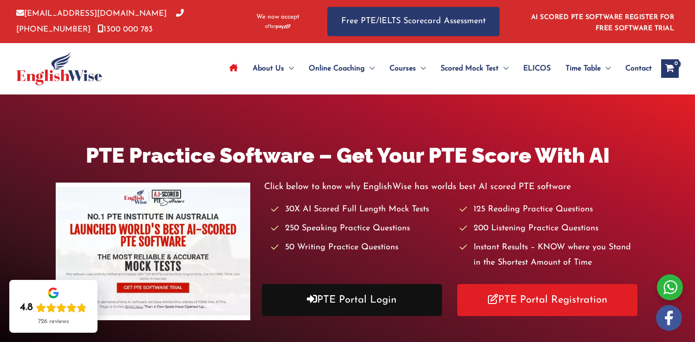
click at [323, 301] on link "PTE Portal Login" at bounding box center [352, 300] width 180 height 32
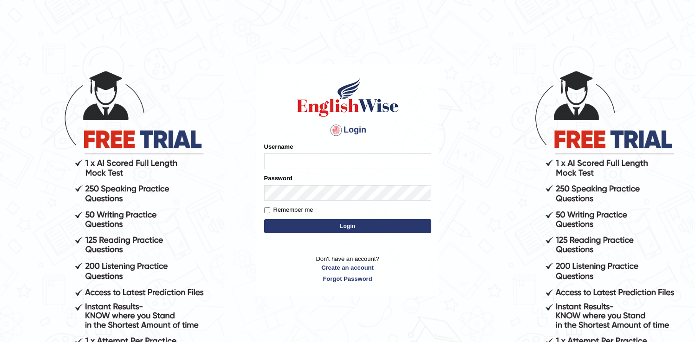
type input "Ozgur"
click at [315, 227] on button "Login" at bounding box center [347, 226] width 167 height 14
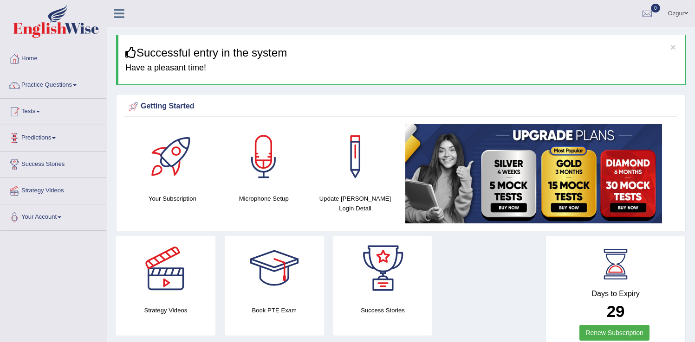
click at [69, 83] on link "Practice Questions" at bounding box center [53, 83] width 106 height 23
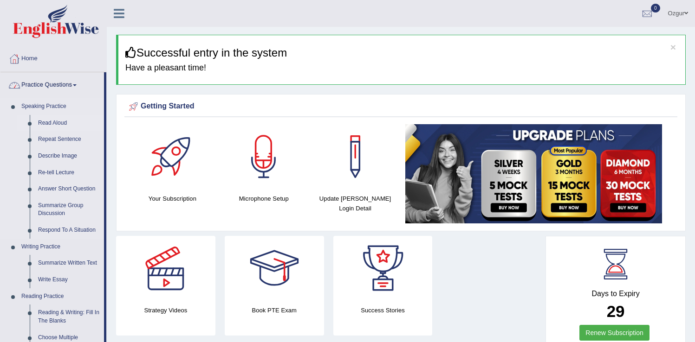
click at [62, 122] on link "Read Aloud" at bounding box center [69, 123] width 70 height 17
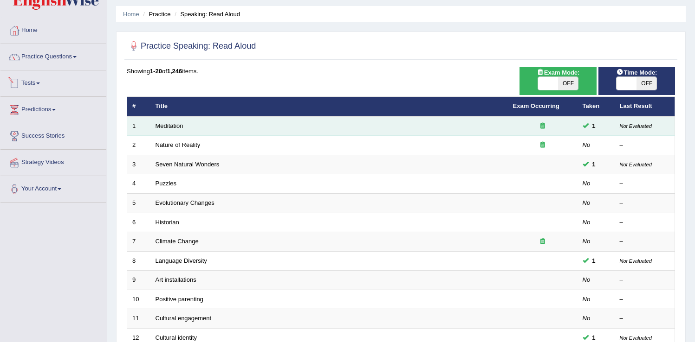
scroll to position [86, 0]
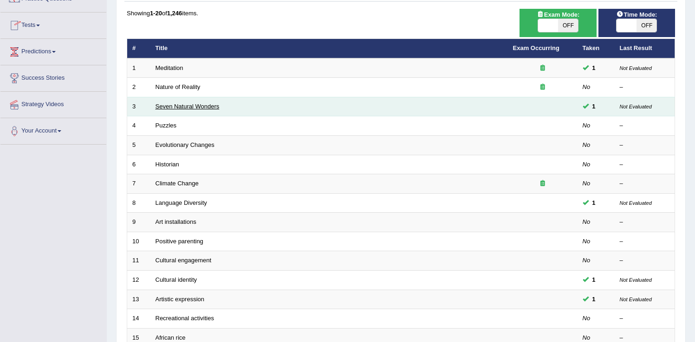
click at [182, 103] on link "Seven Natural Wonders" at bounding box center [187, 106] width 64 height 7
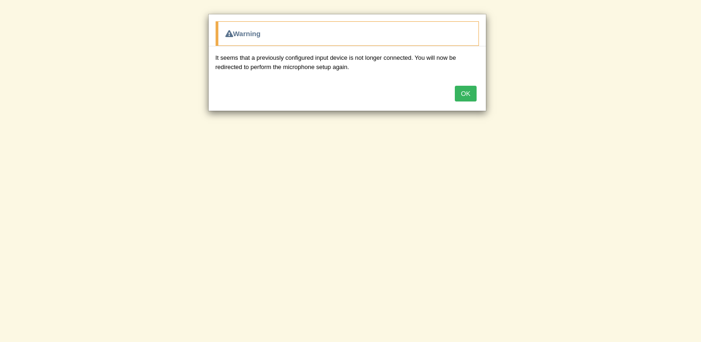
click at [463, 92] on button "OK" at bounding box center [465, 94] width 21 height 16
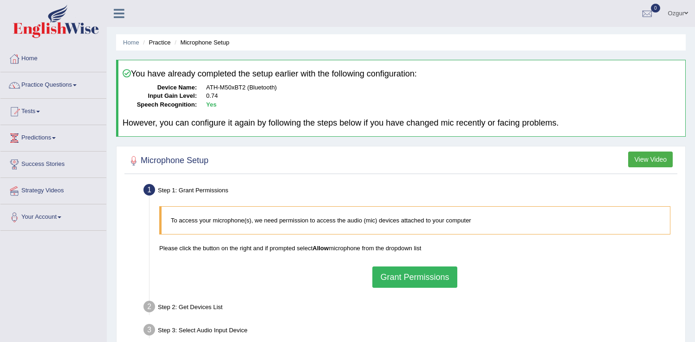
click at [412, 274] on button "Grant Permissions" at bounding box center [414, 277] width 84 height 21
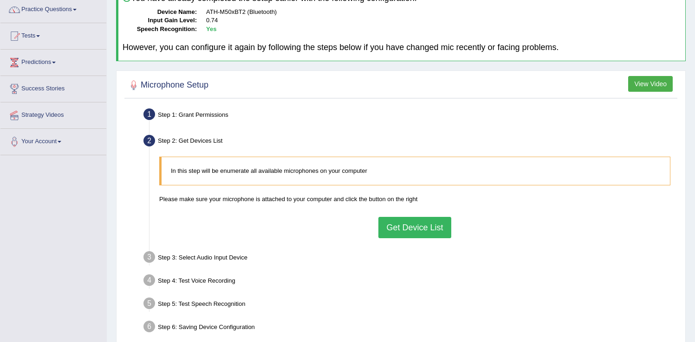
scroll to position [80, 0]
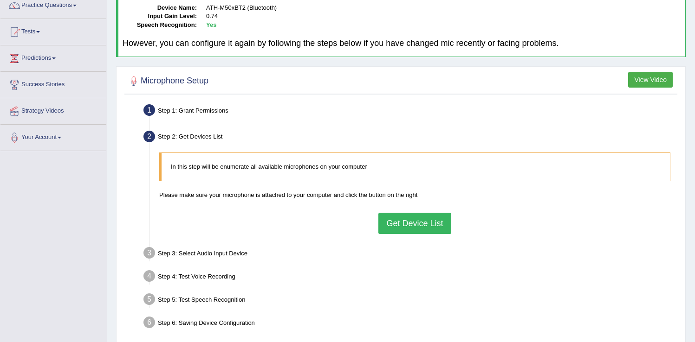
click at [401, 227] on button "Get Device List" at bounding box center [414, 223] width 72 height 21
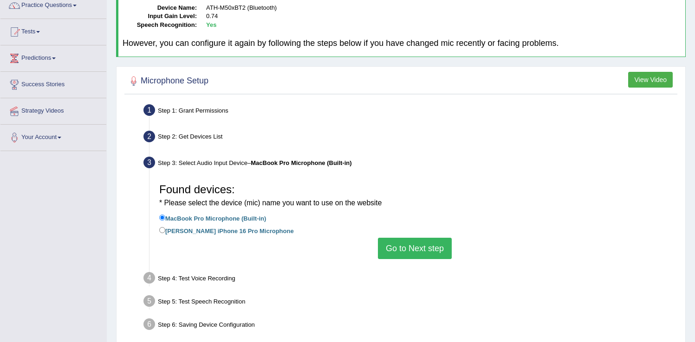
click at [232, 232] on label "Omer Ozgur iPhone 16 Pro Microphone" at bounding box center [226, 230] width 135 height 10
click at [165, 232] on input "Omer Ozgur iPhone 16 Pro Microphone" at bounding box center [162, 230] width 6 height 6
radio input "true"
click at [215, 217] on label "MacBook Pro Microphone (Built-in)" at bounding box center [212, 218] width 107 height 10
click at [165, 217] on input "MacBook Pro Microphone (Built-in)" at bounding box center [162, 218] width 6 height 6
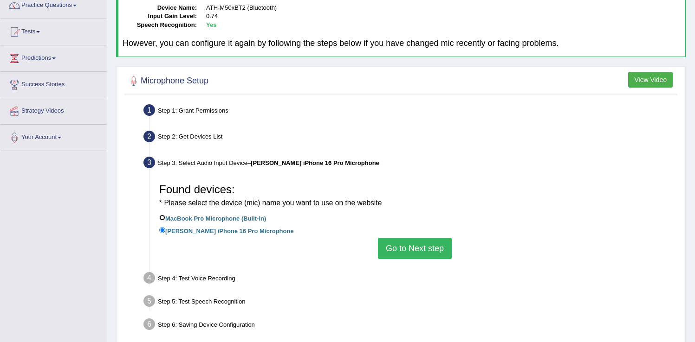
radio input "true"
click at [393, 246] on button "Go to Next step" at bounding box center [415, 248] width 74 height 21
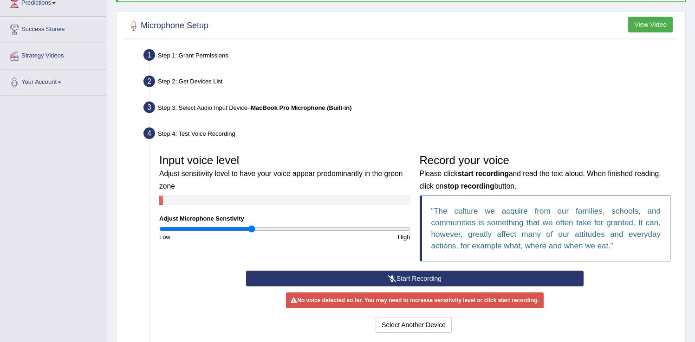
scroll to position [139, 0]
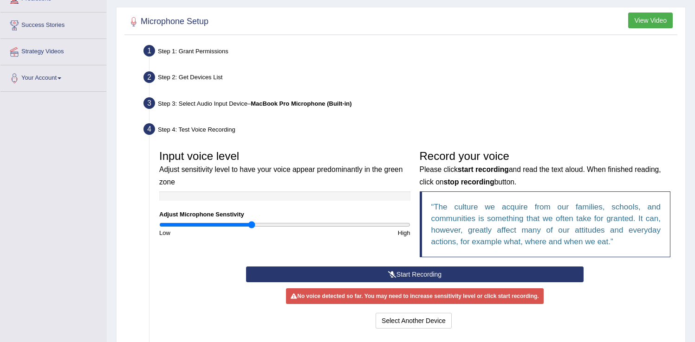
click at [394, 270] on button "Start Recording" at bounding box center [414, 275] width 337 height 16
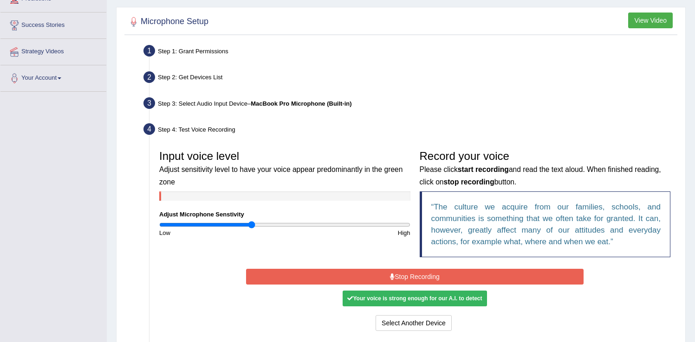
click at [390, 278] on icon at bounding box center [392, 277] width 5 height 6
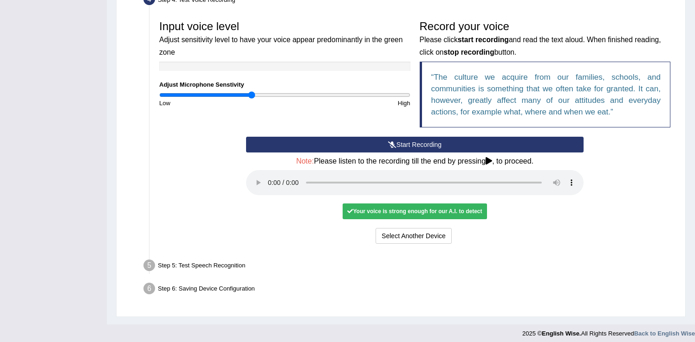
scroll to position [274, 0]
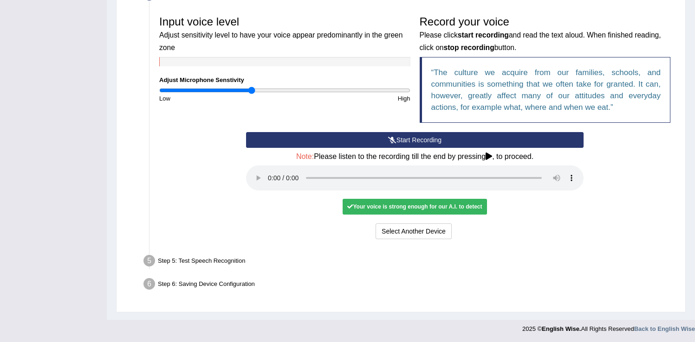
click at [381, 205] on div "Your voice is strong enough for our A.I. to detect" at bounding box center [414, 207] width 144 height 16
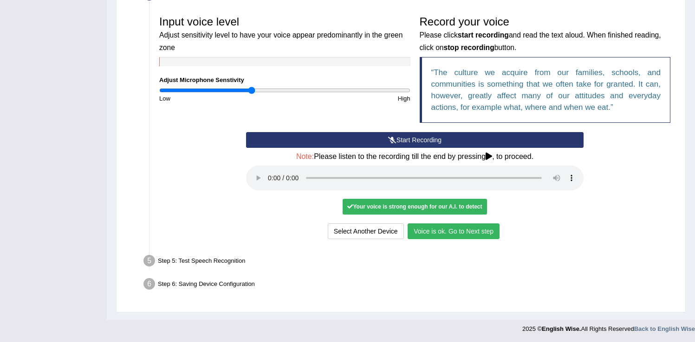
click at [427, 226] on button "Voice is ok. Go to Next step" at bounding box center [453, 232] width 92 height 16
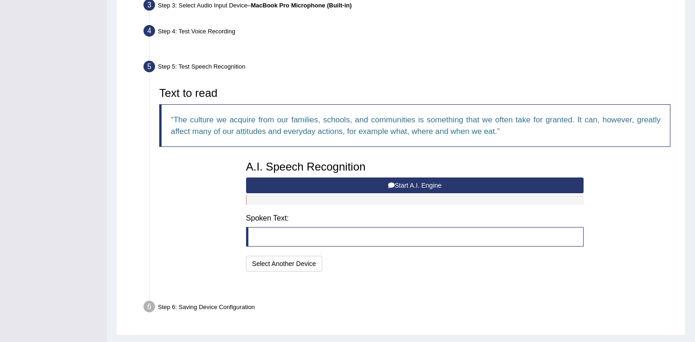
scroll to position [238, 0]
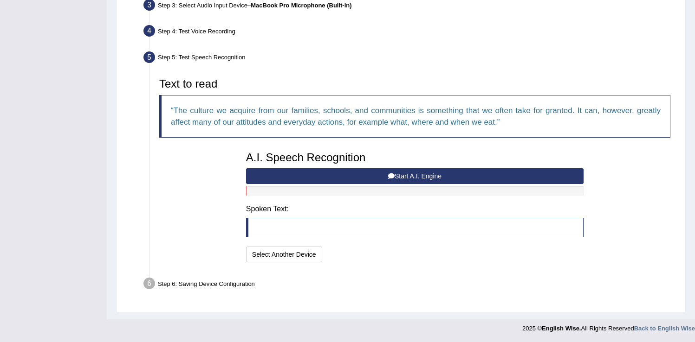
click at [378, 178] on button "Start A.I. Engine" at bounding box center [414, 176] width 337 height 16
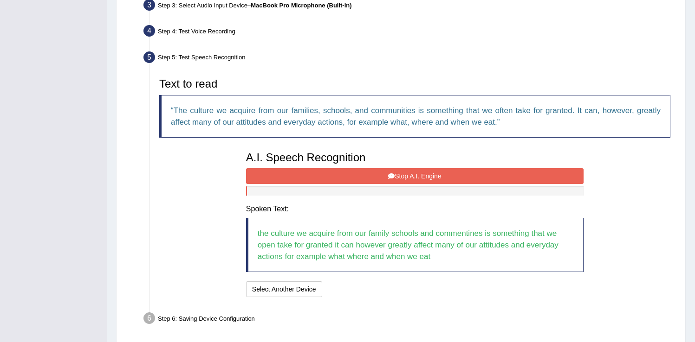
click at [320, 177] on button "Stop A.I. Engine" at bounding box center [414, 176] width 337 height 16
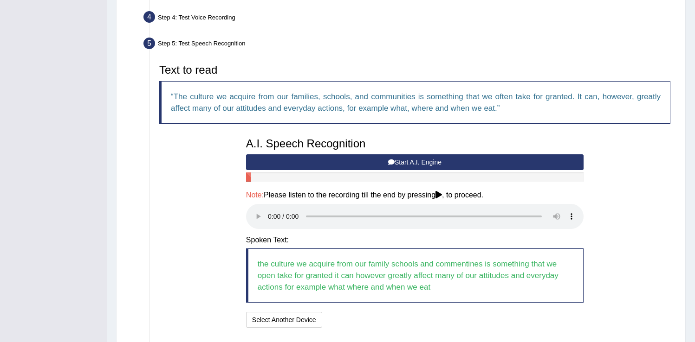
scroll to position [317, 0]
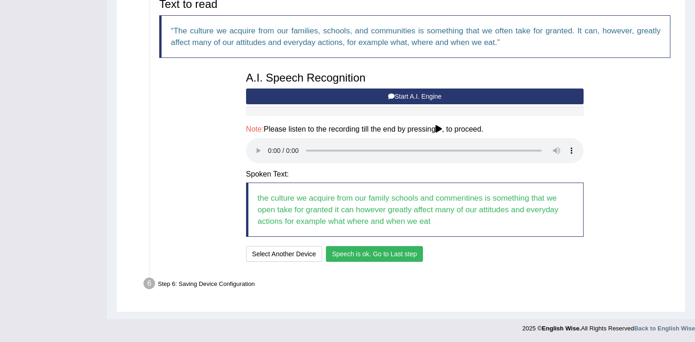
click at [423, 248] on button "Speech is ok. Go to Last step" at bounding box center [374, 254] width 97 height 16
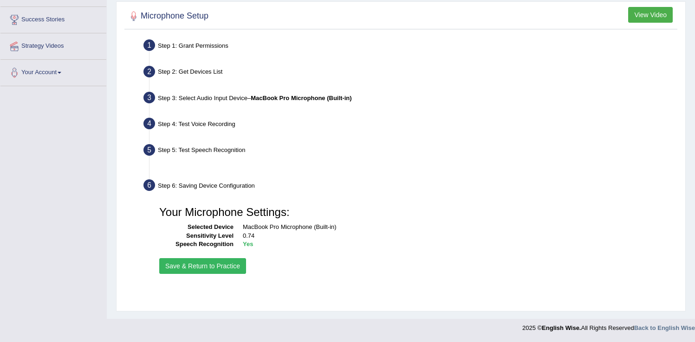
scroll to position [145, 0]
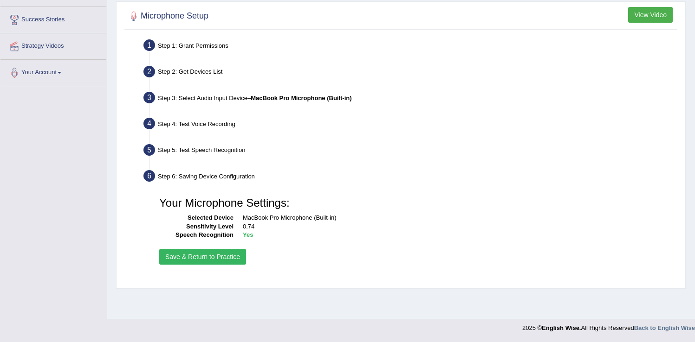
click at [227, 260] on button "Save & Return to Practice" at bounding box center [202, 257] width 87 height 16
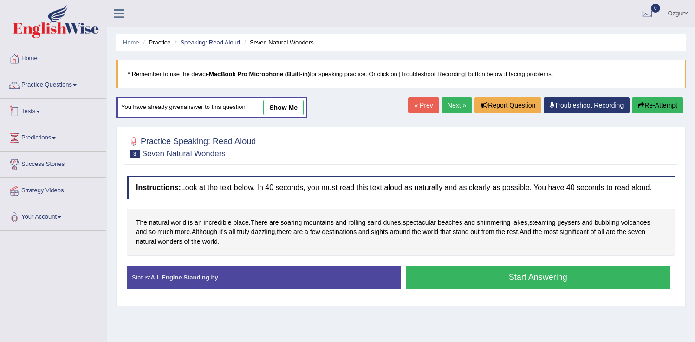
click at [35, 111] on link "Tests" at bounding box center [53, 110] width 106 height 23
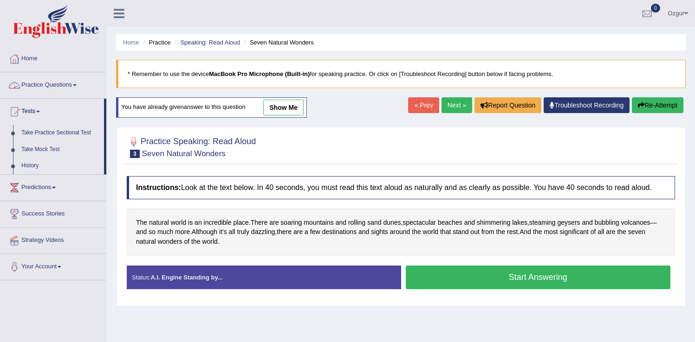
click at [39, 87] on link "Practice Questions" at bounding box center [53, 83] width 106 height 23
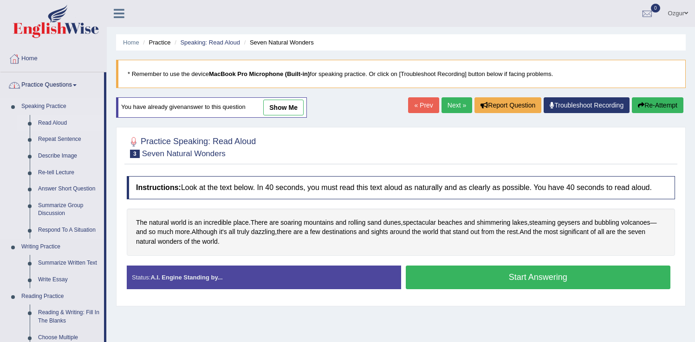
click at [46, 123] on link "Read Aloud" at bounding box center [69, 123] width 70 height 17
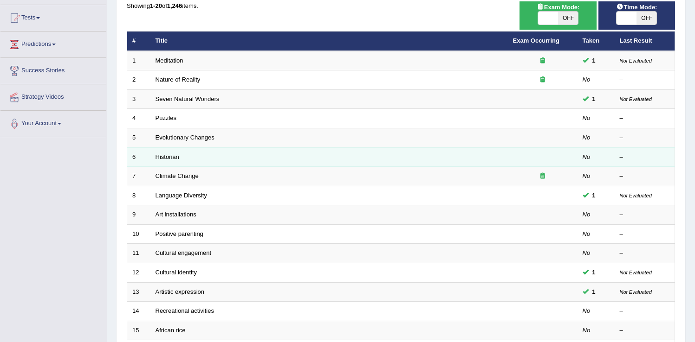
scroll to position [95, 0]
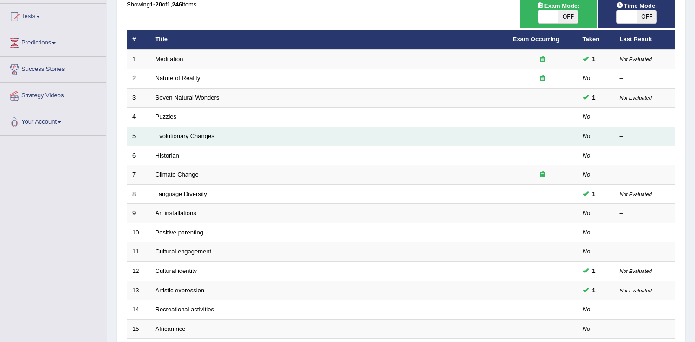
click at [175, 137] on link "Evolutionary Changes" at bounding box center [184, 136] width 59 height 7
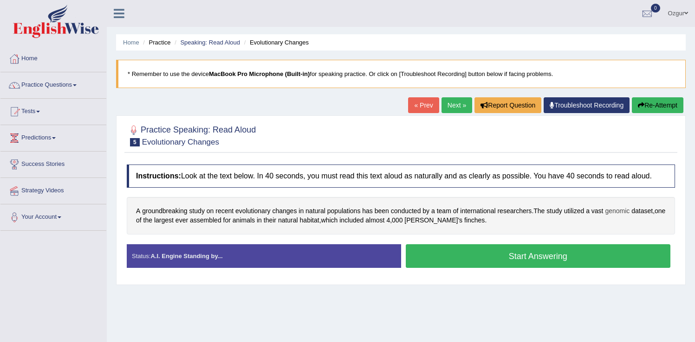
click at [625, 216] on span "genomic" at bounding box center [617, 211] width 25 height 10
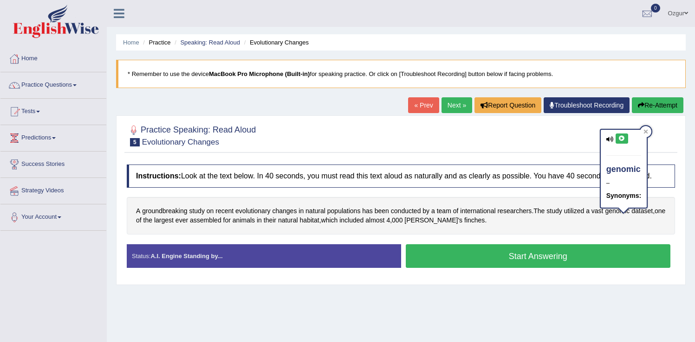
click at [623, 142] on button at bounding box center [621, 139] width 13 height 10
click at [408, 324] on div "Home Practice Speaking: Read Aloud Evolutionary Changes * Remember to use the d…" at bounding box center [401, 232] width 588 height 464
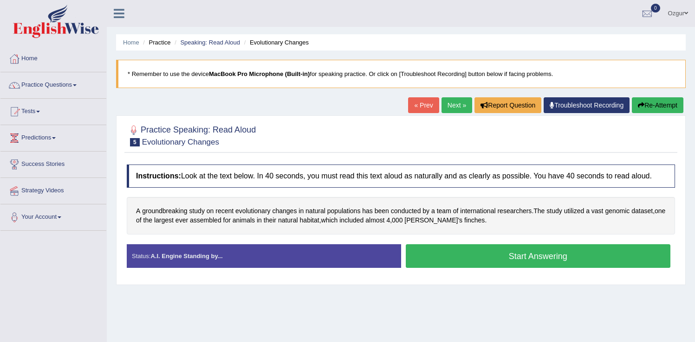
click at [212, 310] on div "Home Practice Speaking: Read Aloud Evolutionary Changes * Remember to use the d…" at bounding box center [401, 232] width 588 height 464
click at [436, 264] on button "Start Answering" at bounding box center [537, 257] width 265 height 24
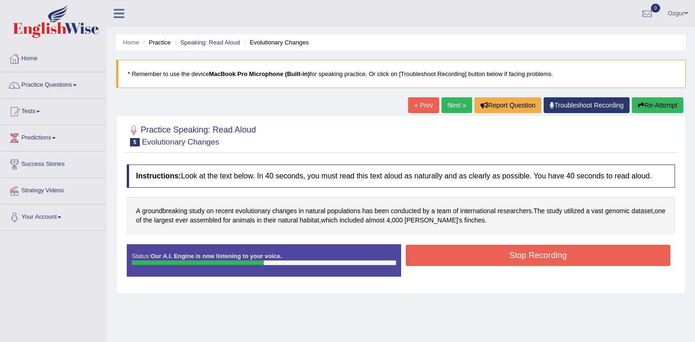
click at [427, 264] on button "Stop Recording" at bounding box center [537, 255] width 265 height 21
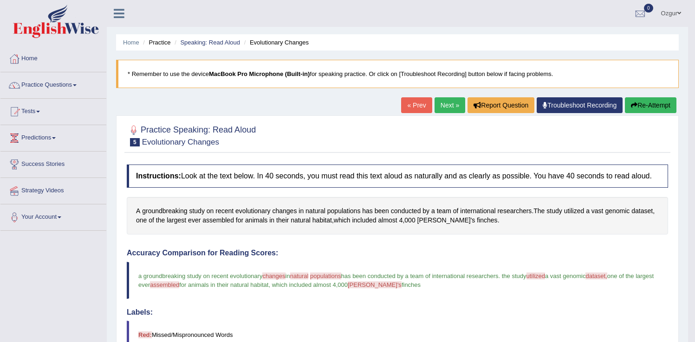
drag, startPoint x: 652, startPoint y: 108, endPoint x: 646, endPoint y: 111, distance: 7.1
click at [652, 108] on button "Re-Attempt" at bounding box center [649, 105] width 51 height 16
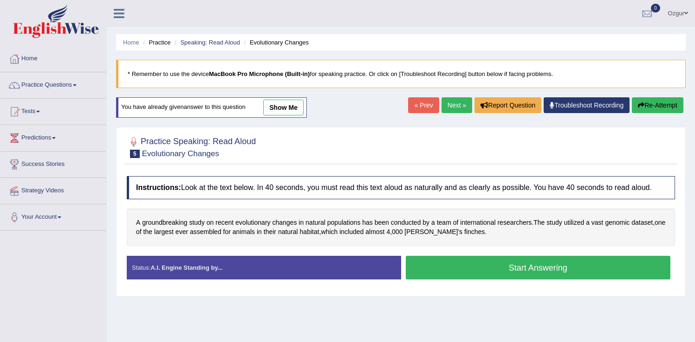
click at [467, 279] on button "Start Answering" at bounding box center [537, 268] width 265 height 24
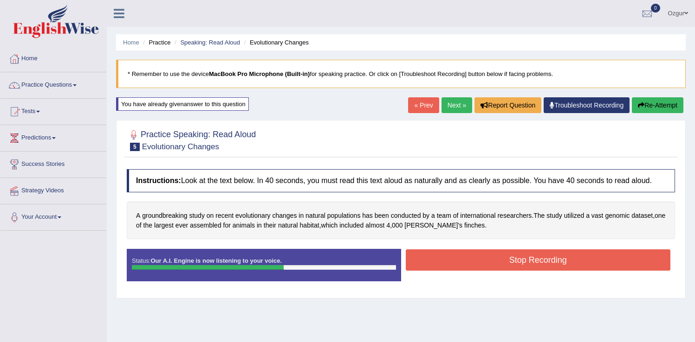
click at [446, 264] on button "Stop Recording" at bounding box center [537, 260] width 265 height 21
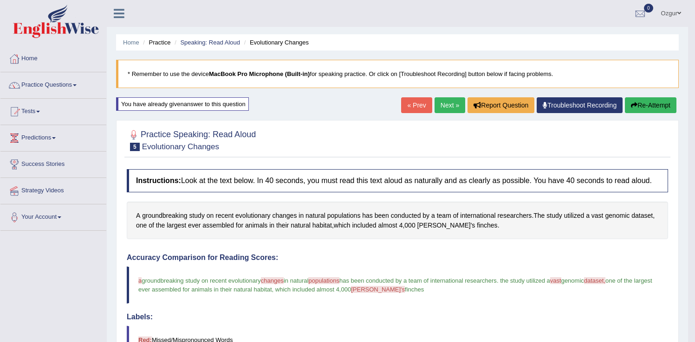
click at [631, 103] on icon "button" at bounding box center [634, 105] width 6 height 6
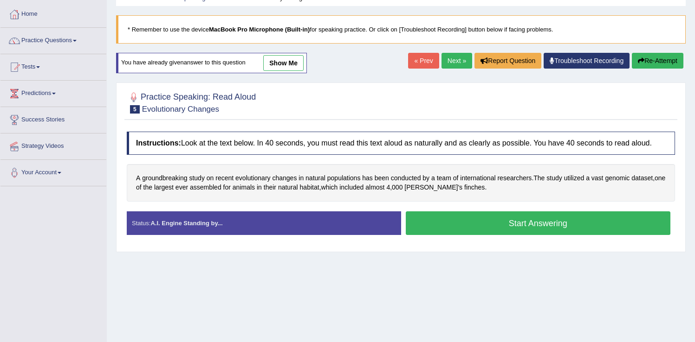
scroll to position [85, 0]
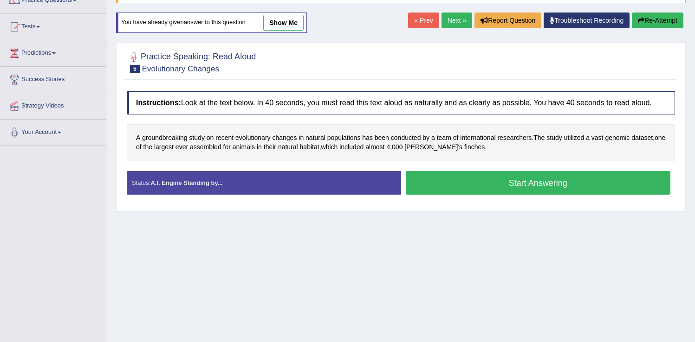
click at [451, 195] on button "Start Answering" at bounding box center [537, 183] width 265 height 24
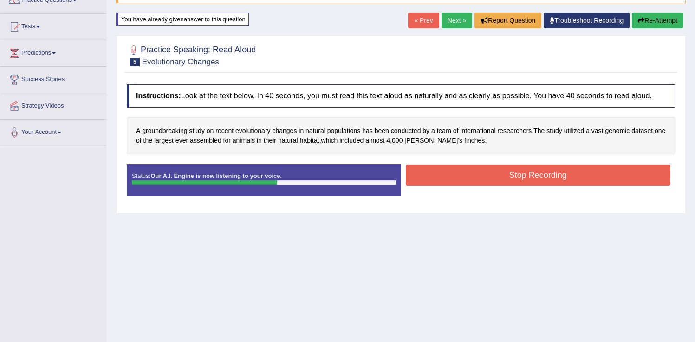
click at [513, 183] on button "Stop Recording" at bounding box center [537, 175] width 265 height 21
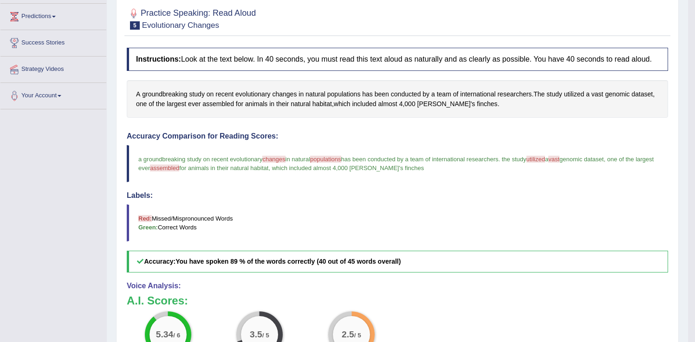
scroll to position [0, 0]
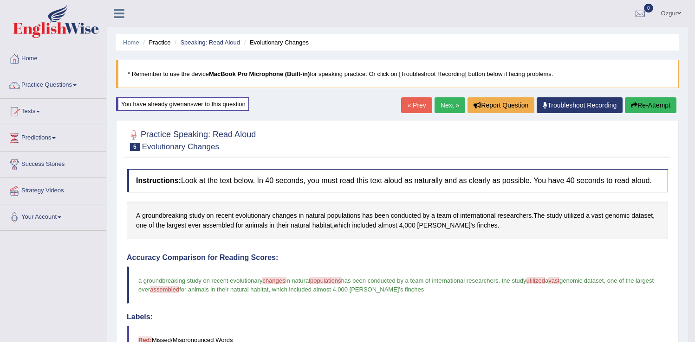
click at [445, 103] on link "Next »" at bounding box center [449, 105] width 31 height 16
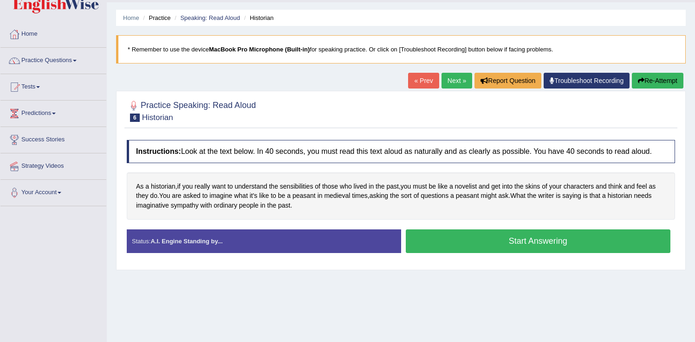
scroll to position [28, 0]
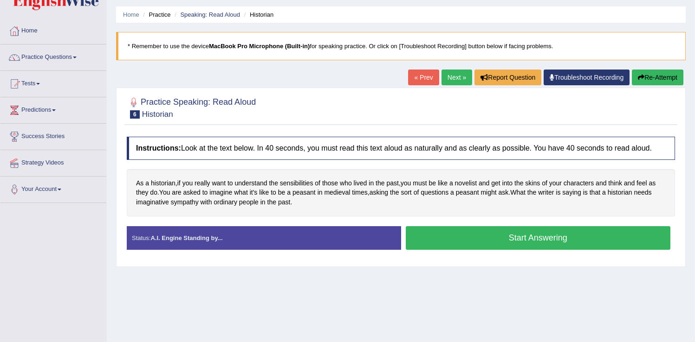
click at [455, 244] on button "Start Answering" at bounding box center [537, 238] width 265 height 24
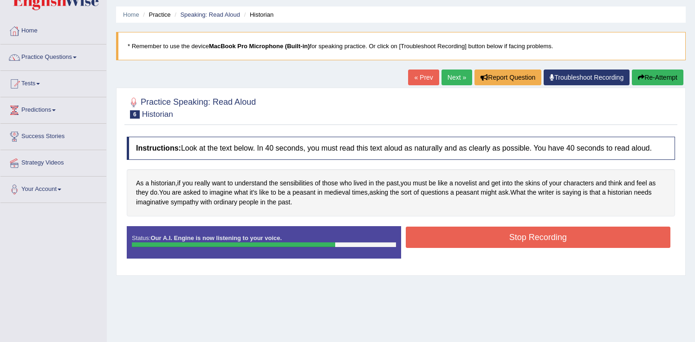
click at [438, 248] on button "Stop Recording" at bounding box center [537, 237] width 265 height 21
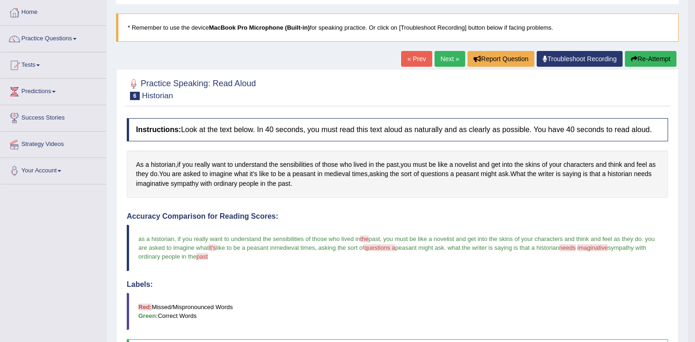
scroll to position [9, 0]
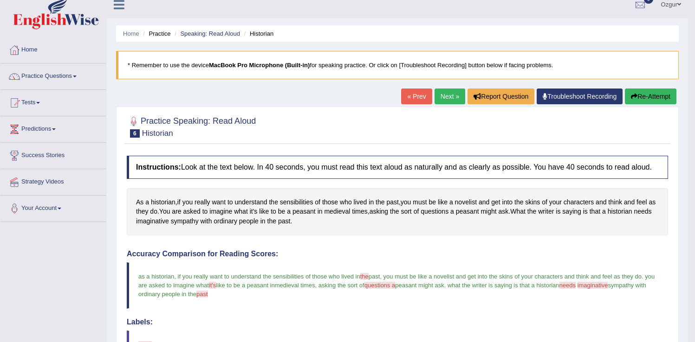
click at [642, 97] on button "Re-Attempt" at bounding box center [649, 97] width 51 height 16
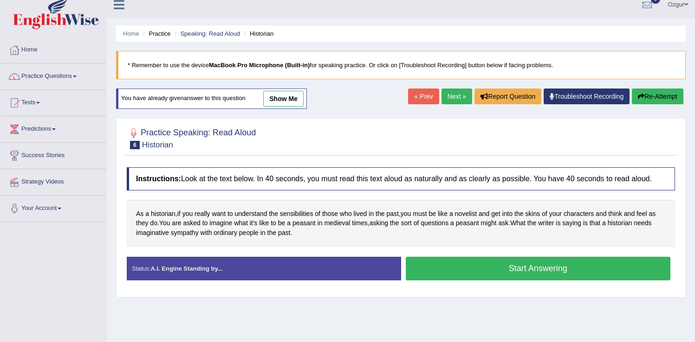
click at [481, 271] on button "Start Answering" at bounding box center [537, 269] width 265 height 24
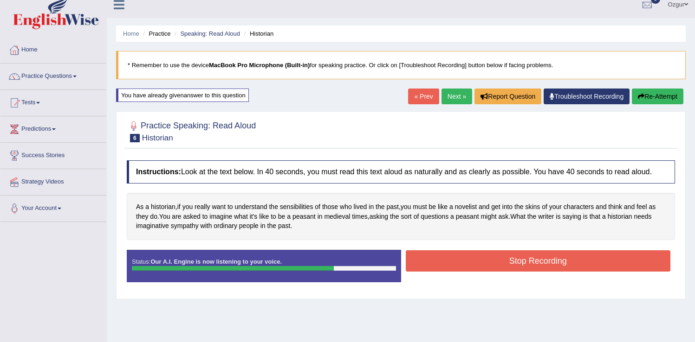
click at [474, 265] on button "Stop Recording" at bounding box center [537, 261] width 265 height 21
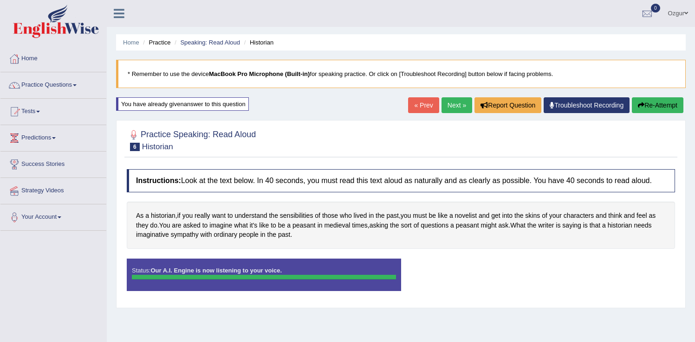
click at [643, 103] on button "Re-Attempt" at bounding box center [656, 105] width 51 height 16
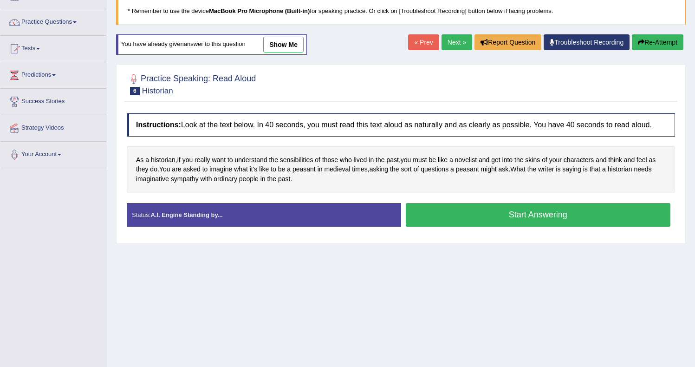
scroll to position [70, 0]
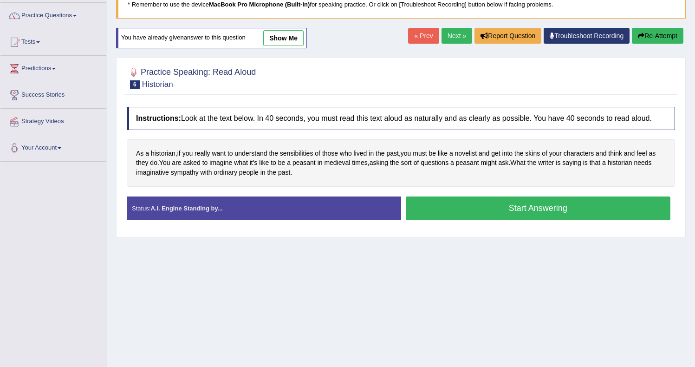
click at [508, 218] on button "Start Answering" at bounding box center [537, 208] width 265 height 24
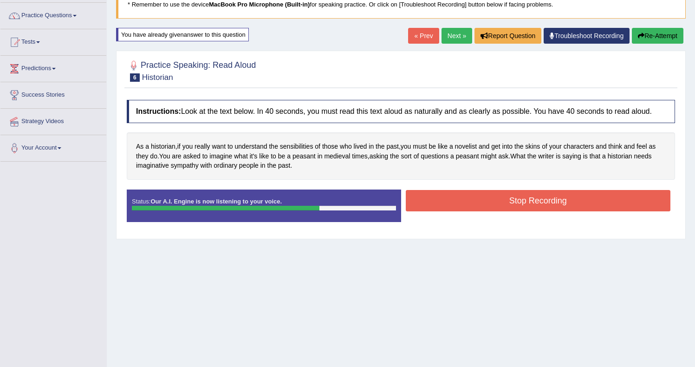
click at [515, 211] on button "Stop Recording" at bounding box center [537, 200] width 265 height 21
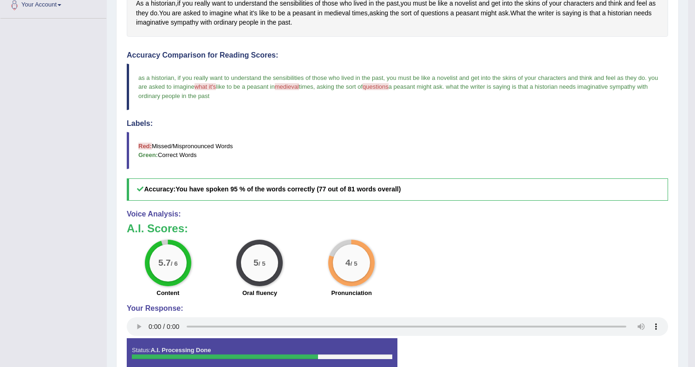
scroll to position [24, 0]
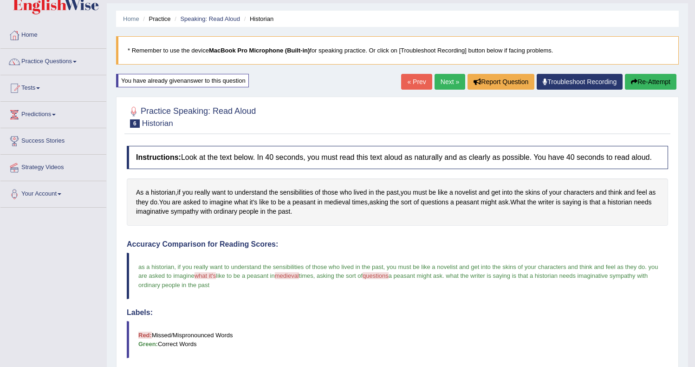
click at [449, 82] on link "Next »" at bounding box center [449, 82] width 31 height 16
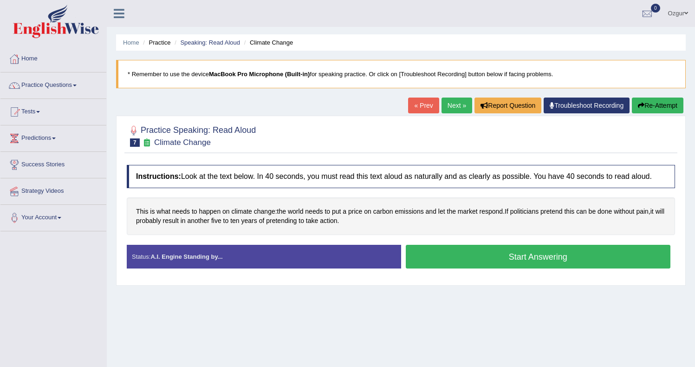
click at [453, 259] on button "Start Answering" at bounding box center [537, 257] width 265 height 24
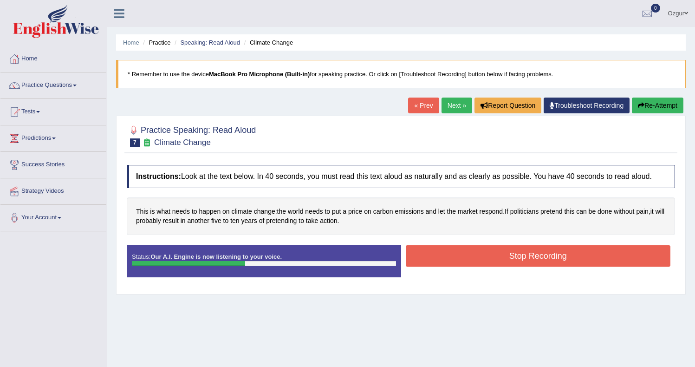
click at [439, 266] on button "Stop Recording" at bounding box center [537, 255] width 265 height 21
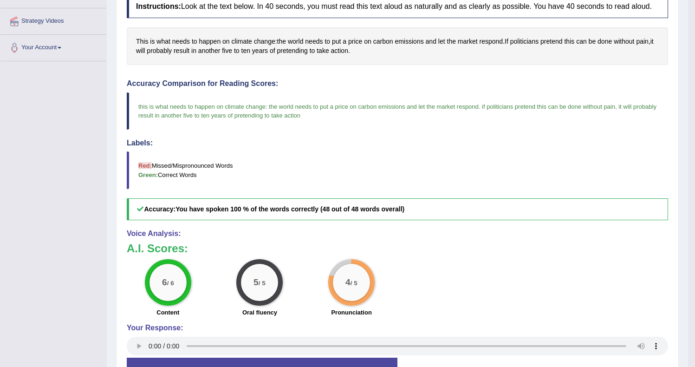
scroll to position [78, 0]
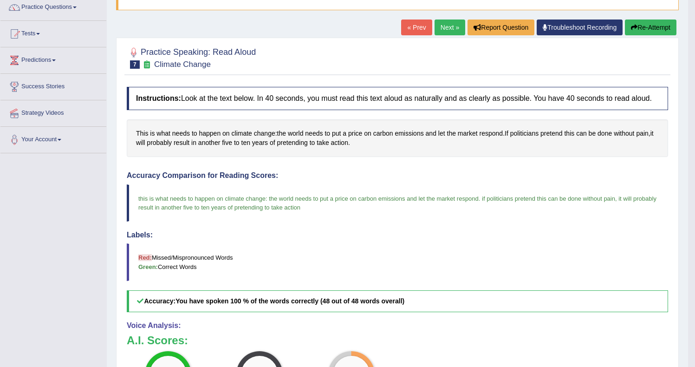
click at [434, 26] on link "Next »" at bounding box center [449, 27] width 31 height 16
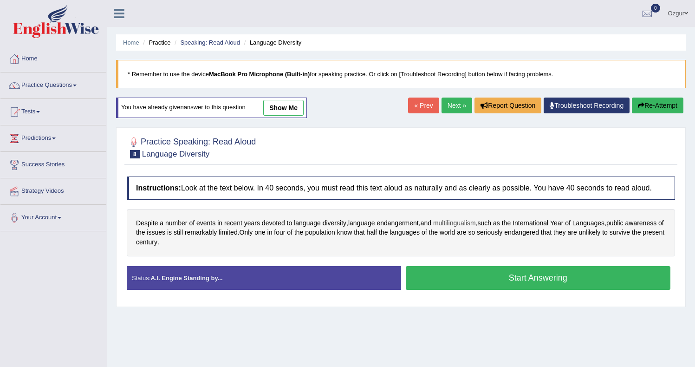
click at [464, 228] on span "multilingualism" at bounding box center [454, 223] width 43 height 10
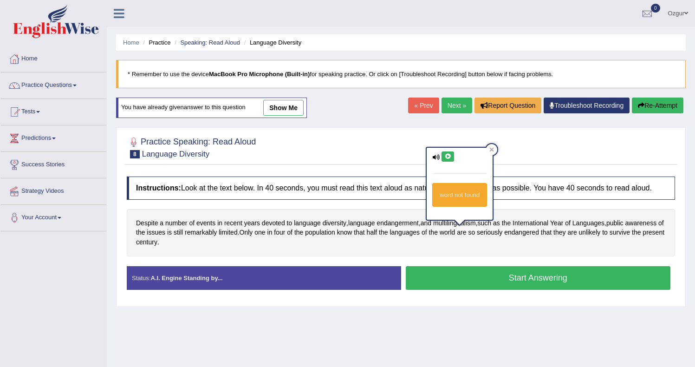
click at [445, 156] on icon at bounding box center [447, 157] width 7 height 6
click at [491, 149] on icon at bounding box center [491, 149] width 5 height 5
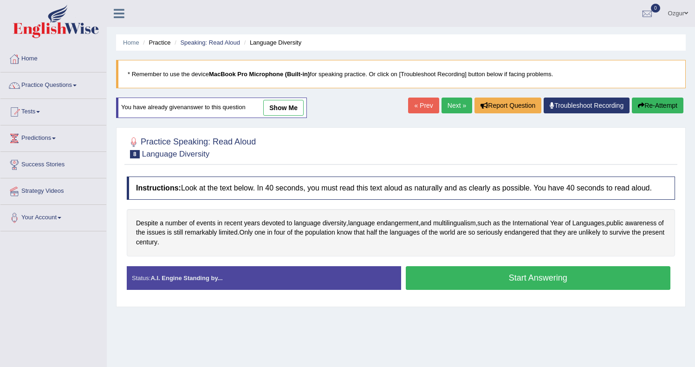
click at [486, 282] on button "Start Answering" at bounding box center [537, 278] width 265 height 24
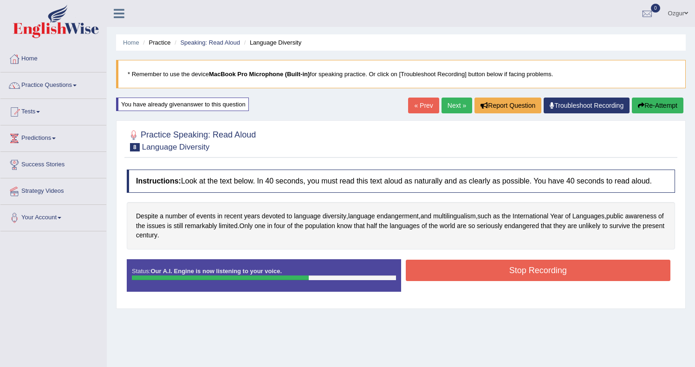
click at [463, 275] on button "Stop Recording" at bounding box center [537, 269] width 265 height 21
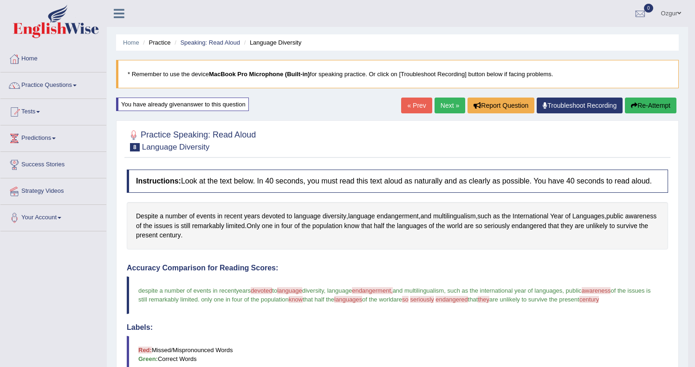
click at [649, 103] on button "Re-Attempt" at bounding box center [649, 105] width 51 height 16
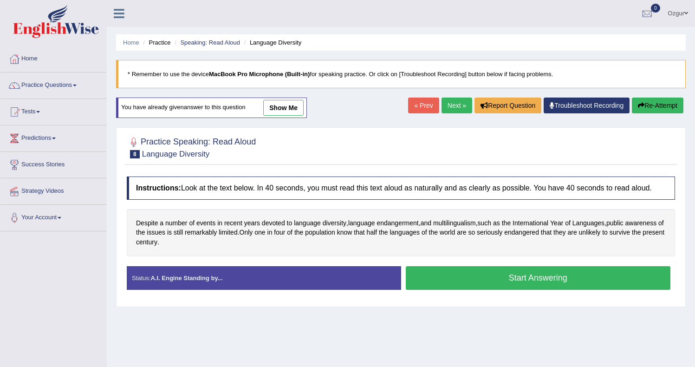
click at [467, 287] on button "Start Answering" at bounding box center [537, 278] width 265 height 24
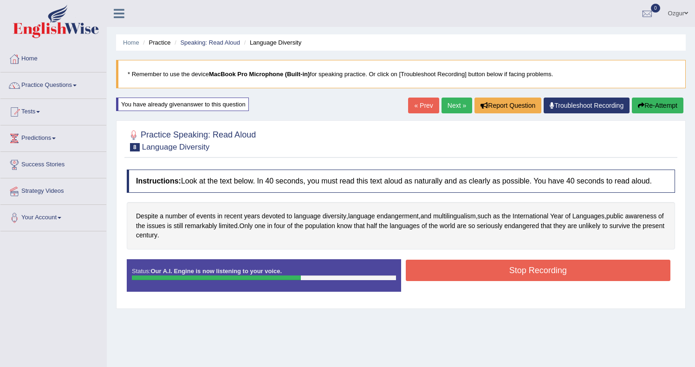
click at [473, 271] on button "Stop Recording" at bounding box center [537, 269] width 265 height 21
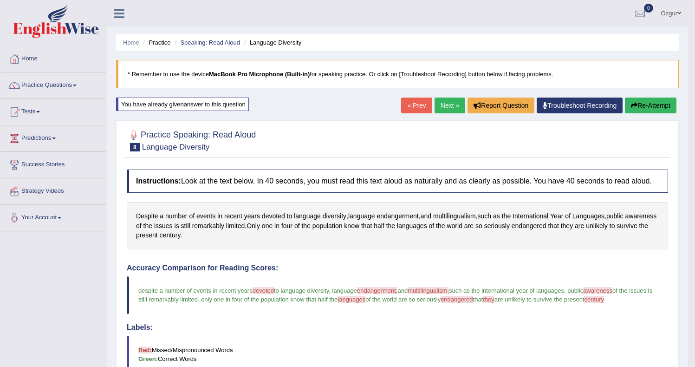
click at [452, 107] on link "Next »" at bounding box center [449, 105] width 31 height 16
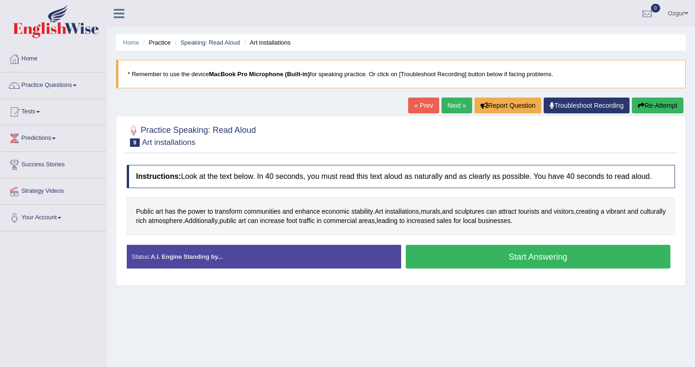
click at [483, 260] on button "Start Answering" at bounding box center [537, 257] width 265 height 24
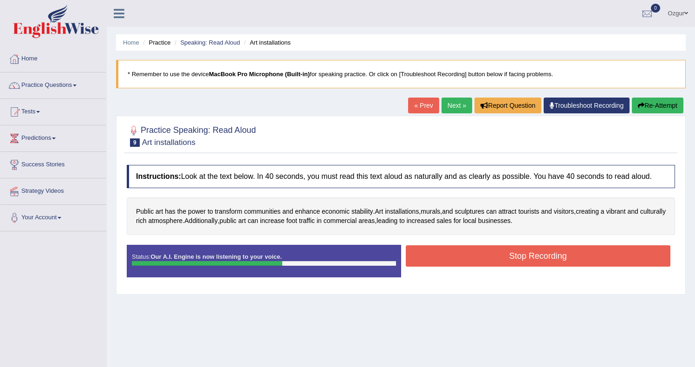
click at [479, 266] on button "Stop Recording" at bounding box center [537, 255] width 265 height 21
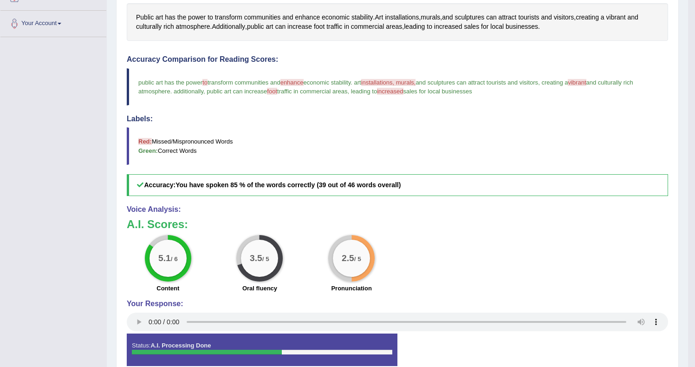
scroll to position [10, 0]
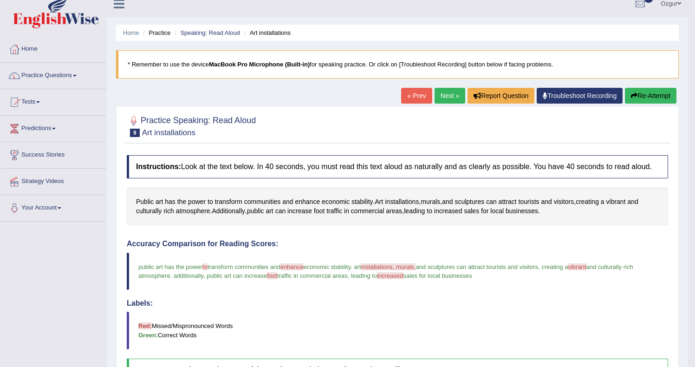
click at [663, 97] on button "Re-Attempt" at bounding box center [649, 96] width 51 height 16
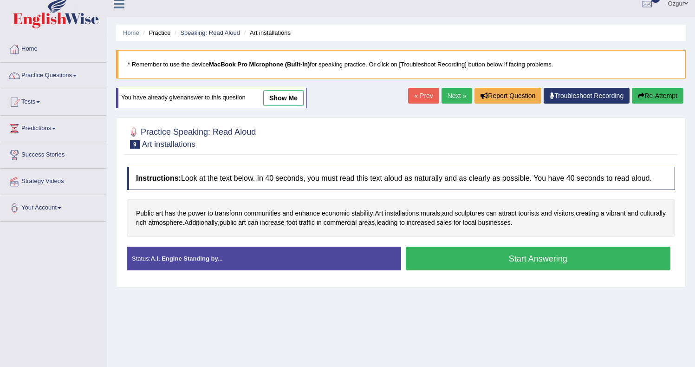
click at [479, 270] on button "Start Answering" at bounding box center [537, 258] width 265 height 24
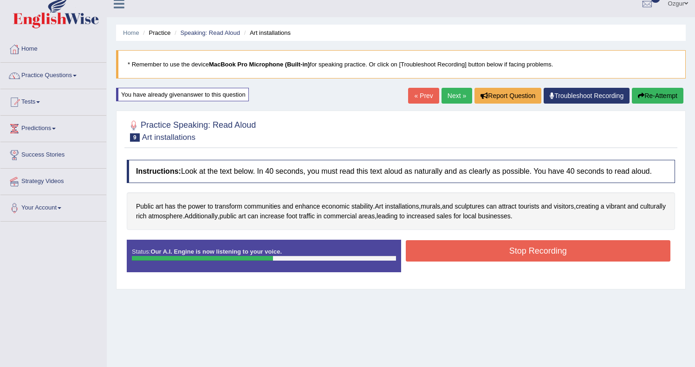
click at [477, 257] on button "Stop Recording" at bounding box center [537, 250] width 265 height 21
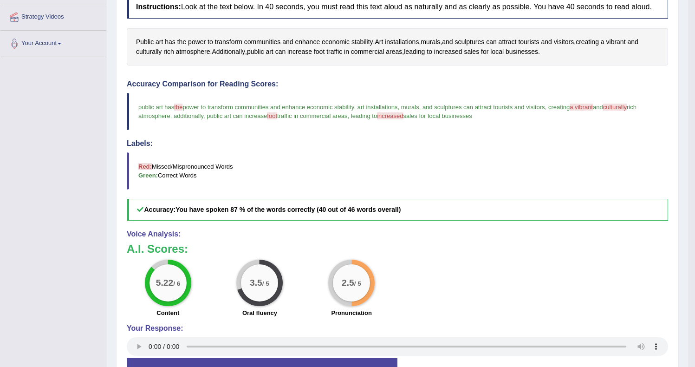
scroll to position [60, 0]
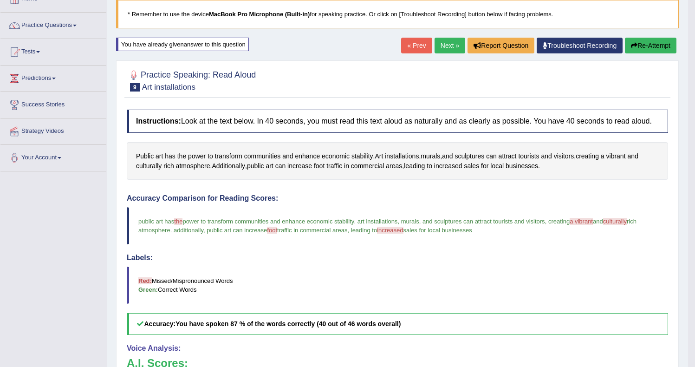
click at [441, 48] on link "Next »" at bounding box center [449, 46] width 31 height 16
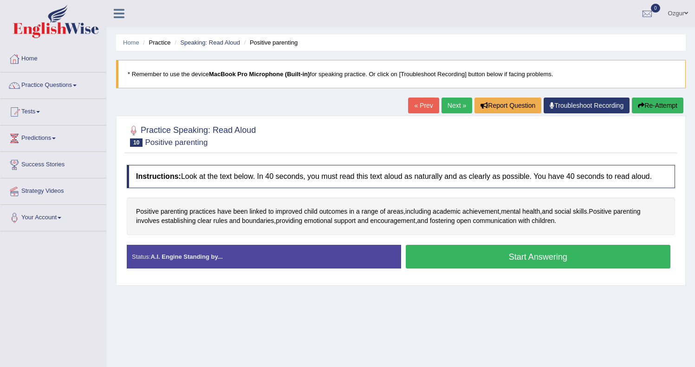
click at [479, 264] on button "Start Answering" at bounding box center [537, 257] width 265 height 24
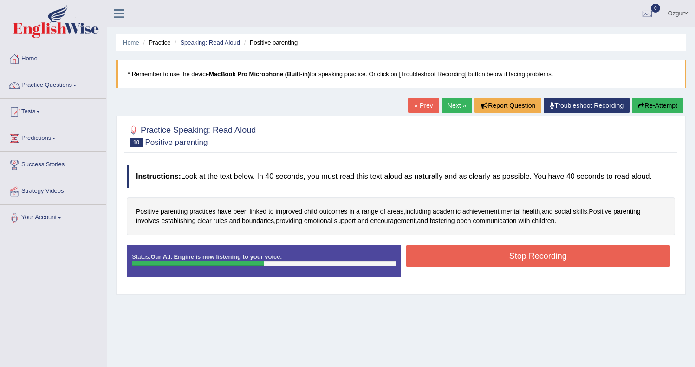
click at [445, 262] on button "Stop Recording" at bounding box center [537, 255] width 265 height 21
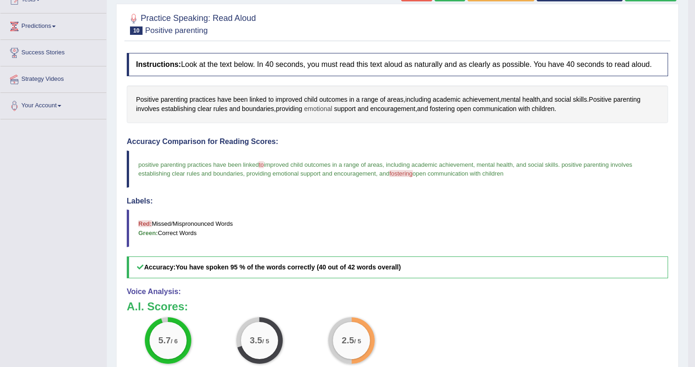
scroll to position [58, 0]
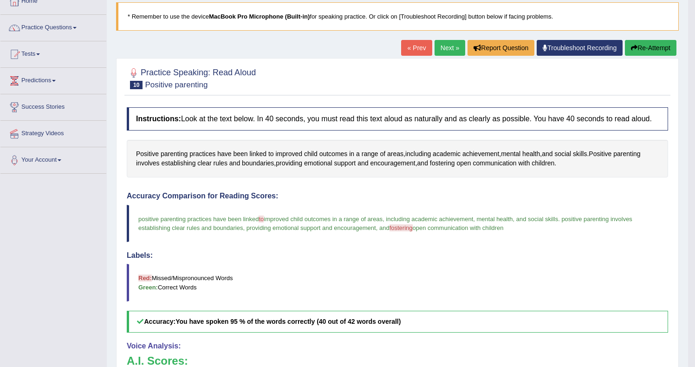
click at [639, 47] on button "Re-Attempt" at bounding box center [649, 48] width 51 height 16
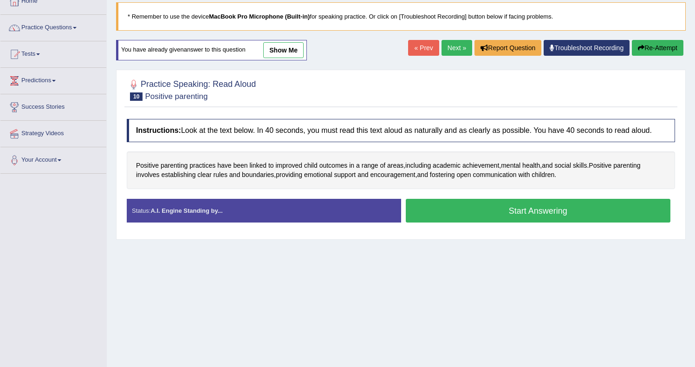
click at [504, 218] on button "Start Answering" at bounding box center [537, 211] width 265 height 24
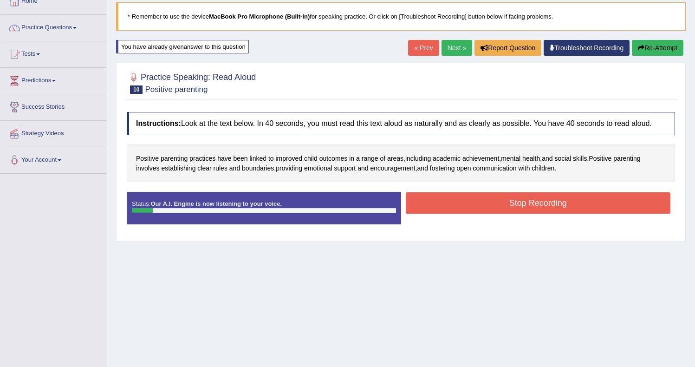
click at [670, 45] on button "Re-Attempt" at bounding box center [656, 48] width 51 height 16
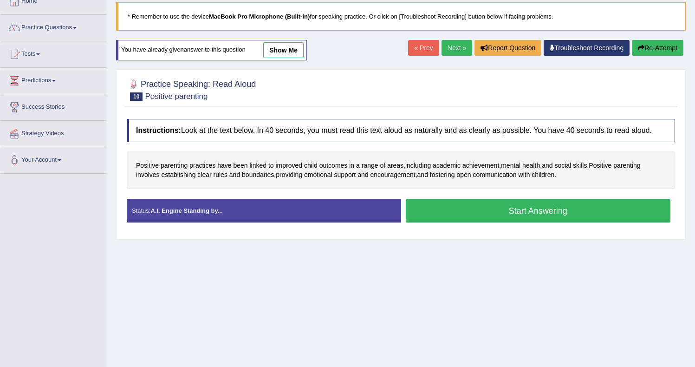
click at [545, 218] on button "Start Answering" at bounding box center [537, 211] width 265 height 24
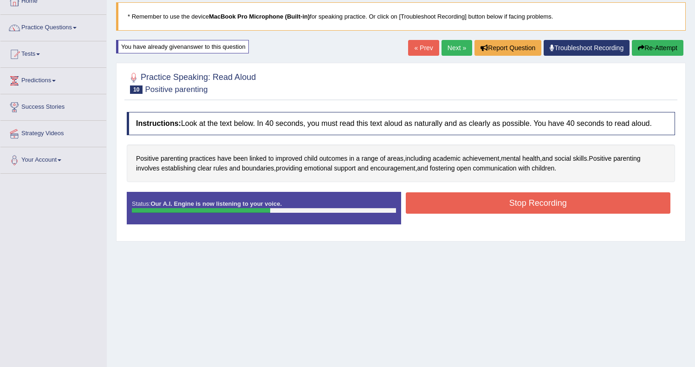
click at [521, 212] on button "Stop Recording" at bounding box center [537, 202] width 265 height 21
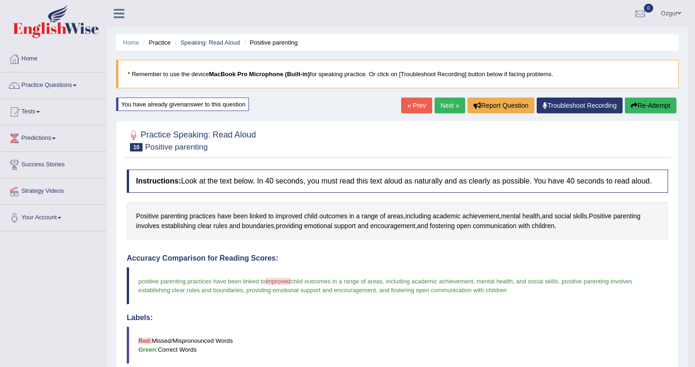
click at [644, 106] on button "Re-Attempt" at bounding box center [649, 105] width 51 height 16
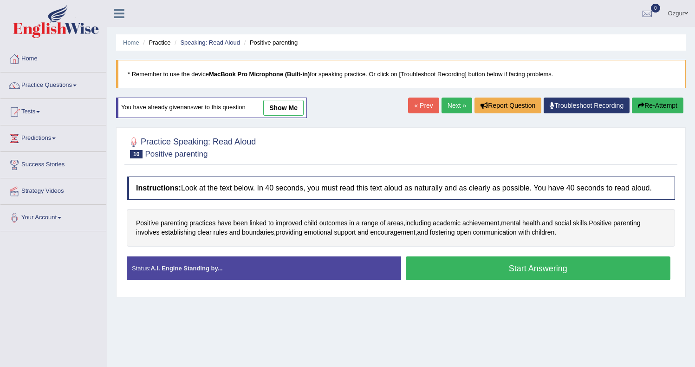
click at [507, 276] on button "Start Answering" at bounding box center [537, 268] width 265 height 24
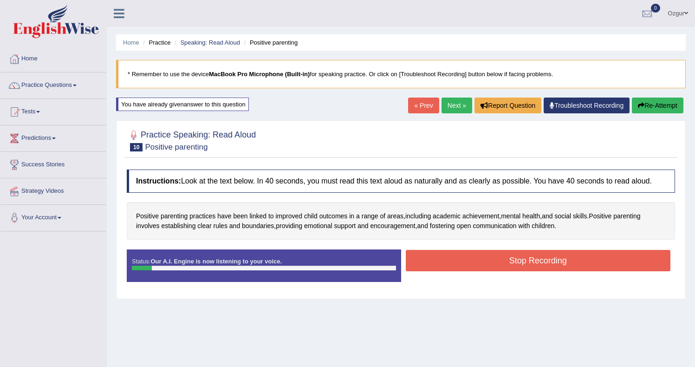
click at [460, 250] on div "Start Answering" at bounding box center [538, 249] width 274 height 0
click at [460, 260] on button "Stop Recording" at bounding box center [537, 260] width 265 height 21
click at [457, 270] on div "Status: Our A.I. Engine is now listening to your voice. Start Answering Stop Re…" at bounding box center [401, 270] width 548 height 42
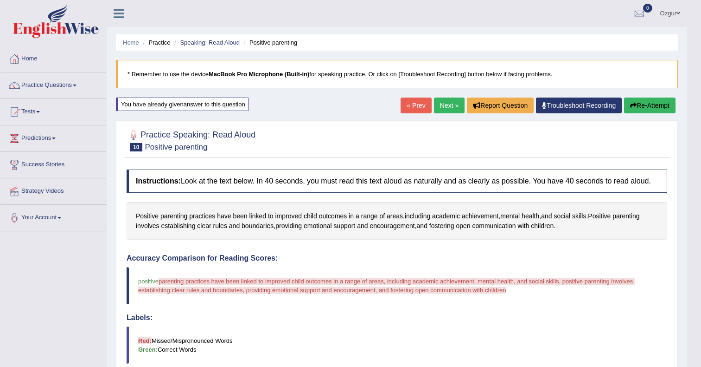
click at [184, 227] on body "Toggle navigation Home Practice Questions Speaking Practice Read Aloud Repeat S…" at bounding box center [350, 183] width 701 height 367
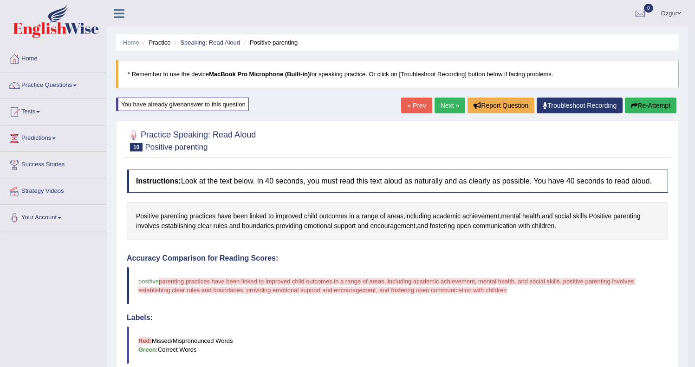
click at [651, 95] on div "Home Practice Speaking: Read Aloud Positive parenting * Remember to use the dev…" at bounding box center [397, 294] width 581 height 588
click at [652, 98] on button "Re-Attempt" at bounding box center [649, 105] width 51 height 16
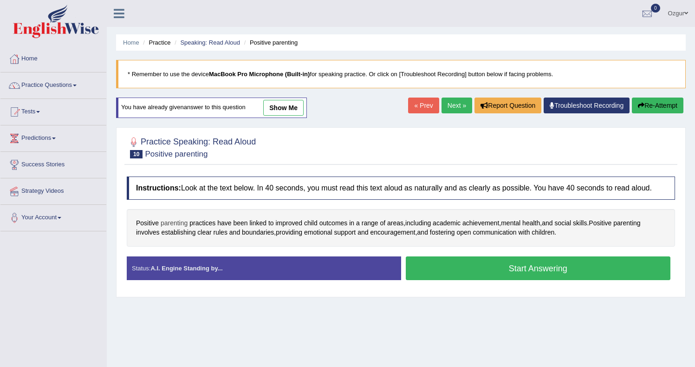
click at [175, 228] on span "parenting" at bounding box center [174, 223] width 27 height 10
click at [168, 169] on icon at bounding box center [170, 167] width 7 height 6
click at [197, 158] on icon at bounding box center [198, 160] width 4 height 4
click at [550, 277] on button "Start Answering" at bounding box center [537, 268] width 265 height 24
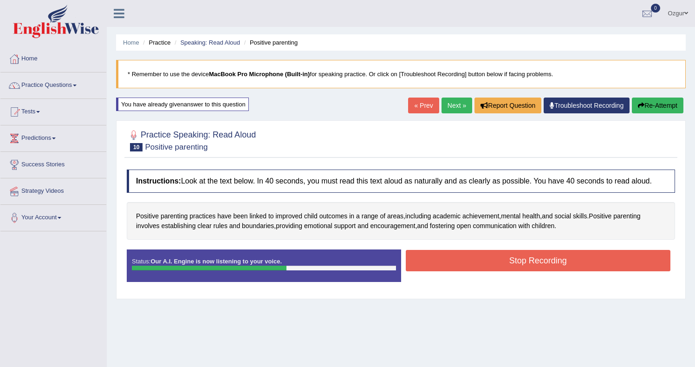
click at [519, 262] on button "Stop Recording" at bounding box center [537, 260] width 265 height 21
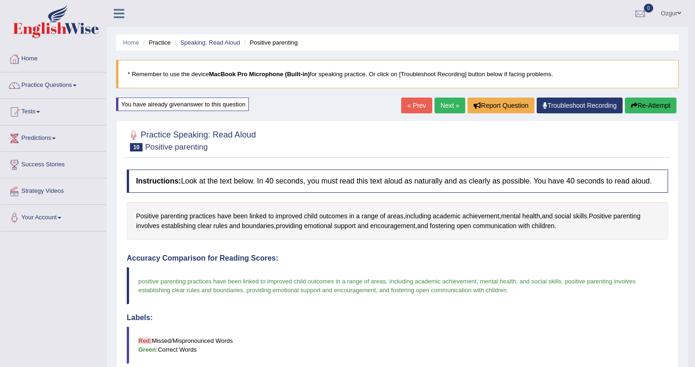
click at [658, 108] on button "Re-Attempt" at bounding box center [649, 105] width 51 height 16
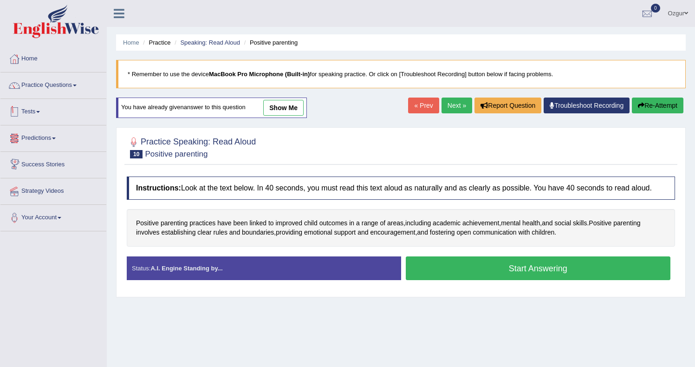
click at [40, 113] on link "Tests" at bounding box center [53, 110] width 106 height 23
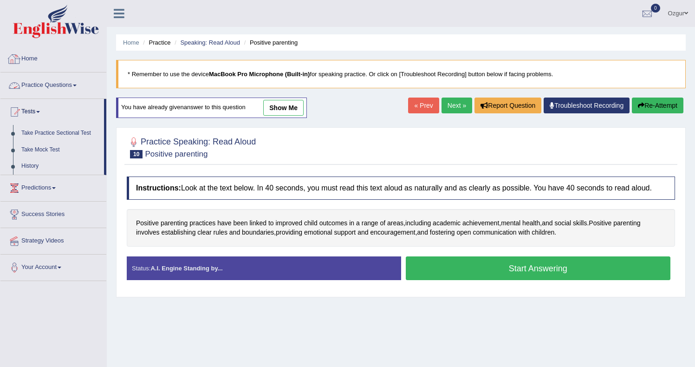
click at [45, 84] on link "Practice Questions" at bounding box center [53, 83] width 106 height 23
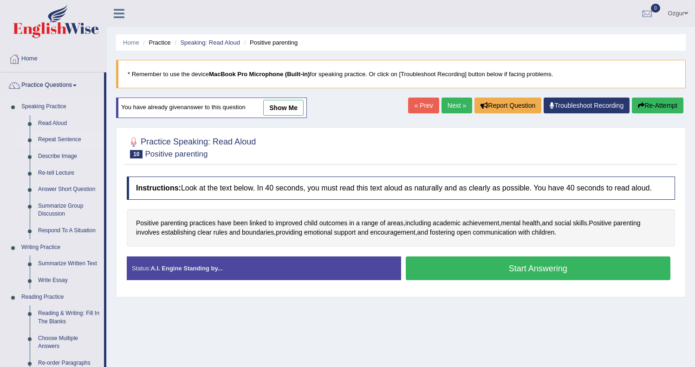
click at [57, 140] on link "Repeat Sentence" at bounding box center [69, 139] width 70 height 17
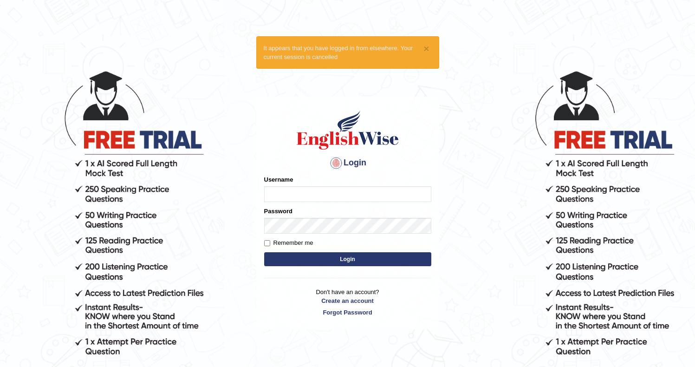
type input "Ozgur"
click at [319, 255] on button "Login" at bounding box center [347, 259] width 167 height 14
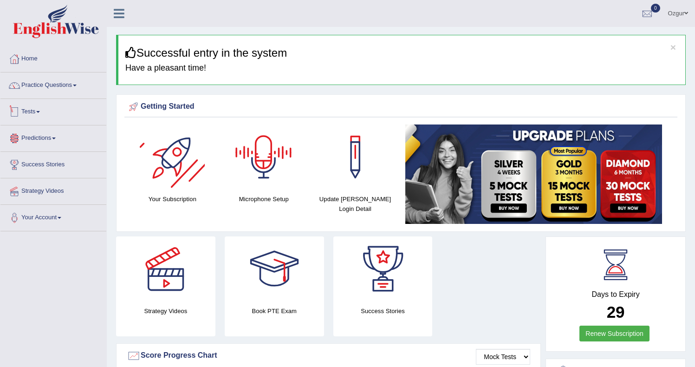
click at [46, 108] on link "Tests" at bounding box center [53, 110] width 106 height 23
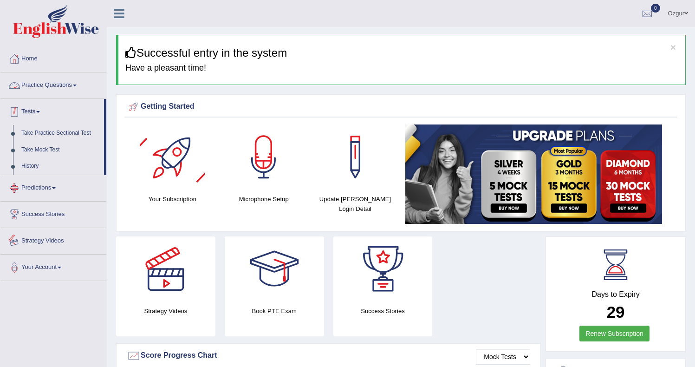
click at [72, 81] on link "Practice Questions" at bounding box center [53, 83] width 106 height 23
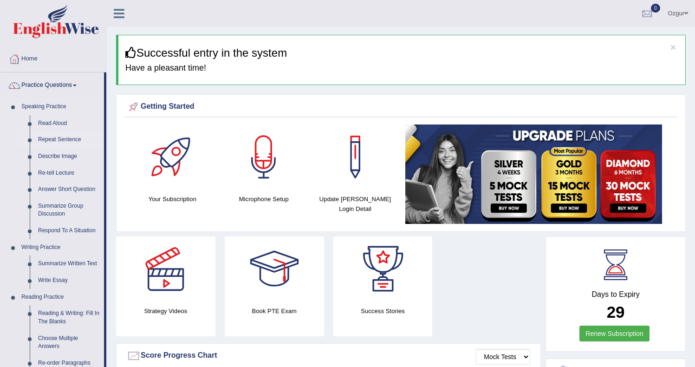
click at [49, 142] on link "Repeat Sentence" at bounding box center [69, 139] width 70 height 17
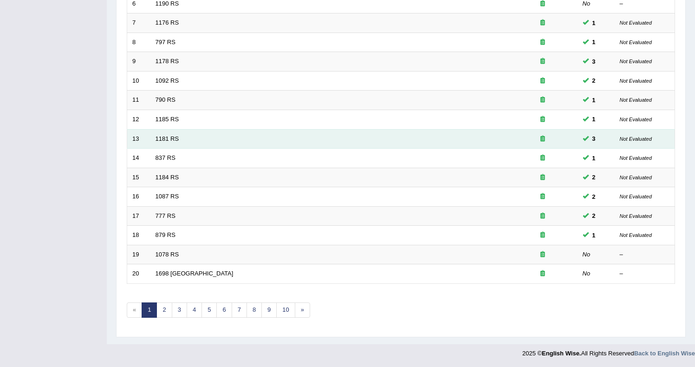
scroll to position [248, 0]
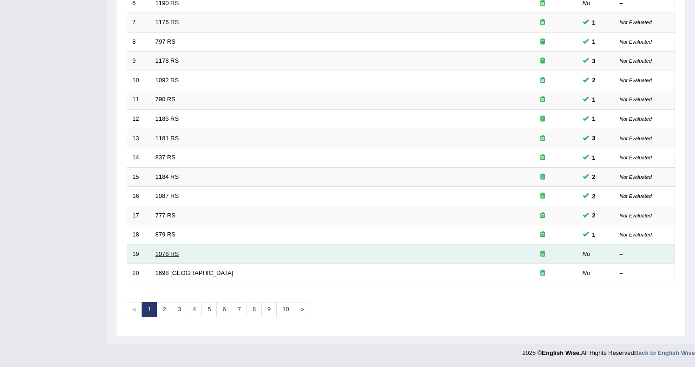
click at [163, 251] on link "1078 RS" at bounding box center [167, 253] width 24 height 7
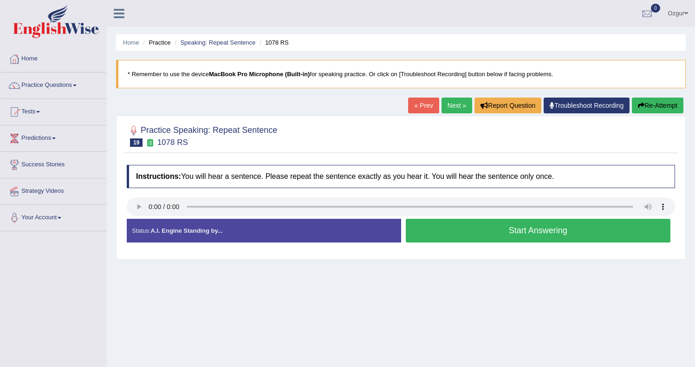
click at [457, 237] on button "Start Answering" at bounding box center [537, 231] width 265 height 24
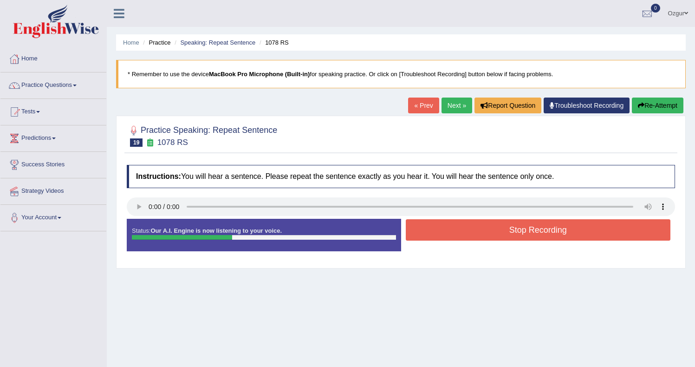
click at [505, 227] on button "Stop Recording" at bounding box center [537, 229] width 265 height 21
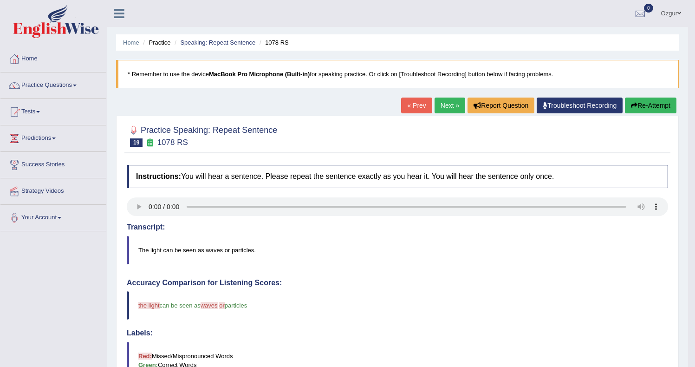
click at [638, 105] on button "Re-Attempt" at bounding box center [649, 105] width 51 height 16
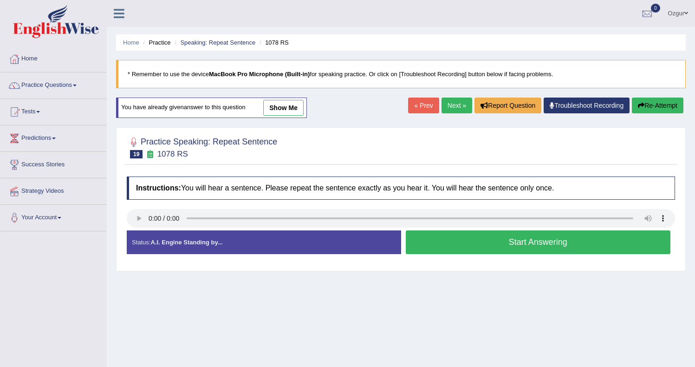
click at [513, 245] on button "Start Answering" at bounding box center [537, 242] width 265 height 24
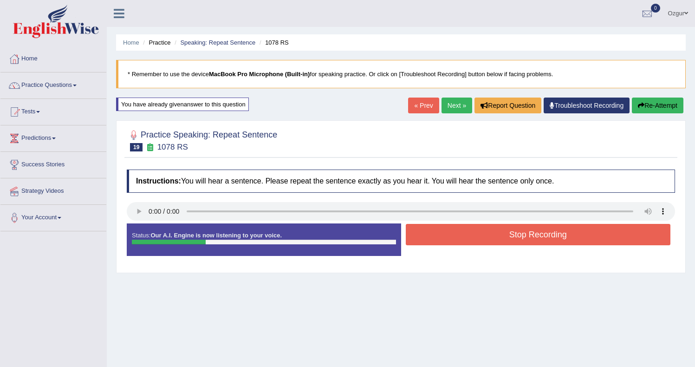
click at [465, 237] on button "Stop Recording" at bounding box center [537, 234] width 265 height 21
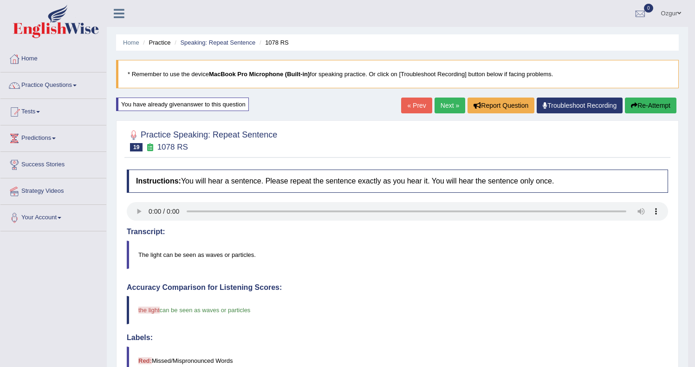
click at [648, 111] on button "Re-Attempt" at bounding box center [649, 105] width 51 height 16
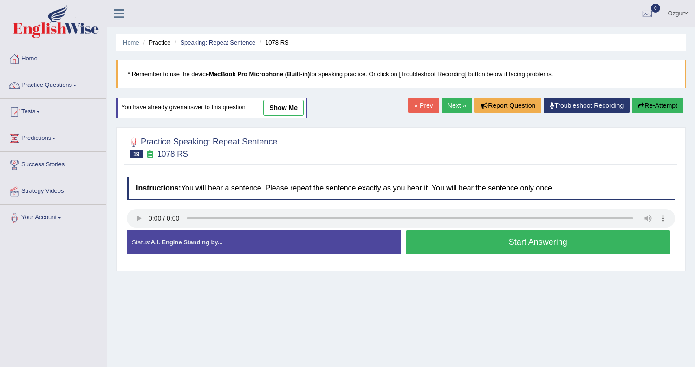
click at [475, 243] on button "Start Answering" at bounding box center [537, 242] width 265 height 24
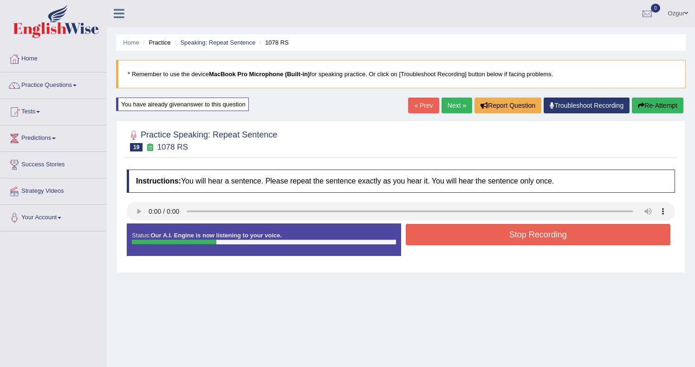
click at [450, 237] on button "Stop Recording" at bounding box center [537, 234] width 265 height 21
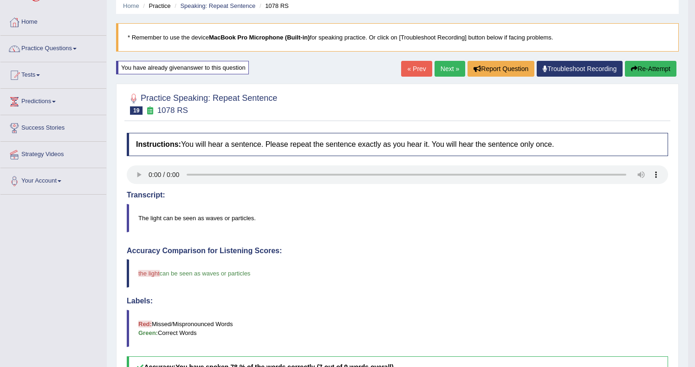
scroll to position [36, 0]
click at [644, 71] on button "Re-Attempt" at bounding box center [649, 69] width 51 height 16
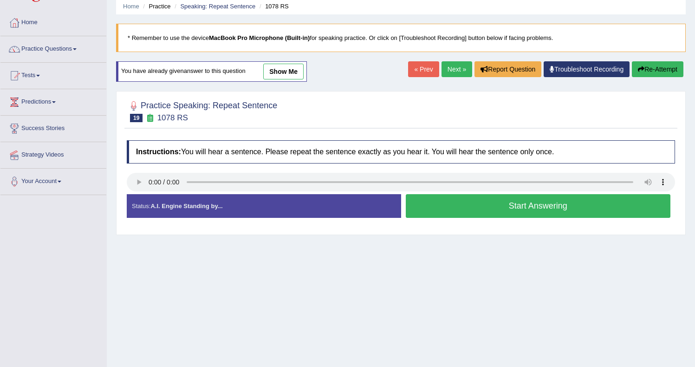
click at [476, 209] on button "Start Answering" at bounding box center [537, 206] width 265 height 24
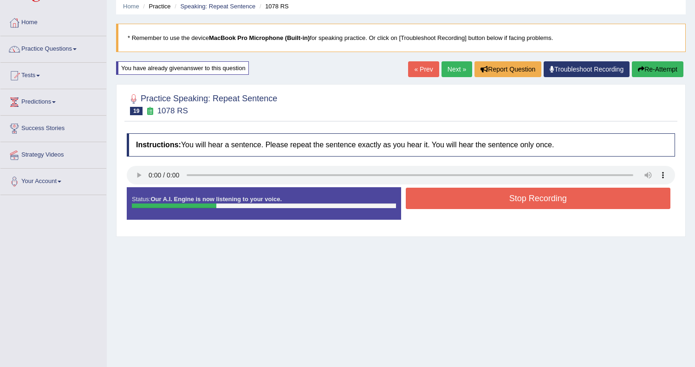
click at [563, 193] on button "Stop Recording" at bounding box center [537, 197] width 265 height 21
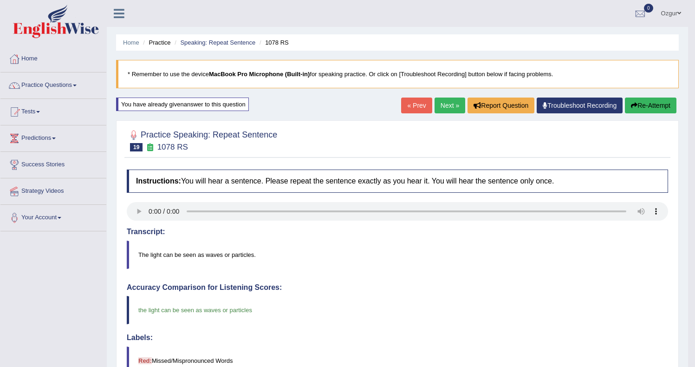
click at [450, 109] on link "Next »" at bounding box center [449, 105] width 31 height 16
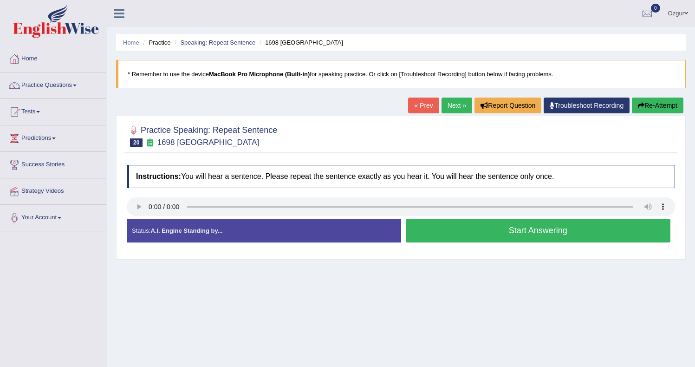
click at [487, 233] on button "Start Answering" at bounding box center [537, 231] width 265 height 24
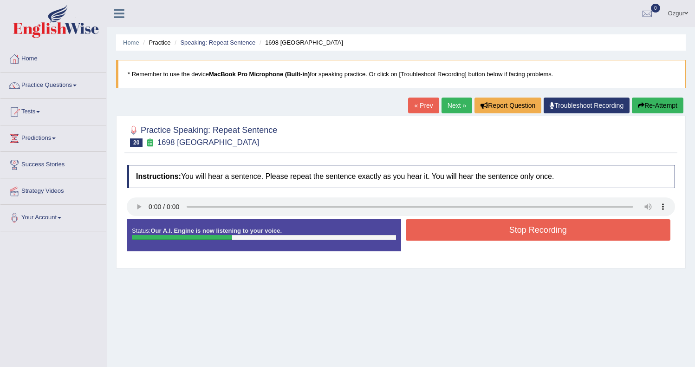
click at [477, 237] on button "Stop Recording" at bounding box center [537, 229] width 265 height 21
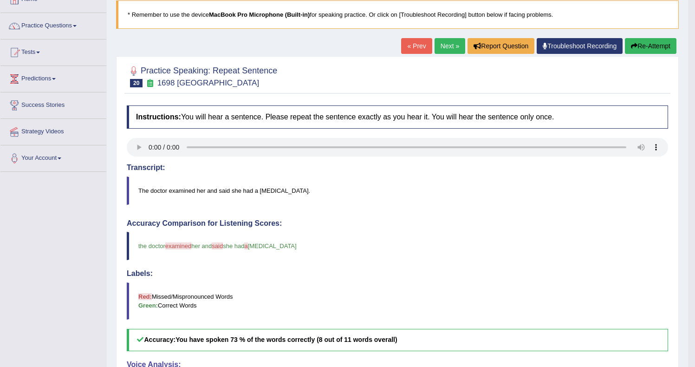
scroll to position [17, 0]
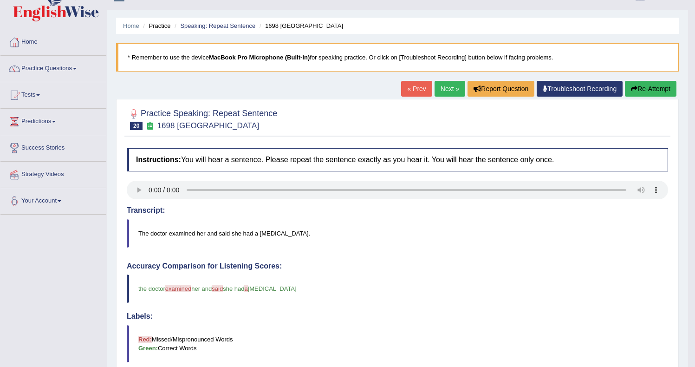
click at [648, 89] on button "Re-Attempt" at bounding box center [649, 89] width 51 height 16
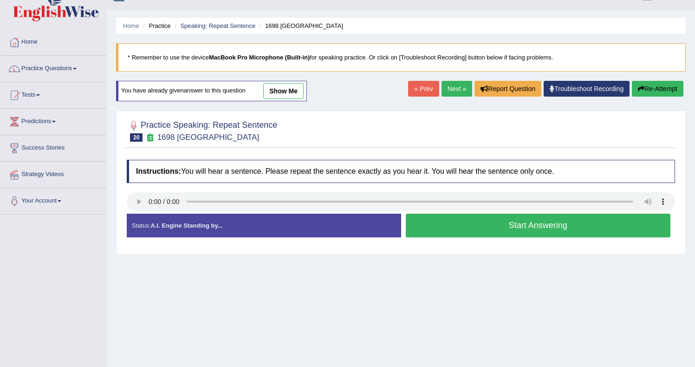
click at [459, 226] on button "Start Answering" at bounding box center [537, 225] width 265 height 24
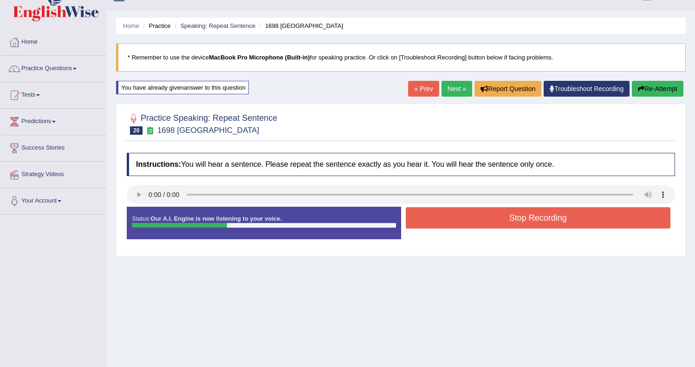
click at [472, 219] on button "Stop Recording" at bounding box center [537, 217] width 265 height 21
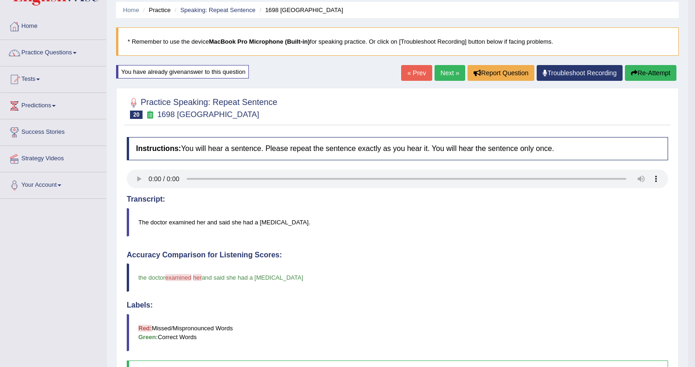
scroll to position [31, 0]
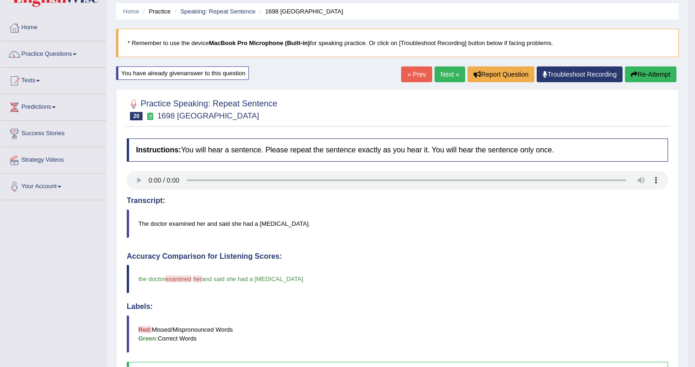
click at [635, 75] on button "Re-Attempt" at bounding box center [649, 74] width 51 height 16
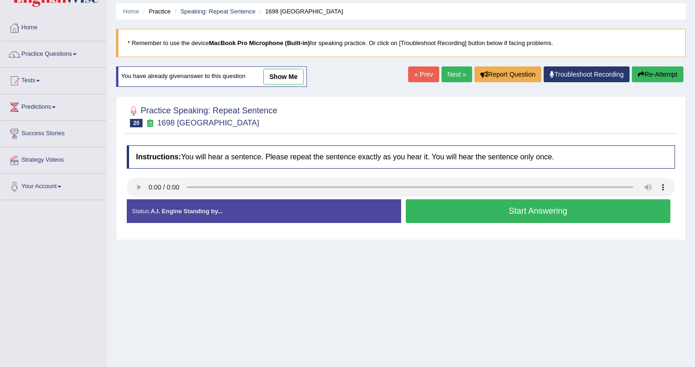
click at [468, 211] on button "Start Answering" at bounding box center [537, 211] width 265 height 24
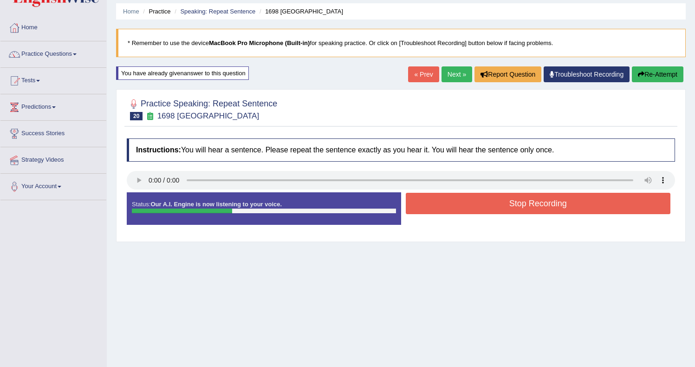
click at [436, 196] on button "Stop Recording" at bounding box center [537, 203] width 265 height 21
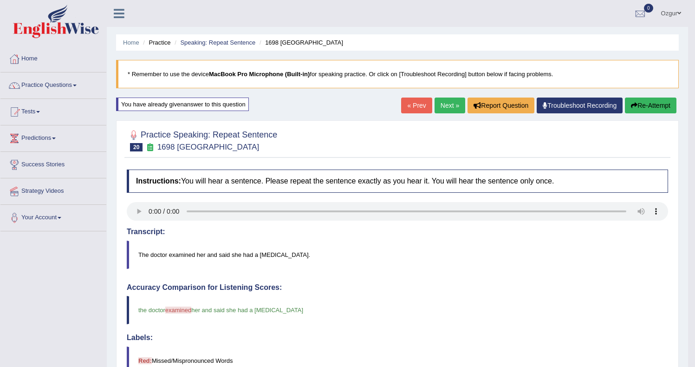
click at [440, 110] on link "Next »" at bounding box center [449, 105] width 31 height 16
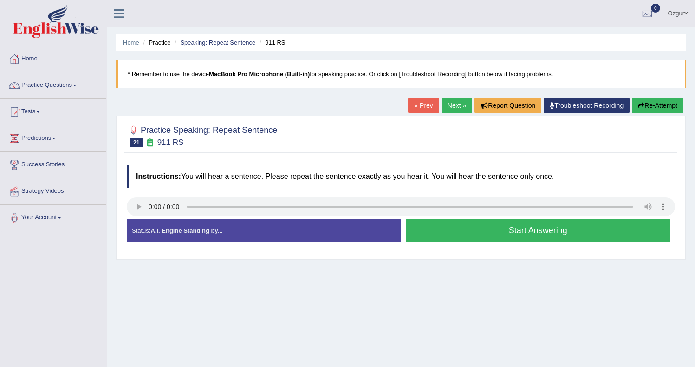
click at [450, 223] on button "Start Answering" at bounding box center [537, 231] width 265 height 24
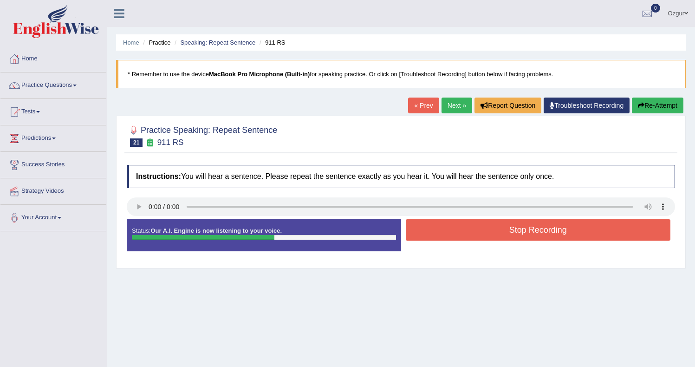
click at [472, 225] on button "Stop Recording" at bounding box center [537, 229] width 265 height 21
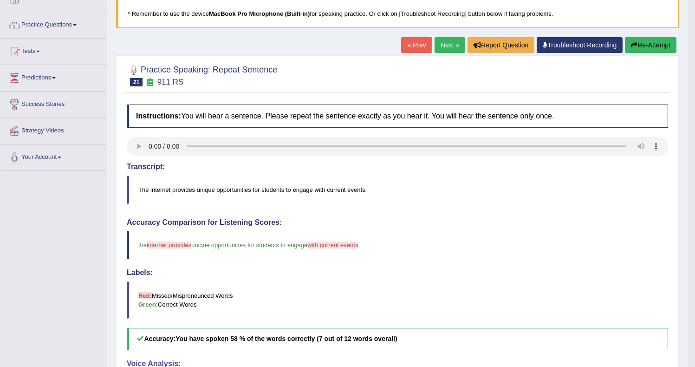
scroll to position [54, 0]
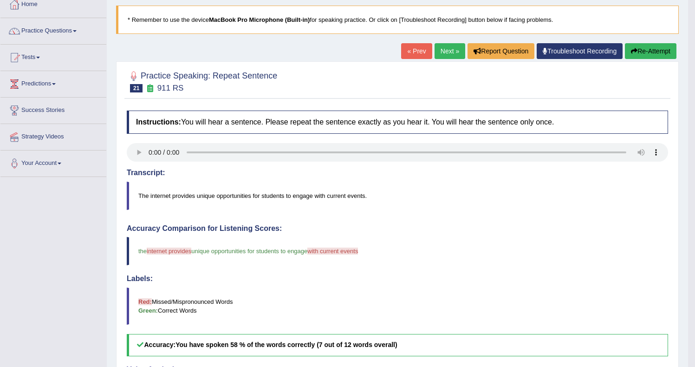
click at [637, 53] on button "Re-Attempt" at bounding box center [649, 51] width 51 height 16
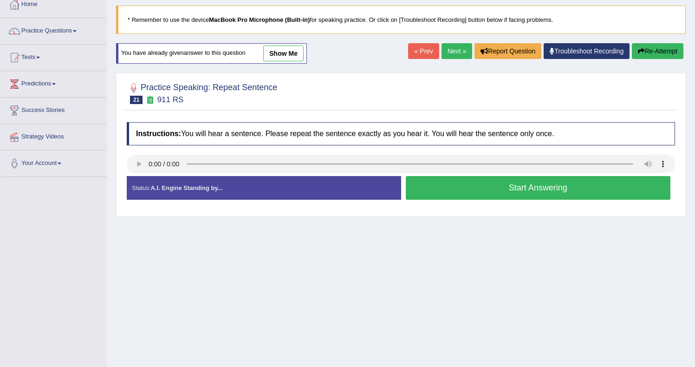
click at [502, 188] on button "Start Answering" at bounding box center [537, 188] width 265 height 24
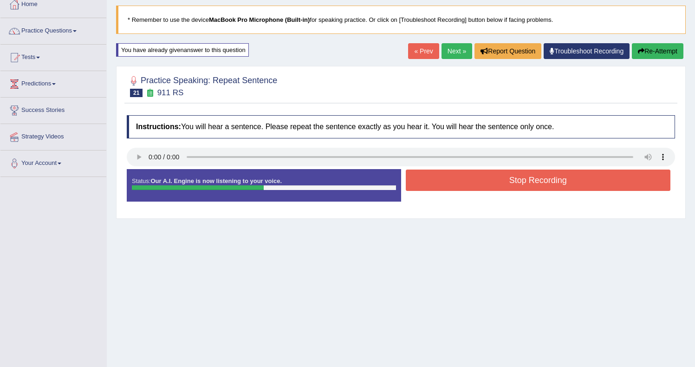
click at [521, 176] on button "Stop Recording" at bounding box center [537, 179] width 265 height 21
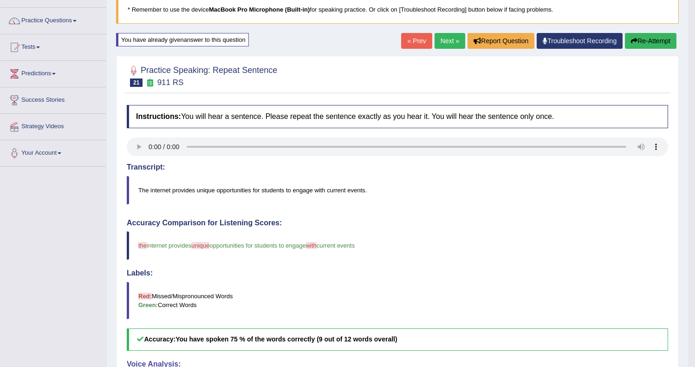
scroll to position [63, 0]
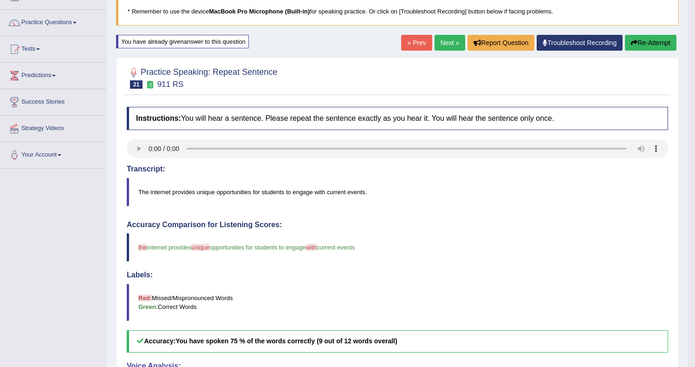
click at [439, 41] on link "Next »" at bounding box center [449, 43] width 31 height 16
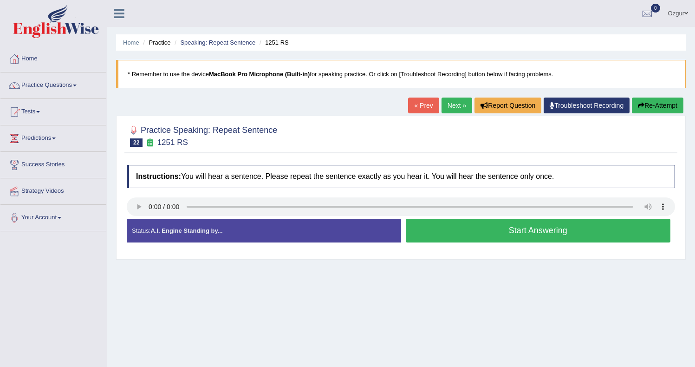
click at [442, 225] on button "Start Answering" at bounding box center [537, 231] width 265 height 24
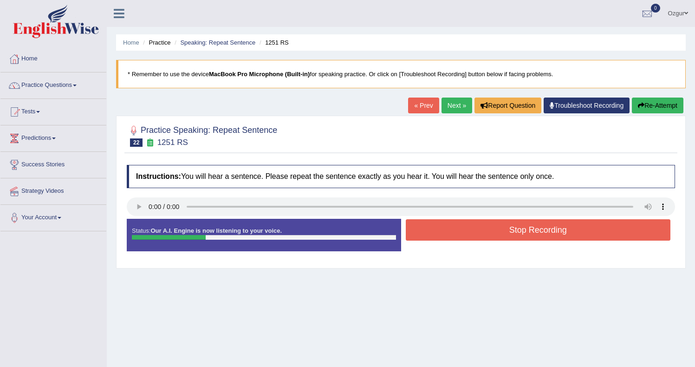
click at [441, 233] on button "Stop Recording" at bounding box center [537, 229] width 265 height 21
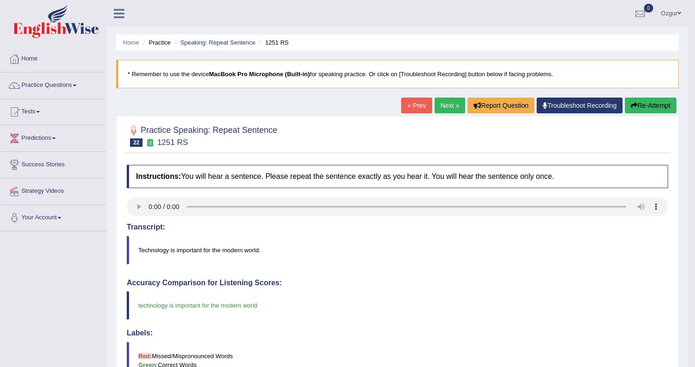
click at [434, 108] on link "Next »" at bounding box center [449, 105] width 31 height 16
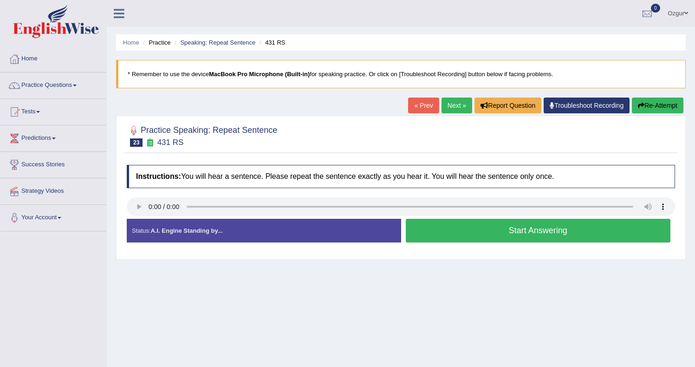
click at [464, 231] on button "Start Answering" at bounding box center [537, 231] width 265 height 24
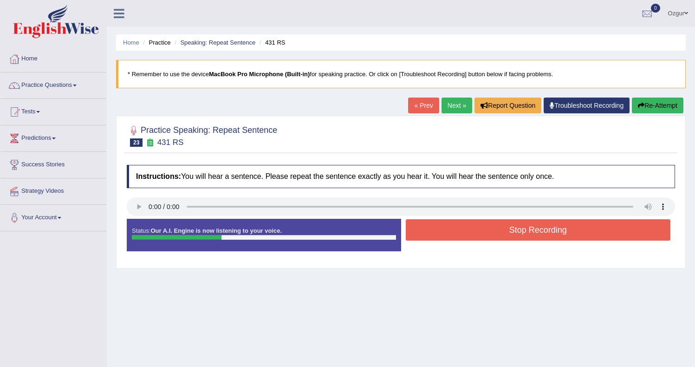
click at [472, 232] on button "Stop Recording" at bounding box center [537, 229] width 265 height 21
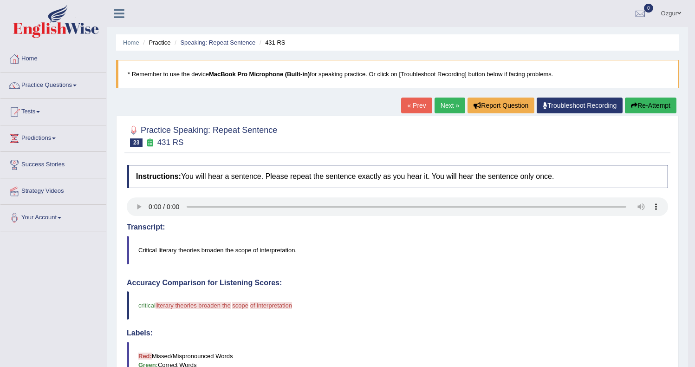
click at [452, 102] on link "Next »" at bounding box center [449, 105] width 31 height 16
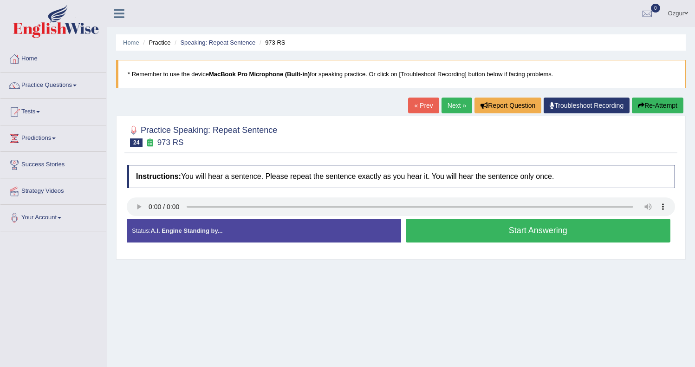
click at [491, 228] on button "Start Answering" at bounding box center [537, 231] width 265 height 24
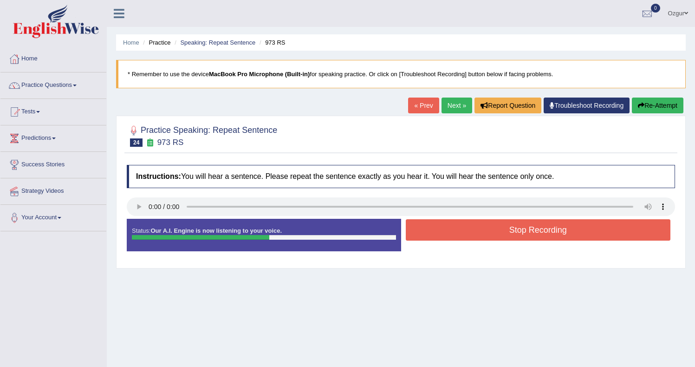
click at [472, 236] on button "Stop Recording" at bounding box center [537, 229] width 265 height 21
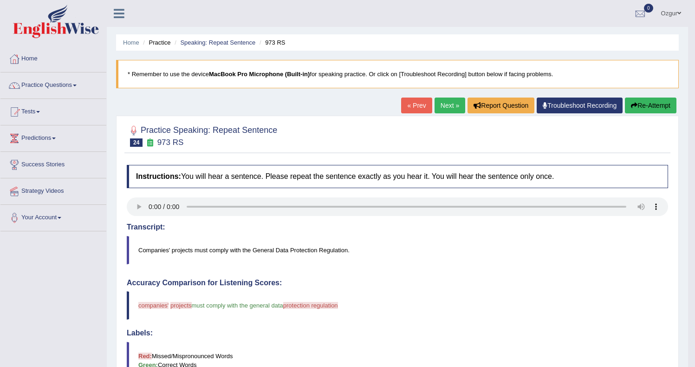
click at [451, 109] on link "Next »" at bounding box center [449, 105] width 31 height 16
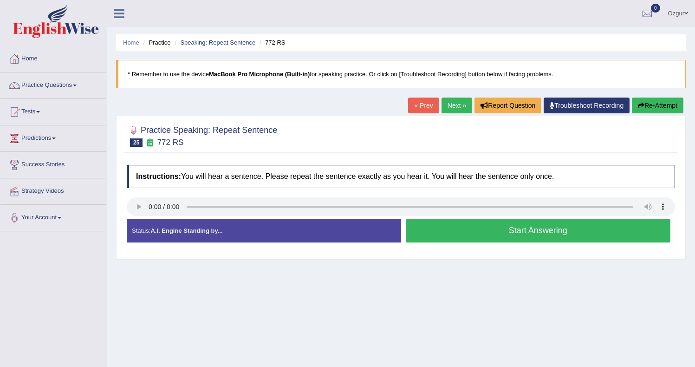
click at [421, 113] on div "« Prev Next » Report Question Troubleshoot Recording Re-Attempt" at bounding box center [546, 106] width 277 height 18
click at [420, 109] on link "« Prev" at bounding box center [423, 105] width 31 height 16
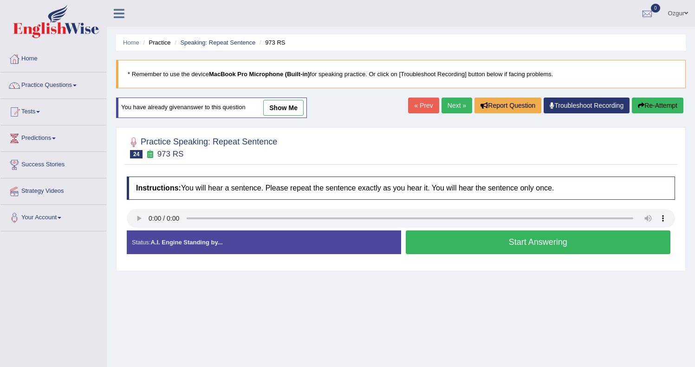
click at [451, 243] on button "Start Answering" at bounding box center [537, 242] width 265 height 24
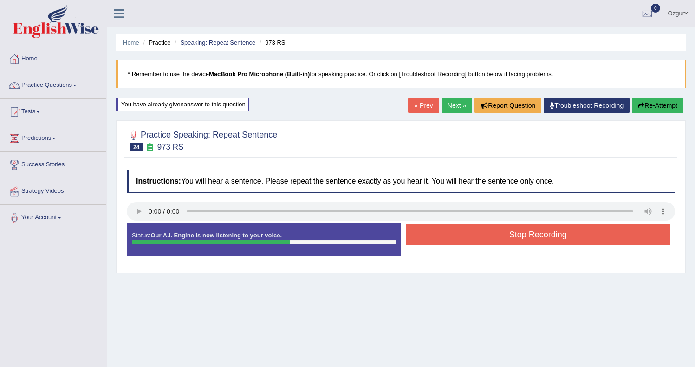
click at [418, 237] on button "Stop Recording" at bounding box center [537, 234] width 265 height 21
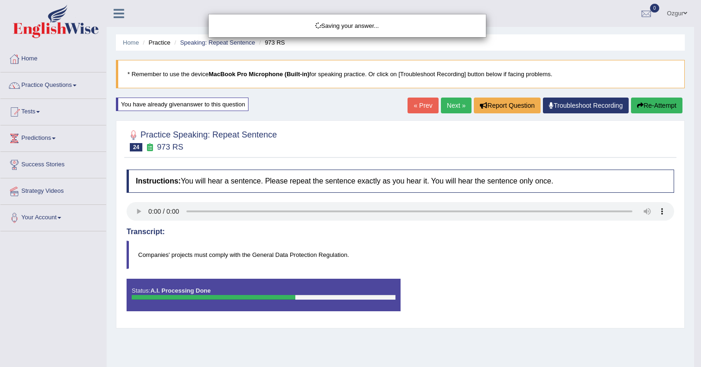
click at [130, 212] on div "Saving your answer..." at bounding box center [350, 183] width 701 height 367
click at [134, 211] on div "Comparing text to speech..." at bounding box center [350, 183] width 701 height 367
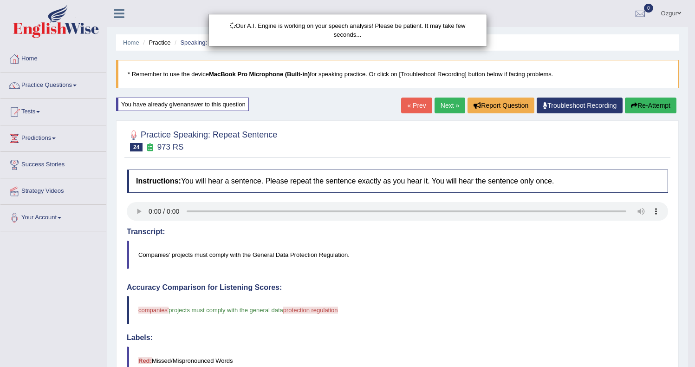
click at [135, 211] on div "Our A.I. Engine is working on your speech analysis! Please be patient. It may t…" at bounding box center [347, 183] width 695 height 367
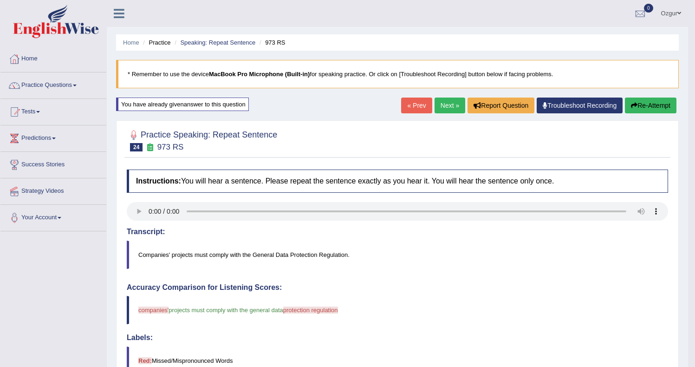
click at [663, 103] on button "Re-Attempt" at bounding box center [649, 105] width 51 height 16
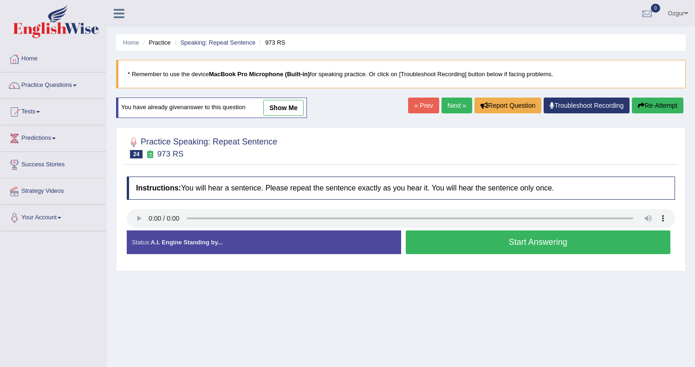
click at [478, 247] on button "Start Answering" at bounding box center [537, 242] width 265 height 24
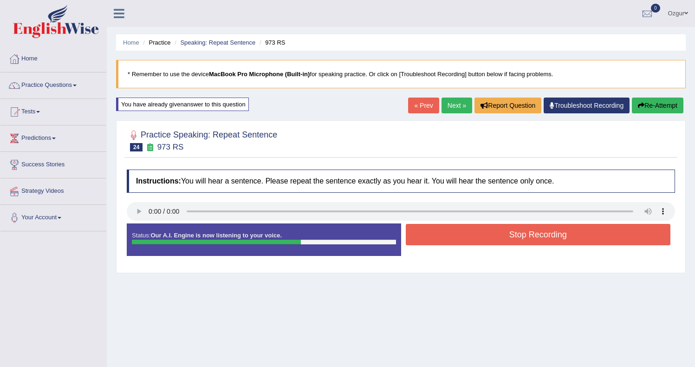
click at [481, 234] on button "Stop Recording" at bounding box center [537, 234] width 265 height 21
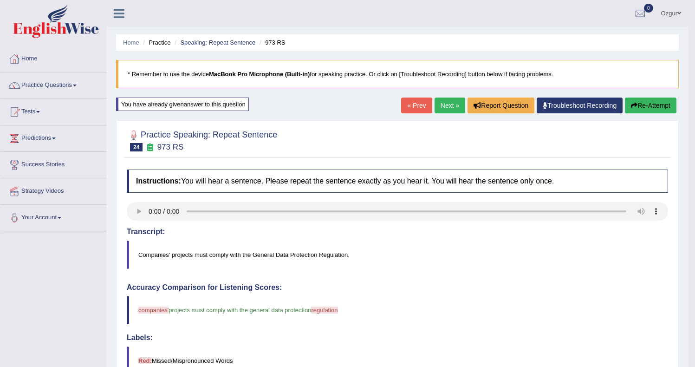
click at [632, 98] on button "Re-Attempt" at bounding box center [649, 105] width 51 height 16
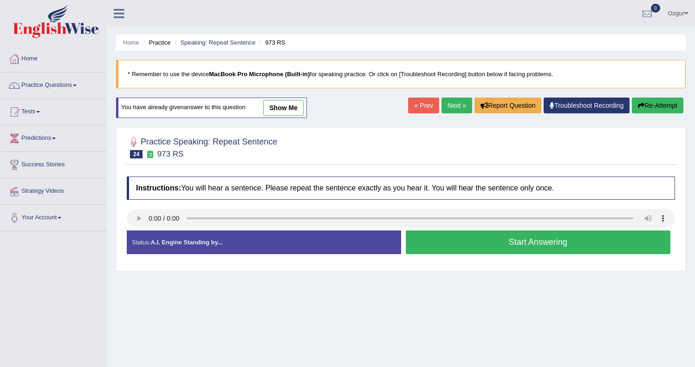
click at [449, 244] on button "Start Answering" at bounding box center [537, 242] width 265 height 24
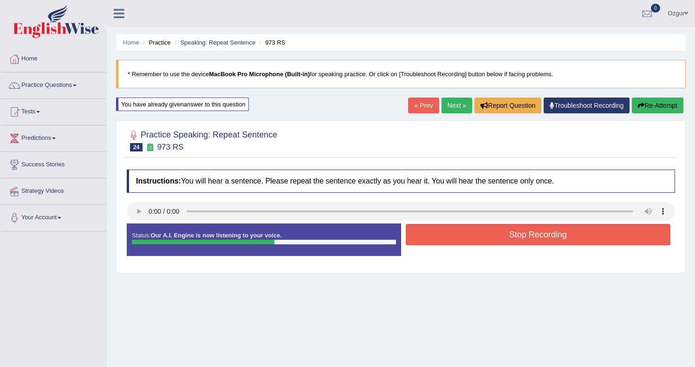
click at [488, 223] on div "Start Answering" at bounding box center [538, 223] width 274 height 0
click at [487, 235] on button "Stop Recording" at bounding box center [537, 234] width 265 height 21
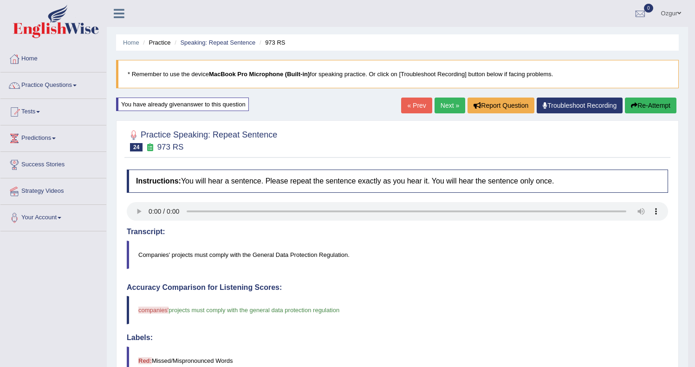
click at [663, 98] on button "Re-Attempt" at bounding box center [649, 105] width 51 height 16
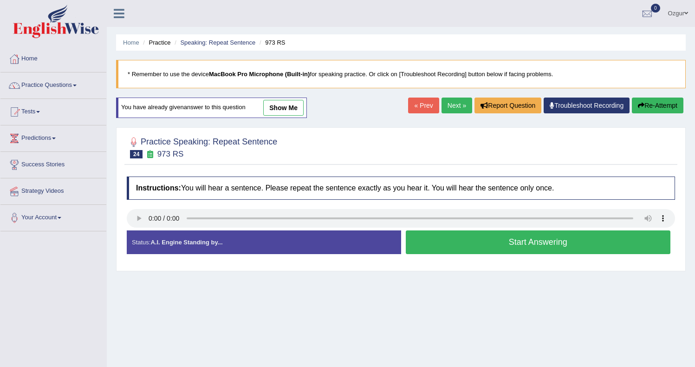
click at [541, 239] on button "Start Answering" at bounding box center [537, 242] width 265 height 24
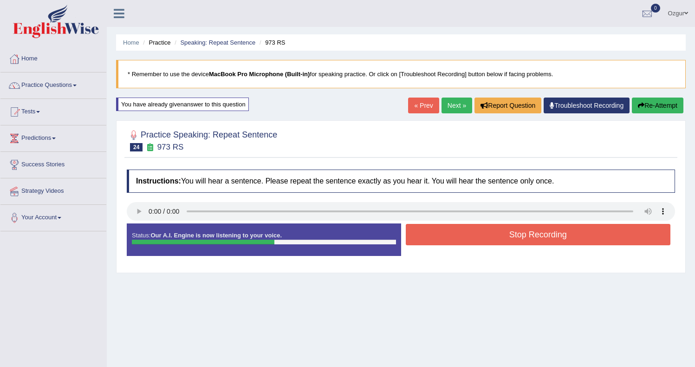
click at [493, 230] on button "Stop Recording" at bounding box center [537, 234] width 265 height 21
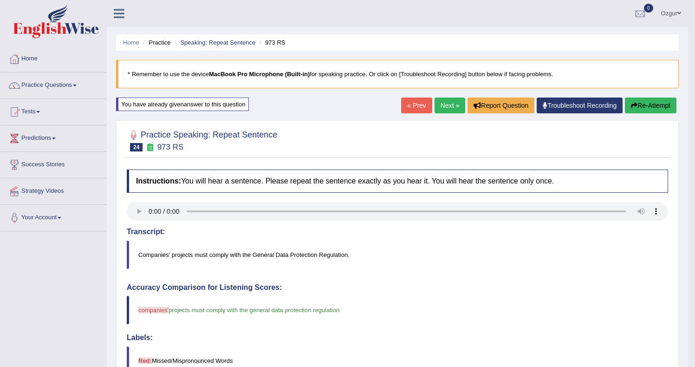
drag, startPoint x: 647, startPoint y: 102, endPoint x: 644, endPoint y: 106, distance: 4.9
click at [647, 103] on button "Re-Attempt" at bounding box center [649, 105] width 51 height 16
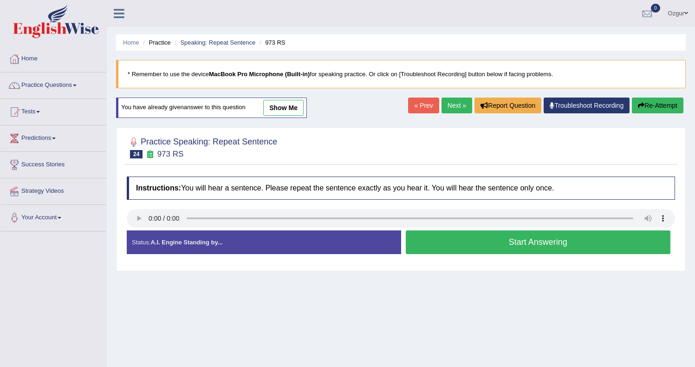
click at [505, 248] on button "Start Answering" at bounding box center [537, 242] width 265 height 24
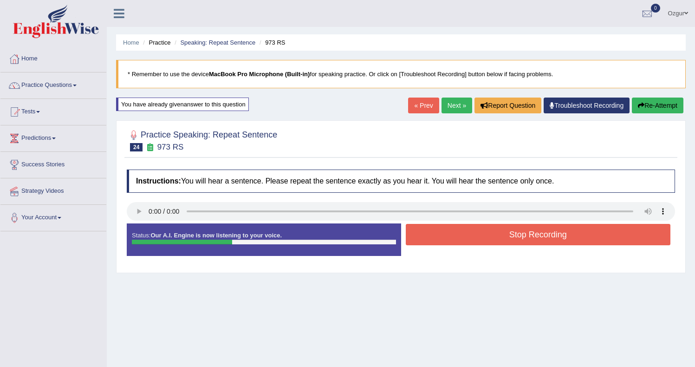
click at [488, 232] on button "Stop Recording" at bounding box center [537, 234] width 265 height 21
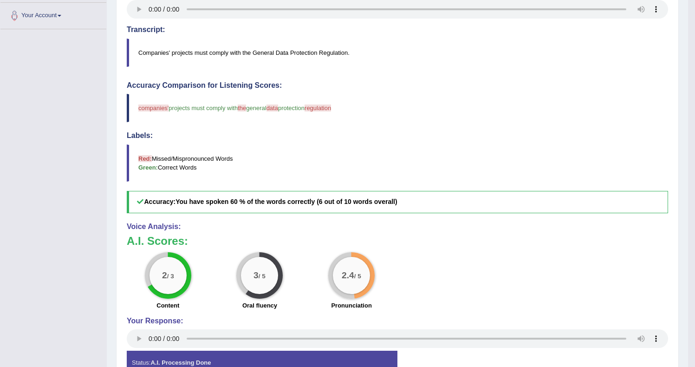
scroll to position [73, 0]
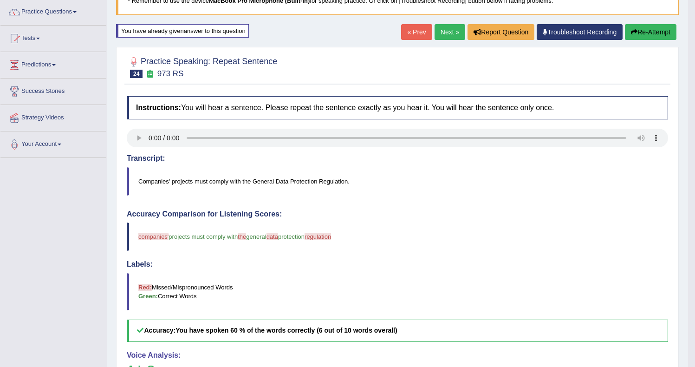
click at [648, 36] on button "Re-Attempt" at bounding box center [649, 32] width 51 height 16
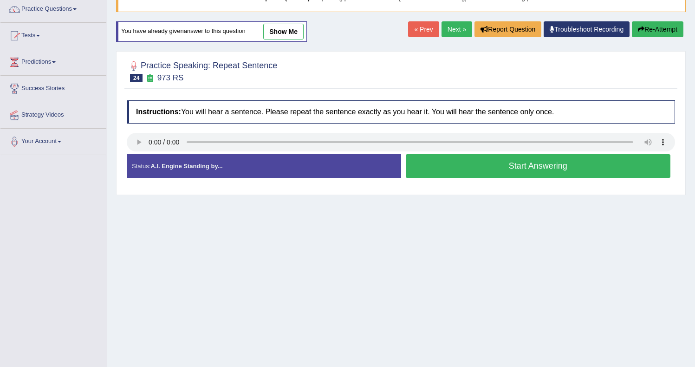
click at [566, 165] on button "Start Answering" at bounding box center [537, 166] width 265 height 24
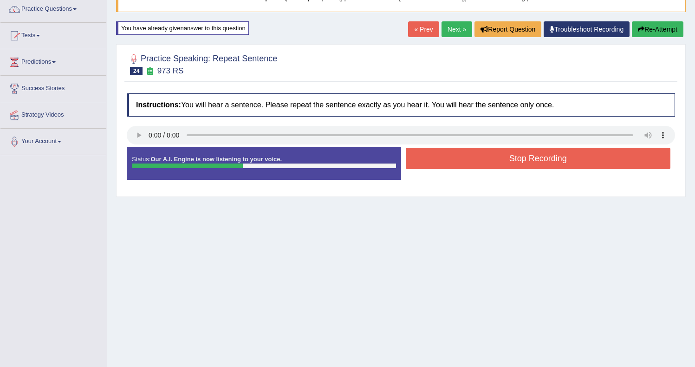
click at [526, 161] on button "Stop Recording" at bounding box center [537, 158] width 265 height 21
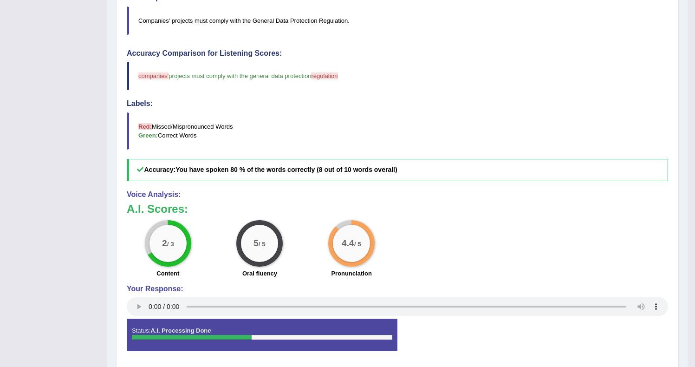
scroll to position [51, 0]
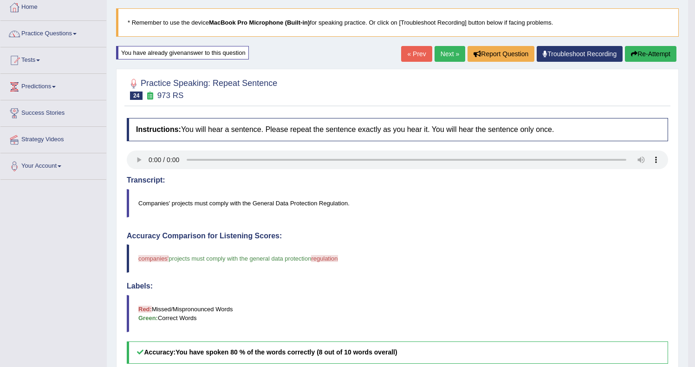
click at [453, 52] on link "Next »" at bounding box center [449, 54] width 31 height 16
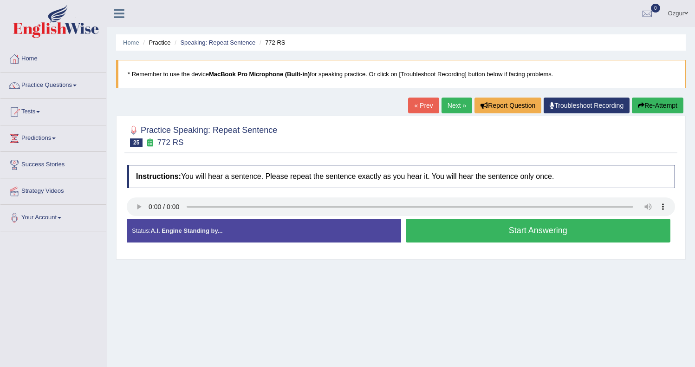
click at [490, 230] on button "Start Answering" at bounding box center [537, 231] width 265 height 24
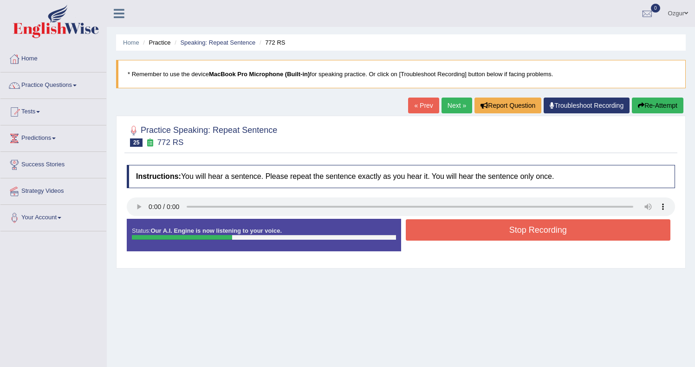
click at [454, 228] on button "Stop Recording" at bounding box center [537, 229] width 265 height 21
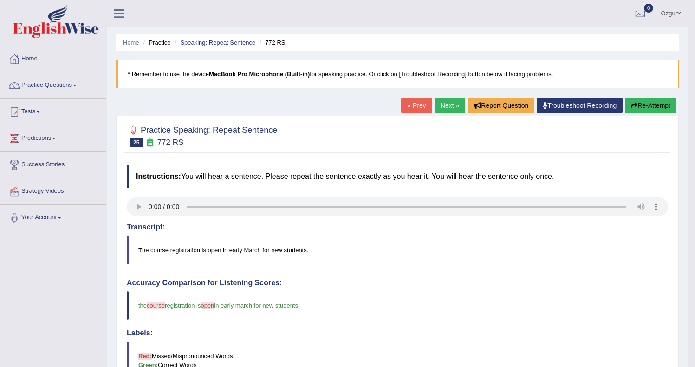
click at [457, 98] on link "Next »" at bounding box center [449, 105] width 31 height 16
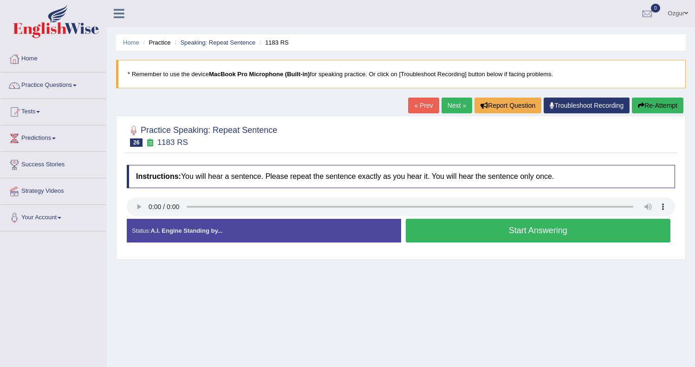
click at [461, 236] on button "Start Answering" at bounding box center [537, 231] width 265 height 24
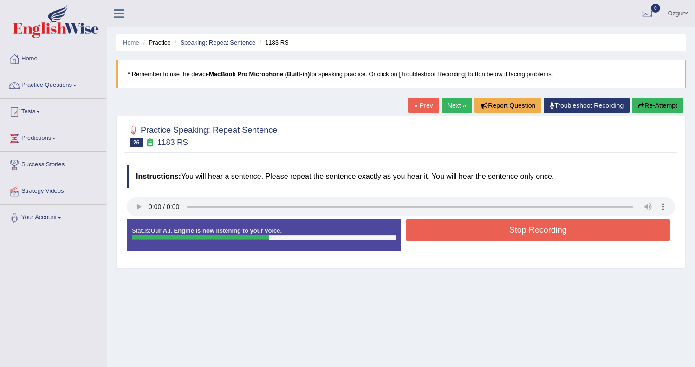
click at [441, 233] on button "Stop Recording" at bounding box center [537, 229] width 265 height 21
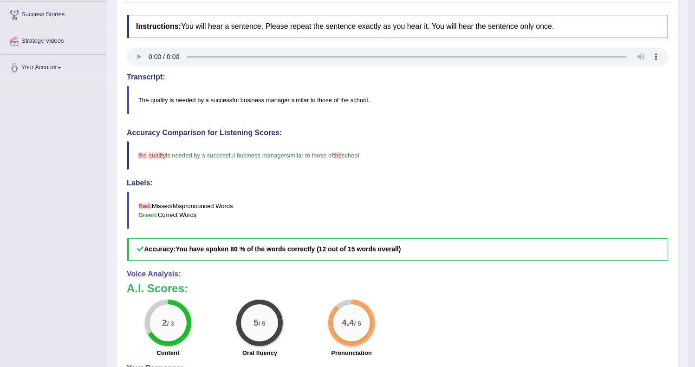
scroll to position [13, 0]
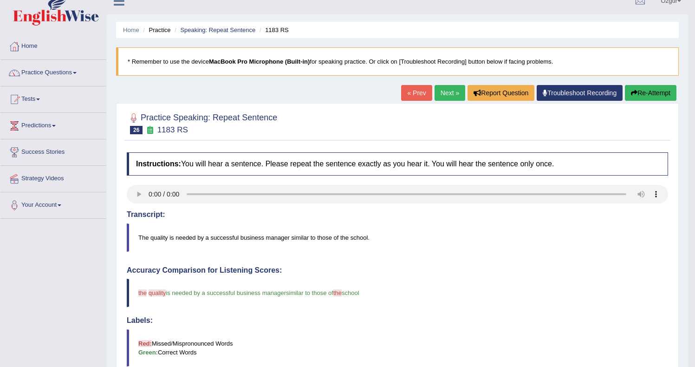
click at [649, 101] on div "« Prev Next » Report Question Troubleshoot Recording Re-Attempt" at bounding box center [539, 94] width 277 height 18
click at [648, 96] on button "Re-Attempt" at bounding box center [649, 93] width 51 height 16
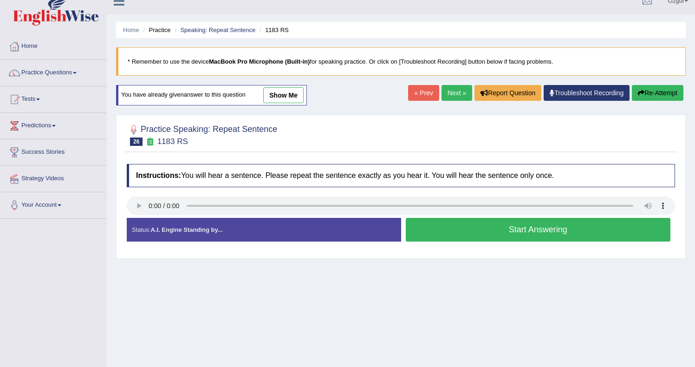
click at [465, 227] on button "Start Answering" at bounding box center [537, 230] width 265 height 24
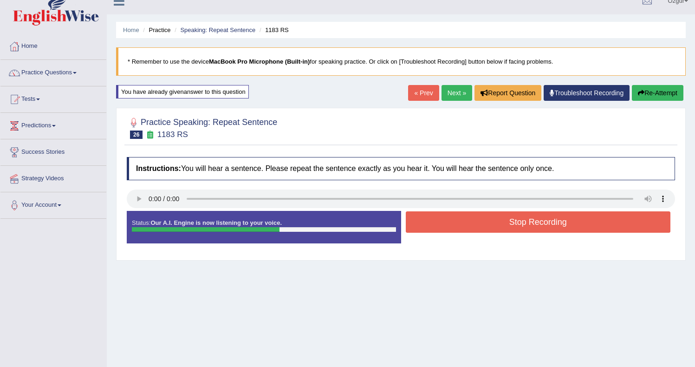
click at [448, 226] on button "Stop Recording" at bounding box center [537, 221] width 265 height 21
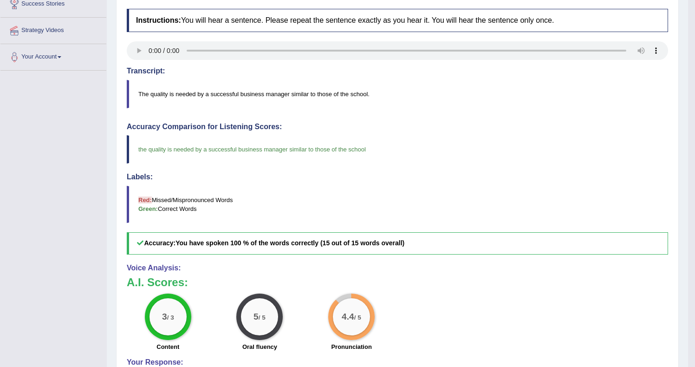
scroll to position [10, 0]
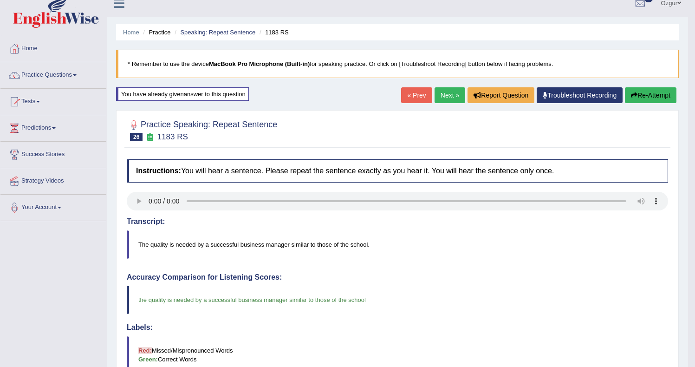
click at [444, 82] on div "Home Practice Speaking: Repeat Sentence 1183 RS * Remember to use the device Ma…" at bounding box center [397, 294] width 581 height 609
click at [442, 90] on link "Next »" at bounding box center [449, 95] width 31 height 16
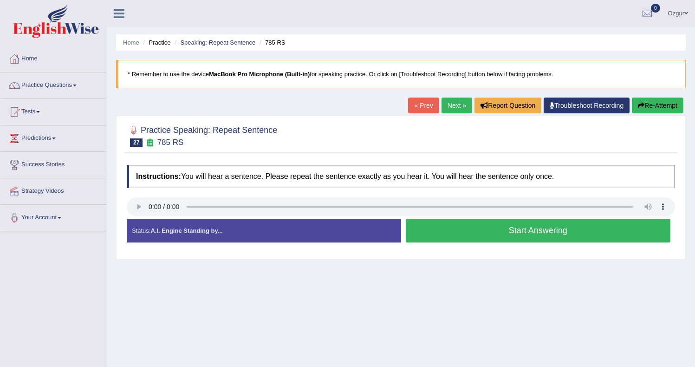
click at [444, 230] on button "Start Answering" at bounding box center [537, 231] width 265 height 24
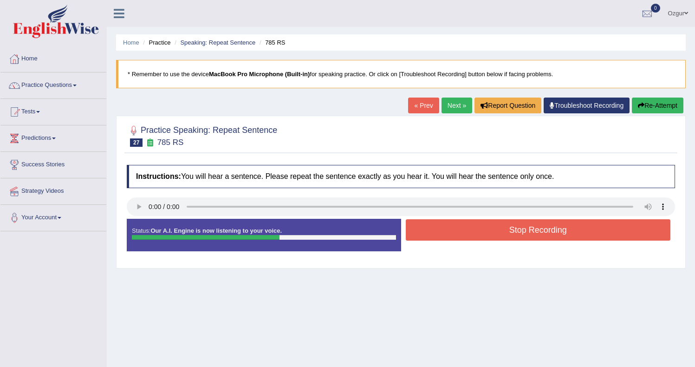
drag, startPoint x: 469, startPoint y: 228, endPoint x: 463, endPoint y: 229, distance: 6.1
click at [469, 228] on button "Stop Recording" at bounding box center [537, 229] width 265 height 21
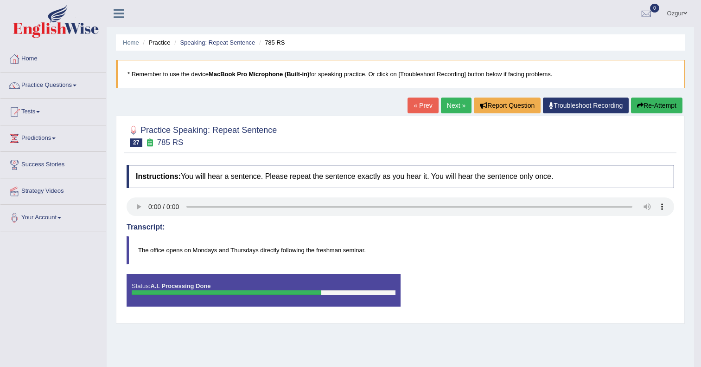
click at [0, 0] on div "Comparing text to speech..." at bounding box center [0, 0] width 0 height 0
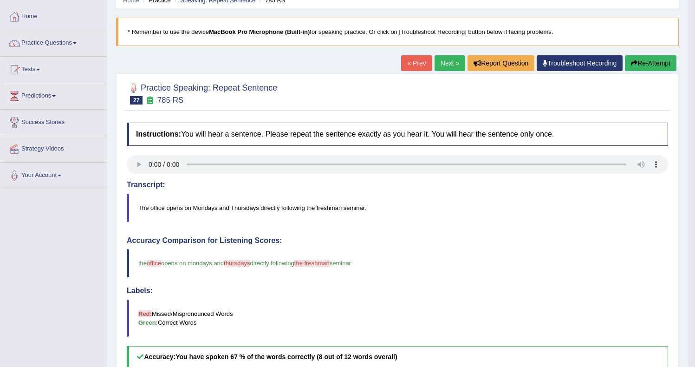
scroll to position [42, 0]
click at [643, 62] on button "Re-Attempt" at bounding box center [649, 64] width 51 height 16
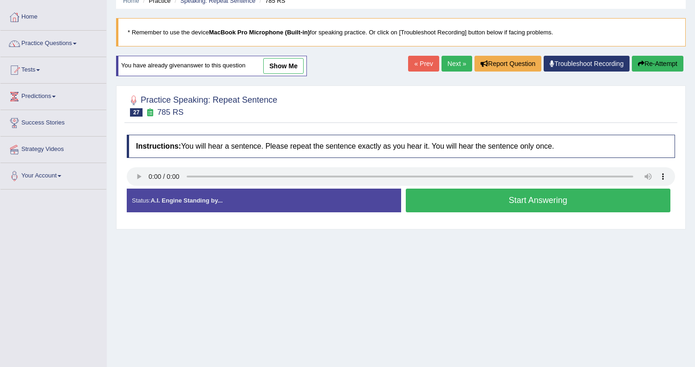
click at [457, 200] on button "Start Answering" at bounding box center [537, 200] width 265 height 24
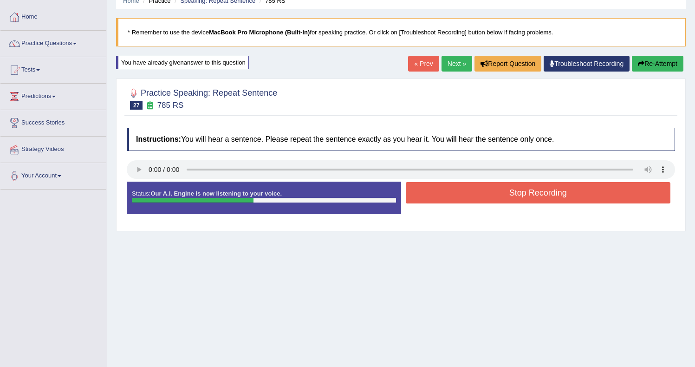
click at [464, 197] on button "Stop Recording" at bounding box center [537, 192] width 265 height 21
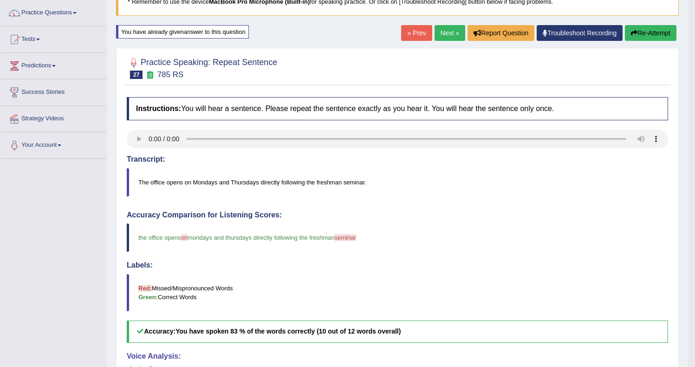
scroll to position [68, 0]
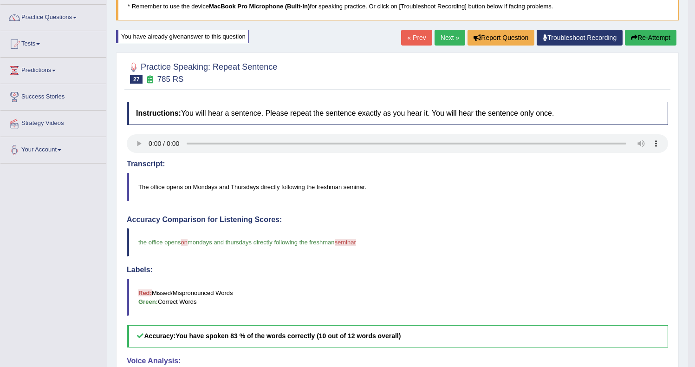
click at [645, 39] on button "Re-Attempt" at bounding box center [649, 38] width 51 height 16
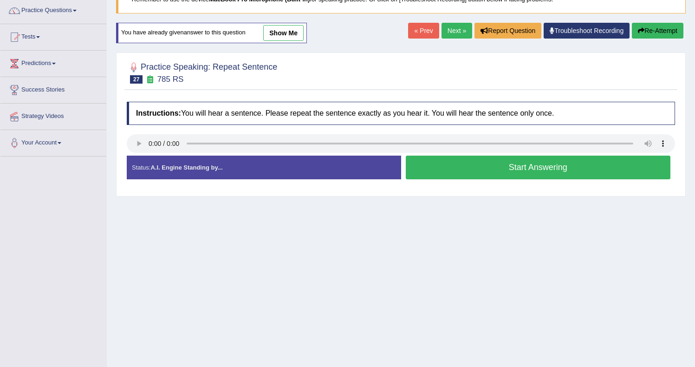
drag, startPoint x: 460, startPoint y: 171, endPoint x: 457, endPoint y: 176, distance: 5.4
click at [460, 171] on button "Start Answering" at bounding box center [537, 167] width 265 height 24
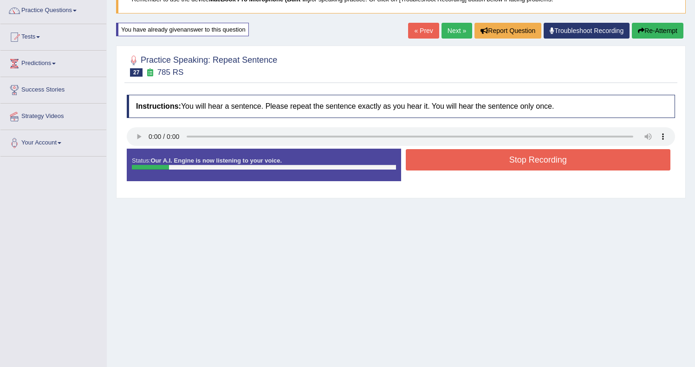
click at [502, 163] on button "Stop Recording" at bounding box center [537, 159] width 265 height 21
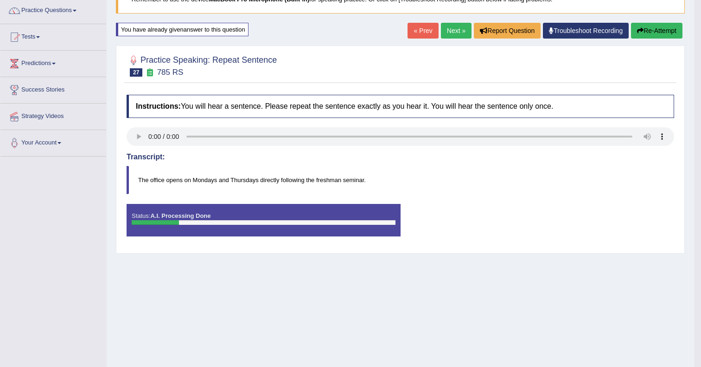
click at [651, 27] on body "Toggle navigation Home Practice Questions Speaking Practice Read Aloud Repeat S…" at bounding box center [350, 108] width 701 height 367
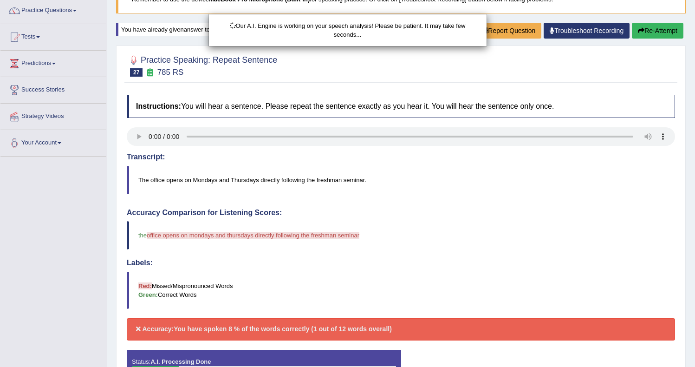
click at [648, 31] on div "Our A.I. Engine is working on your speech analysis! Please be patient. It may t…" at bounding box center [347, 183] width 695 height 367
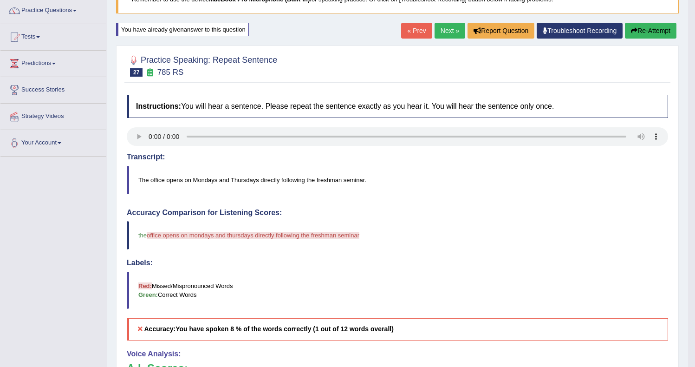
click at [646, 33] on button "Re-Attempt" at bounding box center [649, 31] width 51 height 16
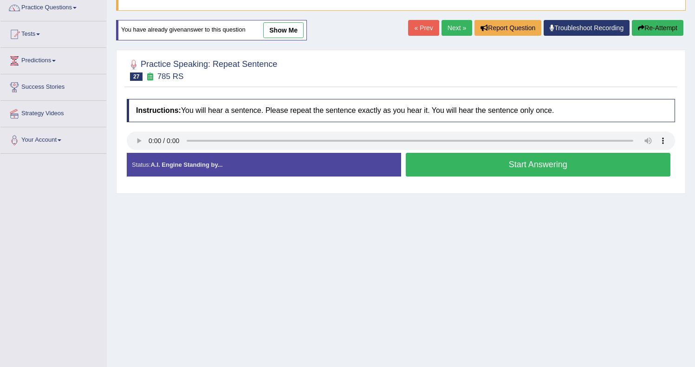
click at [566, 161] on button "Start Answering" at bounding box center [537, 165] width 265 height 24
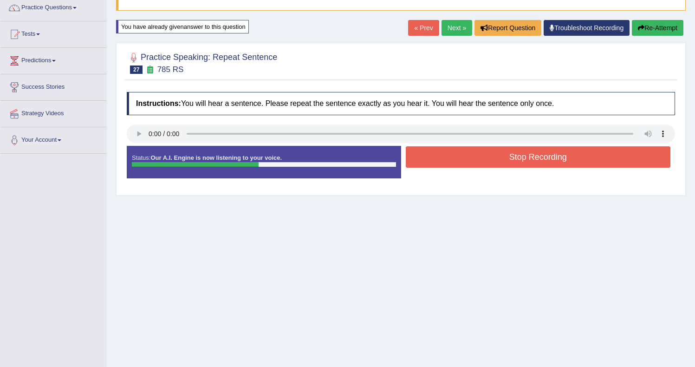
click at [435, 156] on button "Stop Recording" at bounding box center [537, 156] width 265 height 21
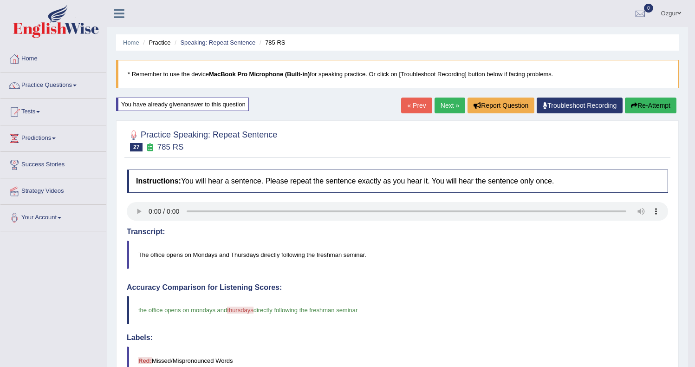
click at [448, 103] on link "Next »" at bounding box center [449, 105] width 31 height 16
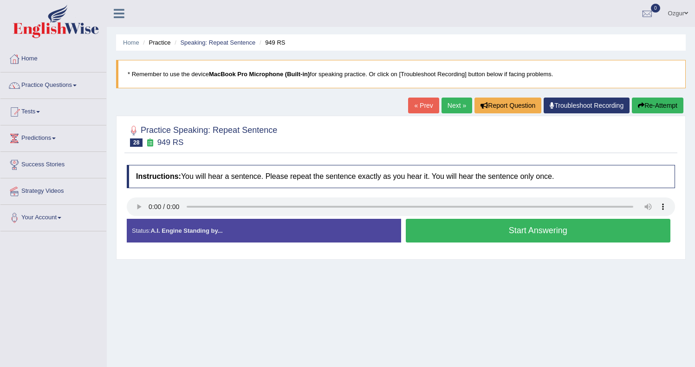
click at [434, 235] on button "Start Answering" at bounding box center [537, 231] width 265 height 24
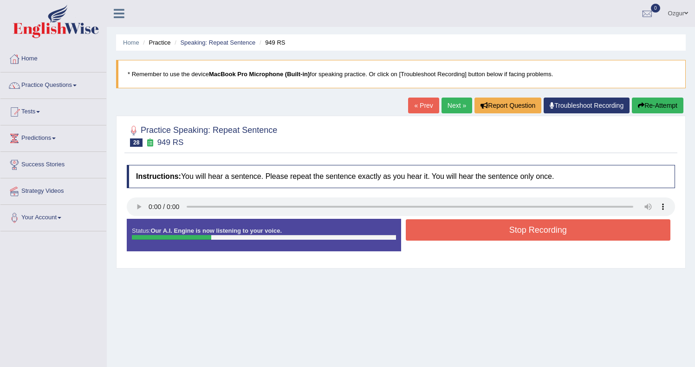
click at [465, 232] on button "Stop Recording" at bounding box center [537, 229] width 265 height 21
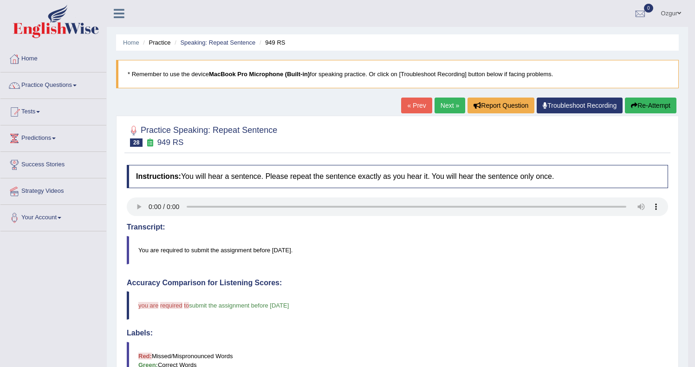
click at [657, 103] on button "Re-Attempt" at bounding box center [649, 105] width 51 height 16
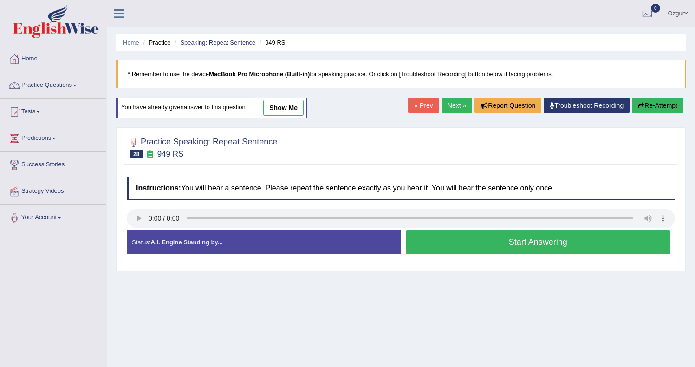
click at [523, 243] on button "Start Answering" at bounding box center [537, 242] width 265 height 24
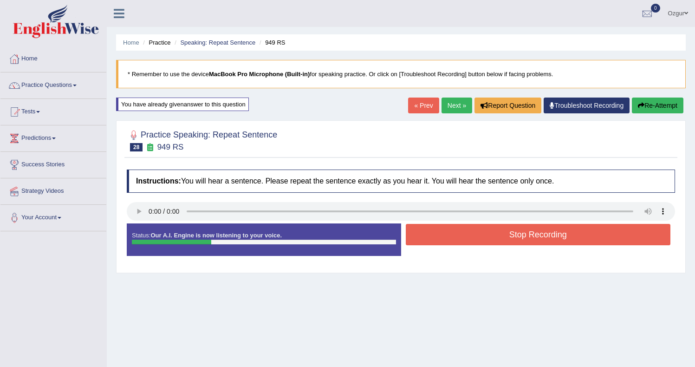
click at [445, 237] on button "Stop Recording" at bounding box center [537, 234] width 265 height 21
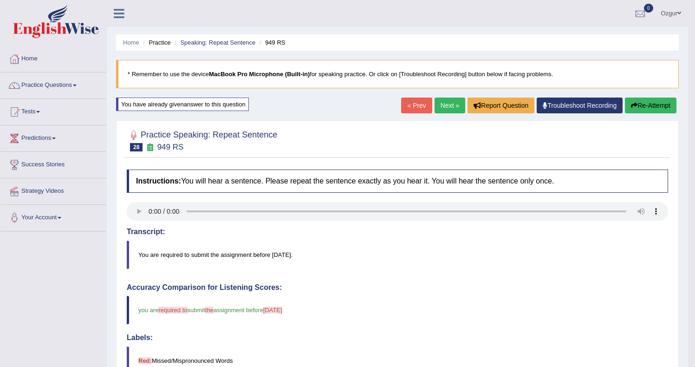
click at [653, 104] on button "Re-Attempt" at bounding box center [649, 105] width 51 height 16
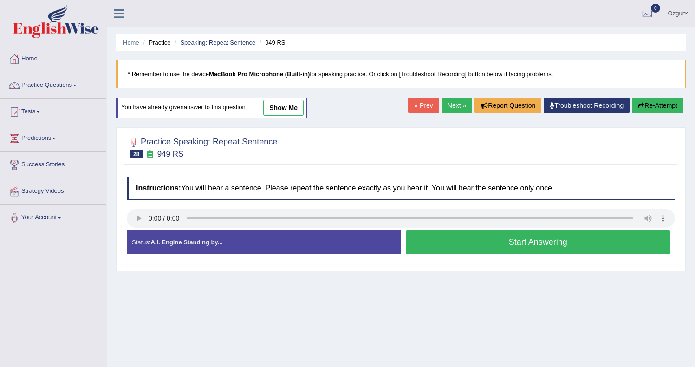
click at [447, 242] on button "Start Answering" at bounding box center [537, 242] width 265 height 24
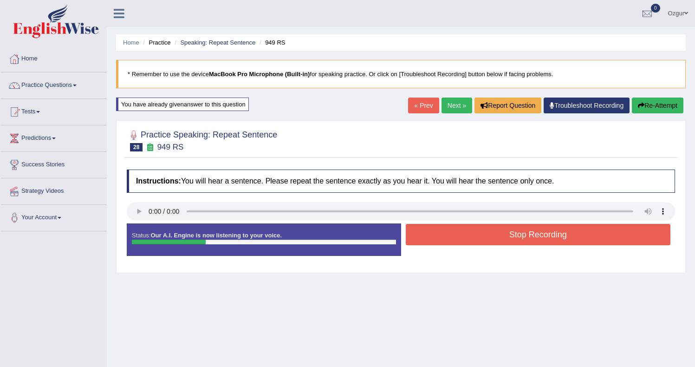
click at [426, 236] on button "Stop Recording" at bounding box center [537, 234] width 265 height 21
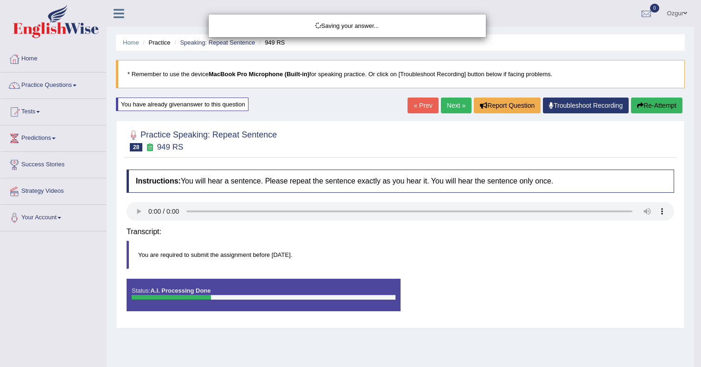
click at [676, 112] on div "Saving your answer..." at bounding box center [350, 183] width 701 height 367
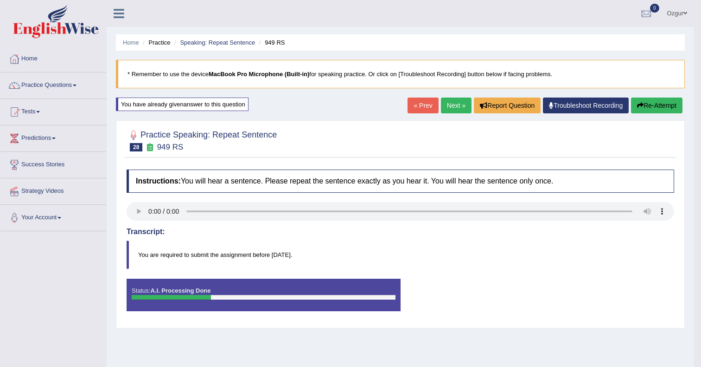
click at [671, 109] on div "Saving your answer..." at bounding box center [350, 183] width 701 height 367
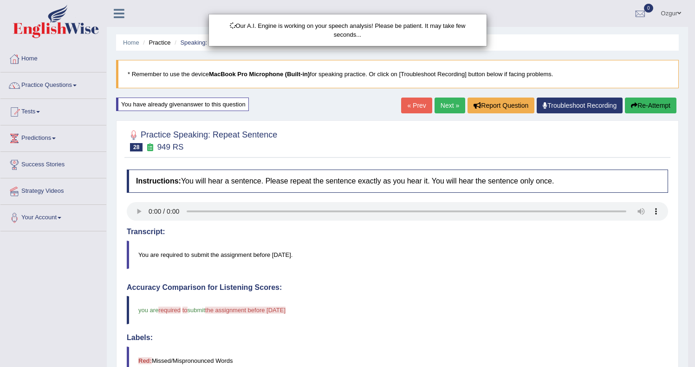
click at [664, 109] on div "Our A.I. Engine is working on your speech analysis! Please be patient. It may t…" at bounding box center [347, 183] width 695 height 367
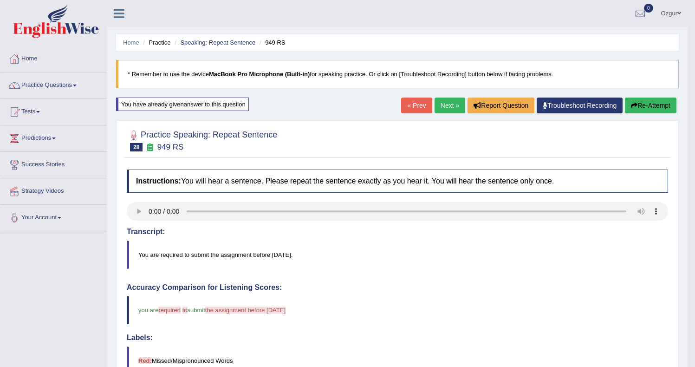
click at [658, 110] on button "Re-Attempt" at bounding box center [649, 105] width 51 height 16
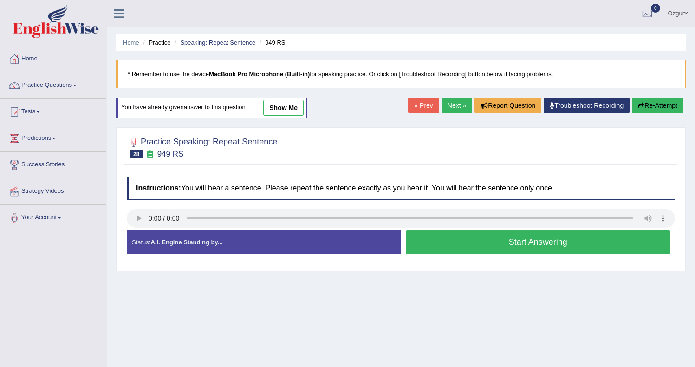
click at [456, 238] on button "Start Answering" at bounding box center [537, 242] width 265 height 24
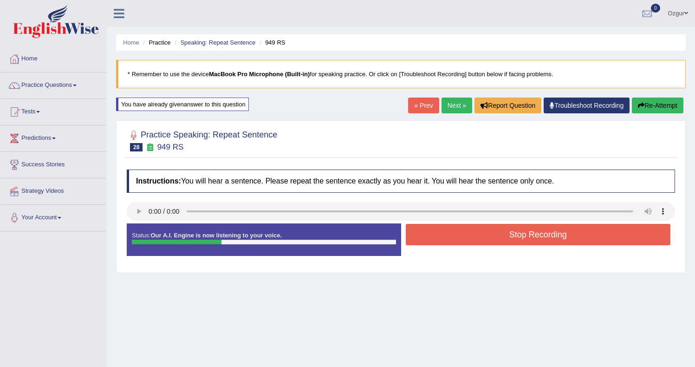
click at [460, 236] on button "Stop Recording" at bounding box center [537, 234] width 265 height 21
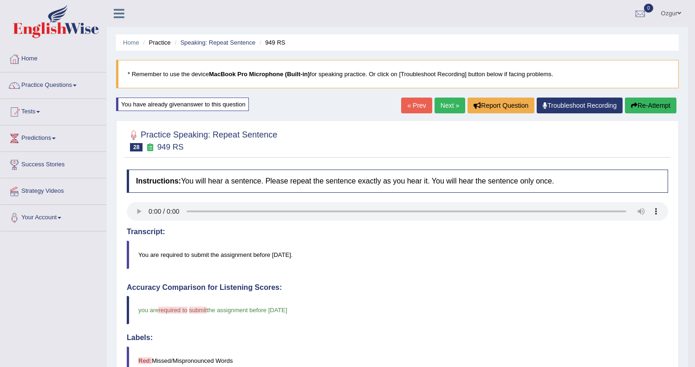
click at [443, 109] on link "Next »" at bounding box center [449, 105] width 31 height 16
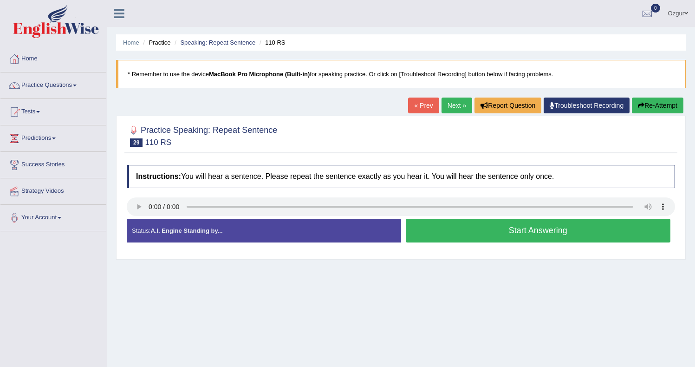
click at [521, 228] on button "Start Answering" at bounding box center [537, 231] width 265 height 24
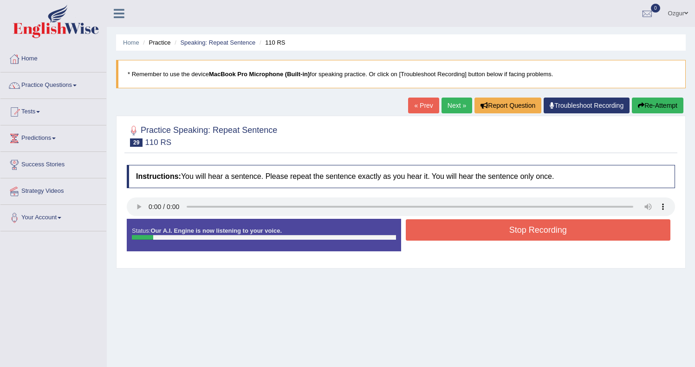
click at [450, 231] on button "Stop Recording" at bounding box center [537, 229] width 265 height 21
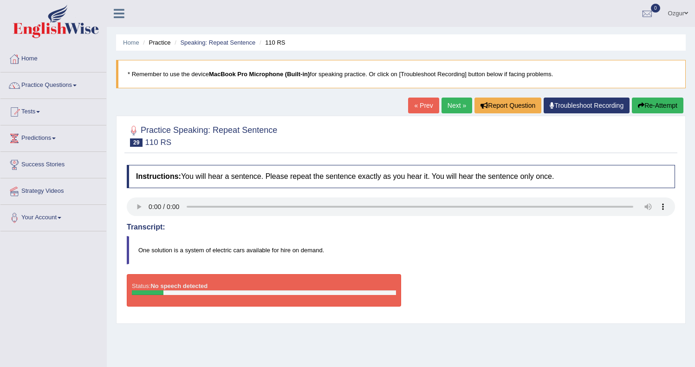
click at [666, 104] on button "Re-Attempt" at bounding box center [656, 105] width 51 height 16
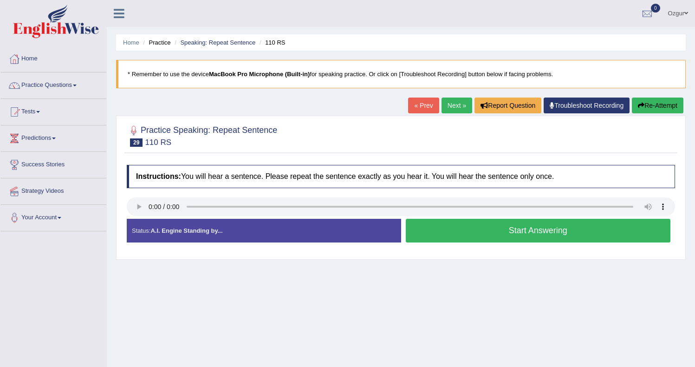
click at [501, 234] on button "Start Answering" at bounding box center [537, 231] width 265 height 24
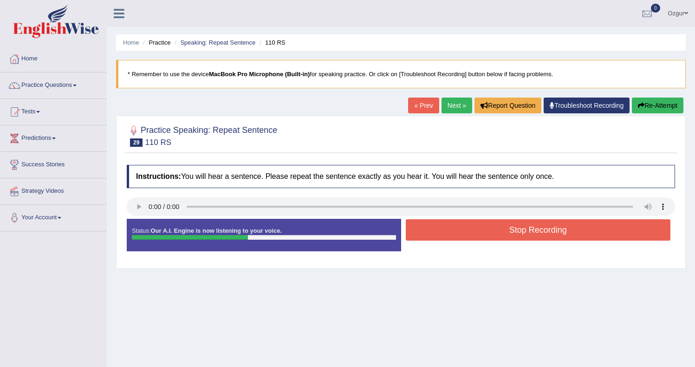
click at [476, 233] on button "Stop Recording" at bounding box center [537, 229] width 265 height 21
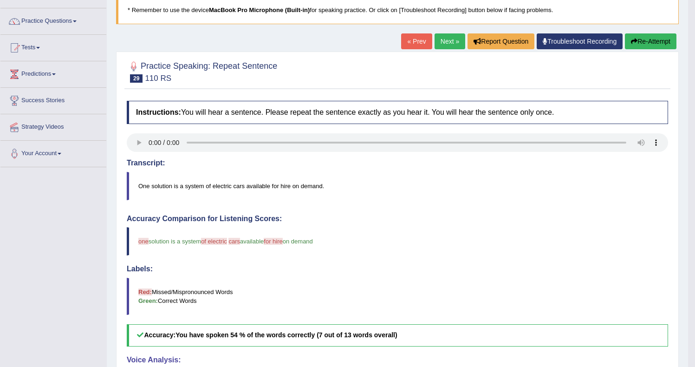
scroll to position [62, 0]
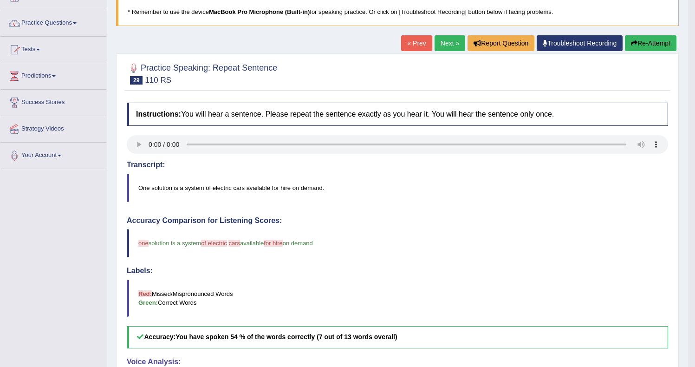
click at [638, 45] on button "Re-Attempt" at bounding box center [649, 43] width 51 height 16
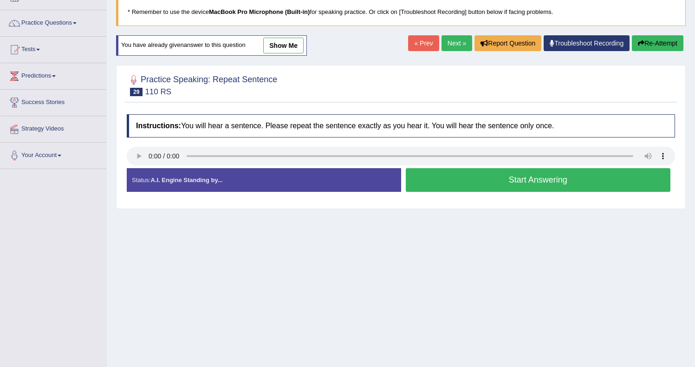
click at [491, 181] on button "Start Answering" at bounding box center [537, 180] width 265 height 24
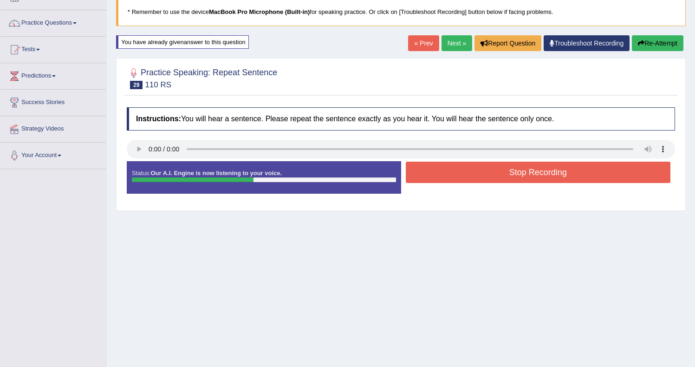
click at [461, 172] on button "Stop Recording" at bounding box center [537, 171] width 265 height 21
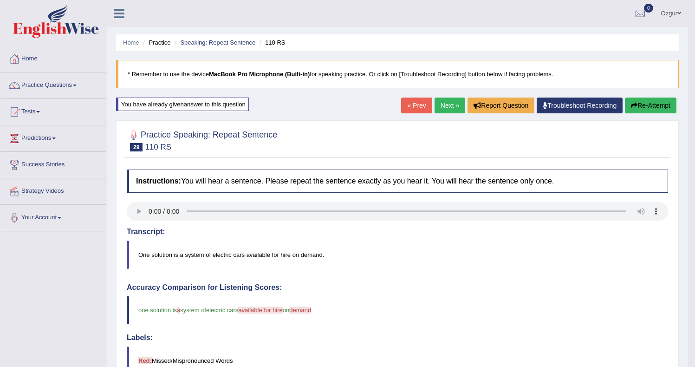
click at [445, 104] on link "Next »" at bounding box center [449, 105] width 31 height 16
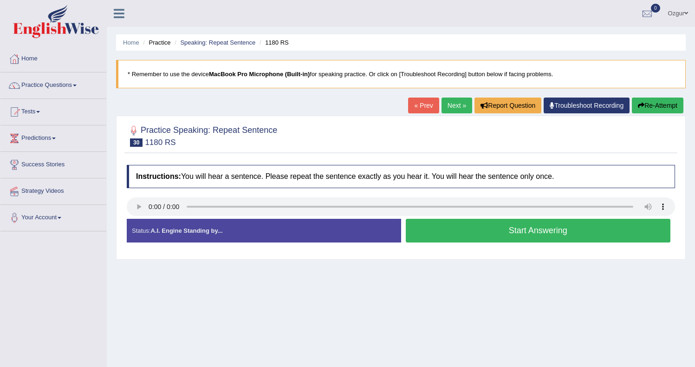
click at [441, 226] on button "Start Answering" at bounding box center [537, 231] width 265 height 24
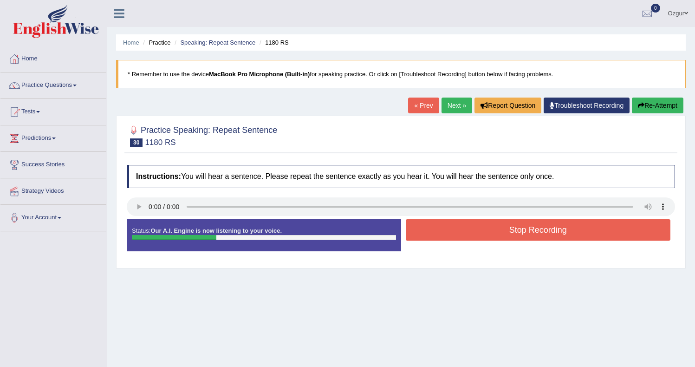
click at [468, 230] on button "Stop Recording" at bounding box center [537, 229] width 265 height 21
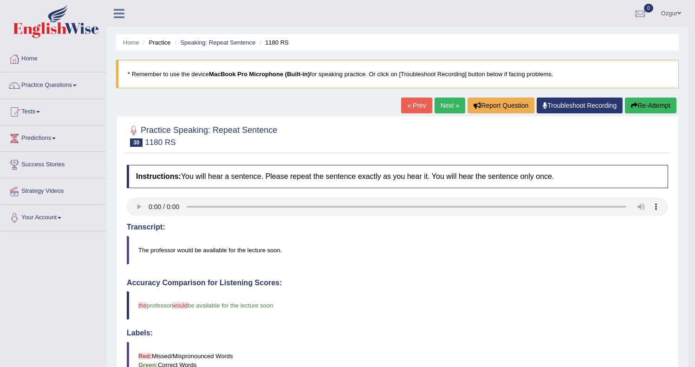
click at [444, 106] on link "Next »" at bounding box center [449, 105] width 31 height 16
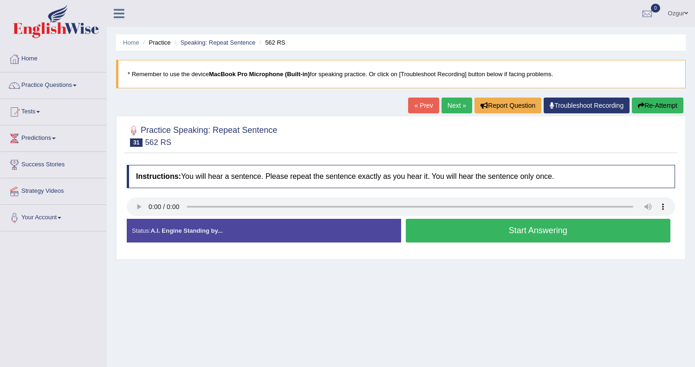
click at [473, 227] on button "Start Answering" at bounding box center [537, 231] width 265 height 24
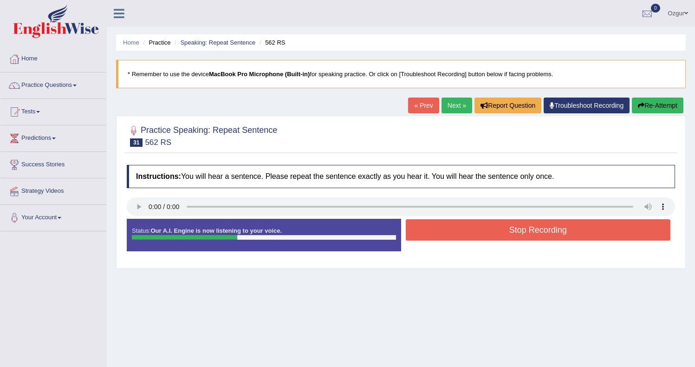
click at [475, 235] on button "Stop Recording" at bounding box center [537, 229] width 265 height 21
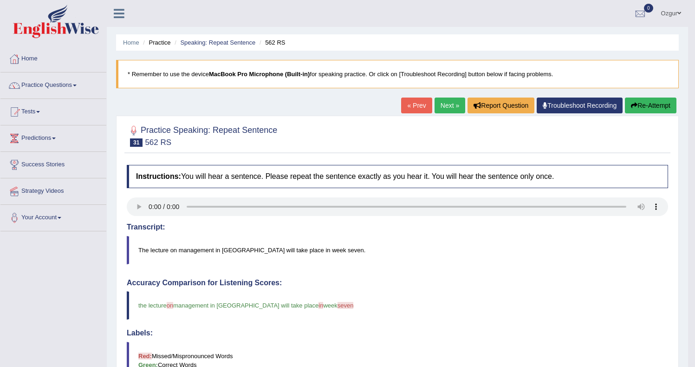
click at [443, 98] on link "Next »" at bounding box center [449, 105] width 31 height 16
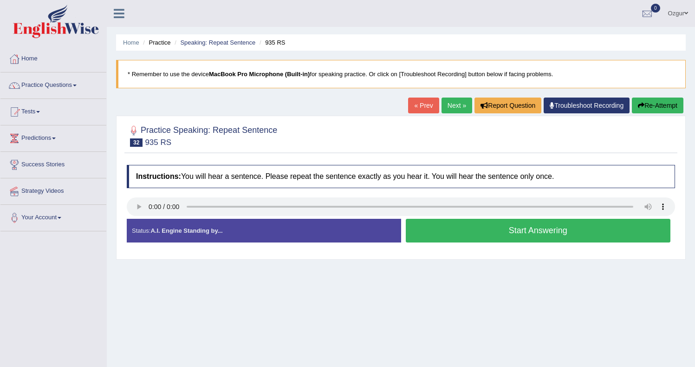
click at [474, 240] on button "Start Answering" at bounding box center [537, 231] width 265 height 24
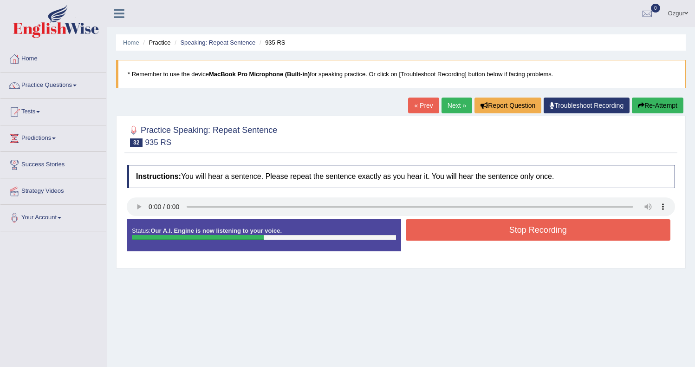
click at [452, 230] on button "Stop Recording" at bounding box center [537, 229] width 265 height 21
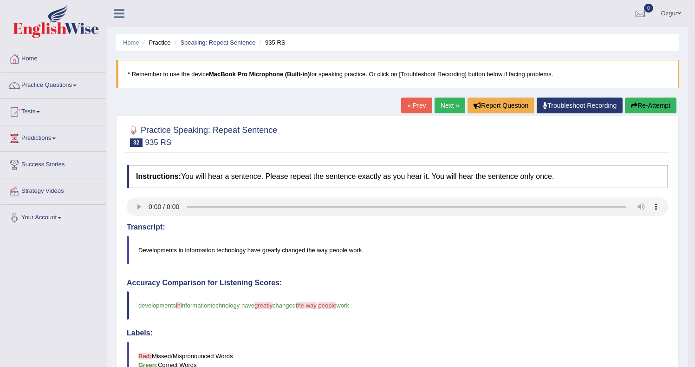
click at [631, 105] on icon "button" at bounding box center [634, 105] width 6 height 6
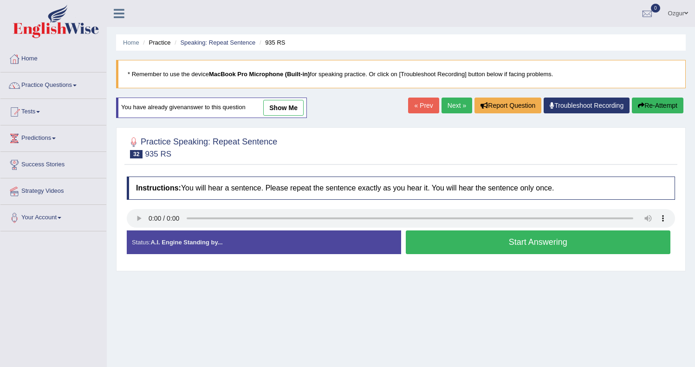
click at [451, 245] on button "Start Answering" at bounding box center [537, 242] width 265 height 24
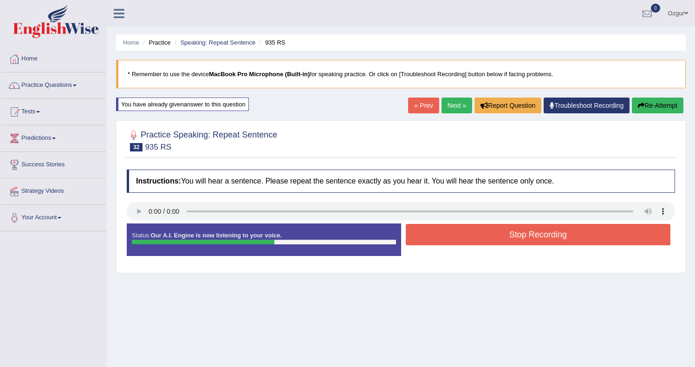
click at [461, 238] on button "Stop Recording" at bounding box center [537, 234] width 265 height 21
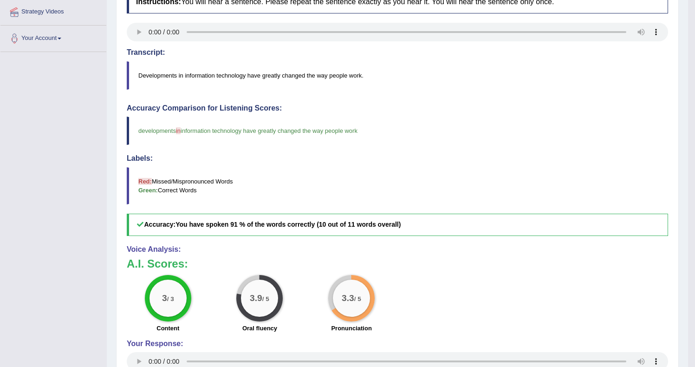
scroll to position [84, 0]
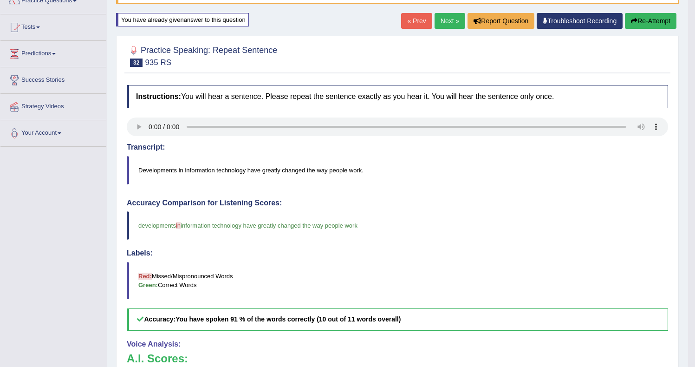
click at [444, 29] on link "Next »" at bounding box center [449, 21] width 31 height 16
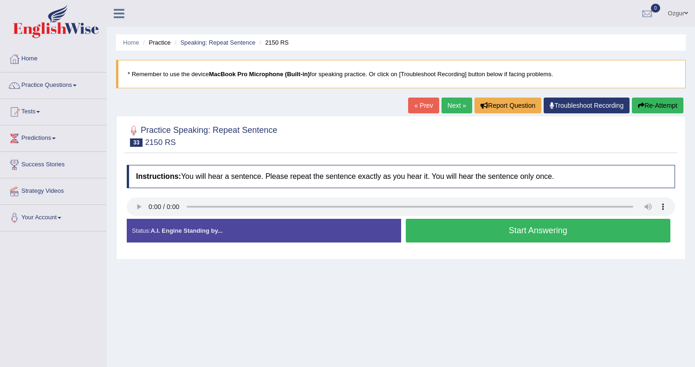
click at [473, 232] on button "Start Answering" at bounding box center [537, 231] width 265 height 24
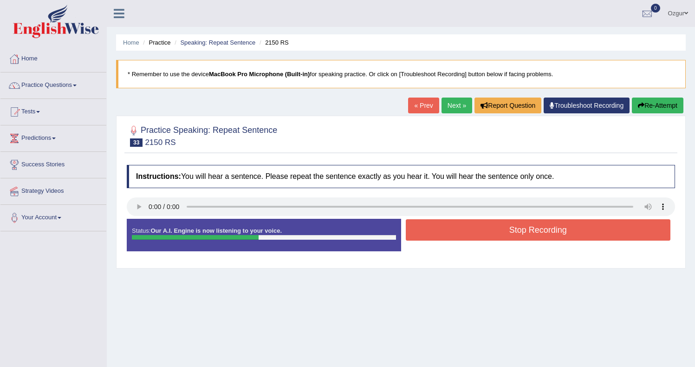
click at [476, 230] on button "Stop Recording" at bounding box center [537, 229] width 265 height 21
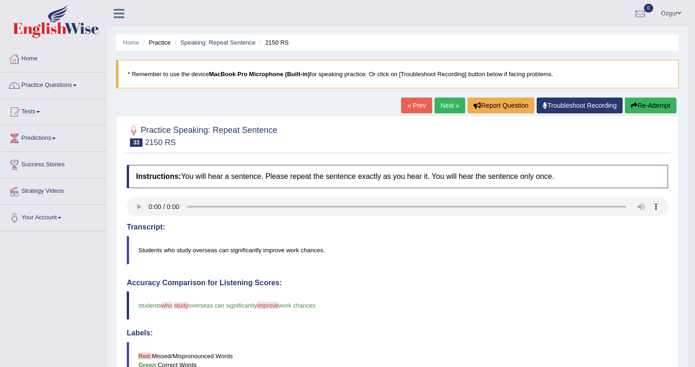
click at [652, 104] on button "Re-Attempt" at bounding box center [649, 105] width 51 height 16
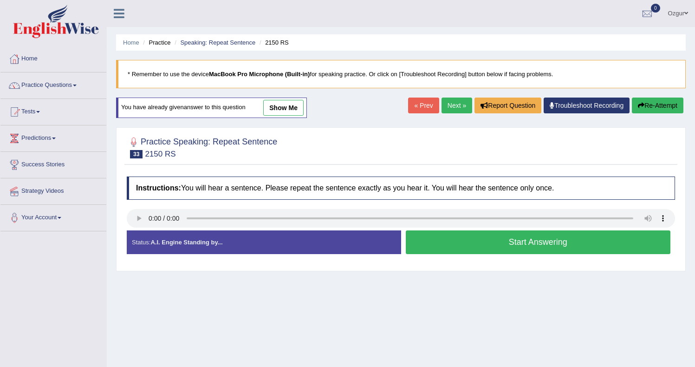
click at [458, 240] on button "Start Answering" at bounding box center [537, 242] width 265 height 24
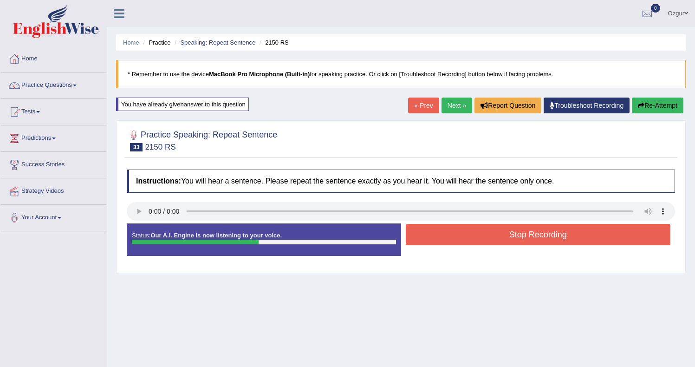
click at [469, 237] on button "Stop Recording" at bounding box center [537, 234] width 265 height 21
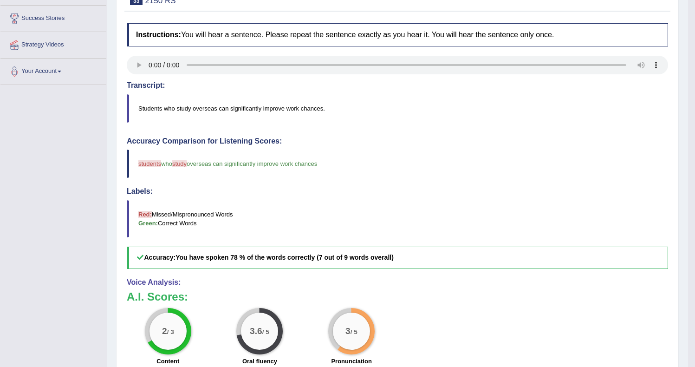
scroll to position [88, 0]
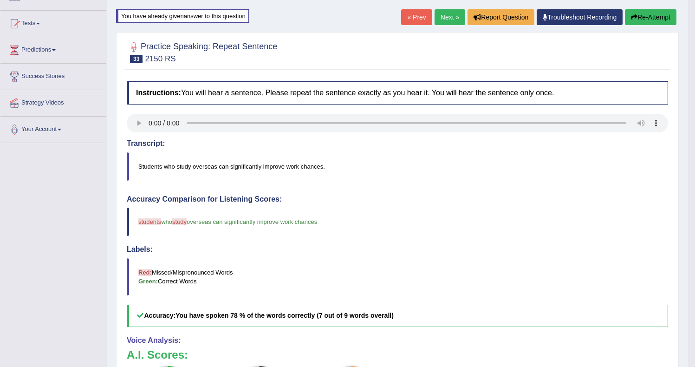
click at [448, 20] on link "Next »" at bounding box center [449, 17] width 31 height 16
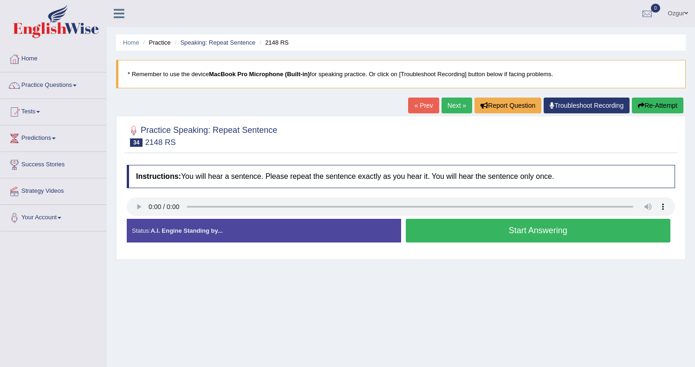
click at [483, 235] on button "Start Answering" at bounding box center [537, 231] width 265 height 24
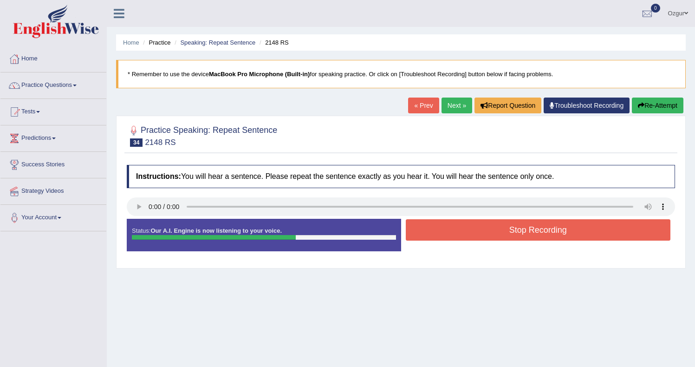
click at [476, 235] on button "Stop Recording" at bounding box center [537, 229] width 265 height 21
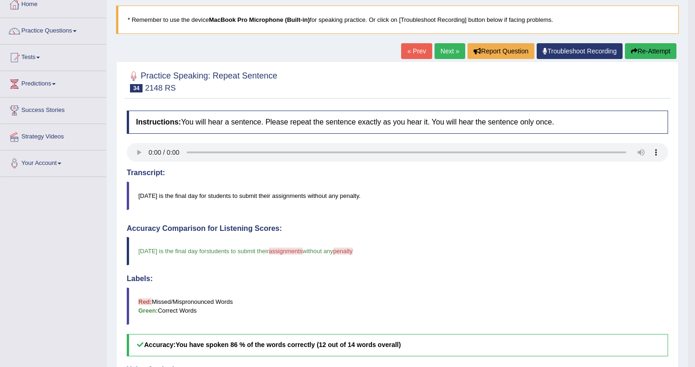
scroll to position [38, 0]
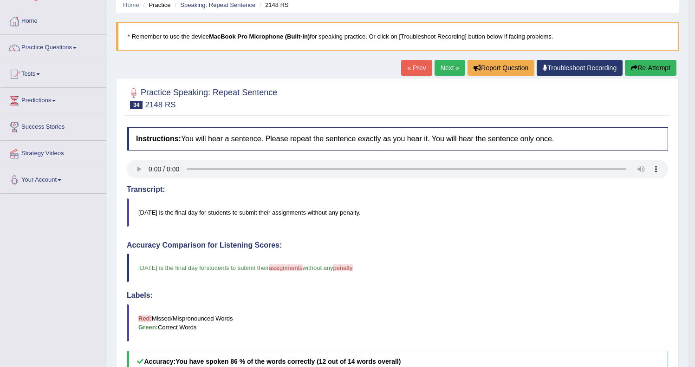
click at [660, 71] on button "Re-Attempt" at bounding box center [649, 68] width 51 height 16
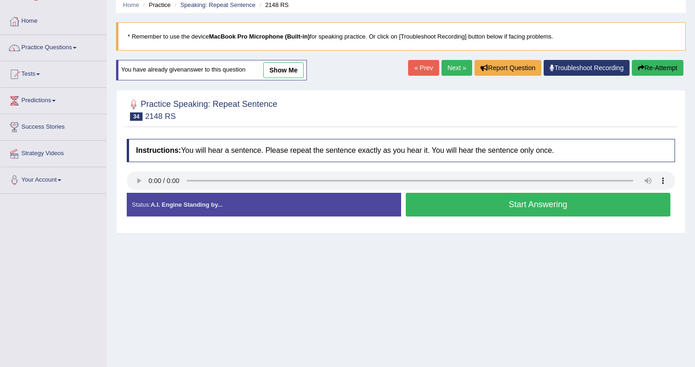
click at [479, 202] on button "Start Answering" at bounding box center [537, 205] width 265 height 24
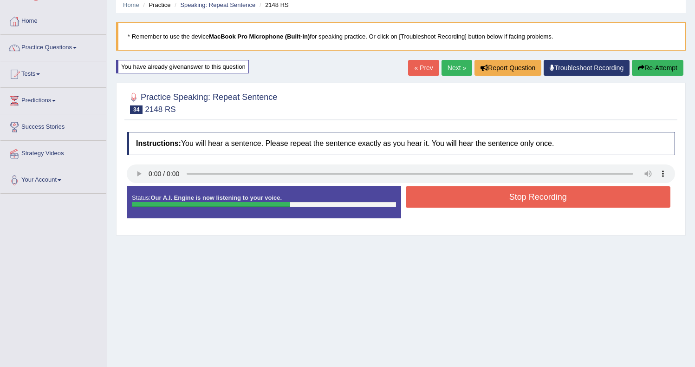
click at [483, 198] on button "Stop Recording" at bounding box center [537, 196] width 265 height 21
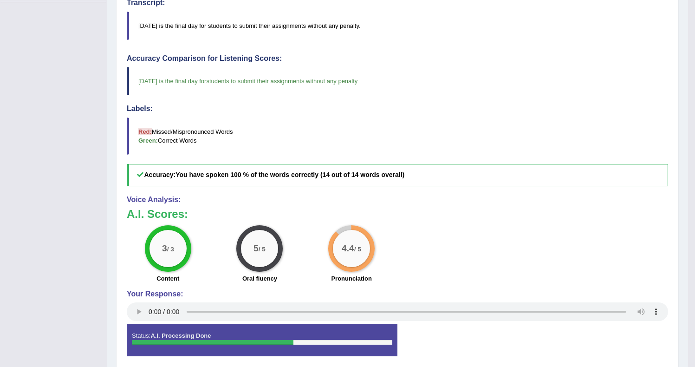
scroll to position [20, 0]
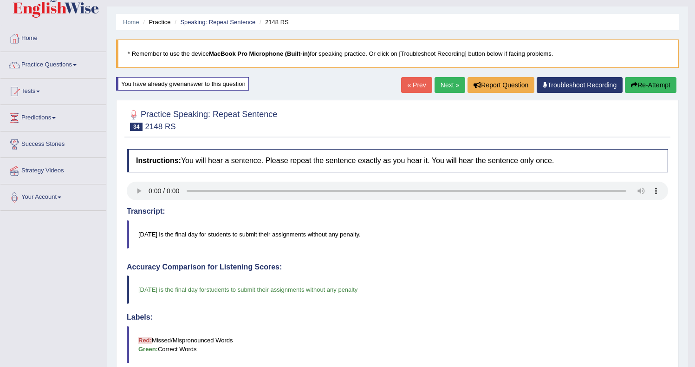
drag, startPoint x: 439, startPoint y: 88, endPoint x: 436, endPoint y: 93, distance: 5.4
click at [439, 88] on link "Next »" at bounding box center [449, 85] width 31 height 16
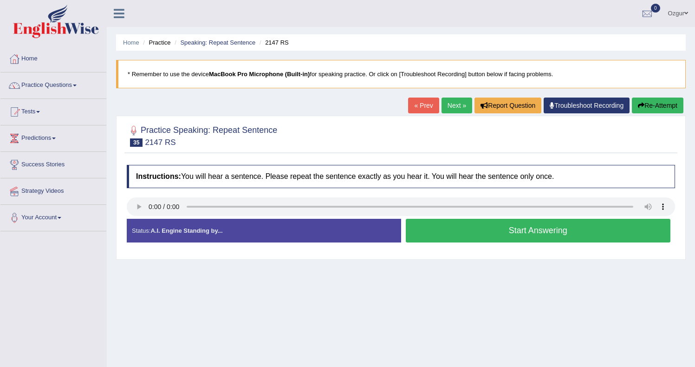
click at [448, 224] on button "Start Answering" at bounding box center [537, 231] width 265 height 24
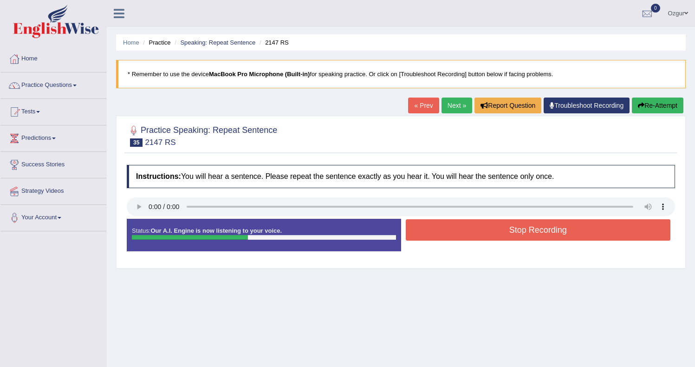
click at [657, 108] on button "Re-Attempt" at bounding box center [656, 105] width 51 height 16
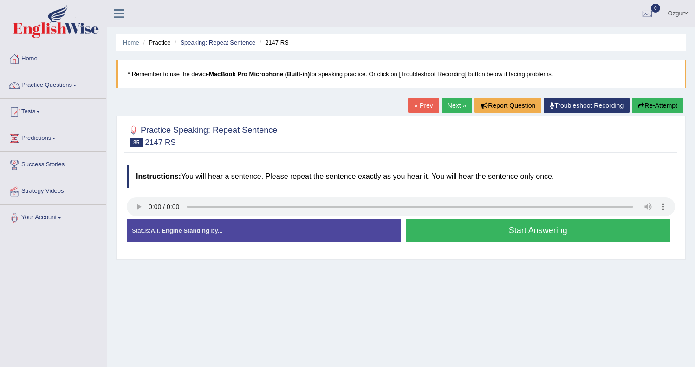
click at [534, 225] on button "Start Answering" at bounding box center [537, 231] width 265 height 24
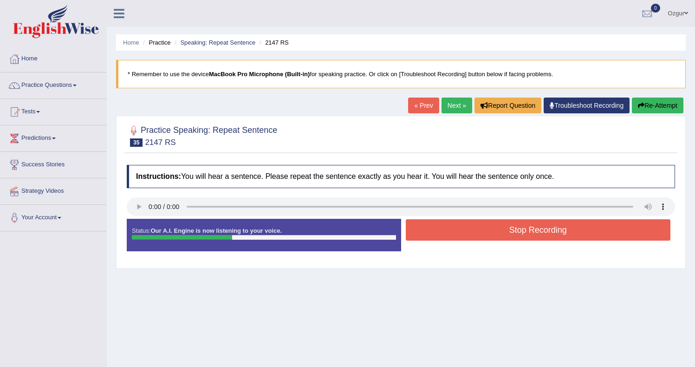
click at [478, 231] on button "Stop Recording" at bounding box center [537, 229] width 265 height 21
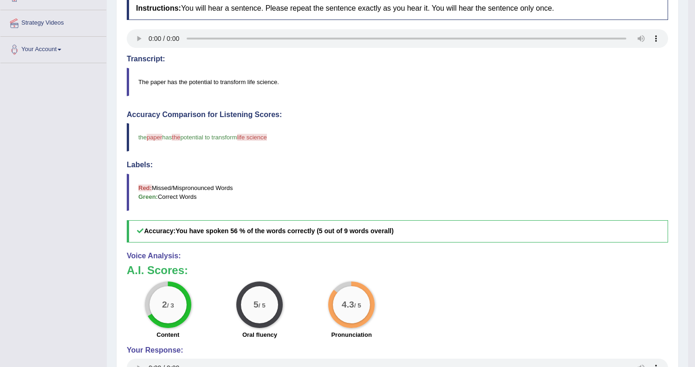
scroll to position [62, 0]
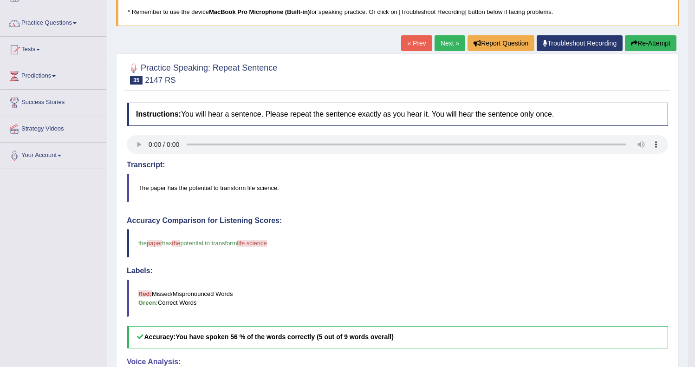
click at [652, 40] on button "Re-Attempt" at bounding box center [649, 43] width 51 height 16
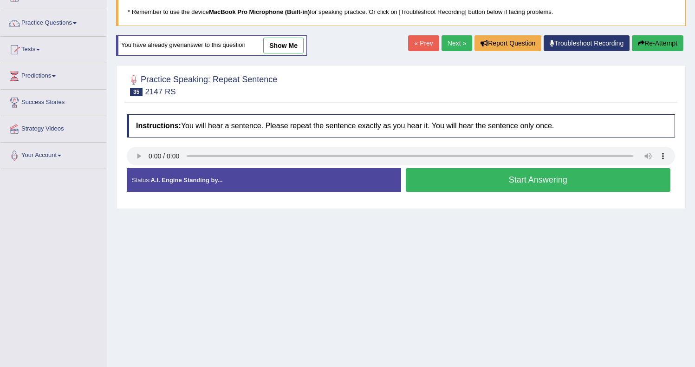
click at [463, 176] on button "Start Answering" at bounding box center [537, 180] width 265 height 24
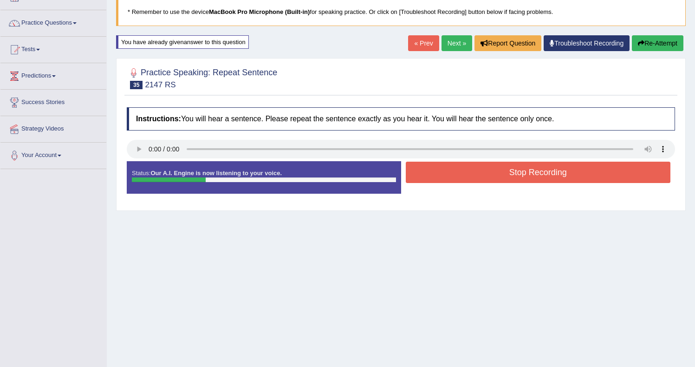
click at [454, 174] on button "Stop Recording" at bounding box center [537, 171] width 265 height 21
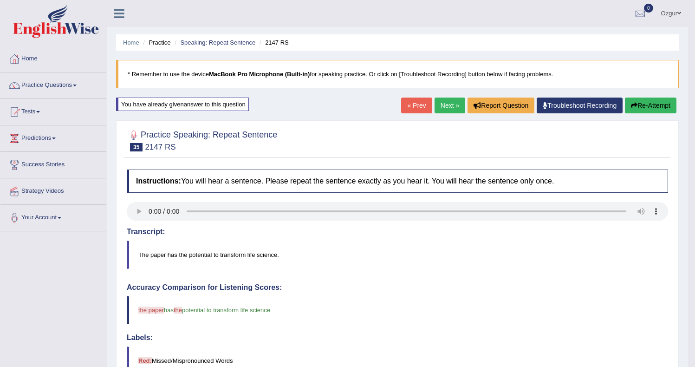
click at [635, 103] on button "Re-Attempt" at bounding box center [649, 105] width 51 height 16
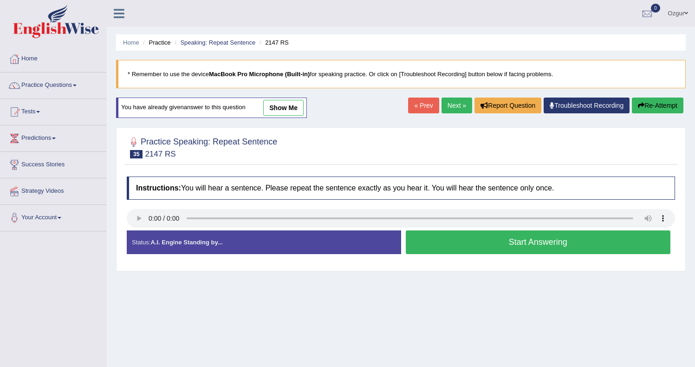
click at [495, 251] on button "Start Answering" at bounding box center [537, 242] width 265 height 24
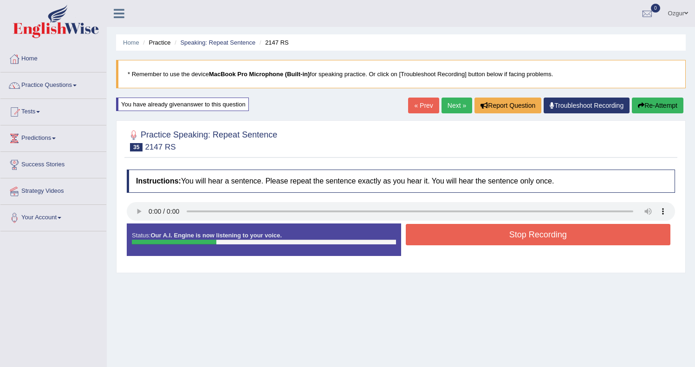
click at [486, 240] on button "Stop Recording" at bounding box center [537, 234] width 265 height 21
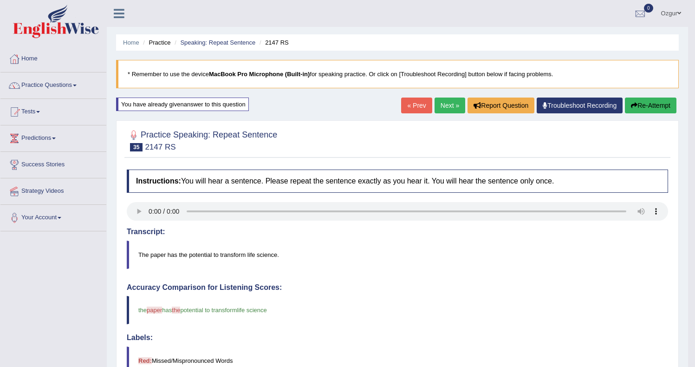
click at [636, 102] on button "Re-Attempt" at bounding box center [649, 105] width 51 height 16
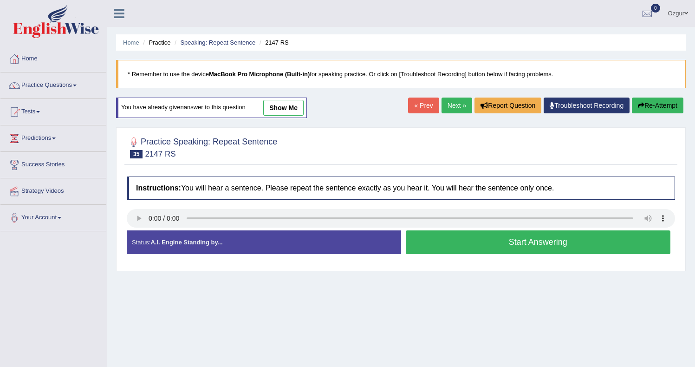
click at [473, 238] on button "Start Answering" at bounding box center [537, 242] width 265 height 24
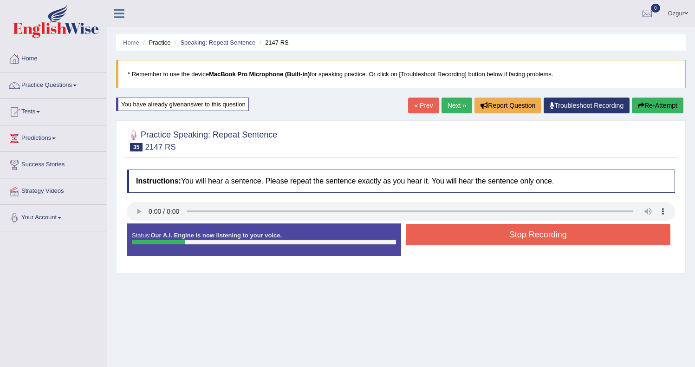
click at [689, 109] on div "Home Practice Speaking: Repeat Sentence 2147 RS * Remember to use the device Ma…" at bounding box center [401, 232] width 588 height 464
click at [666, 107] on button "Re-Attempt" at bounding box center [656, 105] width 51 height 16
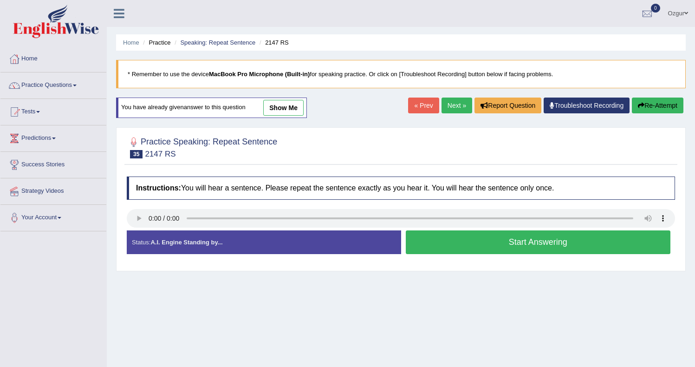
click at [487, 233] on button "Start Answering" at bounding box center [537, 242] width 265 height 24
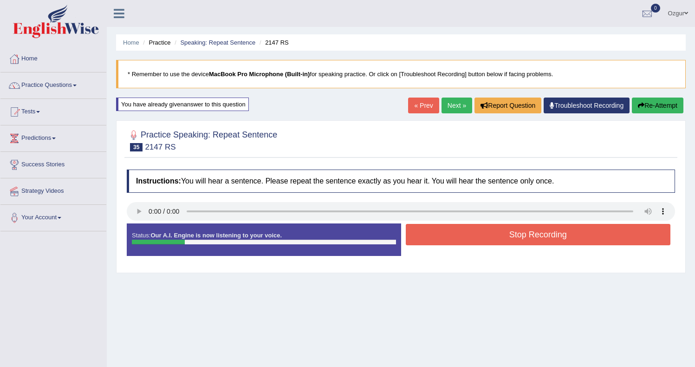
click at [672, 110] on button "Re-Attempt" at bounding box center [656, 105] width 51 height 16
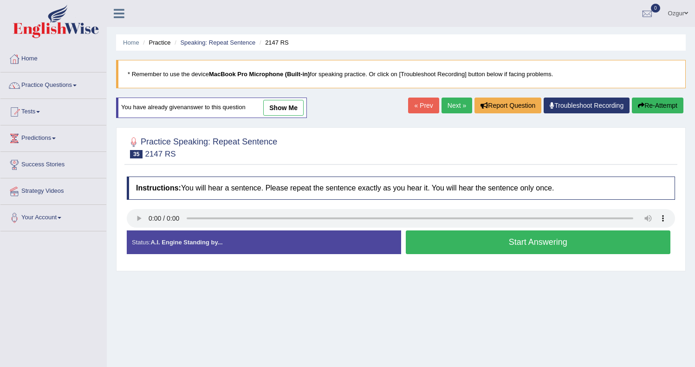
click at [473, 242] on button "Start Answering" at bounding box center [537, 242] width 265 height 24
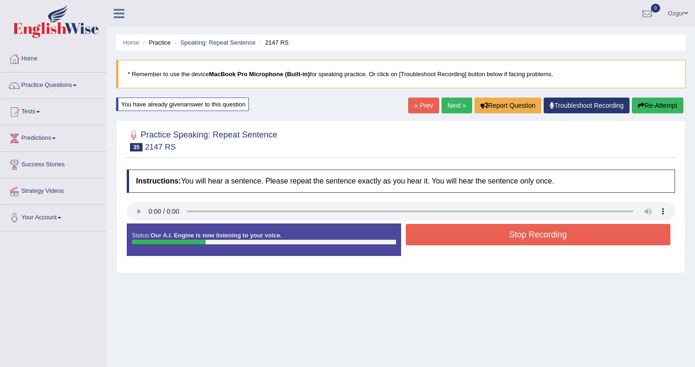
click at [491, 236] on button "Stop Recording" at bounding box center [537, 234] width 265 height 21
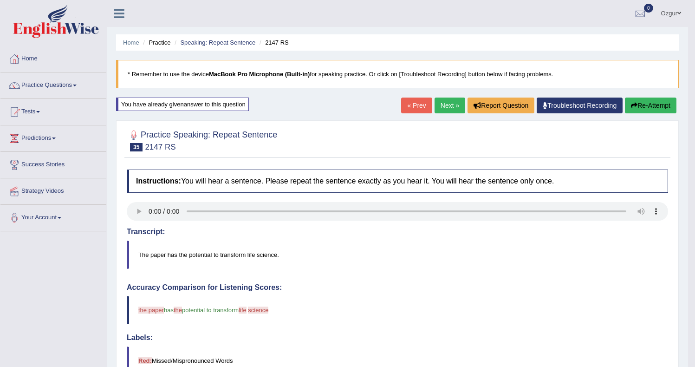
click at [652, 108] on button "Re-Attempt" at bounding box center [649, 105] width 51 height 16
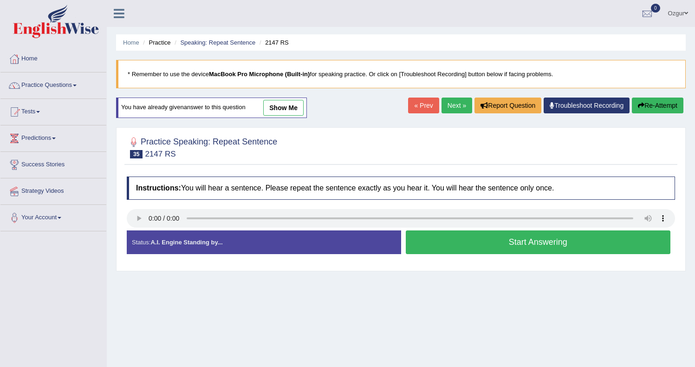
click at [528, 245] on button "Start Answering" at bounding box center [537, 242] width 265 height 24
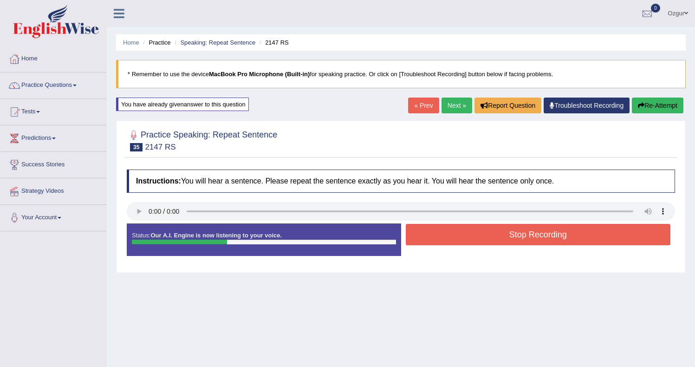
click at [453, 237] on button "Stop Recording" at bounding box center [537, 234] width 265 height 21
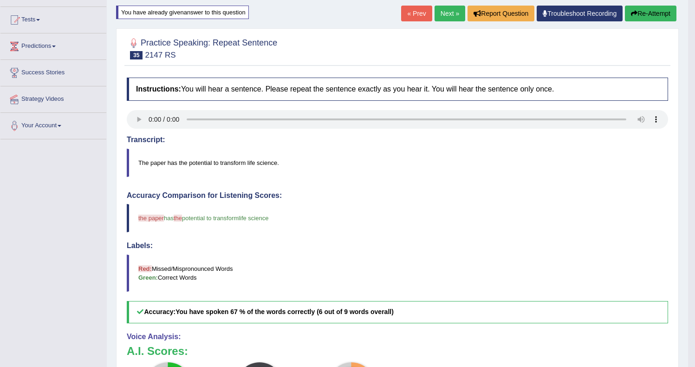
scroll to position [207, 0]
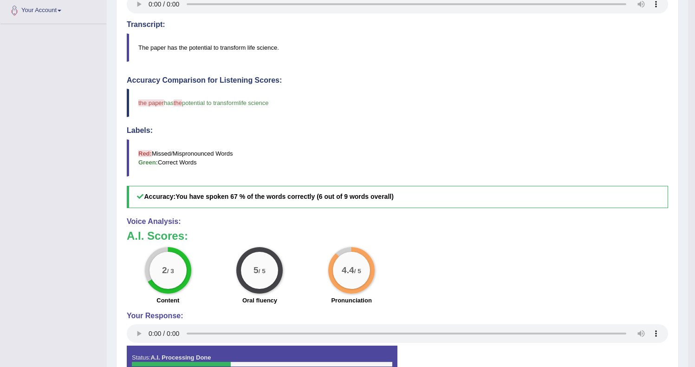
click at [153, 100] on span "the paper" at bounding box center [151, 102] width 26 height 7
click at [156, 108] on blockquote "the paper pepper has the a potential to transform the life science" at bounding box center [397, 103] width 541 height 28
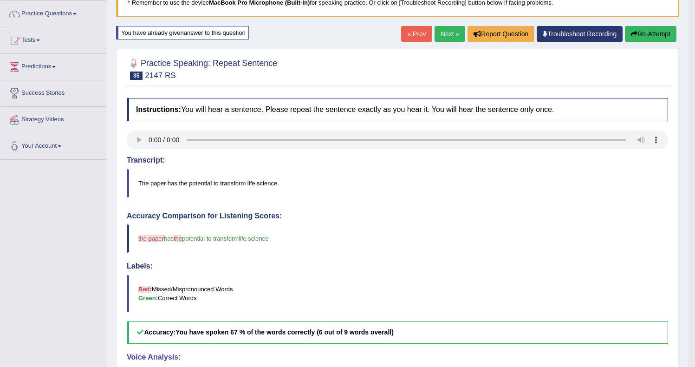
scroll to position [0, 0]
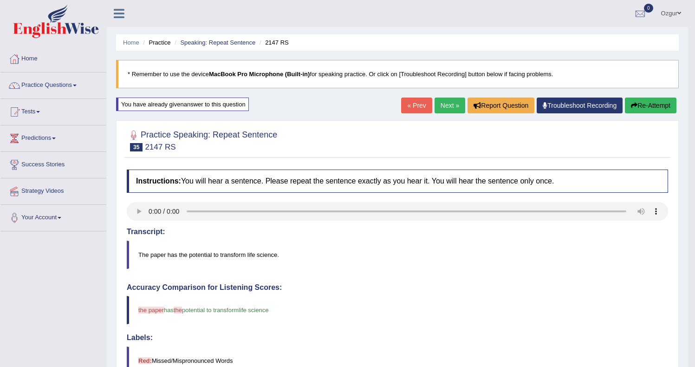
click at [661, 111] on button "Re-Attempt" at bounding box center [649, 105] width 51 height 16
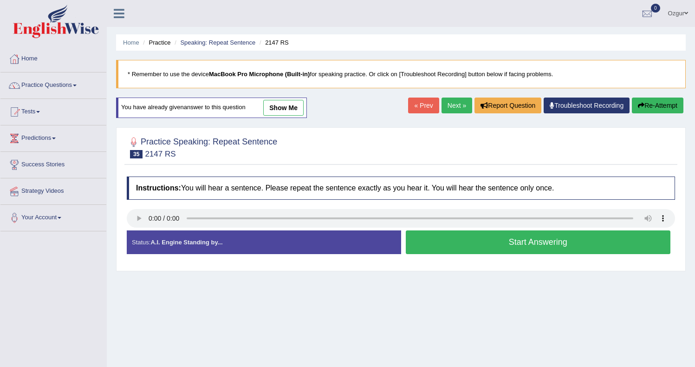
click at [521, 247] on button "Start Answering" at bounding box center [537, 242] width 265 height 24
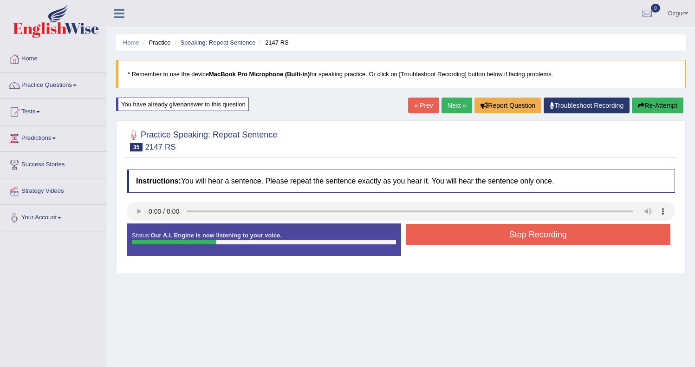
click at [477, 236] on button "Stop Recording" at bounding box center [537, 234] width 265 height 21
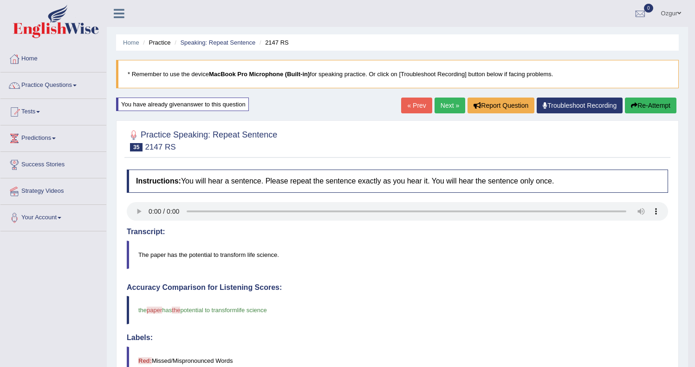
click at [438, 104] on link "Next »" at bounding box center [449, 105] width 31 height 16
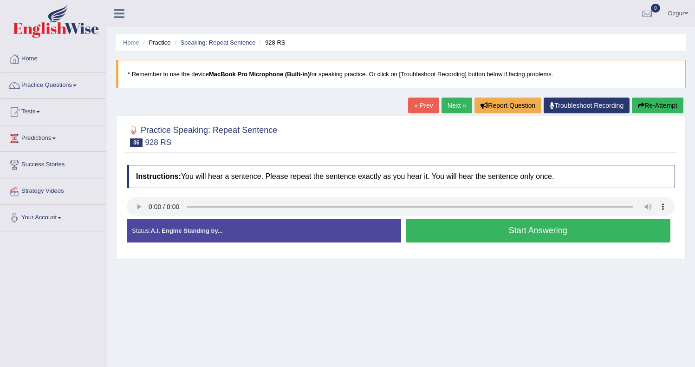
click at [459, 239] on button "Start Answering" at bounding box center [537, 231] width 265 height 24
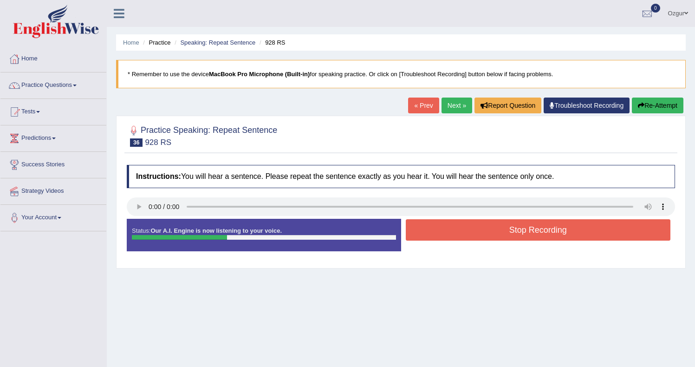
click at [495, 230] on button "Stop Recording" at bounding box center [537, 229] width 265 height 21
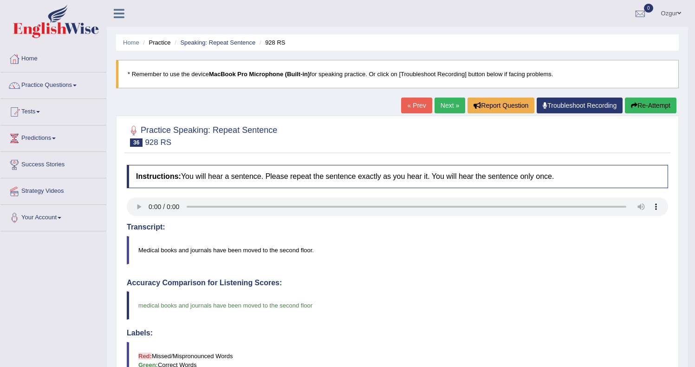
click at [438, 108] on link "Next »" at bounding box center [449, 105] width 31 height 16
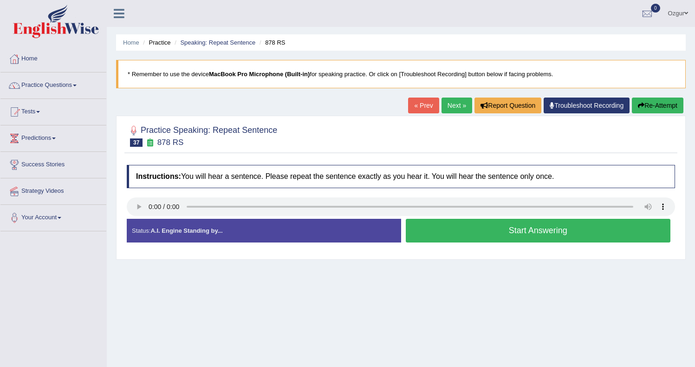
click at [469, 238] on button "Start Answering" at bounding box center [537, 231] width 265 height 24
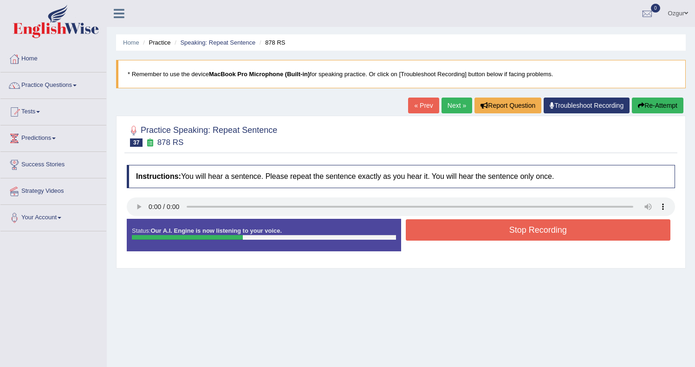
click at [472, 231] on button "Stop Recording" at bounding box center [537, 229] width 265 height 21
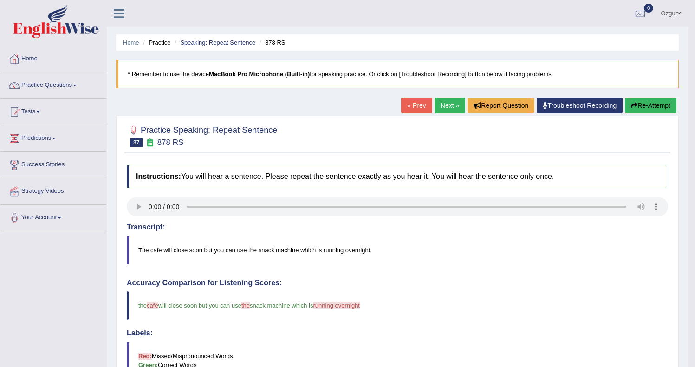
click at [647, 105] on button "Re-Attempt" at bounding box center [649, 105] width 51 height 16
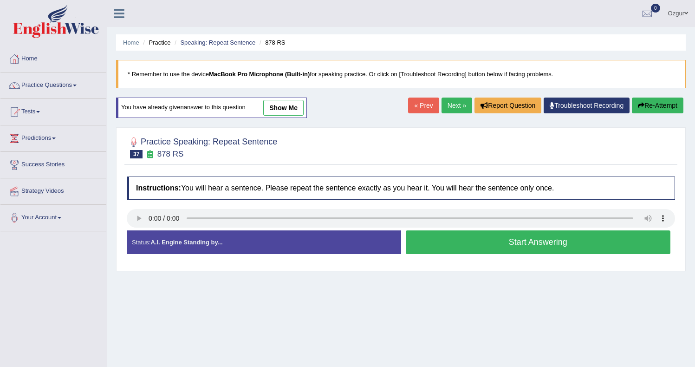
click at [473, 241] on button "Start Answering" at bounding box center [537, 242] width 265 height 24
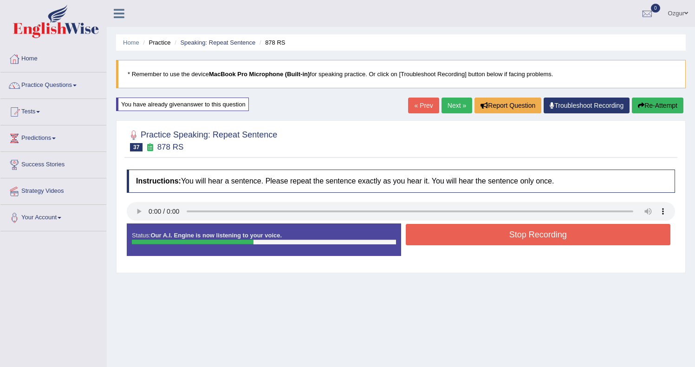
click at [474, 237] on button "Stop Recording" at bounding box center [537, 234] width 265 height 21
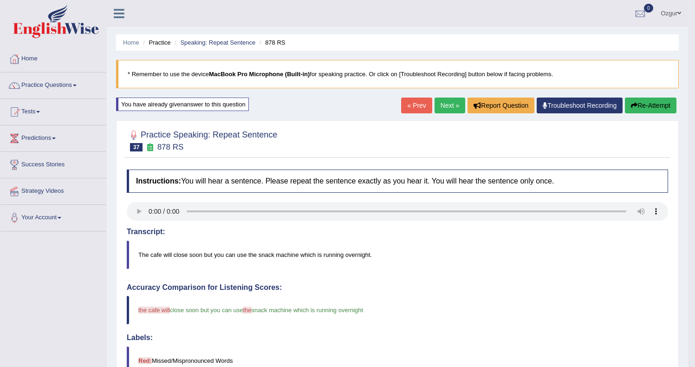
click at [642, 107] on button "Re-Attempt" at bounding box center [649, 105] width 51 height 16
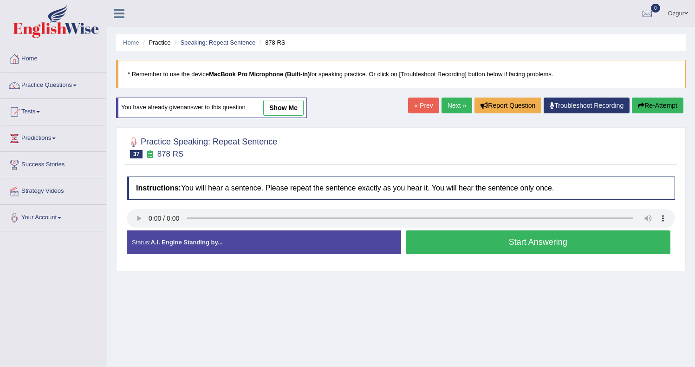
click at [528, 246] on button "Start Answering" at bounding box center [537, 242] width 265 height 24
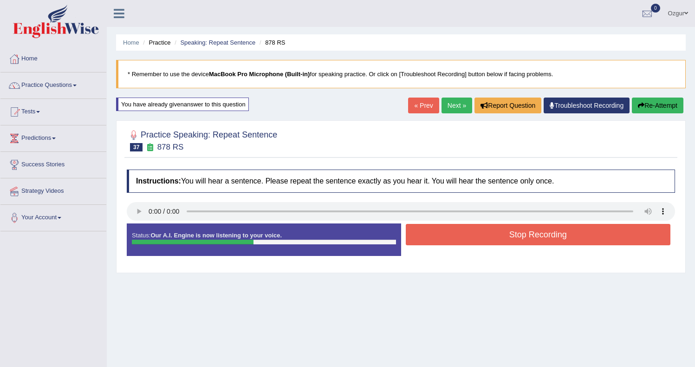
click at [457, 237] on button "Stop Recording" at bounding box center [537, 234] width 265 height 21
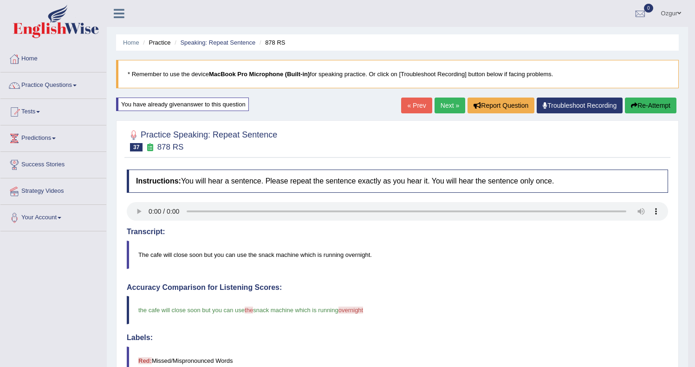
click at [653, 108] on button "Re-Attempt" at bounding box center [649, 105] width 51 height 16
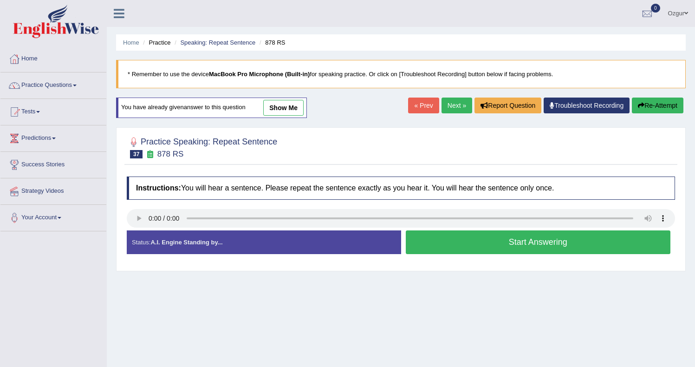
click at [496, 242] on button "Start Answering" at bounding box center [537, 242] width 265 height 24
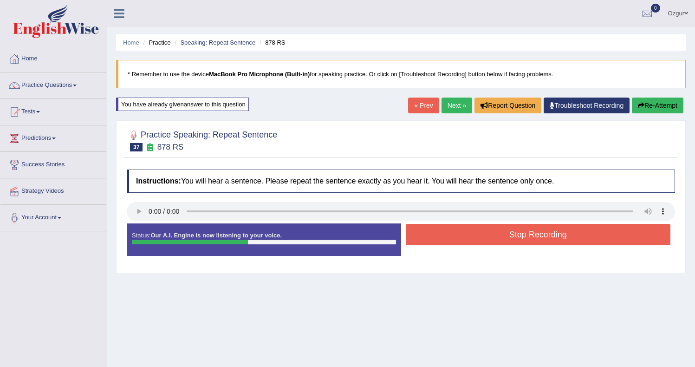
click at [495, 234] on button "Stop Recording" at bounding box center [537, 234] width 265 height 21
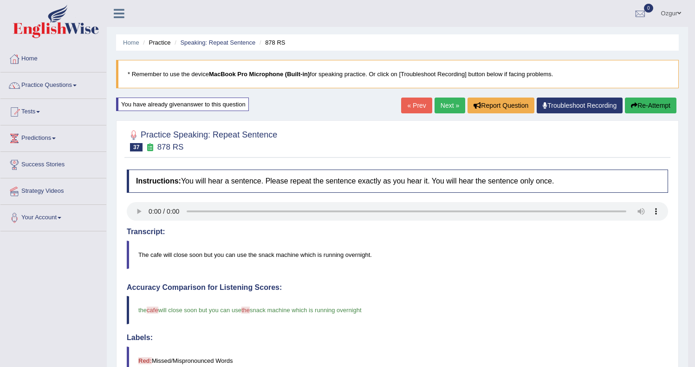
click at [435, 110] on link "Next »" at bounding box center [449, 105] width 31 height 16
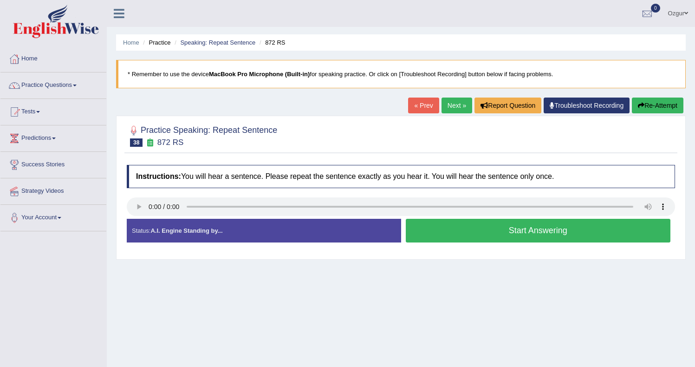
click at [510, 234] on button "Start Answering" at bounding box center [537, 231] width 265 height 24
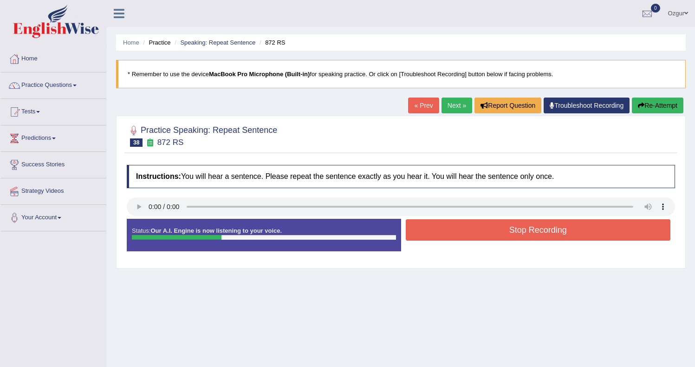
click at [463, 229] on button "Stop Recording" at bounding box center [537, 229] width 265 height 21
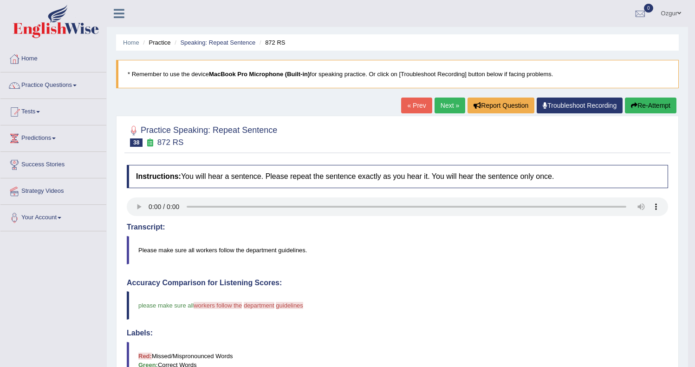
click at [651, 114] on div "« Prev Next » Report Question Troubleshoot Recording Re-Attempt" at bounding box center [539, 106] width 277 height 18
click at [637, 113] on button "Re-Attempt" at bounding box center [649, 105] width 51 height 16
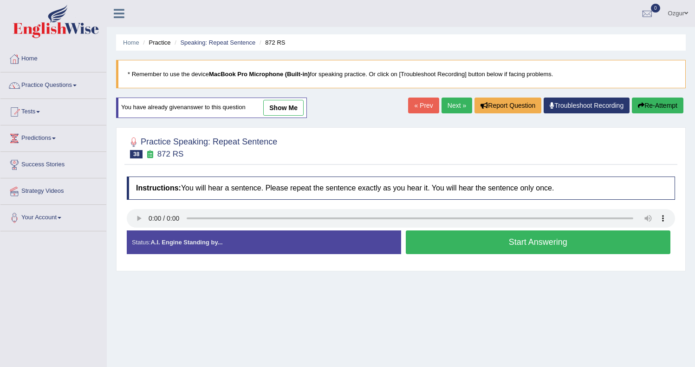
click at [423, 249] on button "Start Answering" at bounding box center [537, 242] width 265 height 24
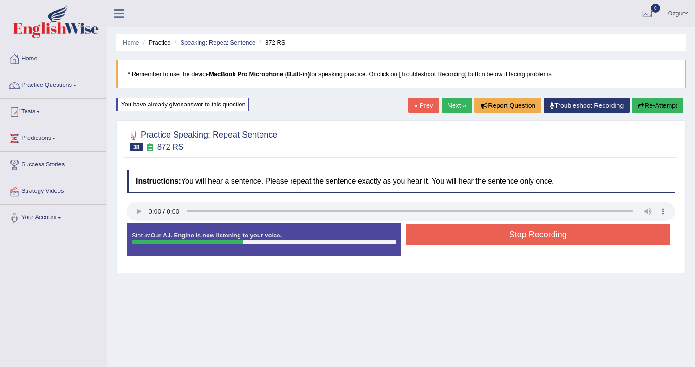
click at [475, 232] on button "Stop Recording" at bounding box center [537, 234] width 265 height 21
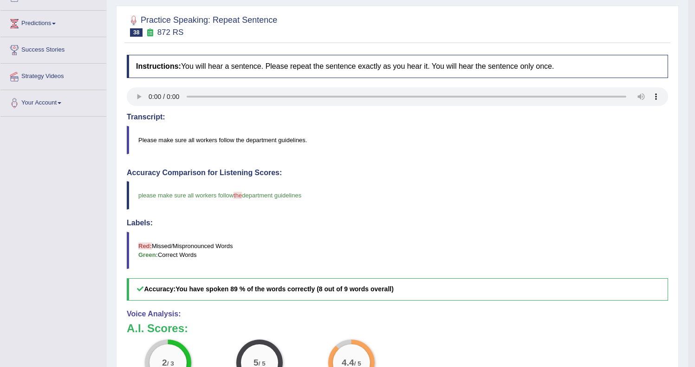
scroll to position [6, 0]
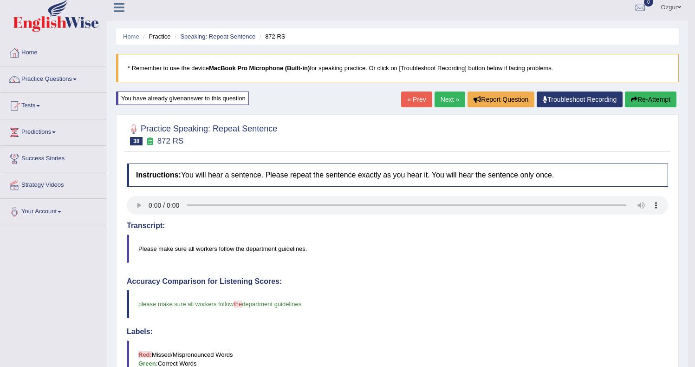
click at [649, 98] on button "Re-Attempt" at bounding box center [649, 99] width 51 height 16
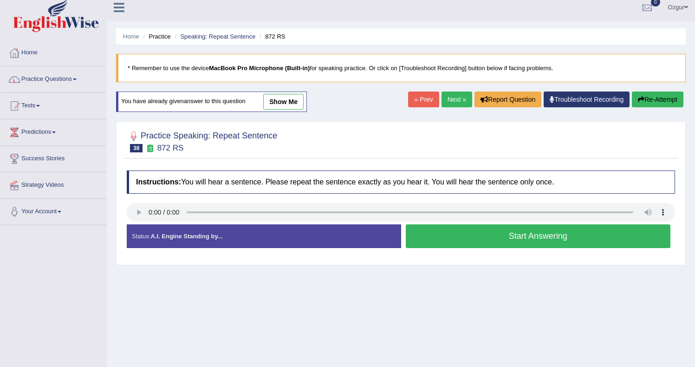
click at [453, 235] on button "Start Answering" at bounding box center [537, 236] width 265 height 24
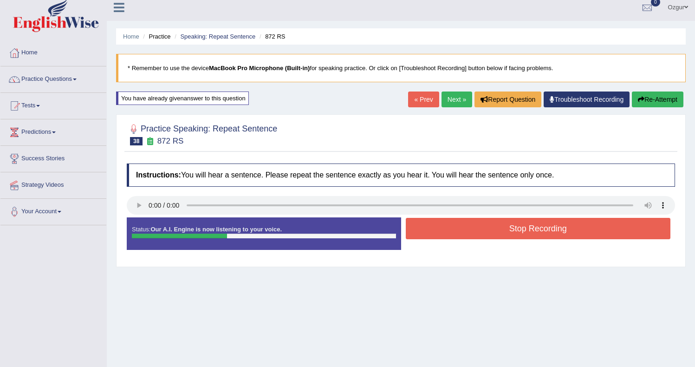
click at [504, 232] on button "Stop Recording" at bounding box center [537, 228] width 265 height 21
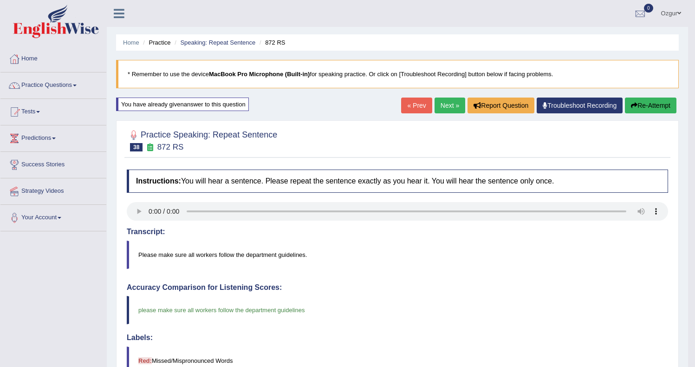
click at [443, 103] on link "Next »" at bounding box center [449, 105] width 31 height 16
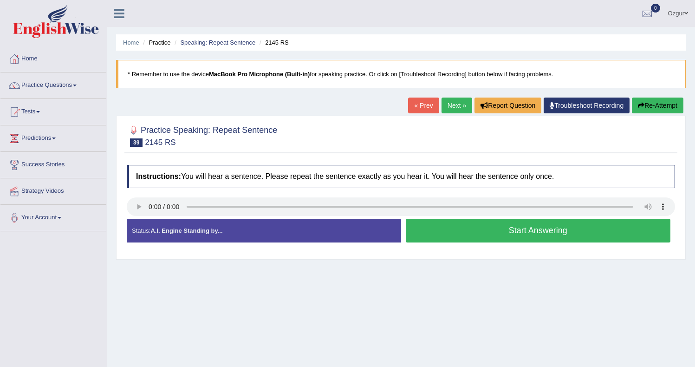
click at [465, 233] on button "Start Answering" at bounding box center [537, 231] width 265 height 24
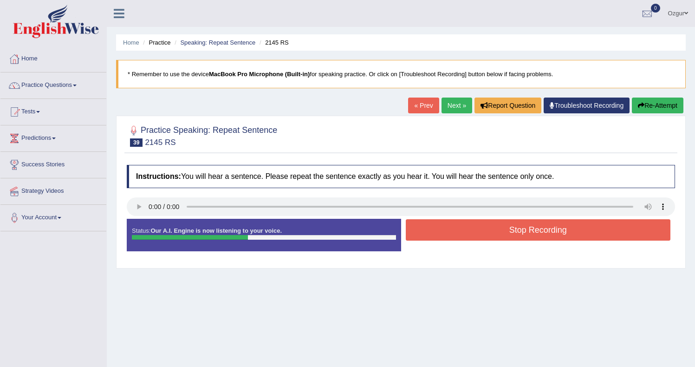
click at [465, 234] on button "Stop Recording" at bounding box center [537, 229] width 265 height 21
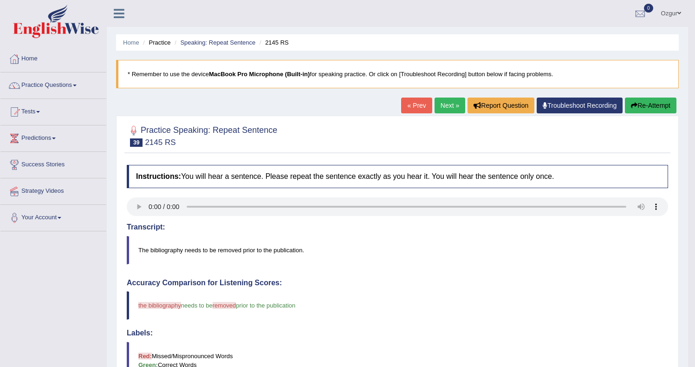
click at [654, 106] on button "Re-Attempt" at bounding box center [649, 105] width 51 height 16
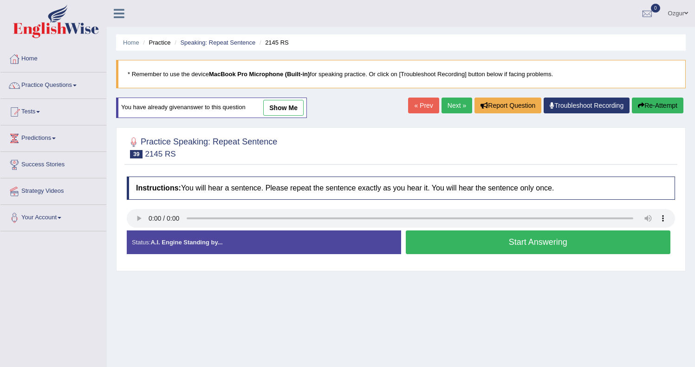
click at [493, 246] on button "Start Answering" at bounding box center [537, 242] width 265 height 24
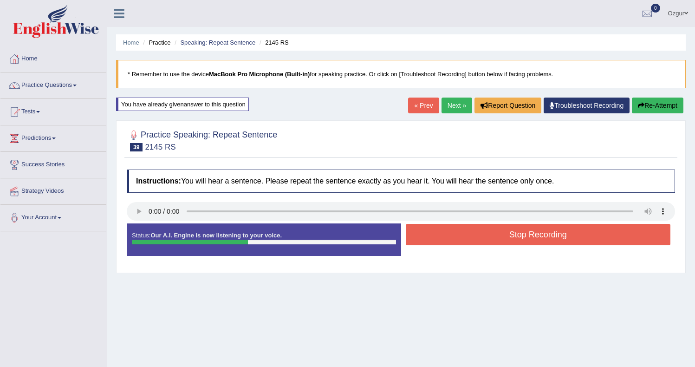
click at [455, 233] on button "Stop Recording" at bounding box center [537, 234] width 265 height 21
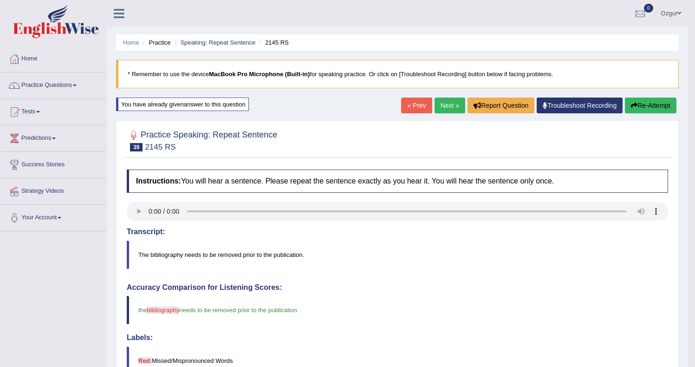
click at [646, 103] on button "Re-Attempt" at bounding box center [649, 105] width 51 height 16
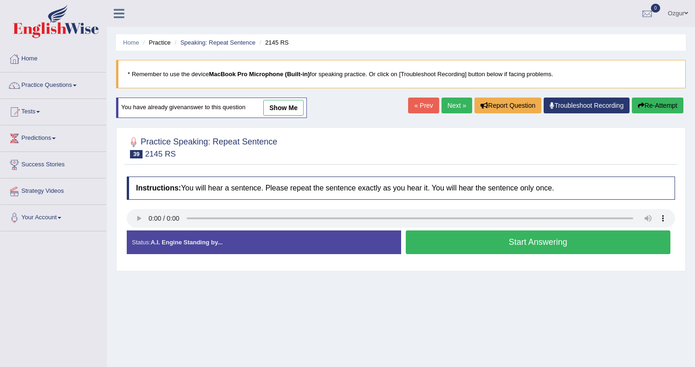
click at [445, 241] on button "Start Answering" at bounding box center [537, 242] width 265 height 24
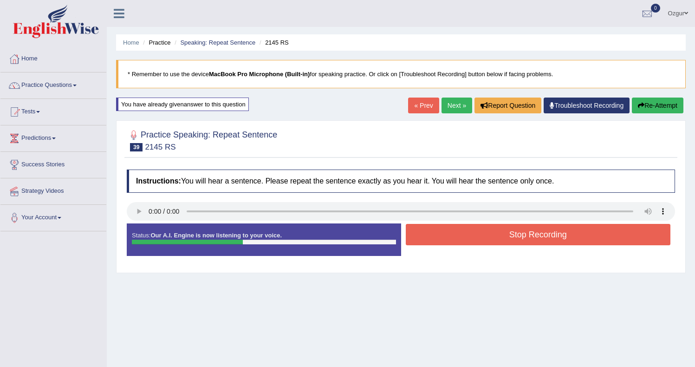
click at [441, 234] on button "Stop Recording" at bounding box center [537, 234] width 265 height 21
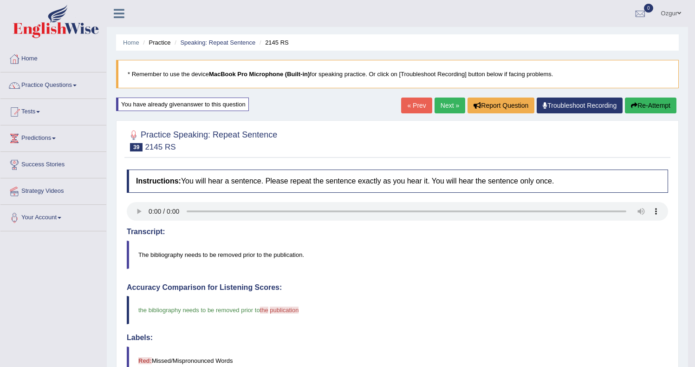
click at [639, 105] on button "Re-Attempt" at bounding box center [649, 105] width 51 height 16
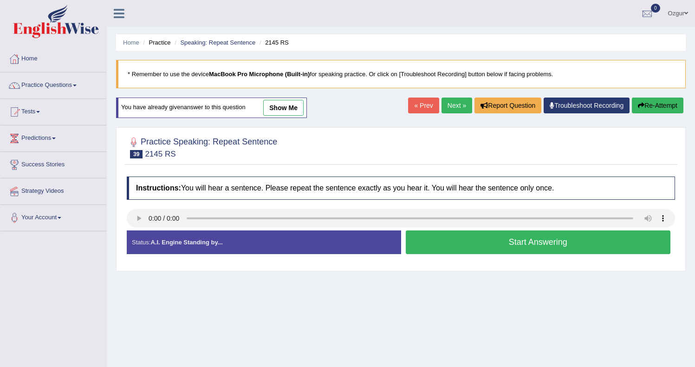
click at [489, 243] on button "Start Answering" at bounding box center [537, 242] width 265 height 24
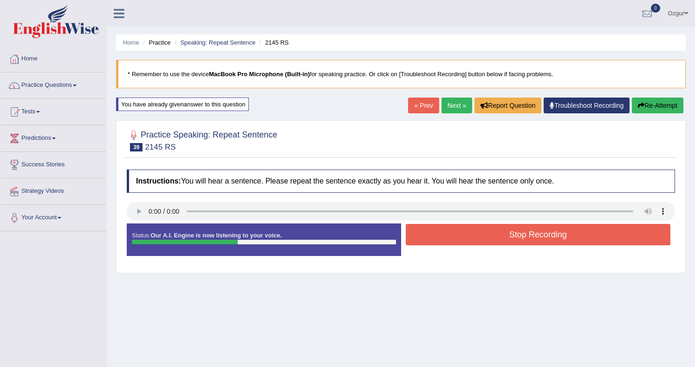
click at [480, 236] on button "Stop Recording" at bounding box center [537, 234] width 265 height 21
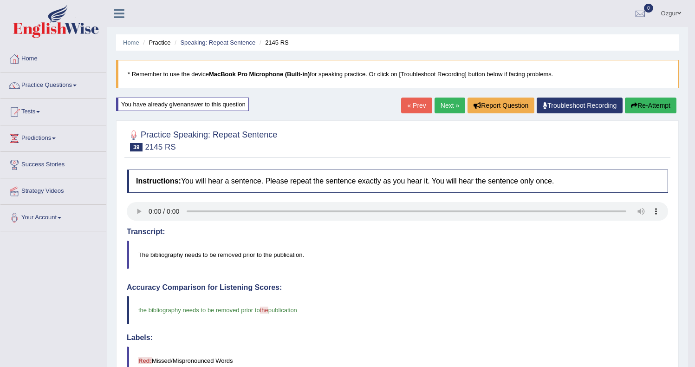
click at [650, 102] on button "Re-Attempt" at bounding box center [649, 105] width 51 height 16
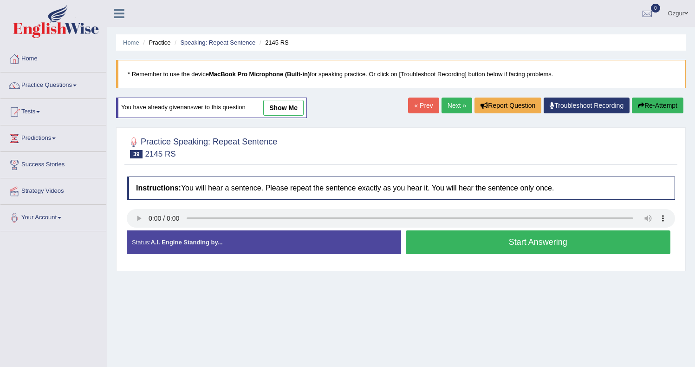
click at [495, 245] on button "Start Answering" at bounding box center [537, 242] width 265 height 24
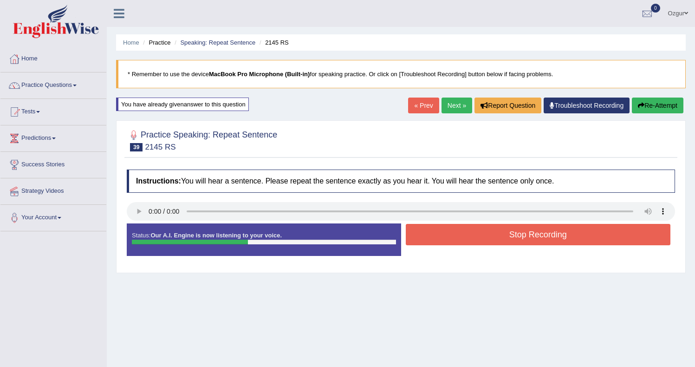
click at [459, 228] on button "Stop Recording" at bounding box center [537, 234] width 265 height 21
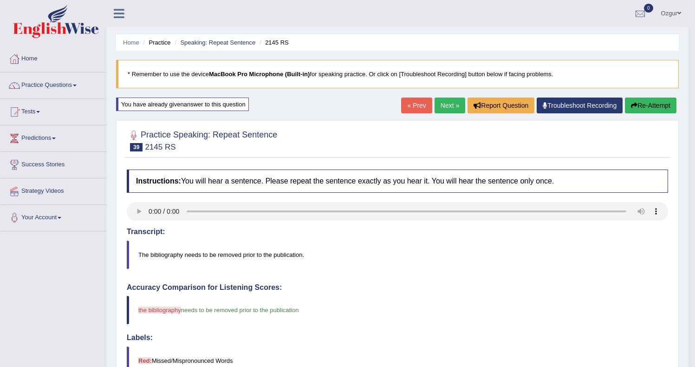
click at [651, 100] on button "Re-Attempt" at bounding box center [649, 105] width 51 height 16
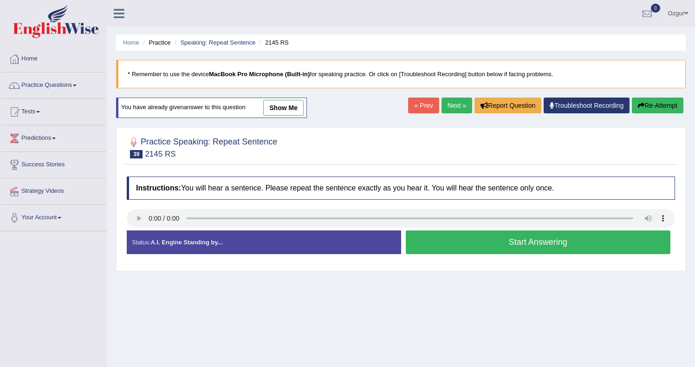
click at [457, 237] on button "Start Answering" at bounding box center [537, 242] width 265 height 24
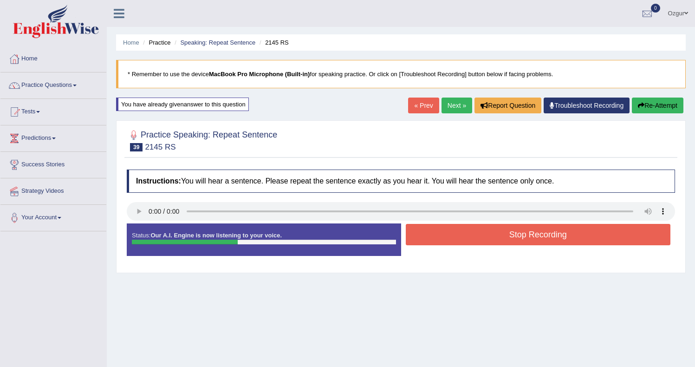
click at [448, 235] on button "Stop Recording" at bounding box center [537, 234] width 265 height 21
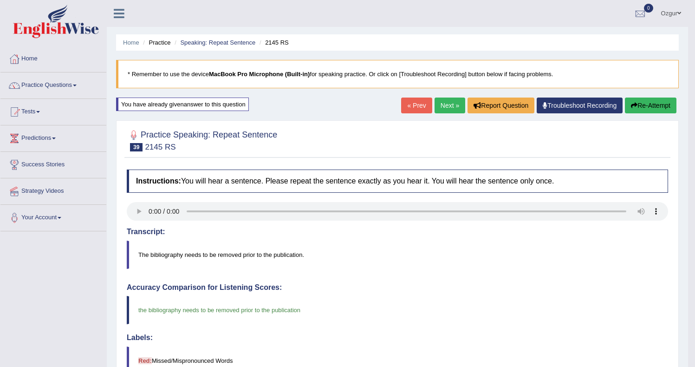
click at [434, 109] on link "Next »" at bounding box center [449, 105] width 31 height 16
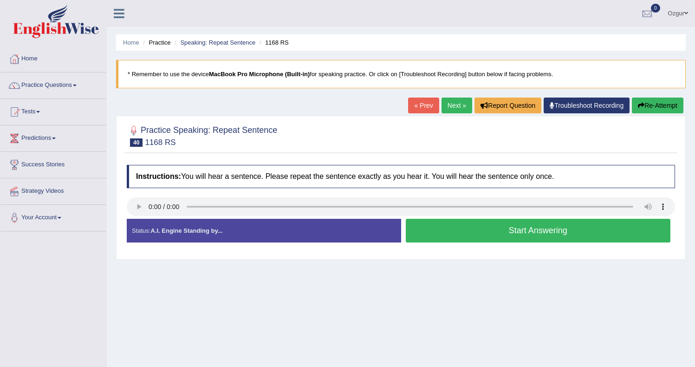
click at [448, 232] on button "Start Answering" at bounding box center [537, 231] width 265 height 24
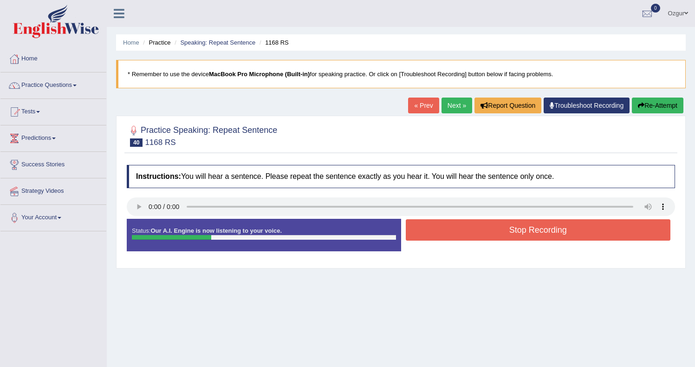
click at [440, 229] on button "Stop Recording" at bounding box center [537, 229] width 265 height 21
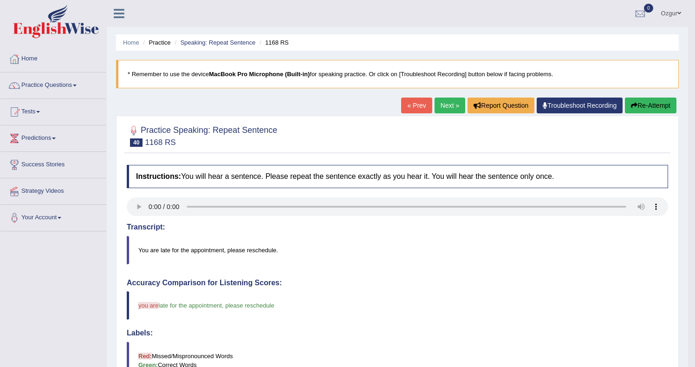
click at [447, 106] on link "Next »" at bounding box center [449, 105] width 31 height 16
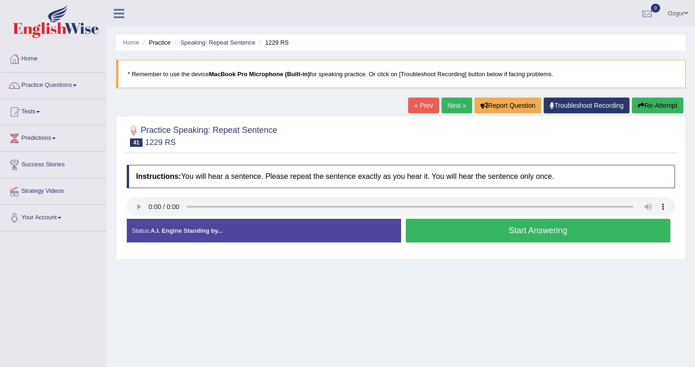
click at [463, 228] on button "Start Answering" at bounding box center [537, 231] width 265 height 24
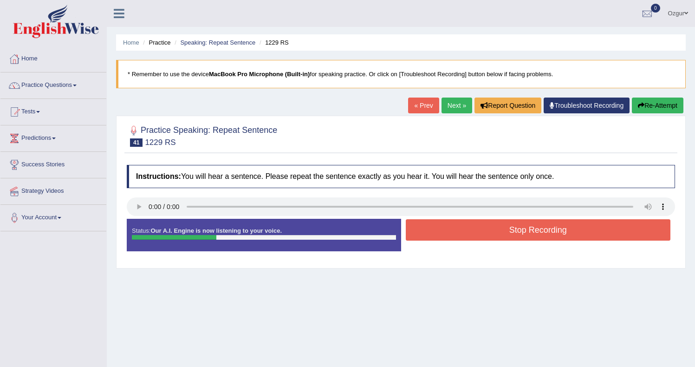
click at [468, 232] on button "Stop Recording" at bounding box center [537, 229] width 265 height 21
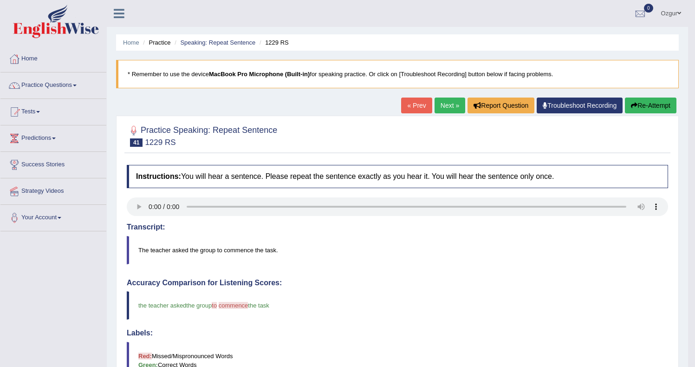
click at [632, 106] on icon "button" at bounding box center [634, 105] width 6 height 6
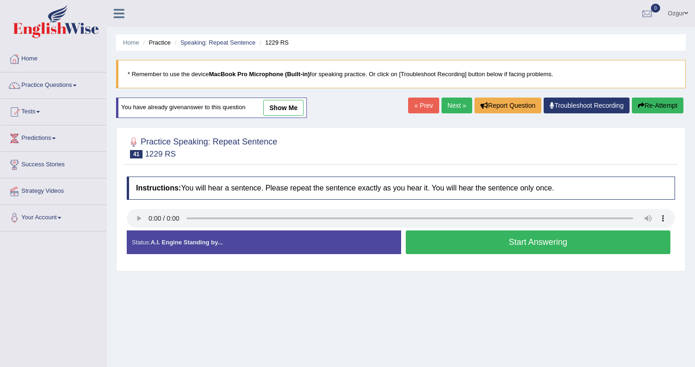
click at [471, 239] on button "Start Answering" at bounding box center [537, 242] width 265 height 24
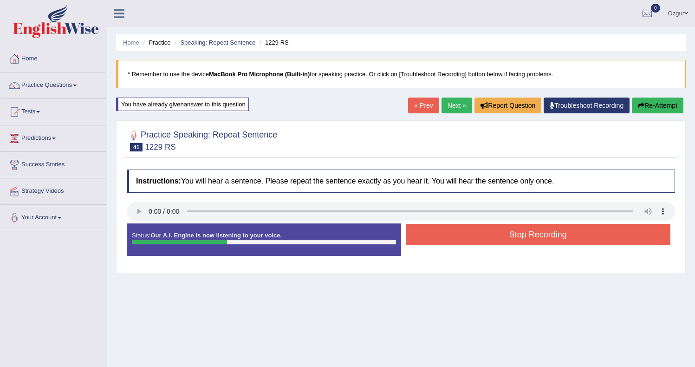
click at [656, 115] on div "Home Practice Speaking: Repeat Sentence 1229 RS * Remember to use the device Ma…" at bounding box center [401, 232] width 588 height 464
click at [658, 110] on button "Re-Attempt" at bounding box center [656, 105] width 51 height 16
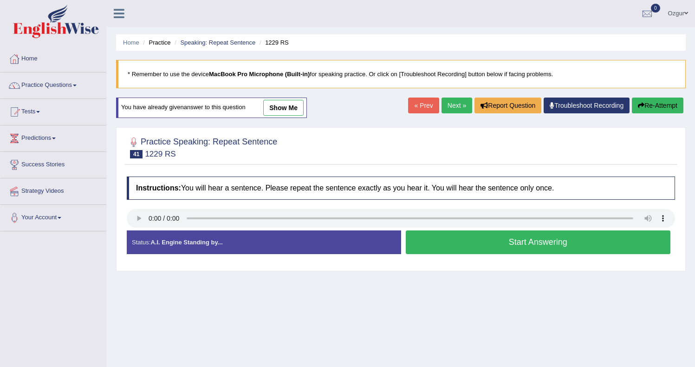
click at [490, 243] on button "Start Answering" at bounding box center [537, 242] width 265 height 24
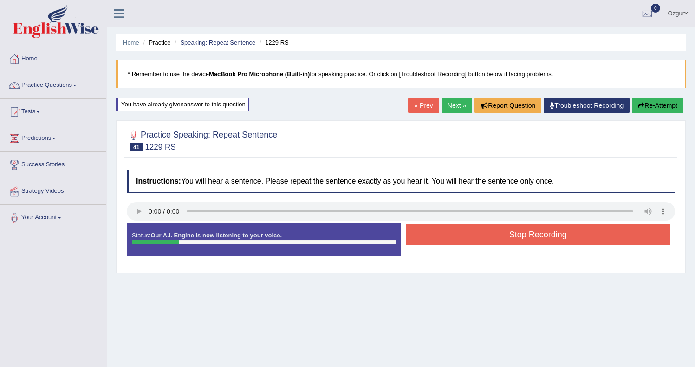
click at [580, 245] on button "Stop Recording" at bounding box center [537, 234] width 265 height 21
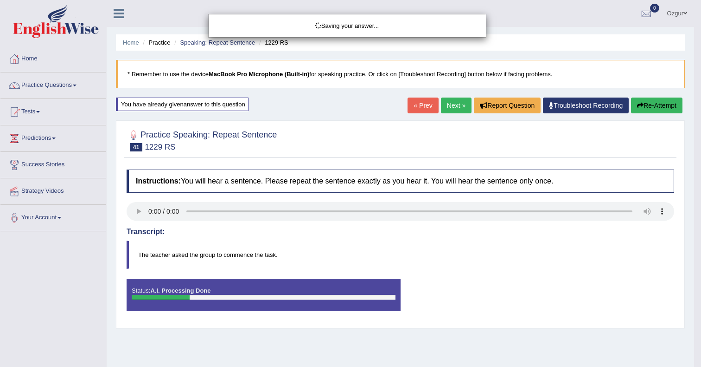
click at [660, 119] on div "Saving your answer..." at bounding box center [350, 183] width 701 height 367
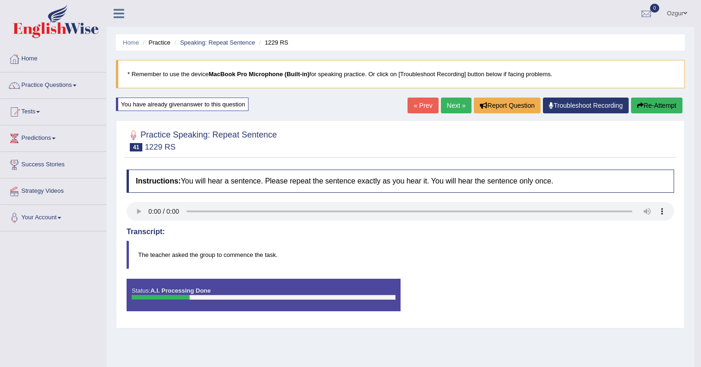
click at [0, 0] on div "Comparing text to speech..." at bounding box center [0, 0] width 0 height 0
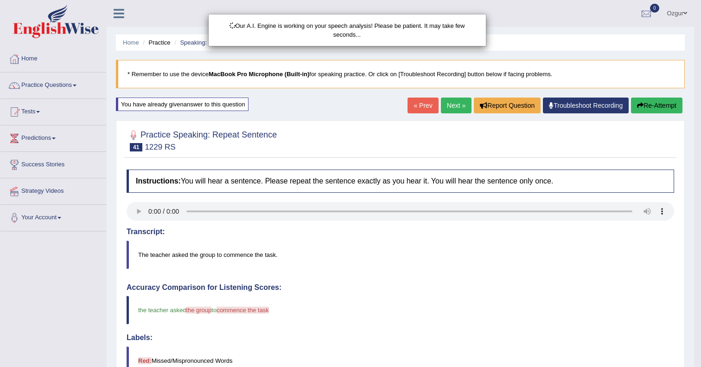
click at [665, 106] on div "Our A.I. Engine is working on your speech analysis! Please be patient. It may t…" at bounding box center [350, 183] width 701 height 367
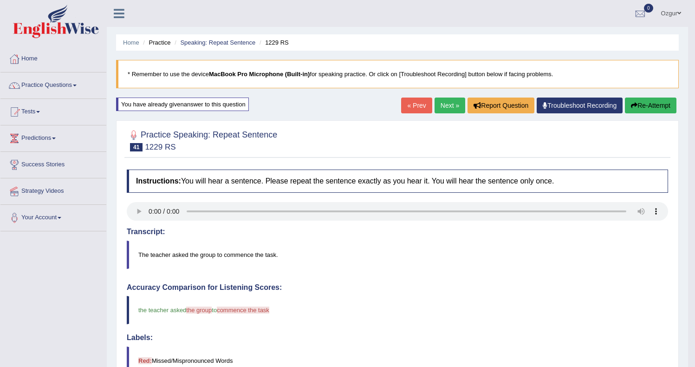
click at [665, 106] on button "Re-Attempt" at bounding box center [649, 105] width 51 height 16
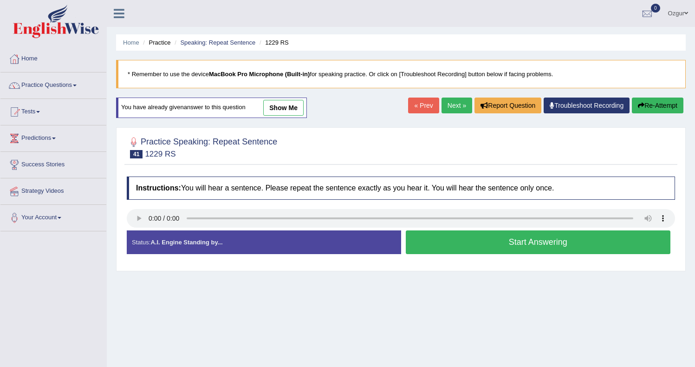
click at [516, 241] on button "Start Answering" at bounding box center [537, 242] width 265 height 24
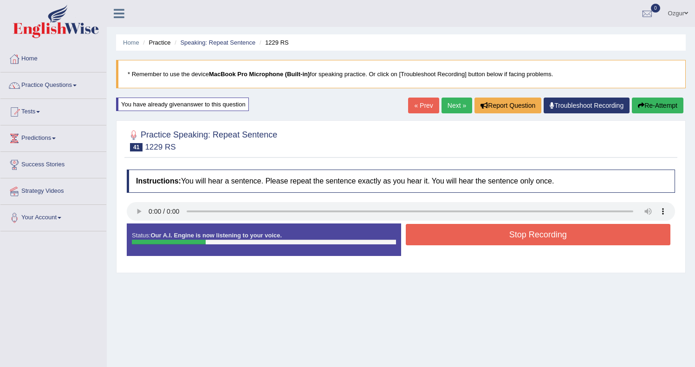
click at [452, 235] on button "Stop Recording" at bounding box center [537, 234] width 265 height 21
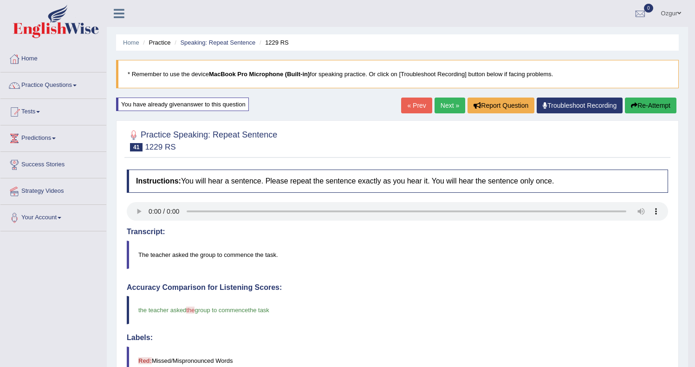
click at [440, 103] on link "Next »" at bounding box center [449, 105] width 31 height 16
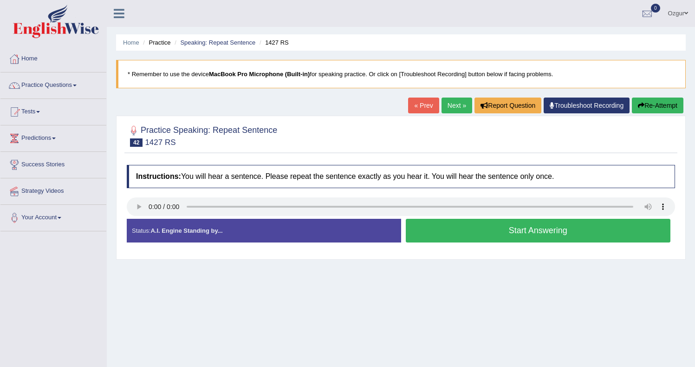
click at [474, 230] on button "Start Answering" at bounding box center [537, 231] width 265 height 24
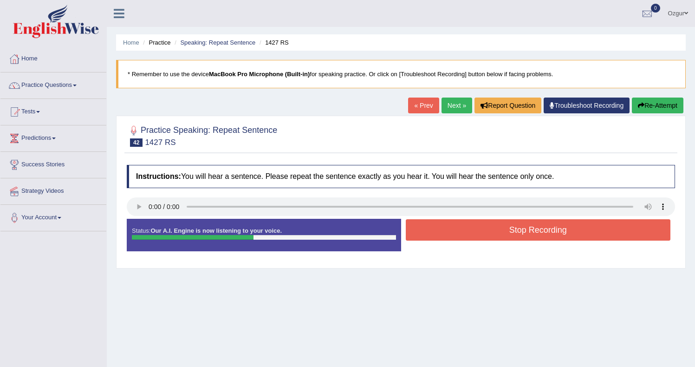
click at [446, 233] on button "Stop Recording" at bounding box center [537, 229] width 265 height 21
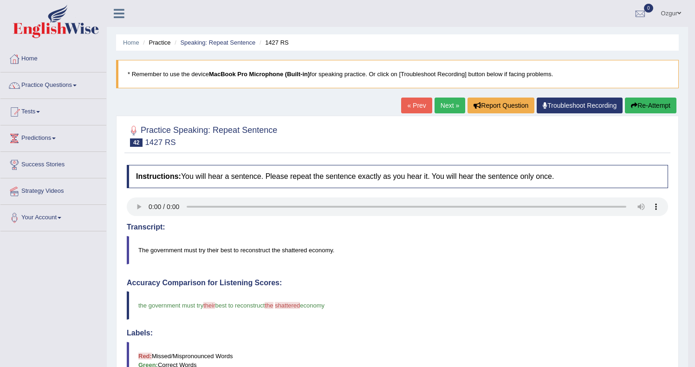
click at [643, 104] on button "Re-Attempt" at bounding box center [649, 105] width 51 height 16
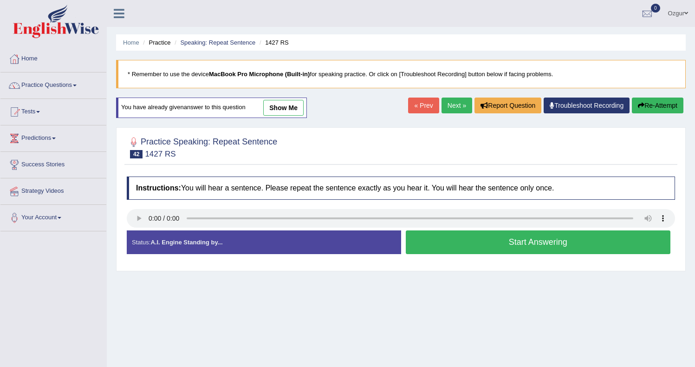
click at [481, 236] on button "Start Answering" at bounding box center [537, 242] width 265 height 24
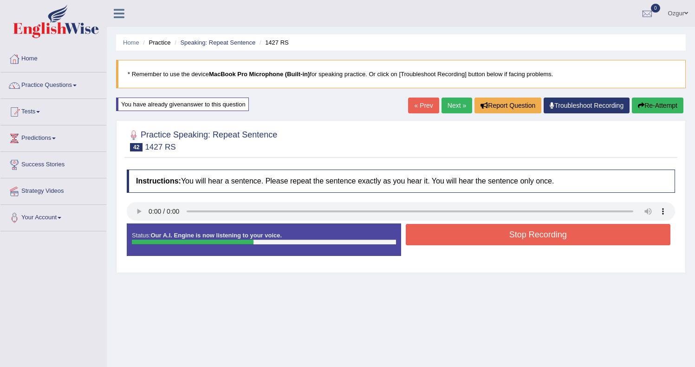
click at [447, 234] on button "Stop Recording" at bounding box center [537, 234] width 265 height 21
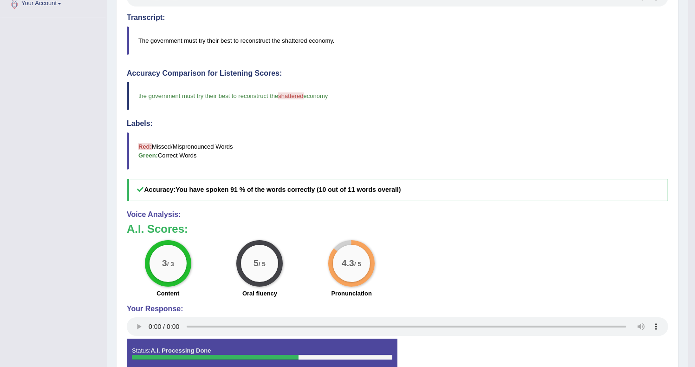
scroll to position [81, 0]
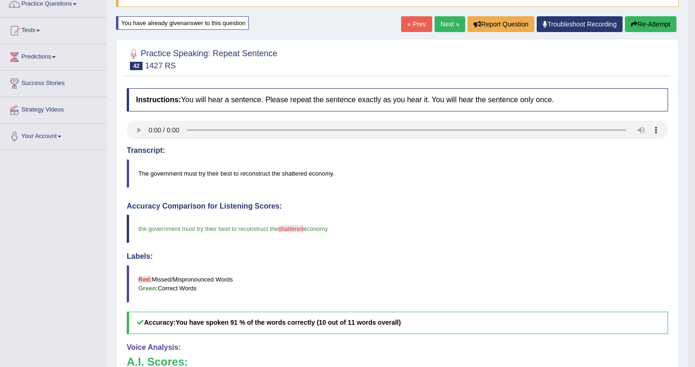
click at [446, 32] on div "« Prev Next » Report Question Troubleshoot Recording Re-Attempt" at bounding box center [539, 25] width 277 height 18
click at [445, 28] on link "Next »" at bounding box center [449, 24] width 31 height 16
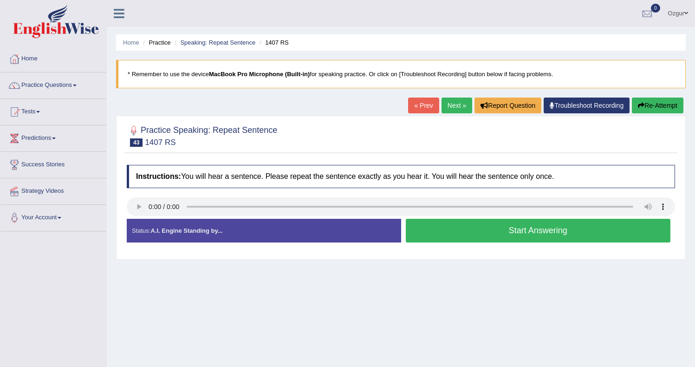
click at [473, 237] on button "Start Answering" at bounding box center [537, 231] width 265 height 24
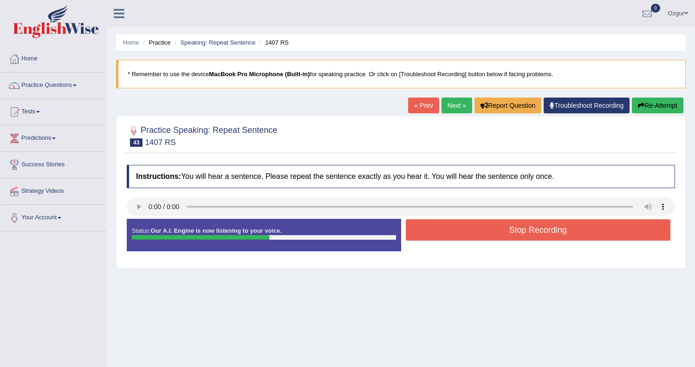
click at [445, 231] on button "Stop Recording" at bounding box center [537, 229] width 265 height 21
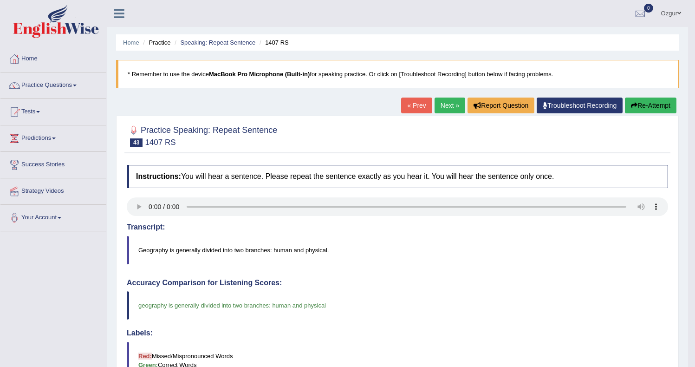
click at [643, 105] on button "Re-Attempt" at bounding box center [649, 105] width 51 height 16
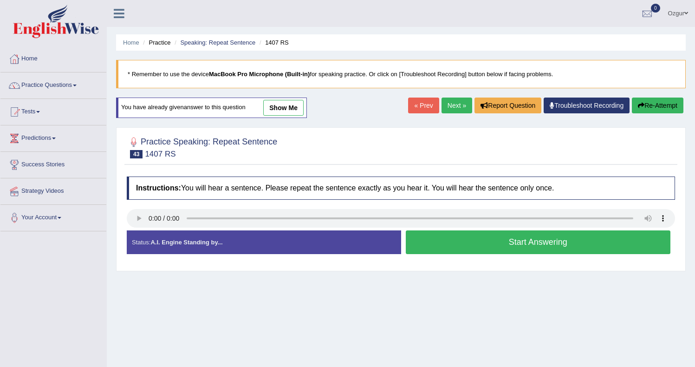
click at [443, 247] on button "Start Answering" at bounding box center [537, 242] width 265 height 24
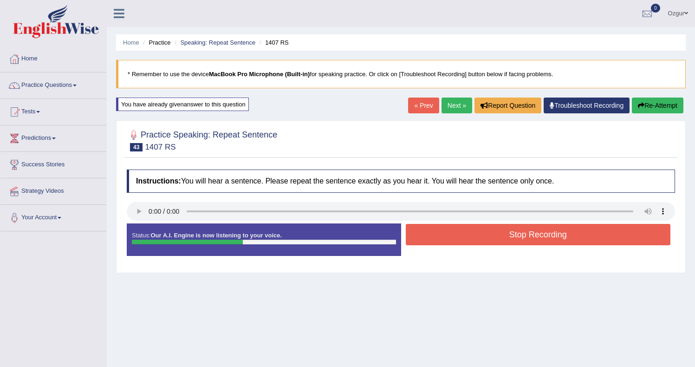
click at [444, 231] on button "Stop Recording" at bounding box center [537, 234] width 265 height 21
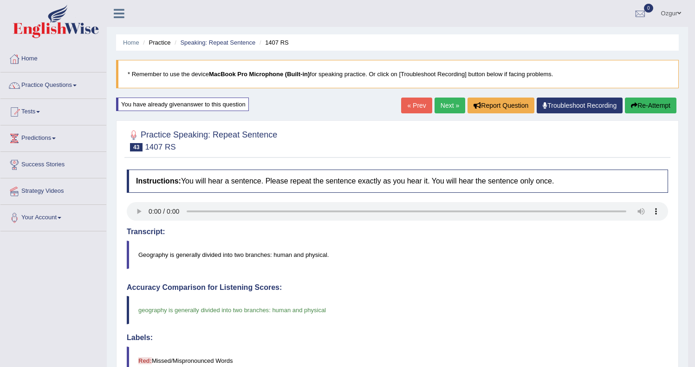
click at [443, 103] on link "Next »" at bounding box center [449, 105] width 31 height 16
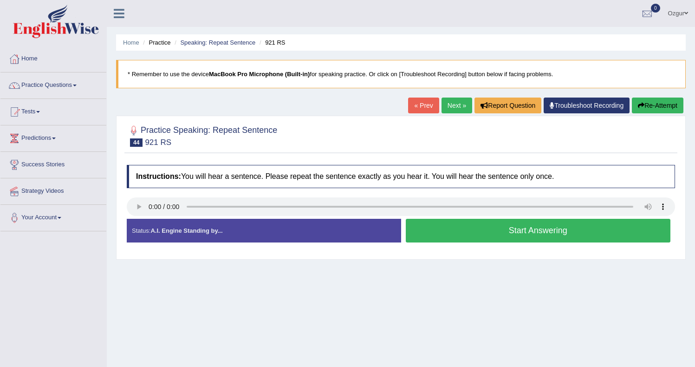
click at [471, 229] on button "Start Answering" at bounding box center [537, 231] width 265 height 24
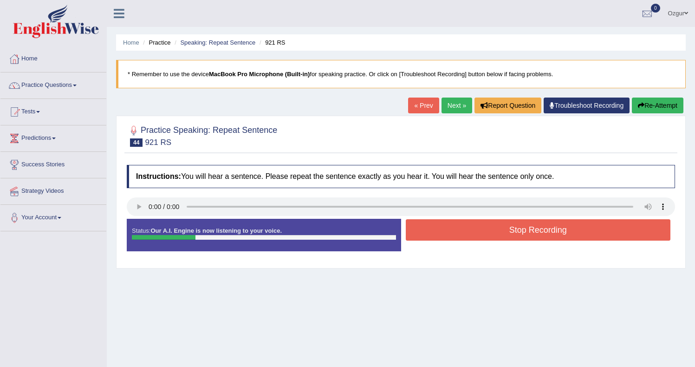
click at [467, 219] on div "Status: Our A.I. Engine is now listening to your voice. Start Answering Stop Re…" at bounding box center [401, 240] width 548 height 42
click at [463, 227] on button "Stop Recording" at bounding box center [537, 229] width 265 height 21
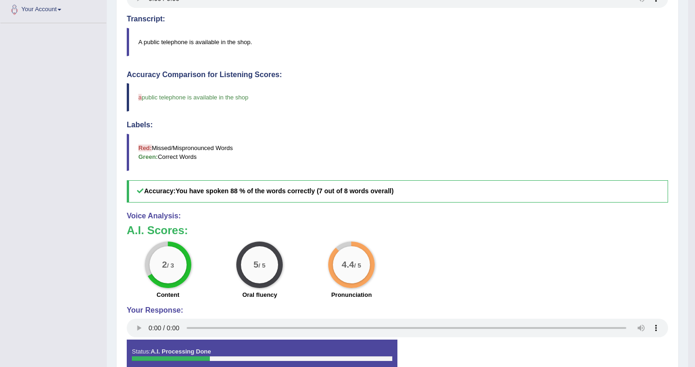
scroll to position [12, 0]
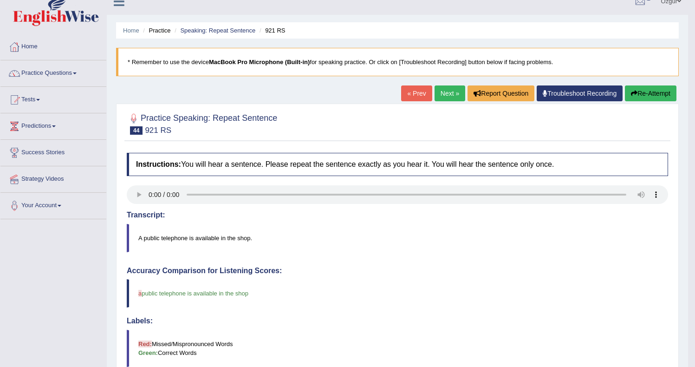
click at [434, 98] on link "Next »" at bounding box center [449, 93] width 31 height 16
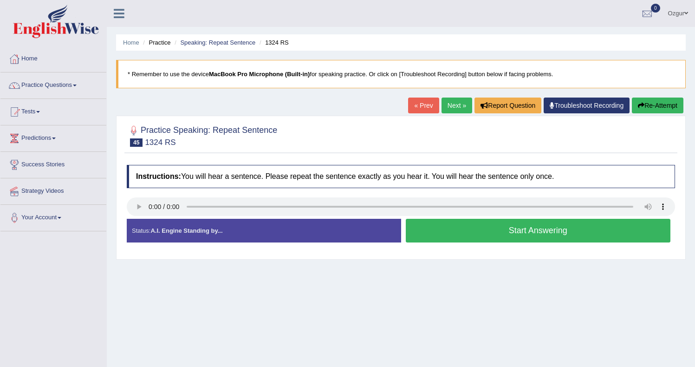
click at [459, 234] on button "Start Answering" at bounding box center [537, 231] width 265 height 24
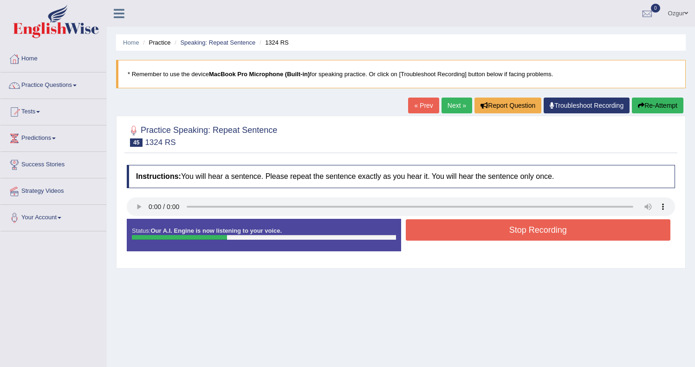
click at [442, 230] on button "Stop Recording" at bounding box center [537, 229] width 265 height 21
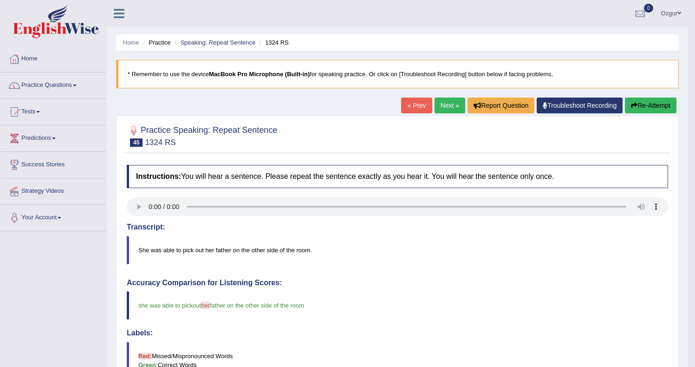
click at [654, 99] on button "Re-Attempt" at bounding box center [649, 105] width 51 height 16
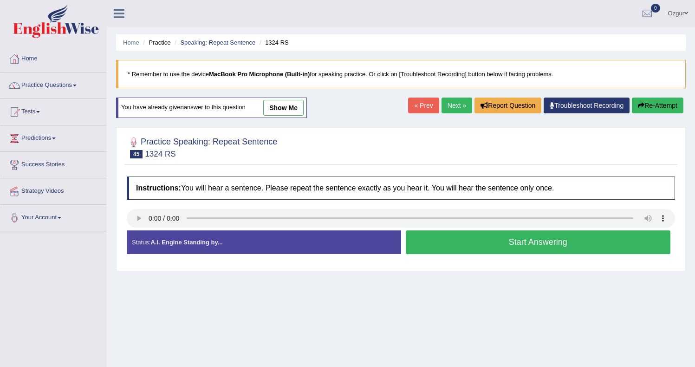
click at [511, 245] on button "Start Answering" at bounding box center [537, 242] width 265 height 24
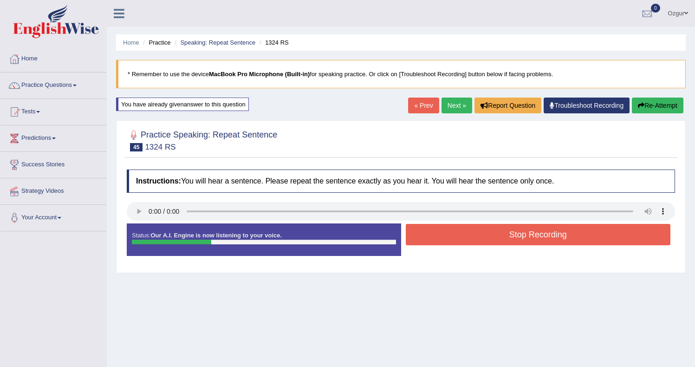
click at [462, 235] on button "Stop Recording" at bounding box center [537, 234] width 265 height 21
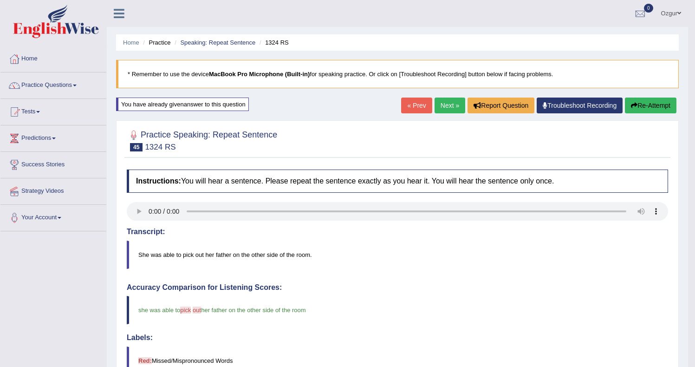
click at [650, 109] on button "Re-Attempt" at bounding box center [649, 105] width 51 height 16
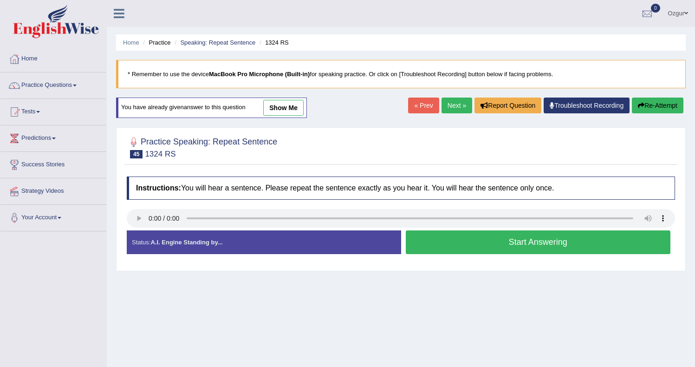
click at [451, 238] on button "Start Answering" at bounding box center [537, 242] width 265 height 24
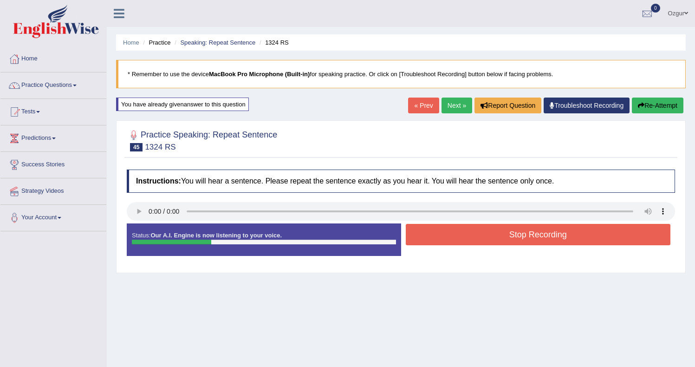
click at [464, 233] on button "Stop Recording" at bounding box center [537, 234] width 265 height 21
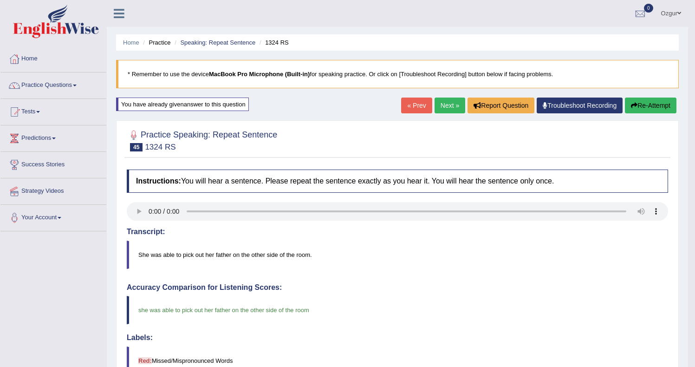
click at [444, 103] on link "Next »" at bounding box center [449, 105] width 31 height 16
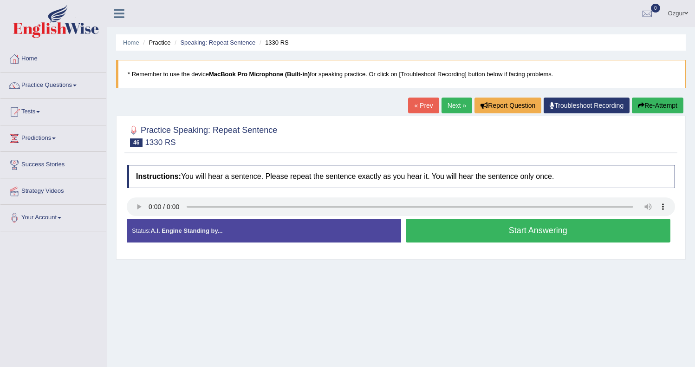
click at [437, 228] on button "Start Answering" at bounding box center [537, 231] width 265 height 24
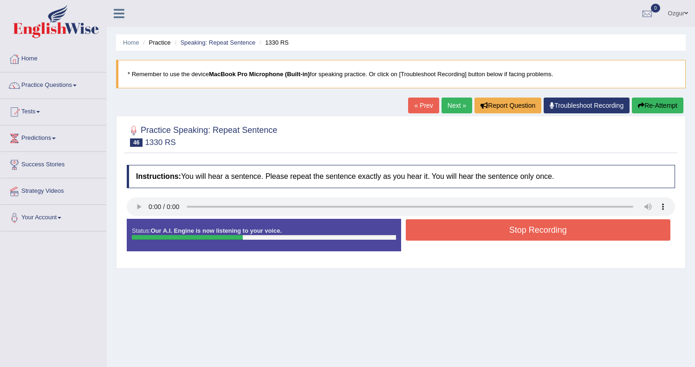
click at [448, 231] on button "Stop Recording" at bounding box center [537, 229] width 265 height 21
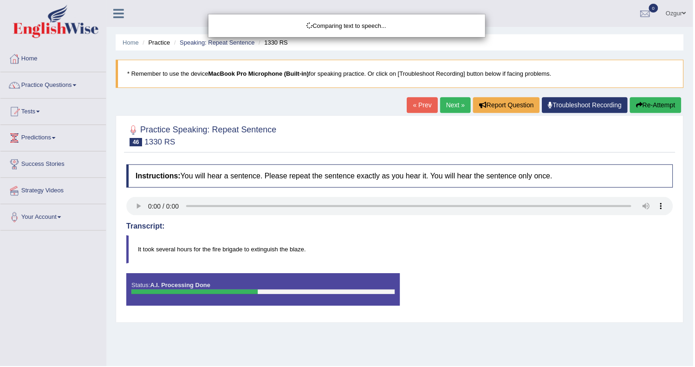
click at [665, 108] on div "Comparing text to speech..." at bounding box center [347, 183] width 695 height 367
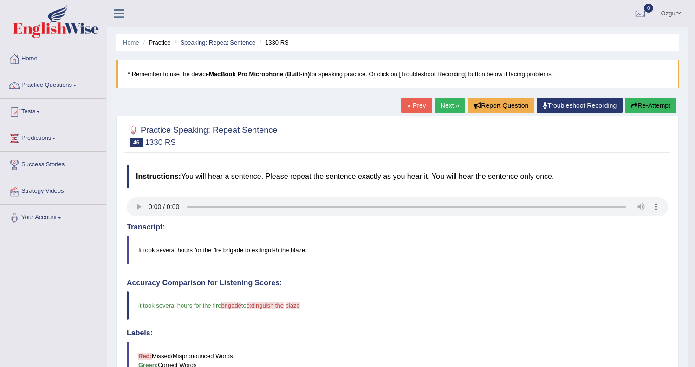
click at [624, 112] on button "Re-Attempt" at bounding box center [649, 105] width 51 height 16
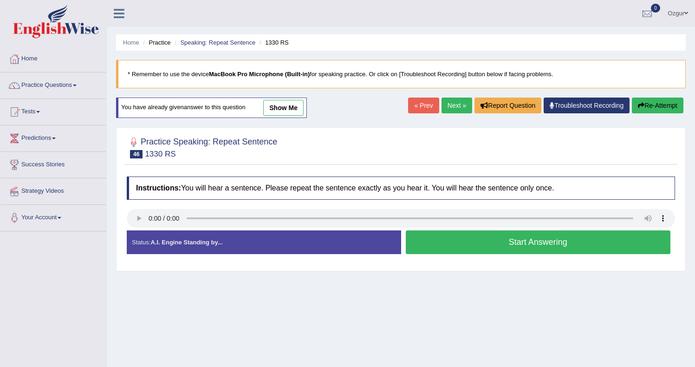
click at [460, 248] on button "Start Answering" at bounding box center [537, 242] width 265 height 24
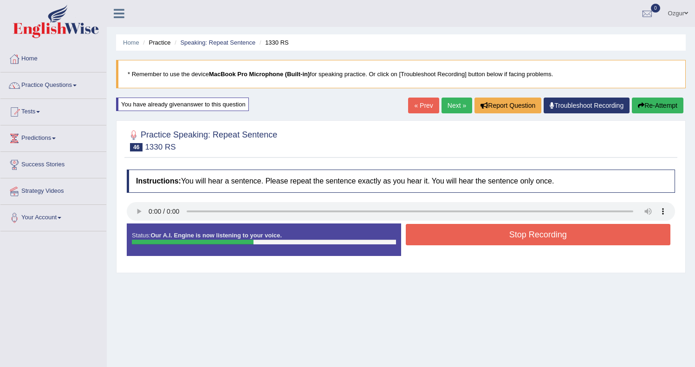
click at [425, 236] on button "Stop Recording" at bounding box center [537, 234] width 265 height 21
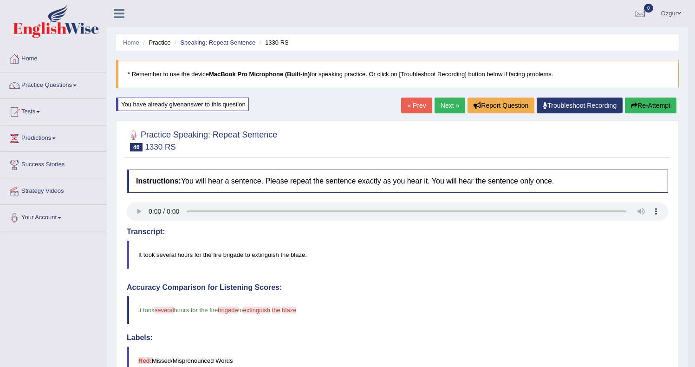
click at [441, 107] on link "Next »" at bounding box center [449, 105] width 31 height 16
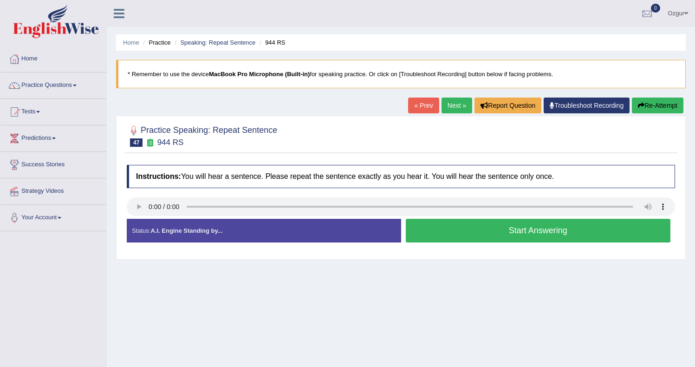
click at [426, 229] on button "Start Answering" at bounding box center [537, 231] width 265 height 24
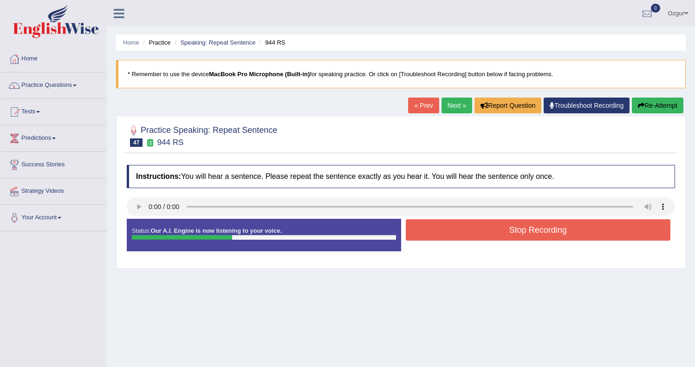
click at [441, 231] on button "Stop Recording" at bounding box center [537, 229] width 265 height 21
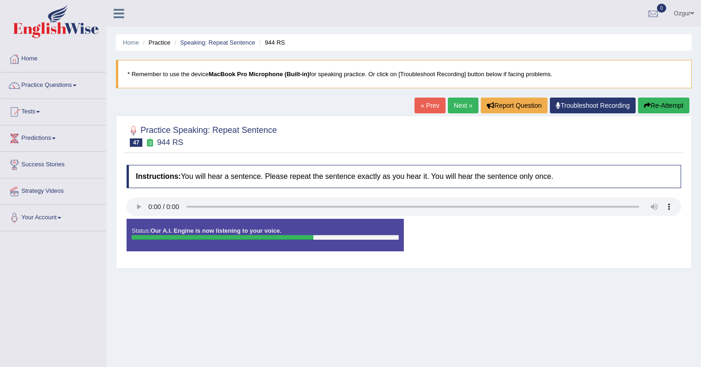
click at [665, 108] on button "Re-Attempt" at bounding box center [663, 105] width 51 height 16
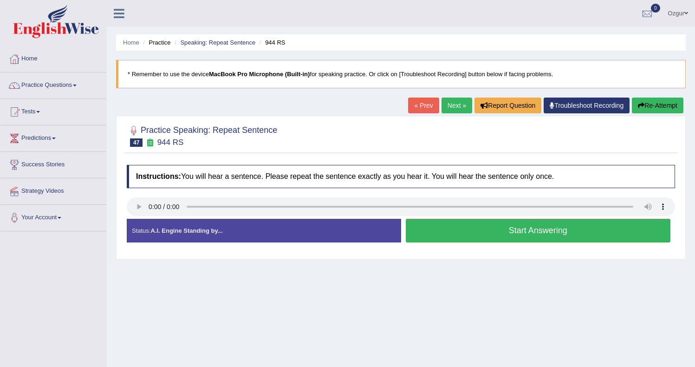
click at [459, 238] on button "Start Answering" at bounding box center [537, 231] width 265 height 24
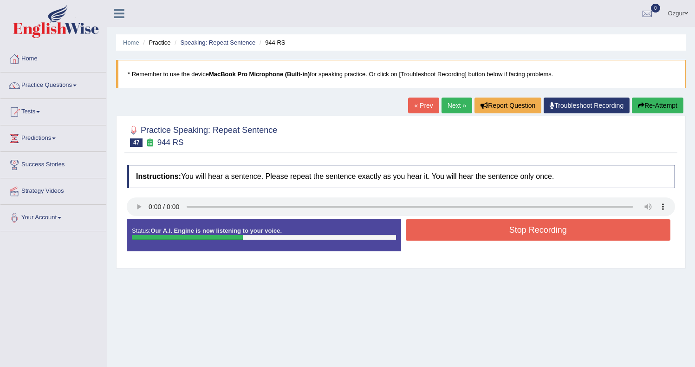
click at [451, 235] on button "Stop Recording" at bounding box center [537, 229] width 265 height 21
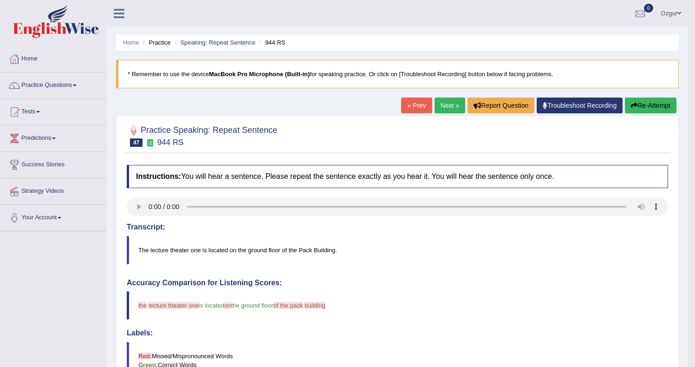
click at [632, 110] on button "Re-Attempt" at bounding box center [649, 105] width 51 height 16
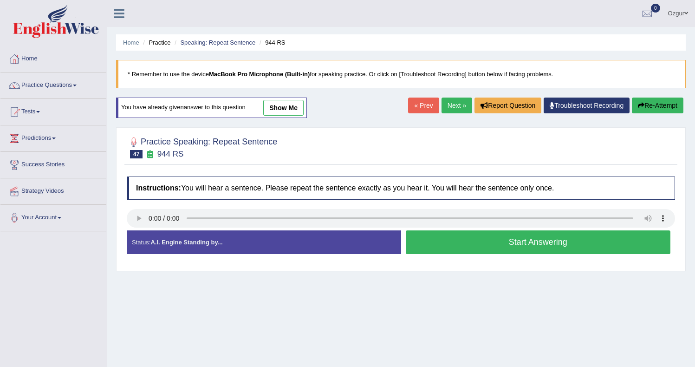
click at [449, 243] on button "Start Answering" at bounding box center [537, 242] width 265 height 24
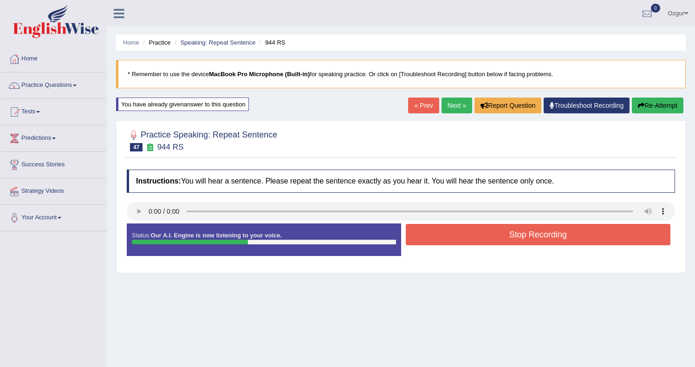
click at [486, 233] on button "Stop Recording" at bounding box center [537, 234] width 265 height 21
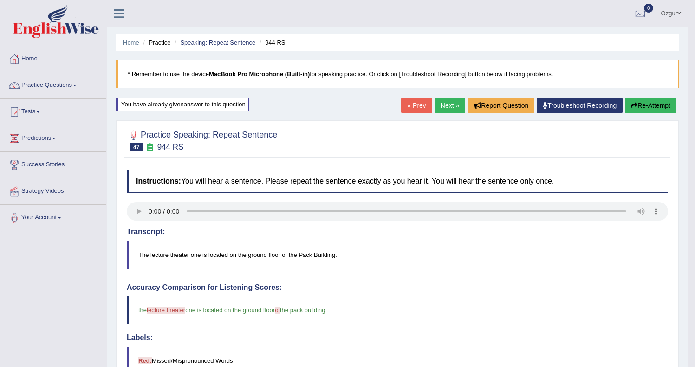
click at [442, 109] on link "Next »" at bounding box center [449, 105] width 31 height 16
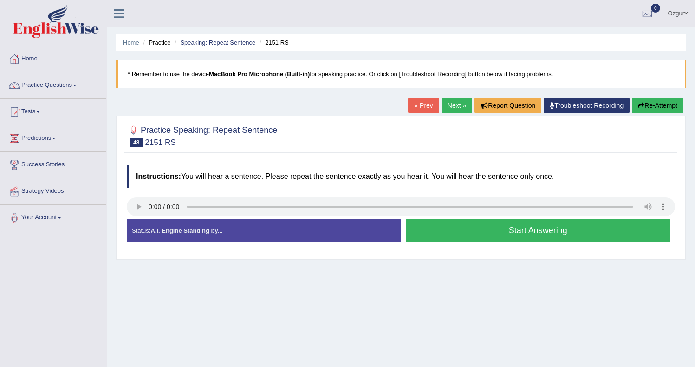
drag, startPoint x: 446, startPoint y: 230, endPoint x: 443, endPoint y: 226, distance: 4.9
click at [447, 230] on button "Start Answering" at bounding box center [537, 231] width 265 height 24
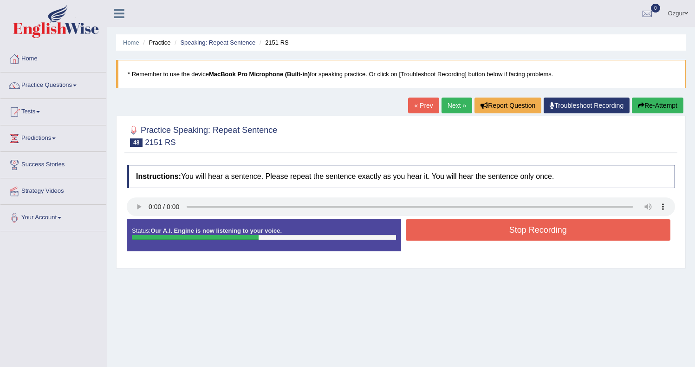
click at [449, 231] on button "Stop Recording" at bounding box center [537, 229] width 265 height 21
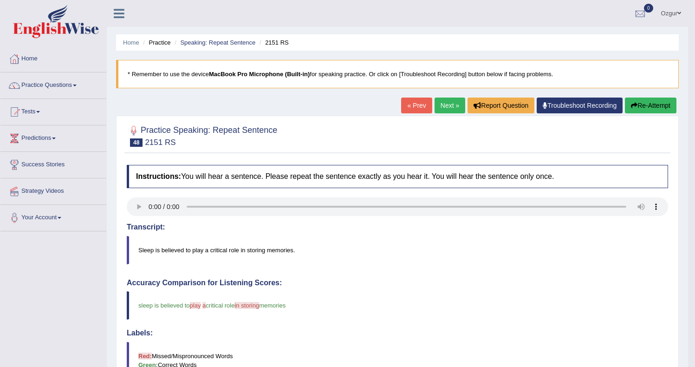
click at [640, 109] on button "Re-Attempt" at bounding box center [649, 105] width 51 height 16
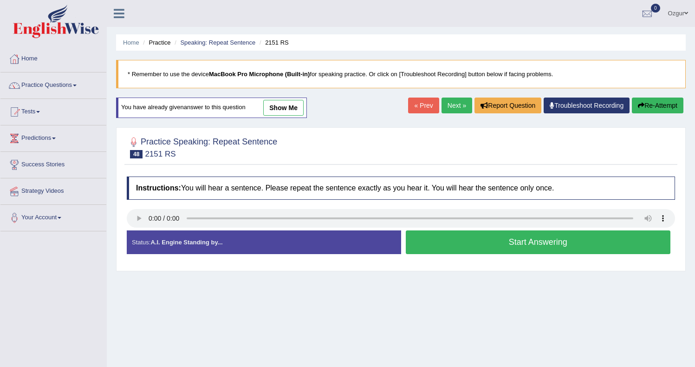
click at [447, 240] on button "Start Answering" at bounding box center [537, 242] width 265 height 24
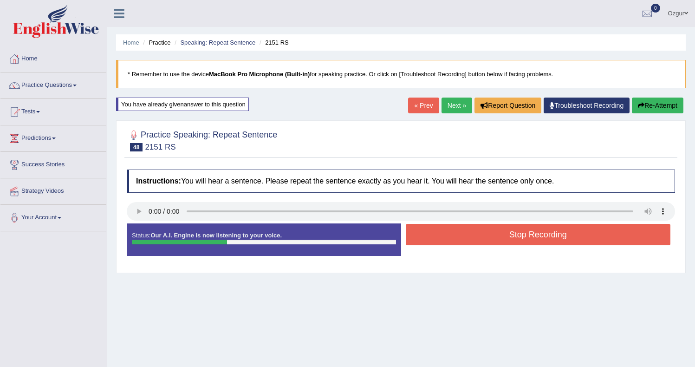
click at [441, 231] on button "Stop Recording" at bounding box center [537, 234] width 265 height 21
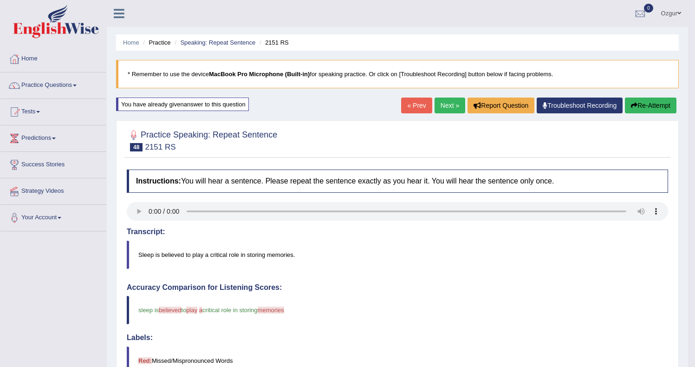
click at [659, 103] on button "Re-Attempt" at bounding box center [649, 105] width 51 height 16
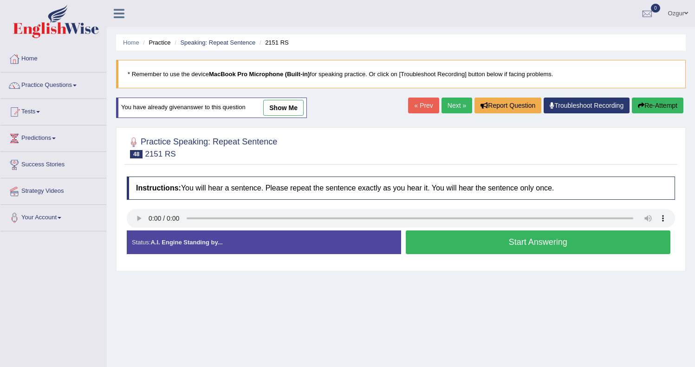
click at [454, 241] on button "Start Answering" at bounding box center [537, 242] width 265 height 24
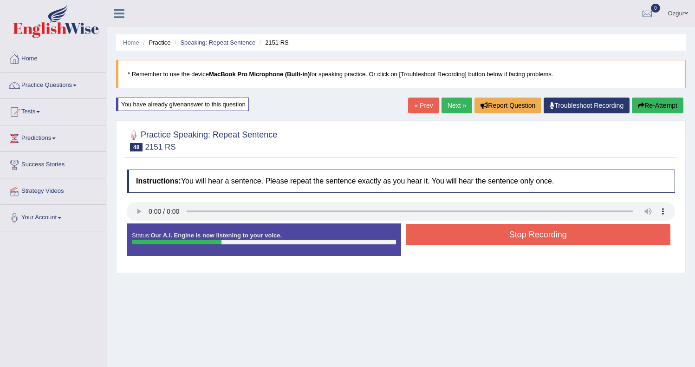
click at [509, 234] on button "Stop Recording" at bounding box center [537, 234] width 265 height 21
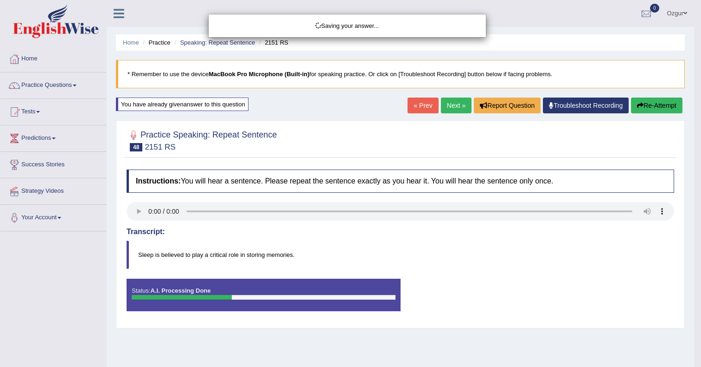
click at [645, 104] on div "Saving your answer..." at bounding box center [350, 183] width 701 height 367
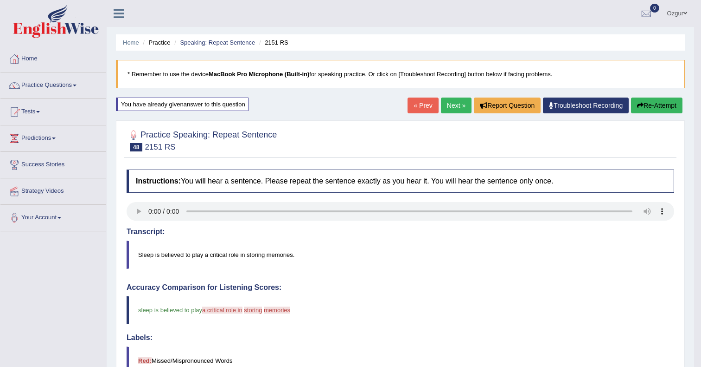
click at [647, 107] on div "Comparing text to speech..." at bounding box center [350, 183] width 701 height 367
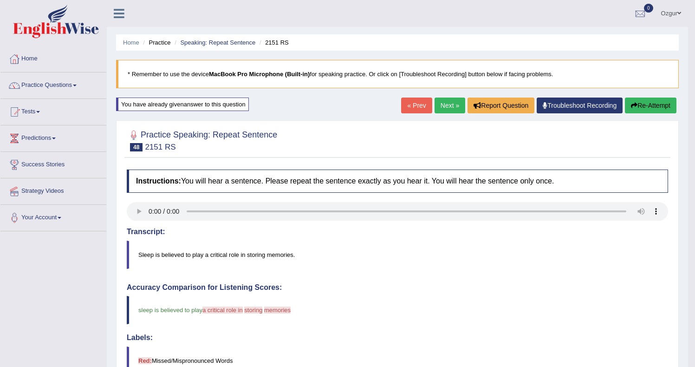
click at [646, 106] on button "Re-Attempt" at bounding box center [649, 105] width 51 height 16
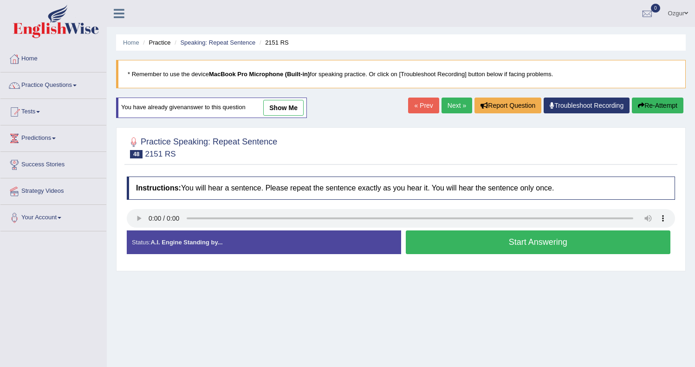
click at [642, 109] on button "Re-Attempt" at bounding box center [656, 105] width 51 height 16
click at [456, 239] on button "Start Answering" at bounding box center [537, 242] width 265 height 24
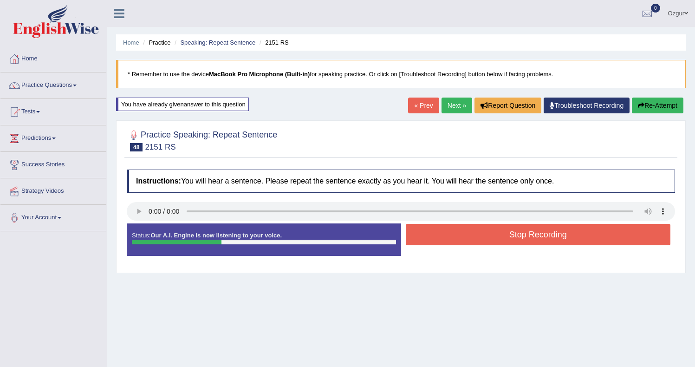
click at [470, 234] on button "Stop Recording" at bounding box center [537, 234] width 265 height 21
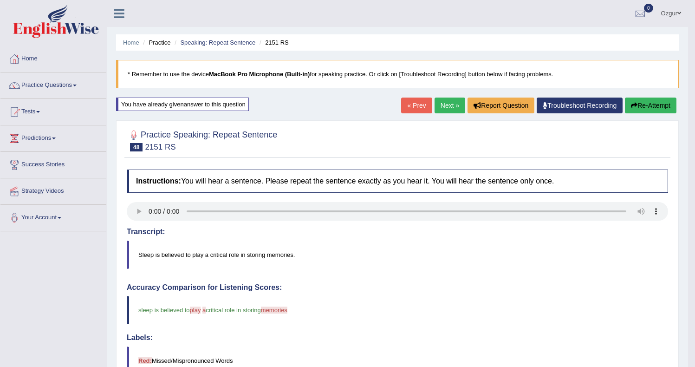
click at [643, 106] on button "Re-Attempt" at bounding box center [649, 105] width 51 height 16
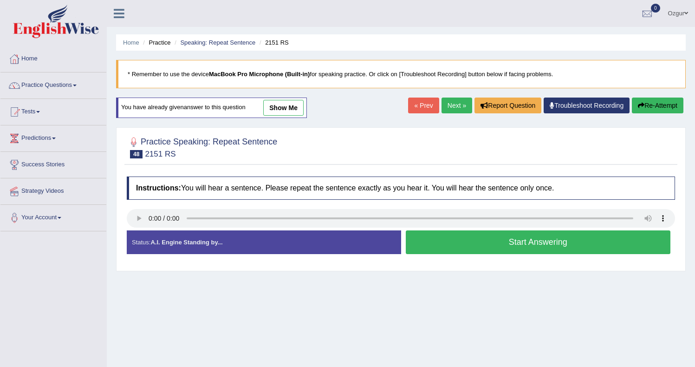
click at [500, 244] on button "Start Answering" at bounding box center [537, 242] width 265 height 24
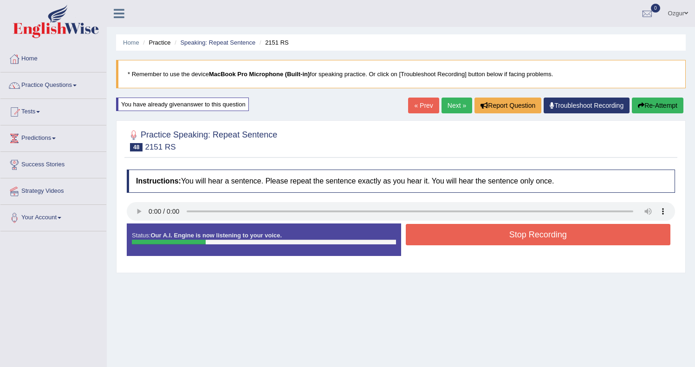
click at [480, 232] on button "Stop Recording" at bounding box center [537, 234] width 265 height 21
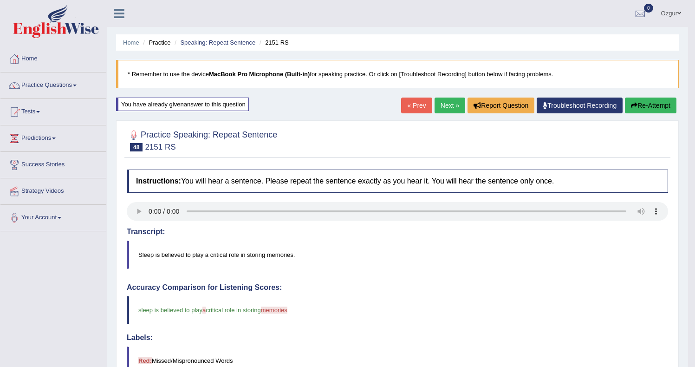
click at [639, 103] on button "Re-Attempt" at bounding box center [649, 105] width 51 height 16
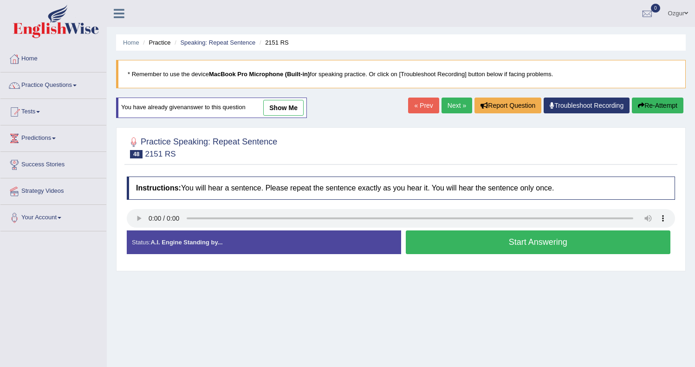
click at [484, 240] on button "Start Answering" at bounding box center [537, 242] width 265 height 24
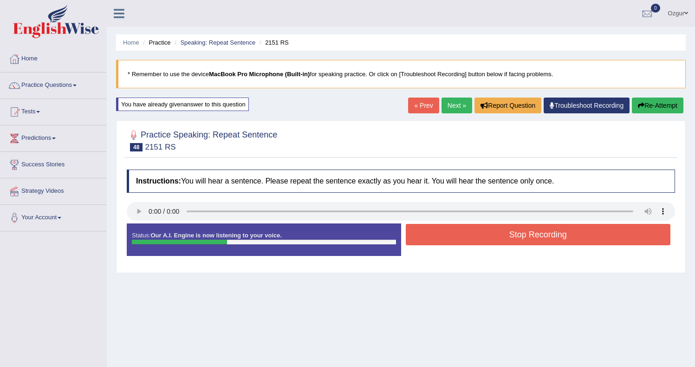
click at [456, 230] on button "Stop Recording" at bounding box center [537, 234] width 265 height 21
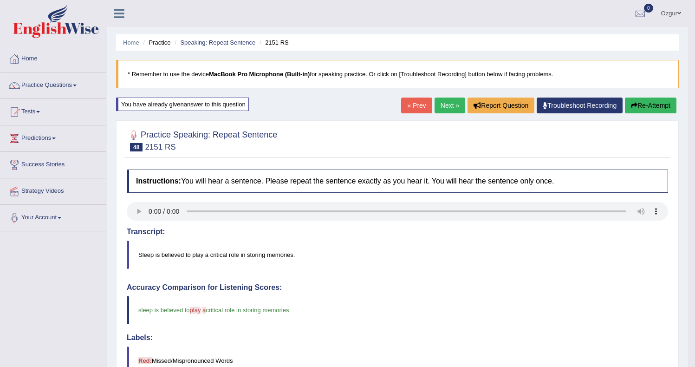
click at [631, 105] on icon "button" at bounding box center [634, 105] width 6 height 6
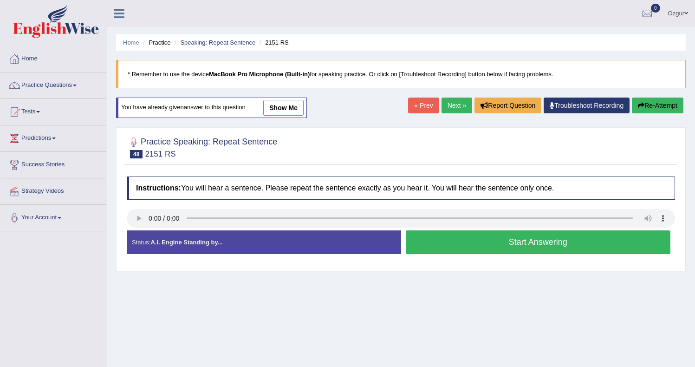
click at [486, 243] on button "Start Answering" at bounding box center [537, 242] width 265 height 24
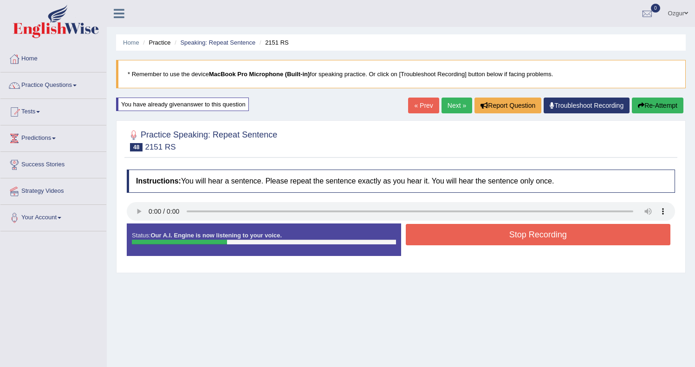
click at [488, 232] on button "Stop Recording" at bounding box center [537, 234] width 265 height 21
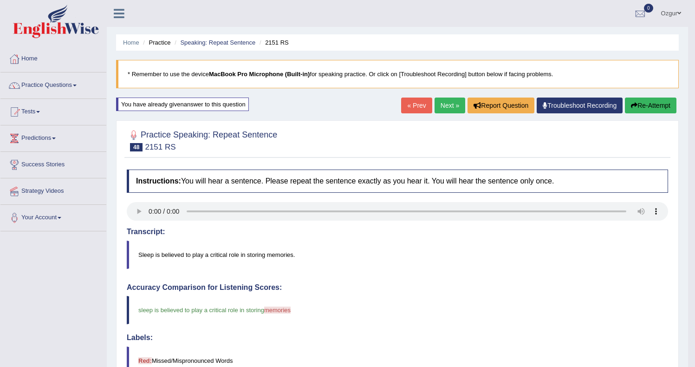
click at [650, 103] on button "Re-Attempt" at bounding box center [649, 105] width 51 height 16
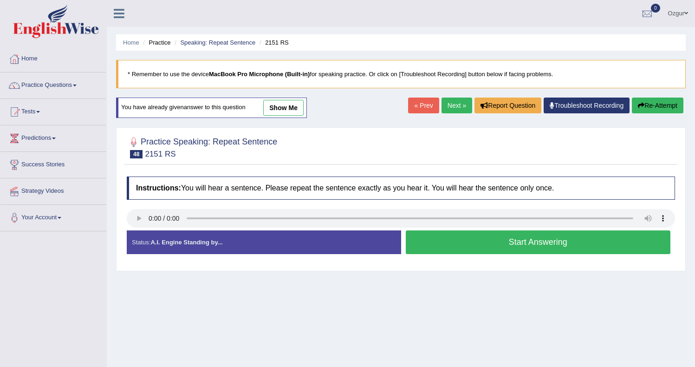
click at [481, 241] on button "Start Answering" at bounding box center [537, 242] width 265 height 24
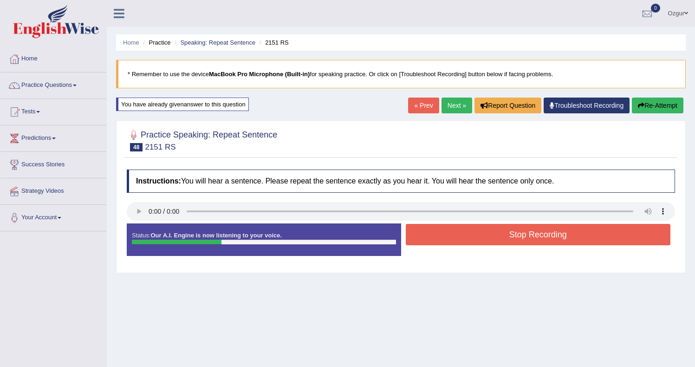
click at [470, 234] on button "Stop Recording" at bounding box center [537, 234] width 265 height 21
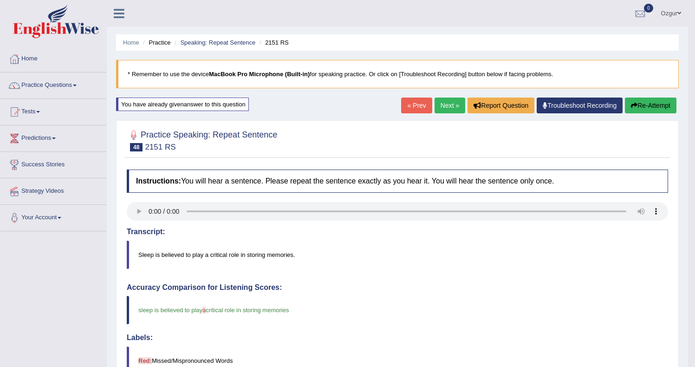
click at [447, 109] on link "Next »" at bounding box center [449, 105] width 31 height 16
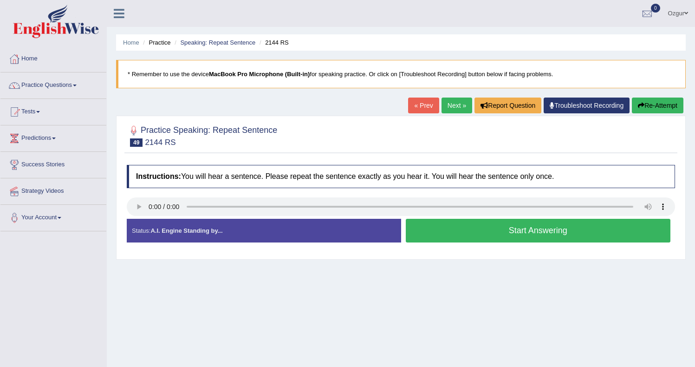
click at [442, 218] on div at bounding box center [401, 207] width 548 height 21
click at [439, 227] on button "Start Answering" at bounding box center [537, 231] width 265 height 24
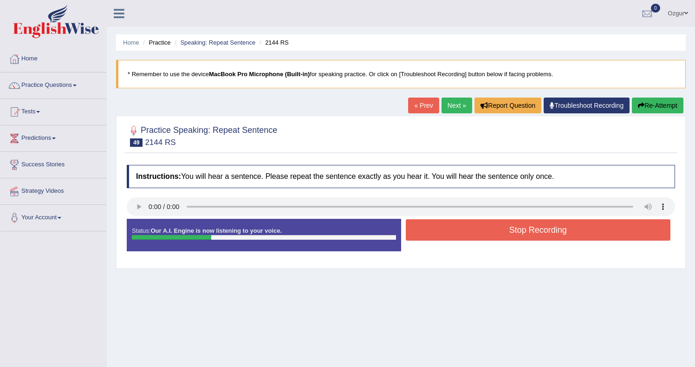
click at [449, 236] on button "Stop Recording" at bounding box center [537, 229] width 265 height 21
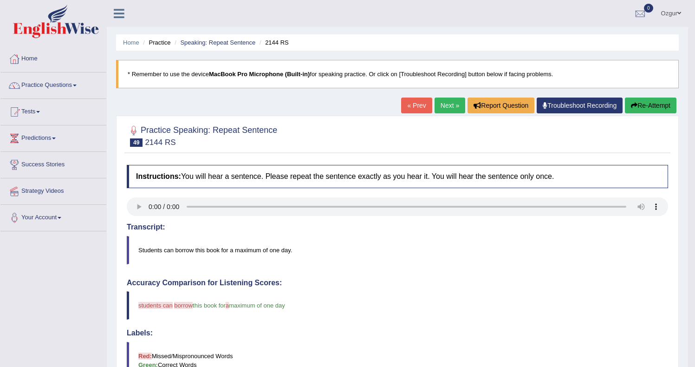
click at [663, 107] on button "Re-Attempt" at bounding box center [649, 105] width 51 height 16
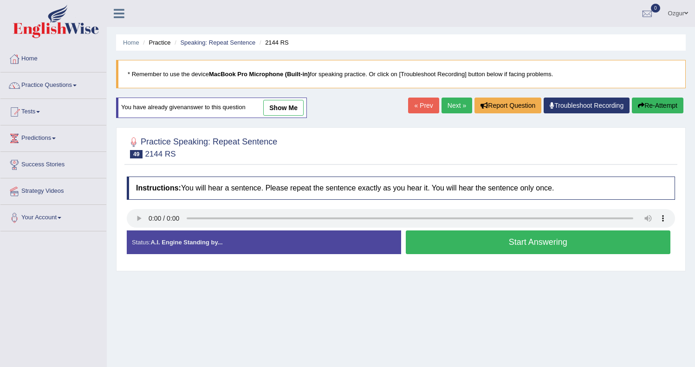
click at [479, 244] on button "Start Answering" at bounding box center [537, 242] width 265 height 24
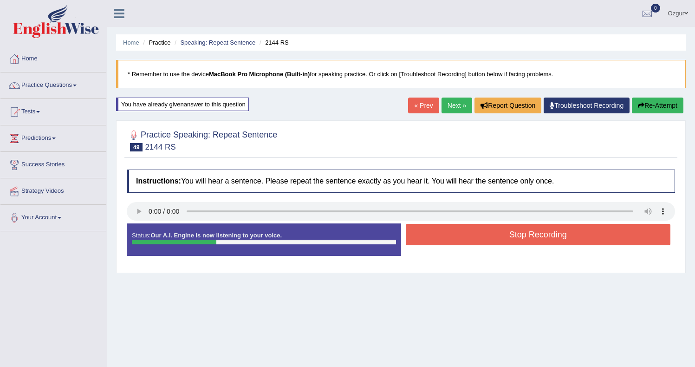
click at [449, 235] on button "Stop Recording" at bounding box center [537, 234] width 265 height 21
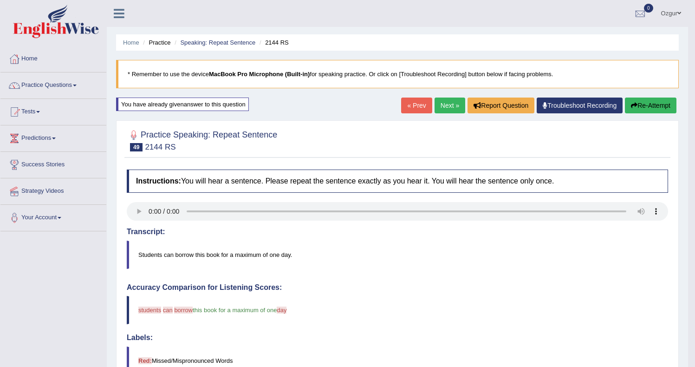
click at [643, 112] on button "Re-Attempt" at bounding box center [649, 105] width 51 height 16
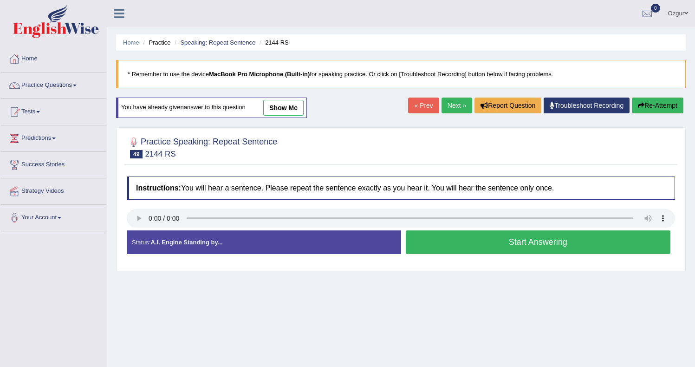
click at [493, 241] on button "Start Answering" at bounding box center [537, 242] width 265 height 24
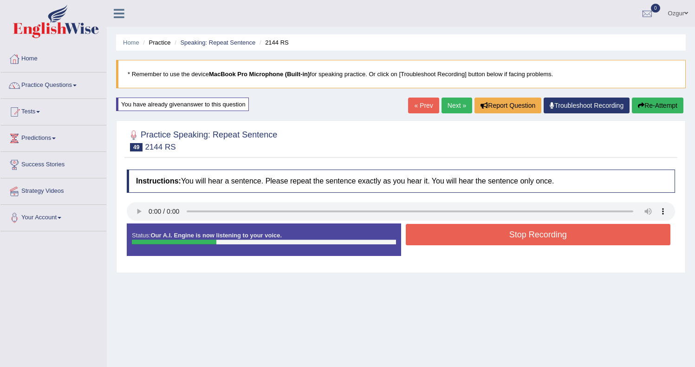
click at [442, 236] on button "Stop Recording" at bounding box center [537, 234] width 265 height 21
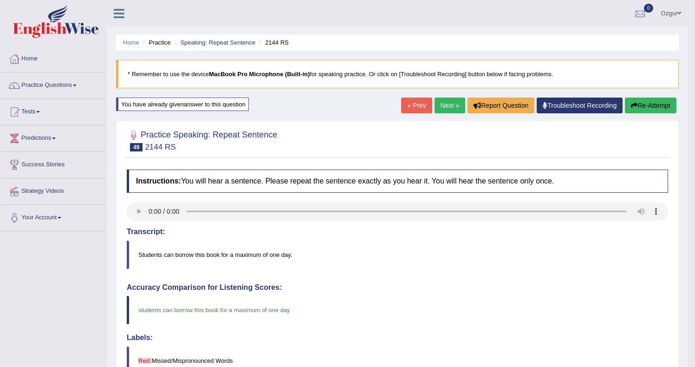
click at [443, 112] on link "Next »" at bounding box center [449, 105] width 31 height 16
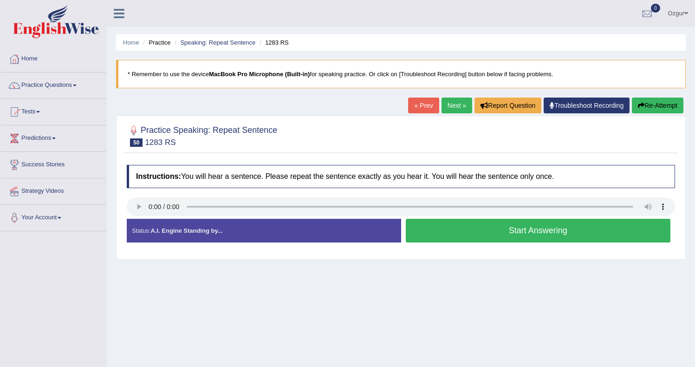
click at [463, 231] on button "Start Answering" at bounding box center [537, 231] width 265 height 24
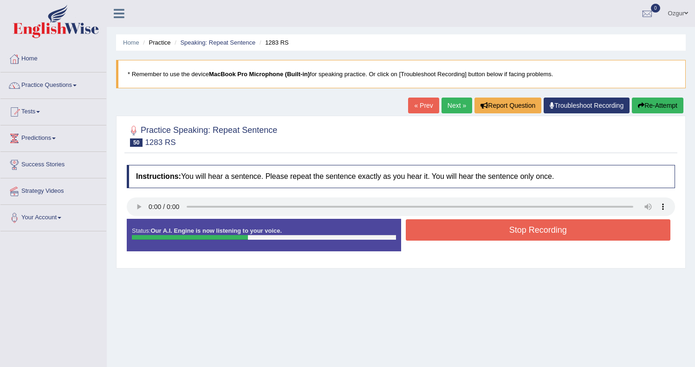
click at [460, 237] on button "Stop Recording" at bounding box center [537, 229] width 265 height 21
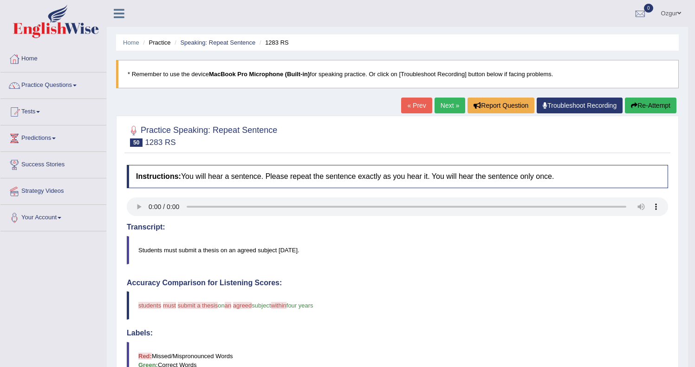
click at [639, 110] on button "Re-Attempt" at bounding box center [649, 105] width 51 height 16
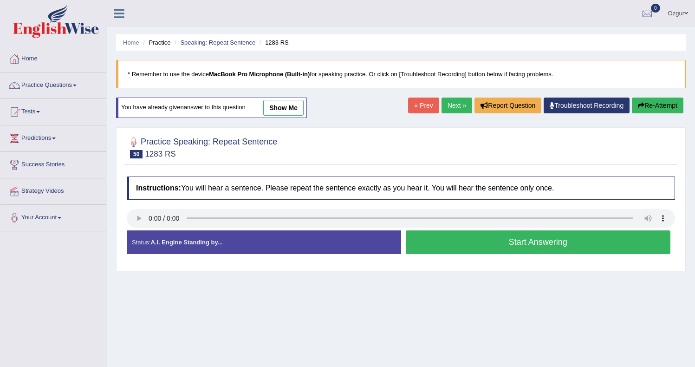
click at [497, 238] on button "Start Answering" at bounding box center [537, 242] width 265 height 24
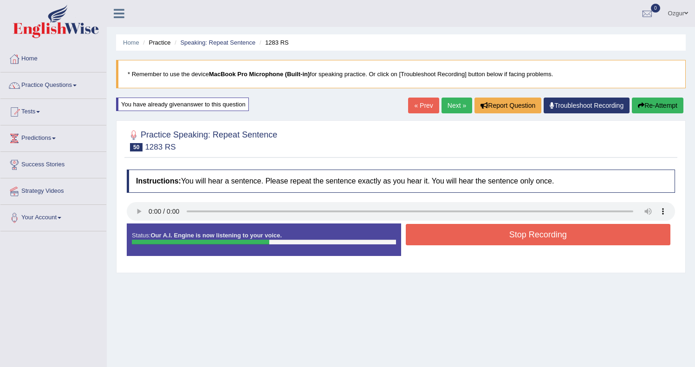
click at [453, 237] on button "Stop Recording" at bounding box center [537, 234] width 265 height 21
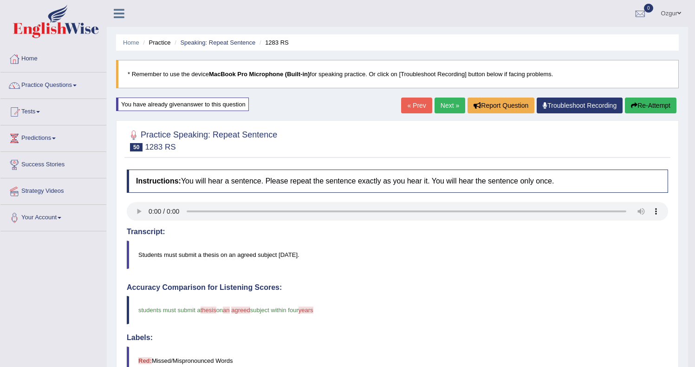
click at [632, 107] on icon "button" at bounding box center [634, 105] width 6 height 6
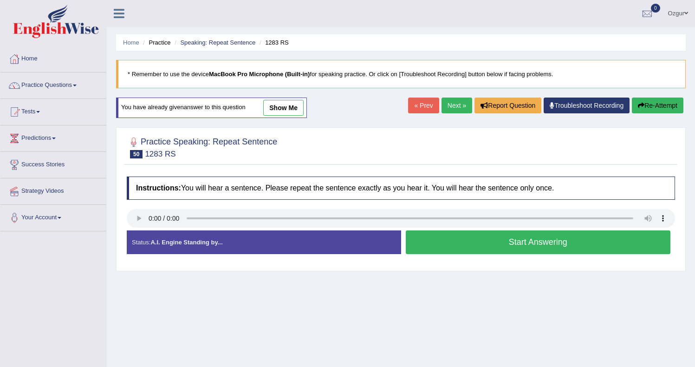
click at [460, 246] on button "Start Answering" at bounding box center [537, 242] width 265 height 24
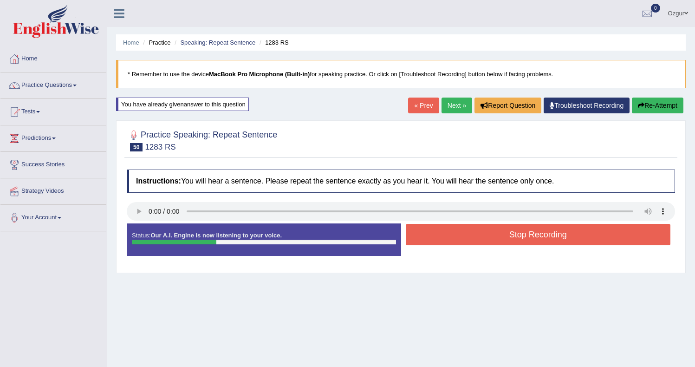
click at [643, 106] on button "Re-Attempt" at bounding box center [656, 105] width 51 height 16
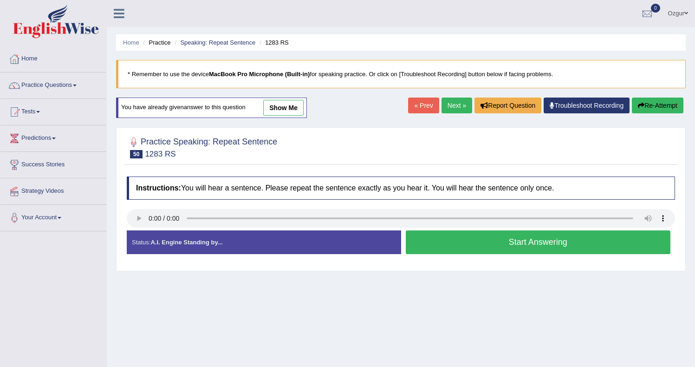
click at [462, 253] on button "Start Answering" at bounding box center [537, 242] width 265 height 24
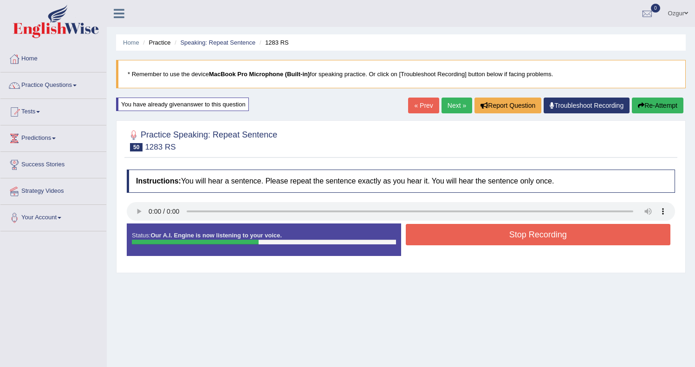
click at [457, 236] on button "Stop Recording" at bounding box center [537, 234] width 265 height 21
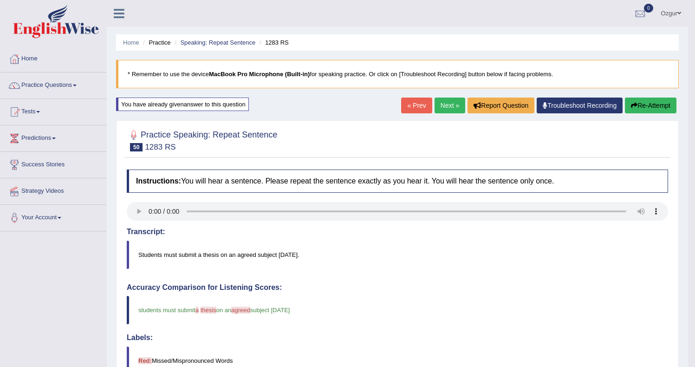
click at [650, 103] on button "Re-Attempt" at bounding box center [649, 105] width 51 height 16
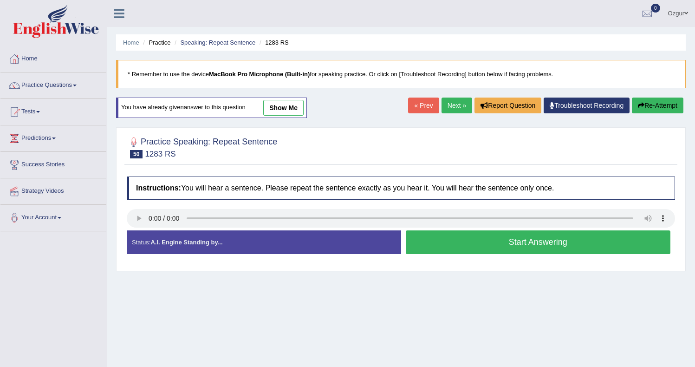
click at [488, 240] on button "Start Answering" at bounding box center [537, 242] width 265 height 24
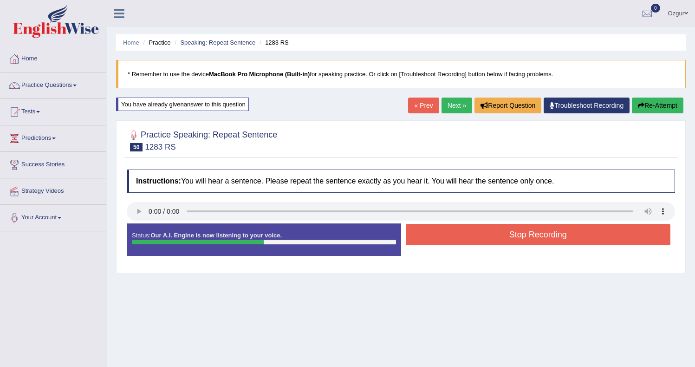
click at [488, 238] on button "Stop Recording" at bounding box center [537, 234] width 265 height 21
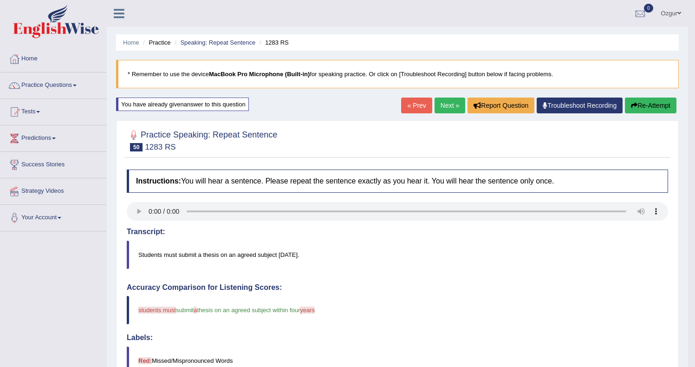
click at [664, 104] on button "Re-Attempt" at bounding box center [649, 105] width 51 height 16
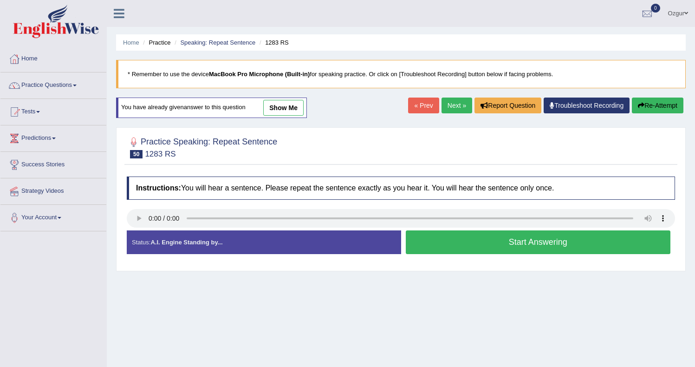
click at [515, 241] on button "Start Answering" at bounding box center [537, 242] width 265 height 24
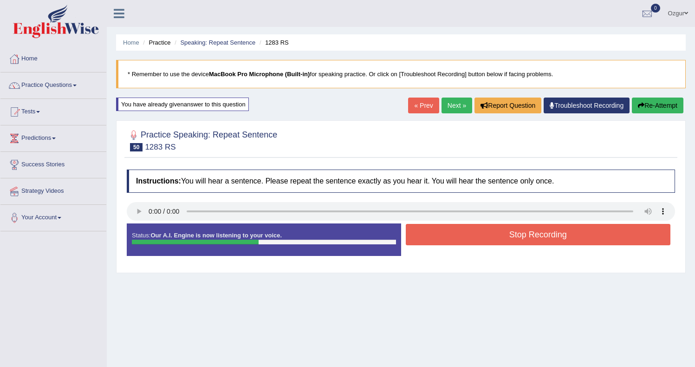
click at [504, 234] on button "Stop Recording" at bounding box center [537, 234] width 265 height 21
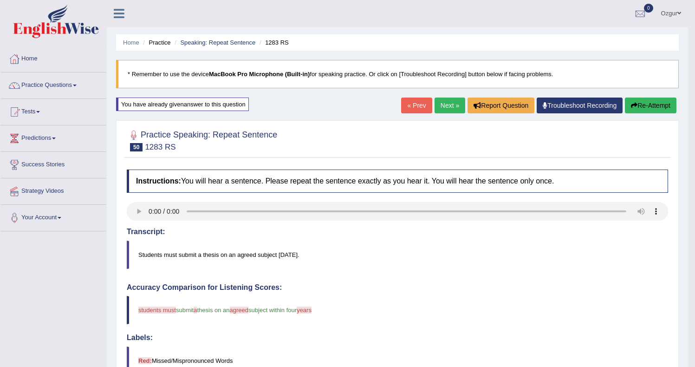
click at [643, 103] on button "Re-Attempt" at bounding box center [649, 105] width 51 height 16
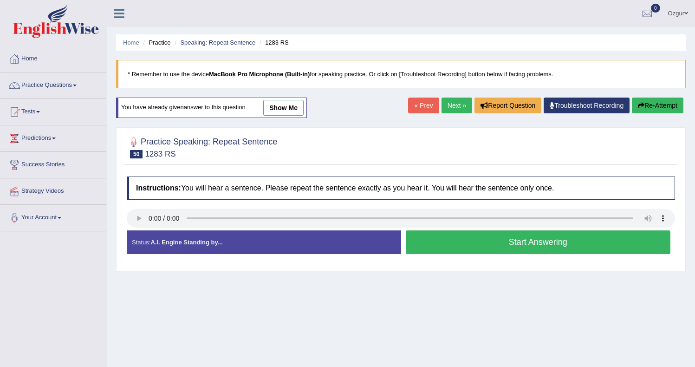
click at [476, 241] on button "Start Answering" at bounding box center [537, 242] width 265 height 24
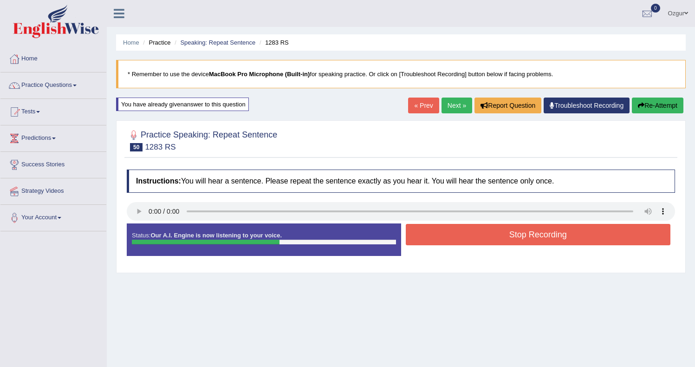
click at [439, 237] on button "Stop Recording" at bounding box center [537, 234] width 265 height 21
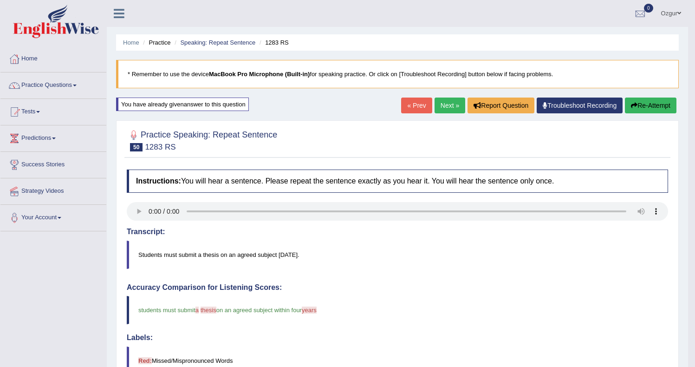
click at [633, 105] on icon "button" at bounding box center [634, 105] width 6 height 6
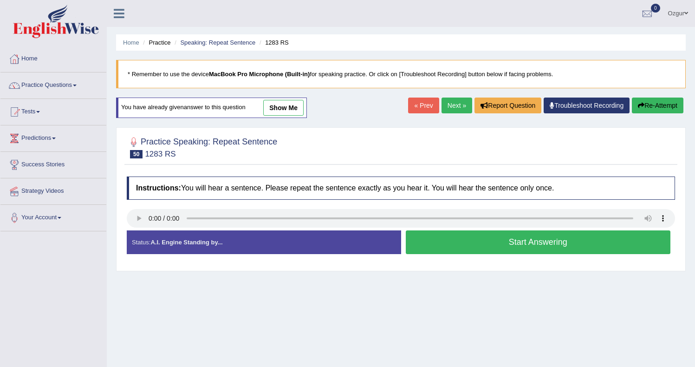
click at [462, 239] on button "Start Answering" at bounding box center [537, 242] width 265 height 24
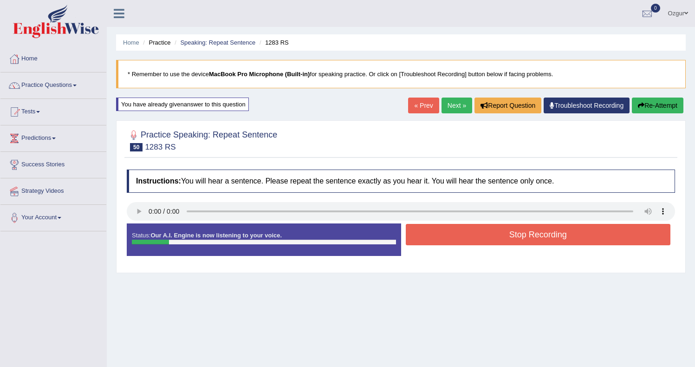
drag, startPoint x: 461, startPoint y: 237, endPoint x: 556, endPoint y: 212, distance: 98.2
click at [461, 237] on button "Stop Recording" at bounding box center [537, 234] width 265 height 21
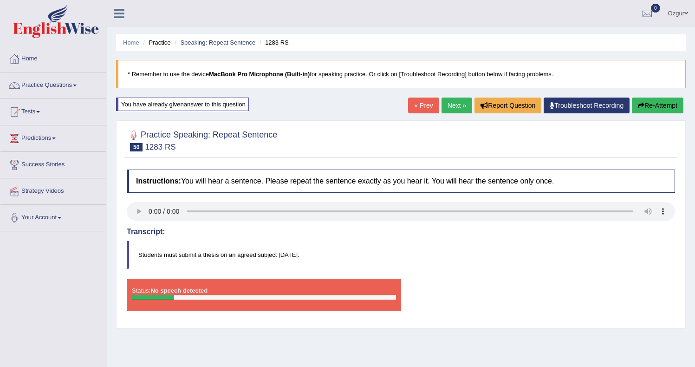
click at [667, 112] on button "Re-Attempt" at bounding box center [656, 105] width 51 height 16
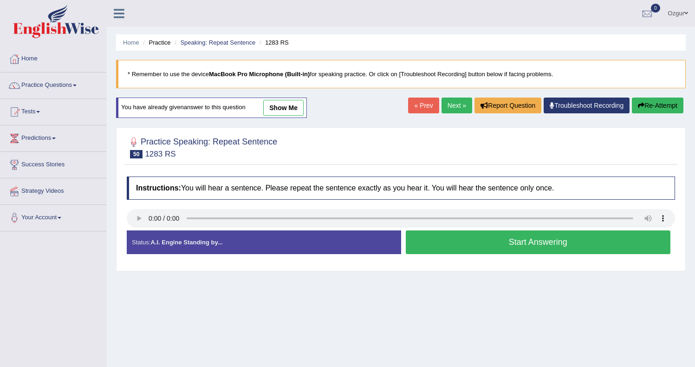
click at [431, 240] on button "Start Answering" at bounding box center [537, 242] width 265 height 24
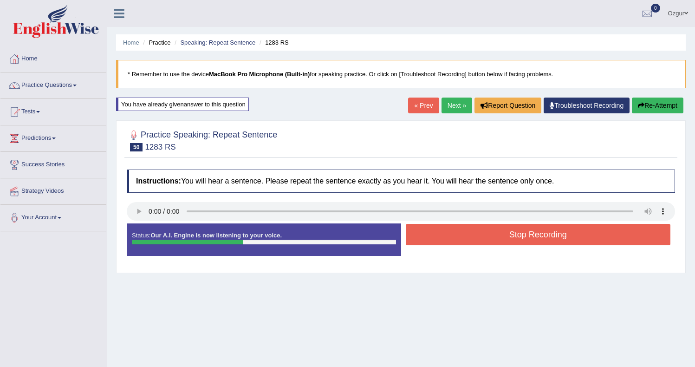
click at [451, 238] on button "Stop Recording" at bounding box center [537, 234] width 265 height 21
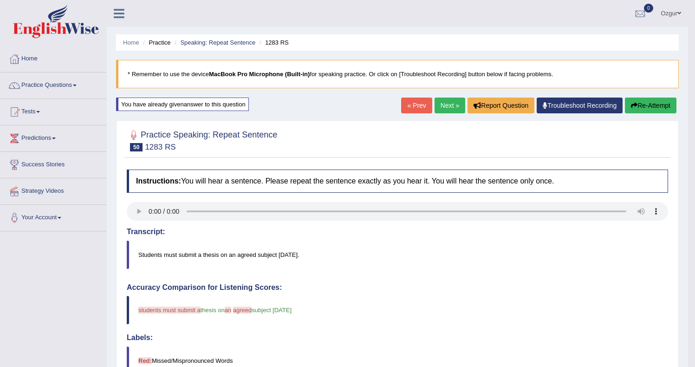
click at [449, 104] on link "Next »" at bounding box center [449, 105] width 31 height 16
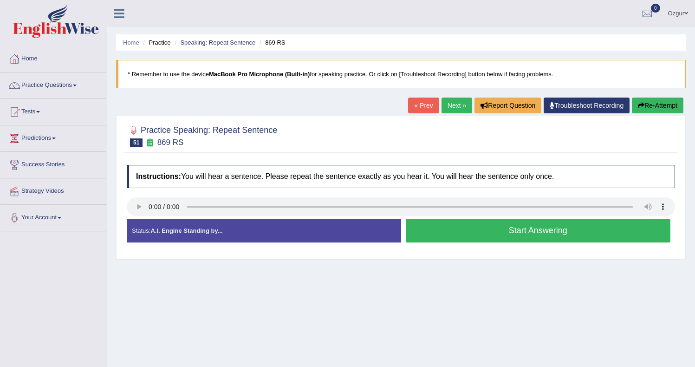
click at [463, 234] on button "Start Answering" at bounding box center [537, 231] width 265 height 24
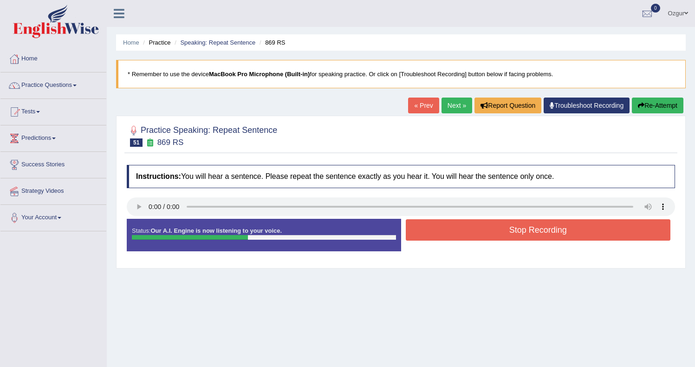
click at [649, 108] on button "Re-Attempt" at bounding box center [656, 105] width 51 height 16
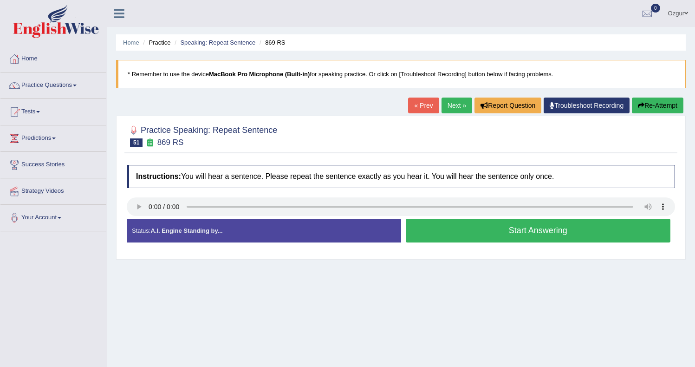
click at [443, 226] on button "Start Answering" at bounding box center [537, 231] width 265 height 24
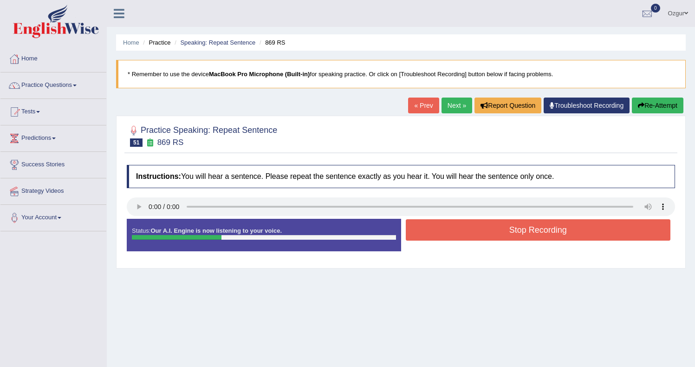
click at [452, 230] on button "Stop Recording" at bounding box center [537, 229] width 265 height 21
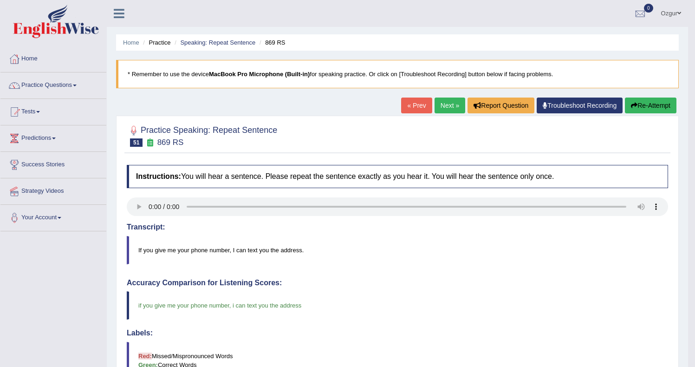
click at [448, 103] on link "Next »" at bounding box center [449, 105] width 31 height 16
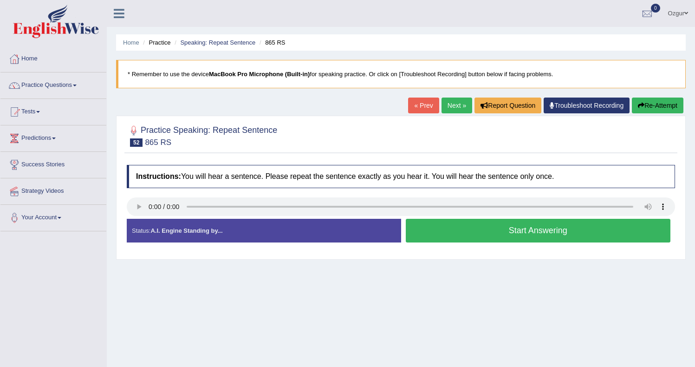
click at [465, 226] on button "Start Answering" at bounding box center [537, 231] width 265 height 24
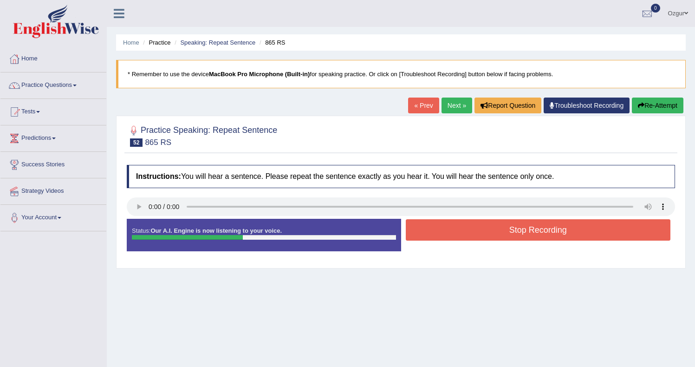
click at [457, 230] on button "Stop Recording" at bounding box center [537, 229] width 265 height 21
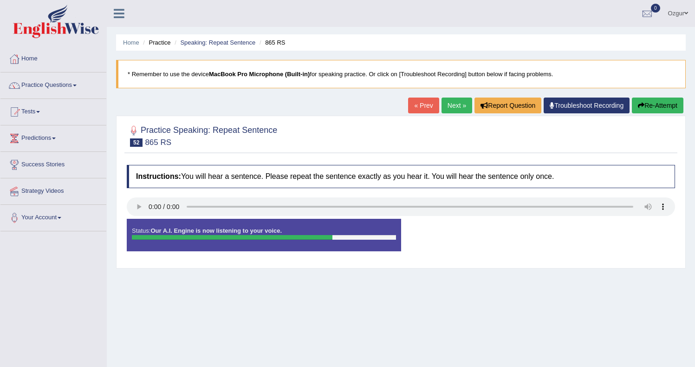
click at [651, 107] on button "Re-Attempt" at bounding box center [656, 105] width 51 height 16
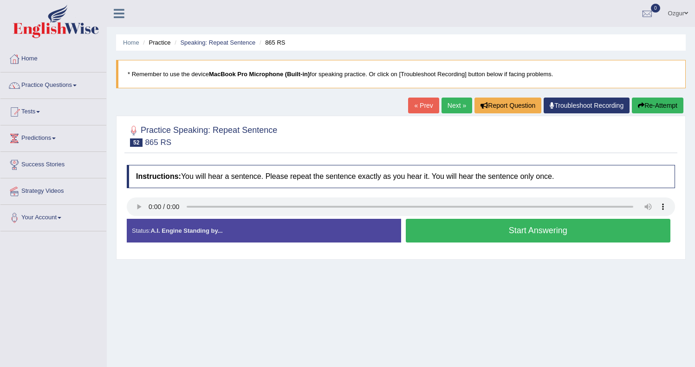
click at [463, 233] on button "Start Answering" at bounding box center [537, 231] width 265 height 24
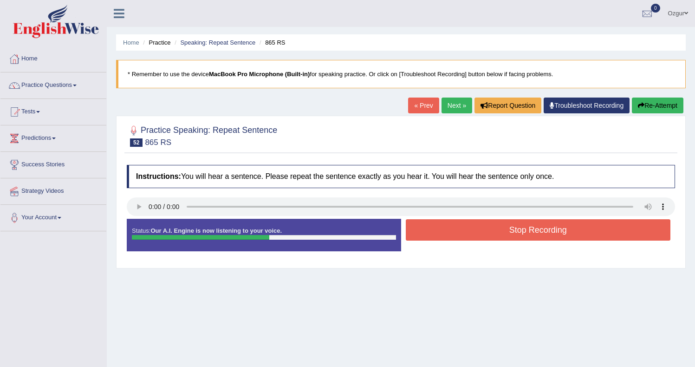
click at [469, 232] on button "Stop Recording" at bounding box center [537, 229] width 265 height 21
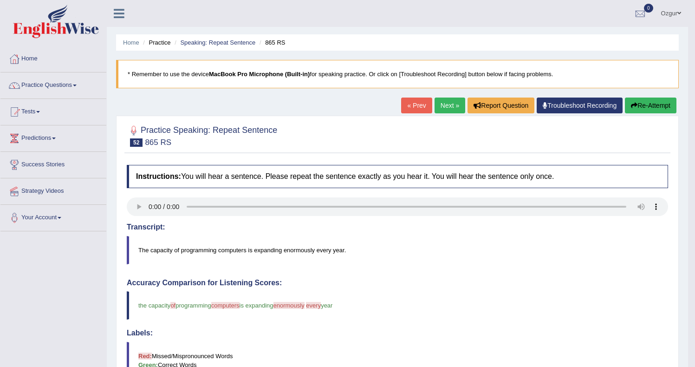
click at [658, 110] on button "Re-Attempt" at bounding box center [649, 105] width 51 height 16
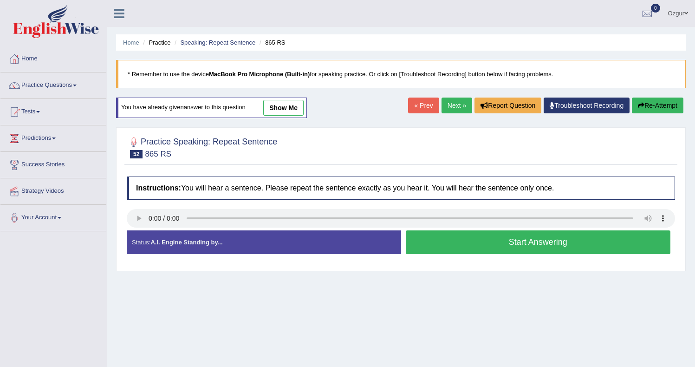
click at [445, 243] on button "Start Answering" at bounding box center [537, 242] width 265 height 24
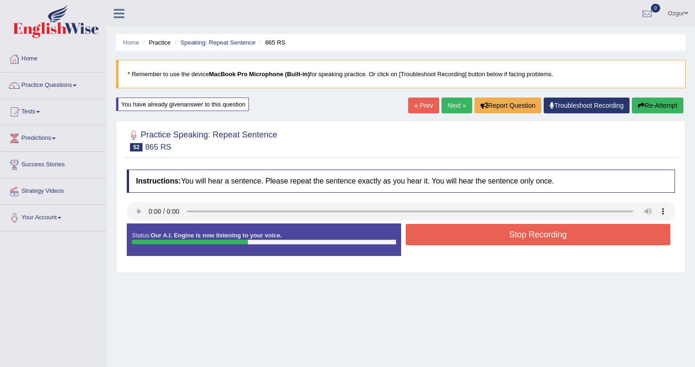
click at [652, 103] on button "Re-Attempt" at bounding box center [656, 105] width 51 height 16
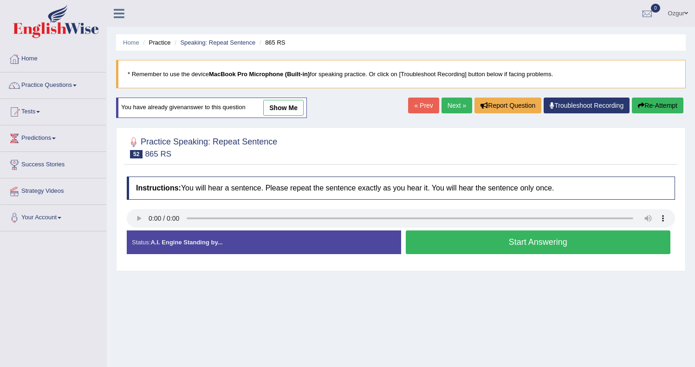
click at [509, 245] on button "Start Answering" at bounding box center [537, 242] width 265 height 24
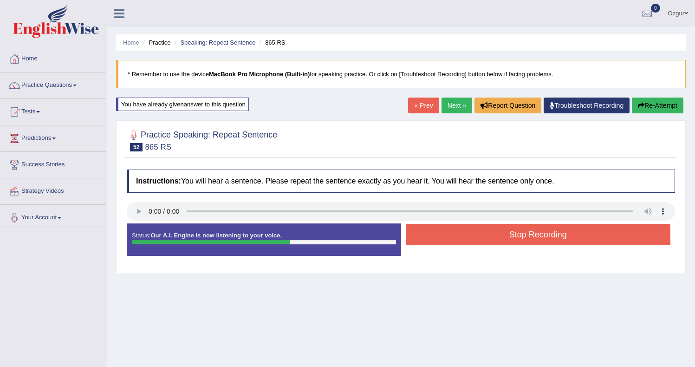
click at [510, 235] on button "Stop Recording" at bounding box center [537, 234] width 265 height 21
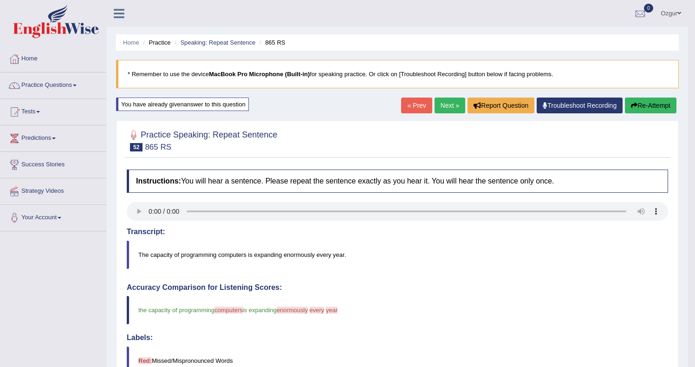
click at [631, 105] on icon "button" at bounding box center [634, 105] width 6 height 6
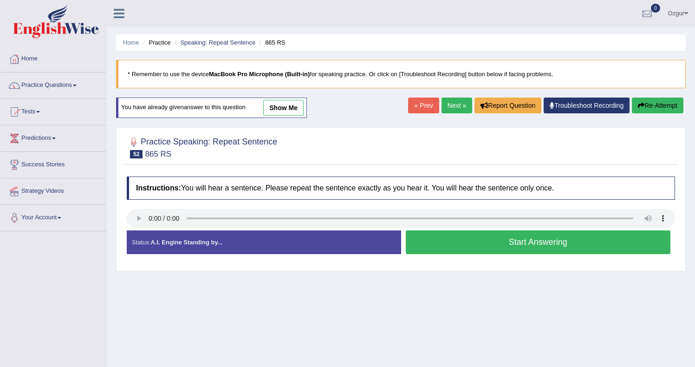
click at [475, 236] on button "Start Answering" at bounding box center [537, 242] width 265 height 24
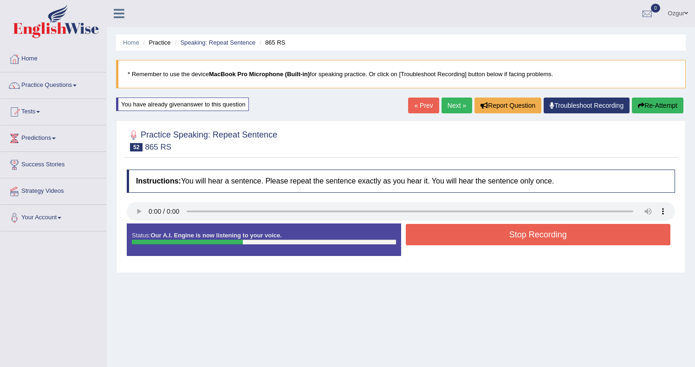
click at [453, 239] on button "Stop Recording" at bounding box center [537, 234] width 265 height 21
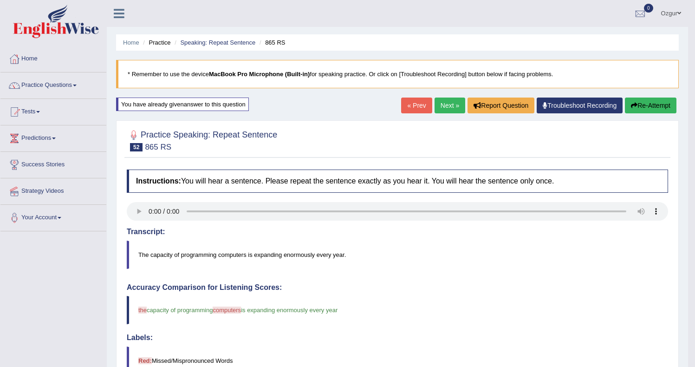
click at [664, 108] on button "Re-Attempt" at bounding box center [649, 105] width 51 height 16
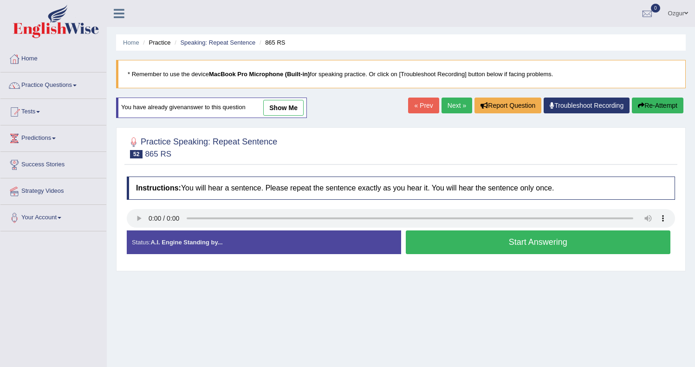
click at [478, 248] on button "Start Answering" at bounding box center [537, 242] width 265 height 24
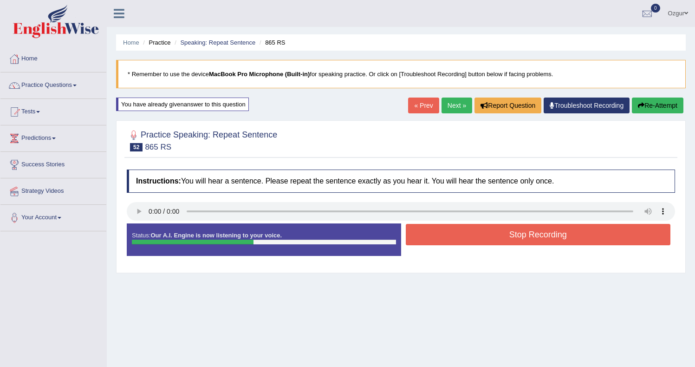
click at [445, 241] on button "Stop Recording" at bounding box center [537, 234] width 265 height 21
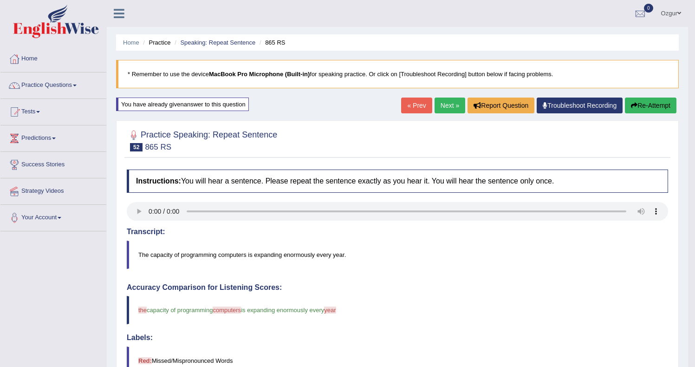
click at [632, 108] on icon "button" at bounding box center [634, 105] width 6 height 6
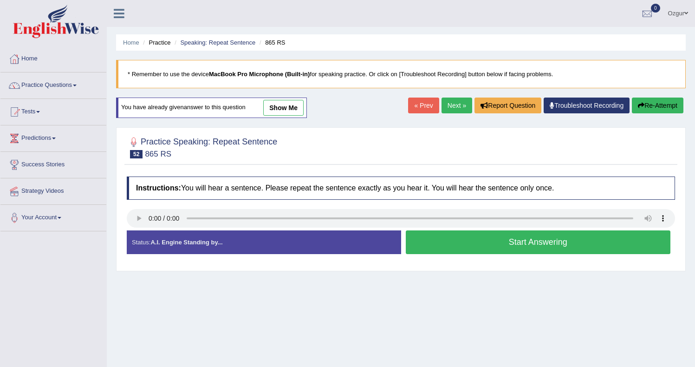
click at [469, 242] on button "Start Answering" at bounding box center [537, 242] width 265 height 24
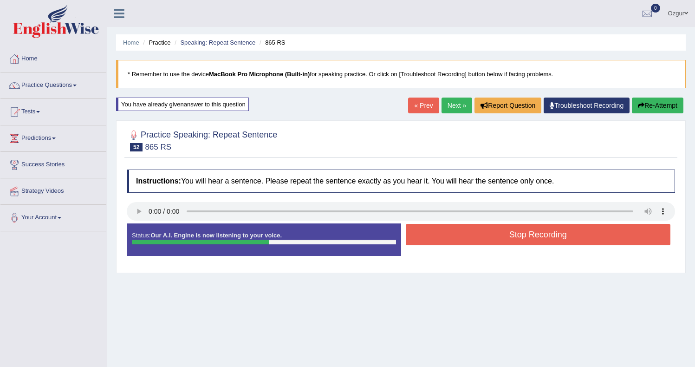
click at [479, 240] on button "Stop Recording" at bounding box center [537, 234] width 265 height 21
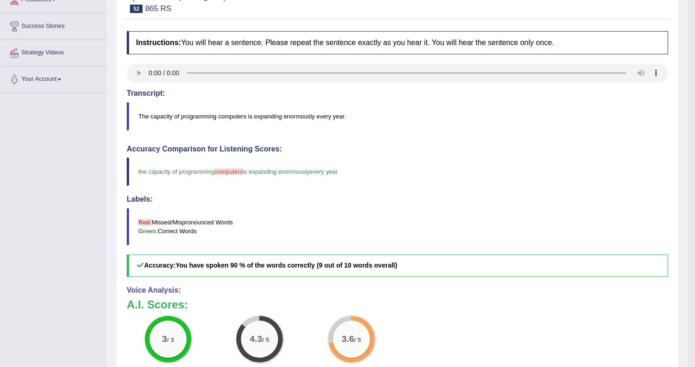
scroll to position [19, 0]
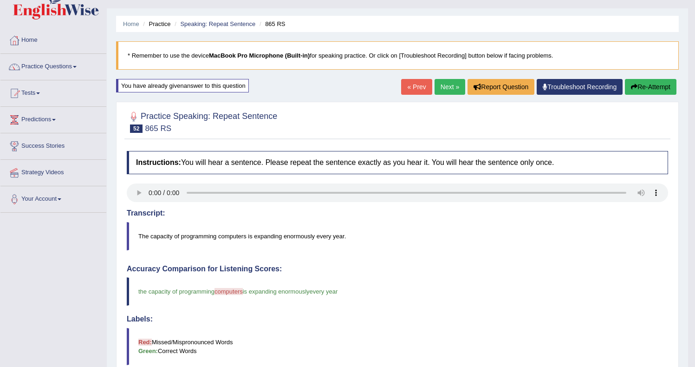
click at [650, 92] on button "Re-Attempt" at bounding box center [649, 87] width 51 height 16
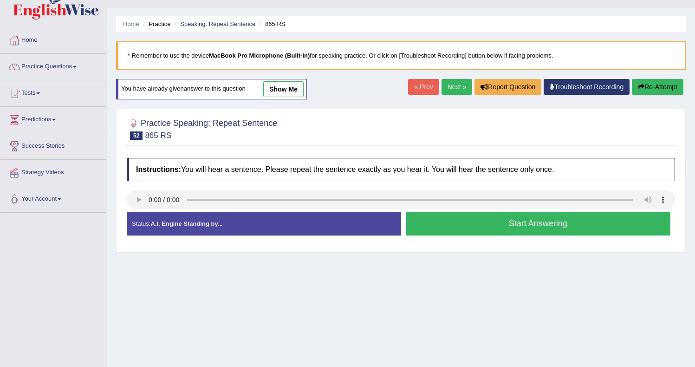
click at [461, 227] on button "Start Answering" at bounding box center [537, 224] width 265 height 24
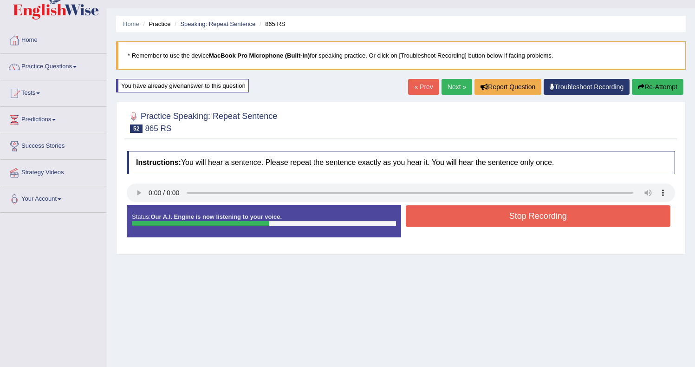
drag, startPoint x: 408, startPoint y: 203, endPoint x: 424, endPoint y: 205, distance: 15.9
click at [424, 205] on div "Instructions: You will hear a sentence. Please repeat the sentence exactly as y…" at bounding box center [400, 197] width 553 height 103
click at [427, 207] on button "Stop Recording" at bounding box center [537, 215] width 265 height 21
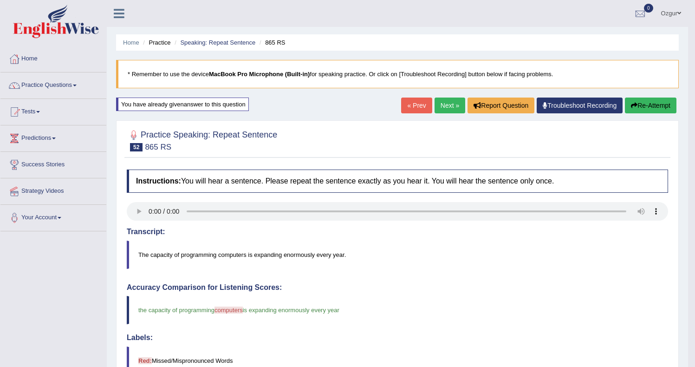
click at [644, 98] on button "Re-Attempt" at bounding box center [649, 105] width 51 height 16
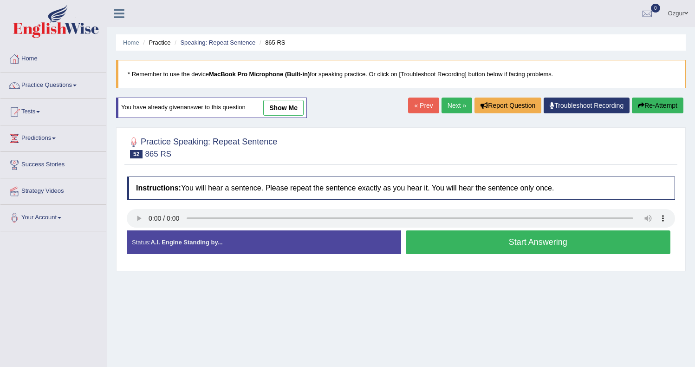
click at [482, 242] on button "Start Answering" at bounding box center [537, 242] width 265 height 24
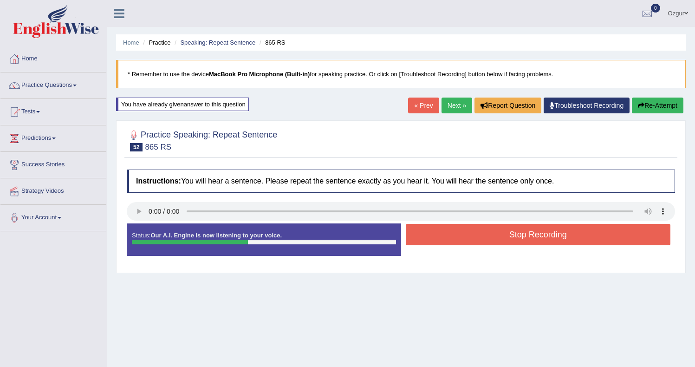
click at [457, 235] on button "Stop Recording" at bounding box center [537, 234] width 265 height 21
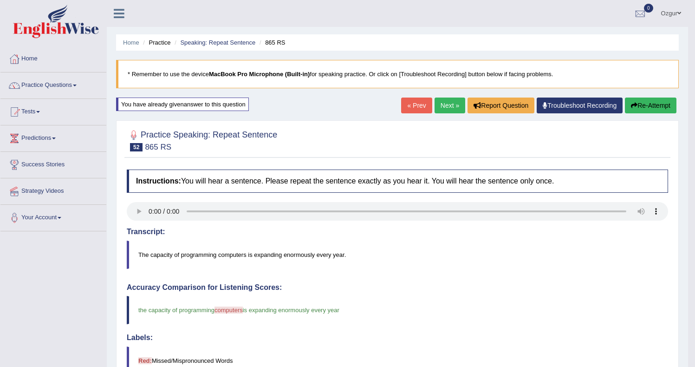
click at [452, 104] on link "Next »" at bounding box center [449, 105] width 31 height 16
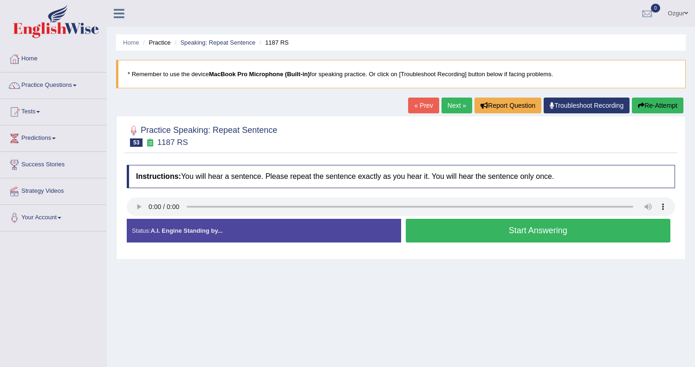
click at [474, 232] on button "Start Answering" at bounding box center [537, 231] width 265 height 24
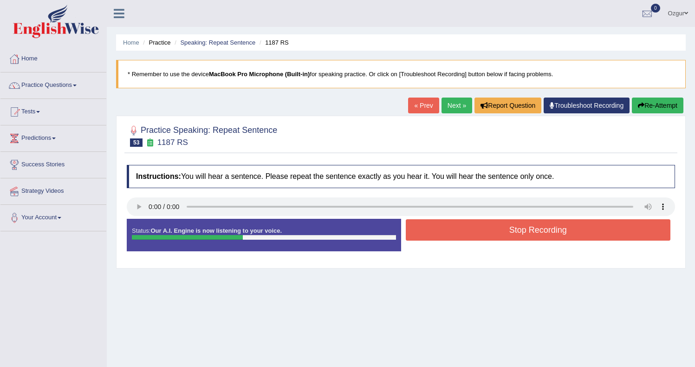
click at [465, 228] on button "Stop Recording" at bounding box center [537, 229] width 265 height 21
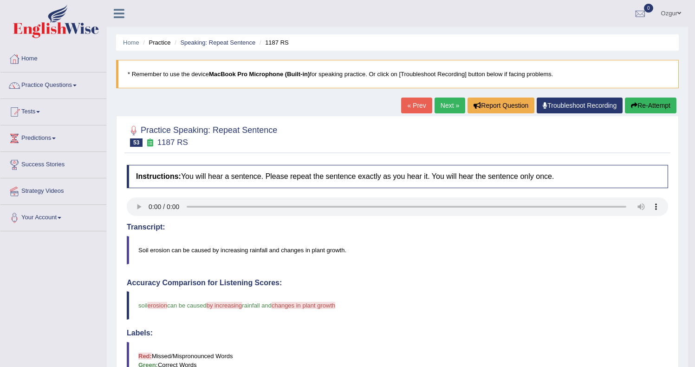
click at [663, 107] on button "Re-Attempt" at bounding box center [649, 105] width 51 height 16
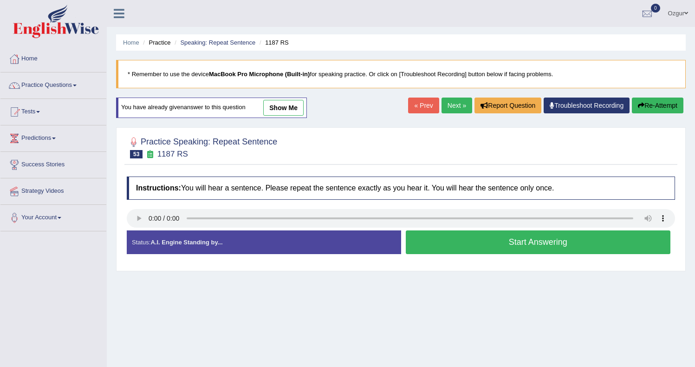
click at [491, 245] on button "Start Answering" at bounding box center [537, 242] width 265 height 24
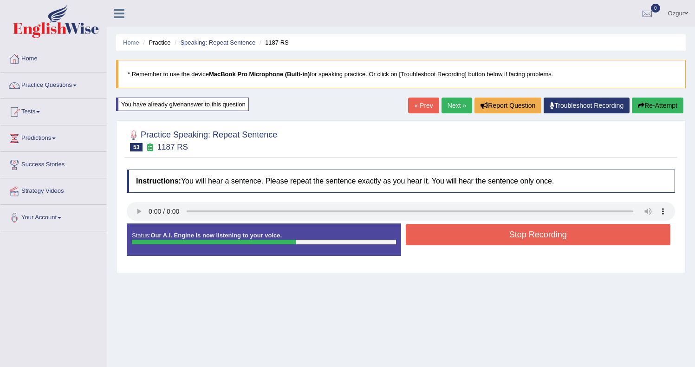
click at [515, 237] on button "Stop Recording" at bounding box center [537, 234] width 265 height 21
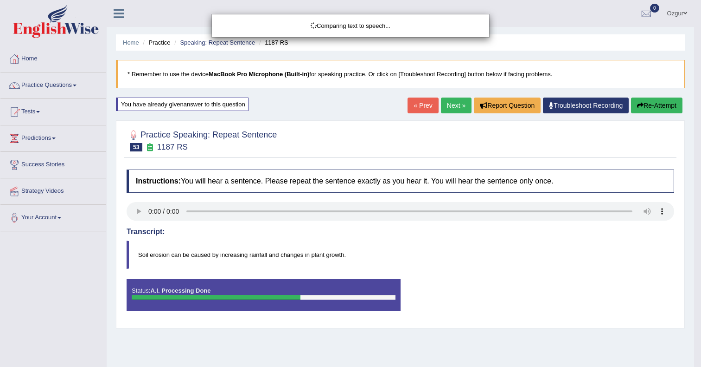
click at [656, 110] on body "Toggle navigation Home Practice Questions Speaking Practice Read Aloud Repeat S…" at bounding box center [350, 183] width 701 height 367
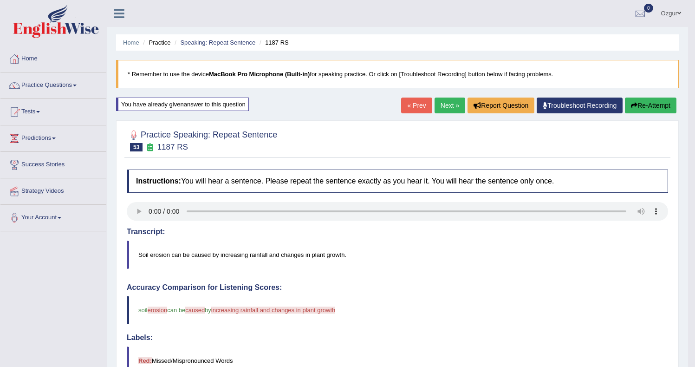
click at [656, 103] on button "Re-Attempt" at bounding box center [649, 105] width 51 height 16
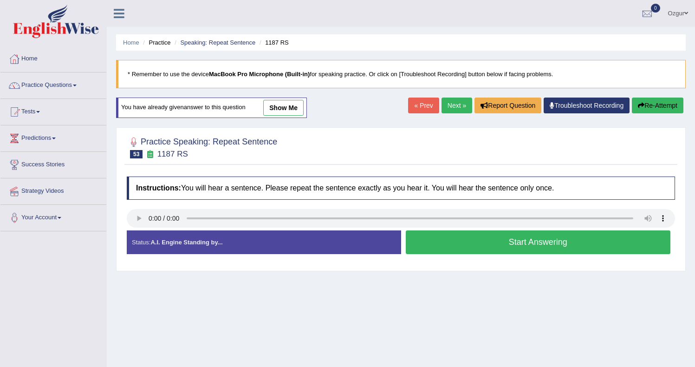
click at [466, 246] on button "Start Answering" at bounding box center [537, 242] width 265 height 24
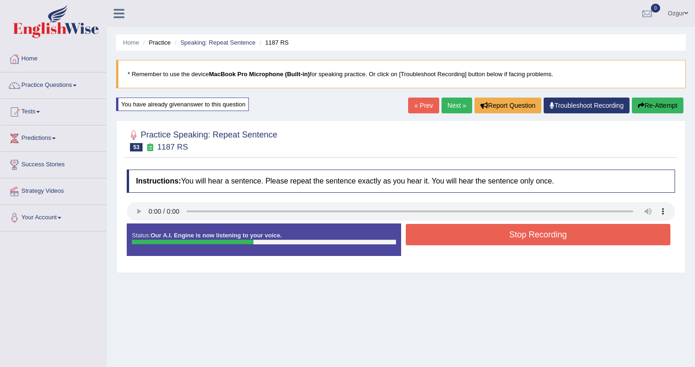
click at [489, 238] on button "Stop Recording" at bounding box center [537, 234] width 265 height 21
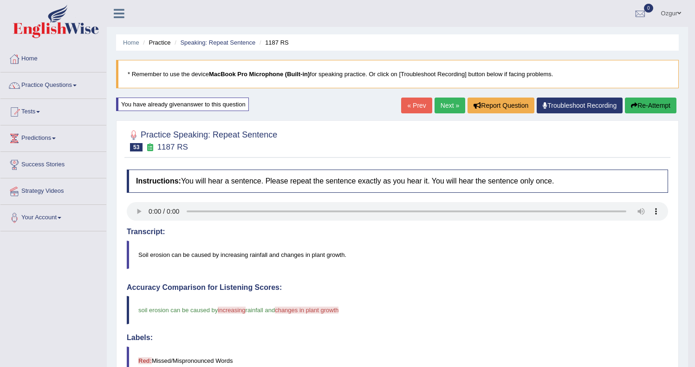
click at [450, 109] on link "Next »" at bounding box center [449, 105] width 31 height 16
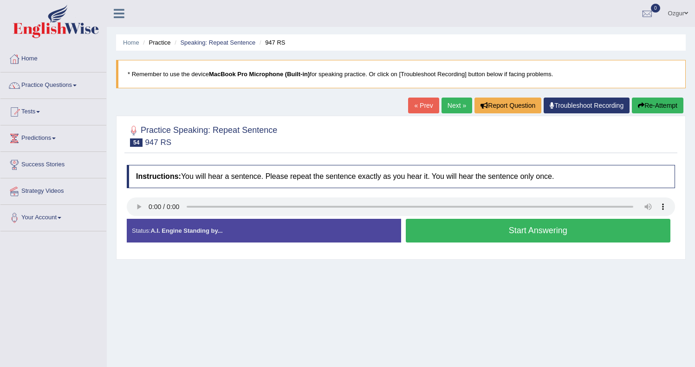
click at [519, 231] on button "Start Answering" at bounding box center [537, 231] width 265 height 24
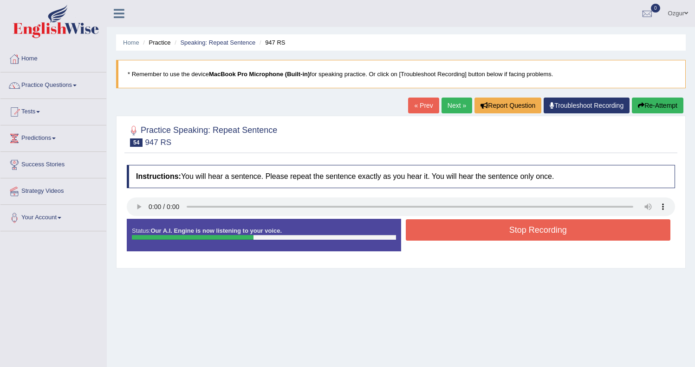
click at [457, 231] on button "Stop Recording" at bounding box center [537, 229] width 265 height 21
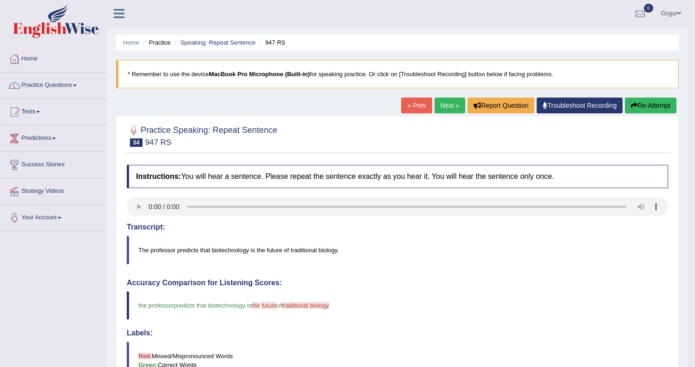
click at [650, 109] on button "Re-Attempt" at bounding box center [649, 105] width 51 height 16
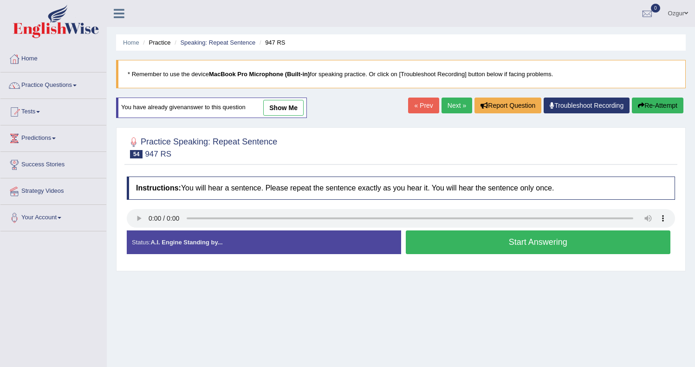
click at [450, 242] on button "Start Answering" at bounding box center [537, 242] width 265 height 24
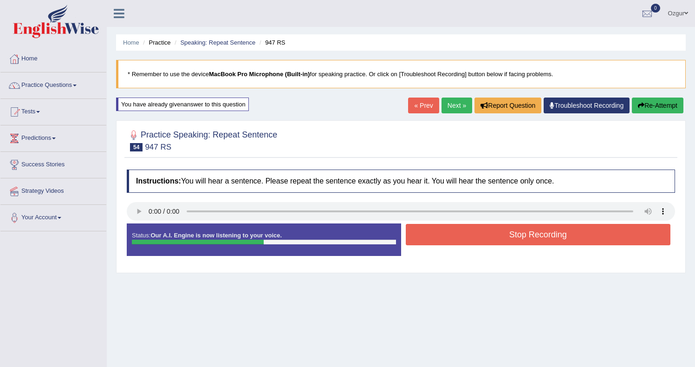
click at [493, 238] on button "Stop Recording" at bounding box center [537, 234] width 265 height 21
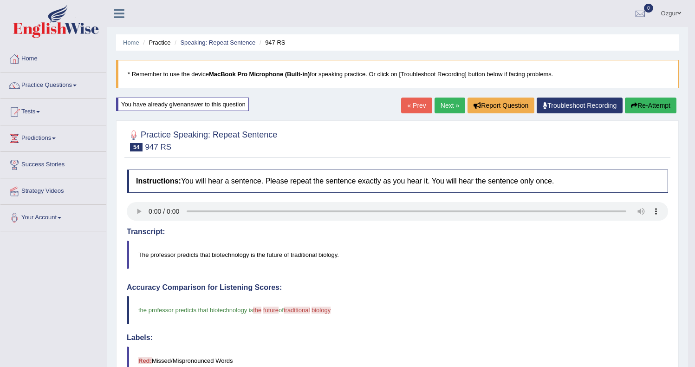
click at [645, 109] on button "Re-Attempt" at bounding box center [649, 105] width 51 height 16
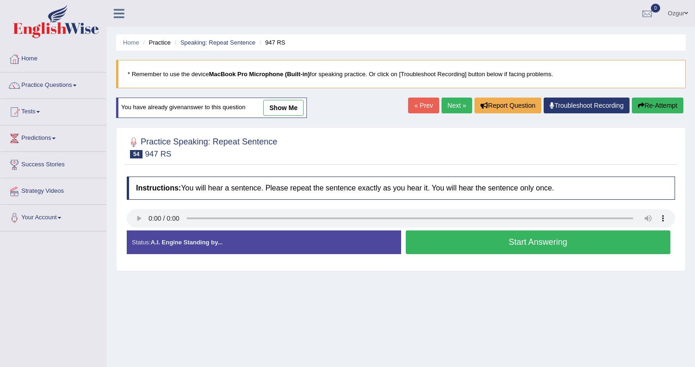
click at [464, 236] on button "Start Answering" at bounding box center [537, 242] width 265 height 24
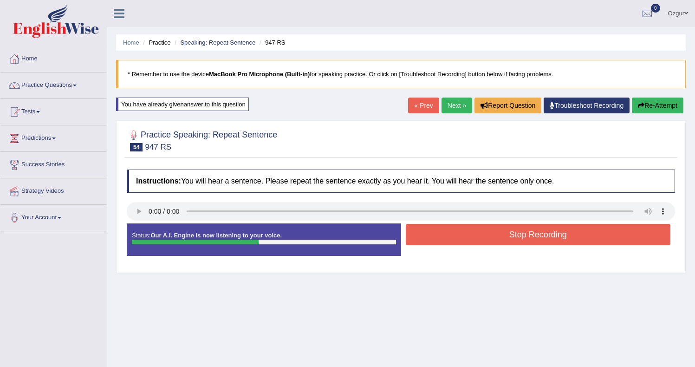
click at [468, 236] on button "Stop Recording" at bounding box center [537, 234] width 265 height 21
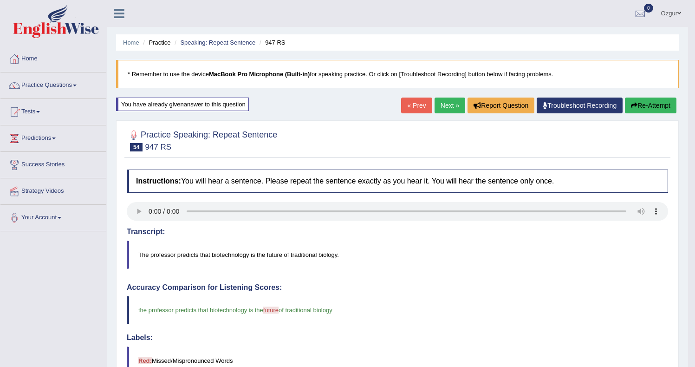
click at [648, 109] on button "Re-Attempt" at bounding box center [649, 105] width 51 height 16
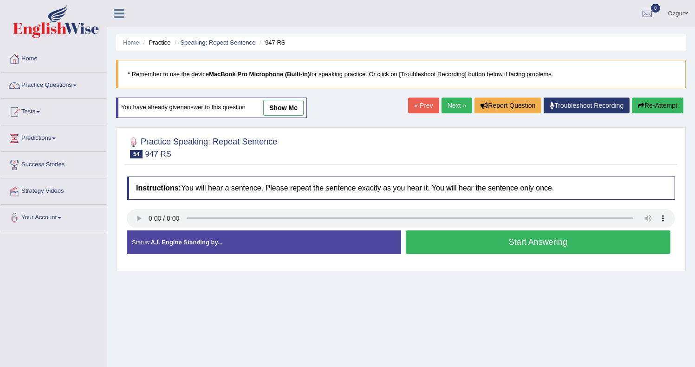
click at [514, 245] on button "Start Answering" at bounding box center [537, 242] width 265 height 24
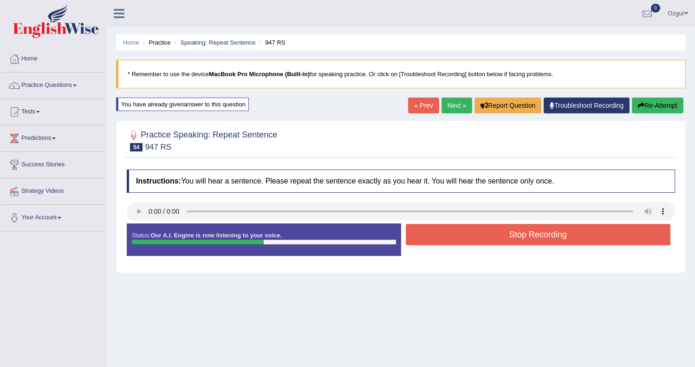
click at [477, 238] on button "Stop Recording" at bounding box center [537, 234] width 265 height 21
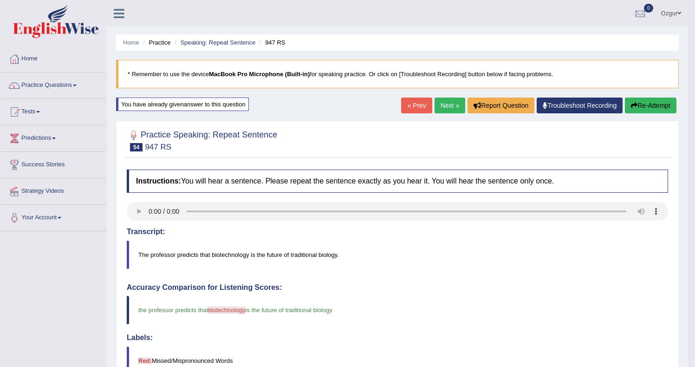
click at [436, 108] on link "Next »" at bounding box center [449, 105] width 31 height 16
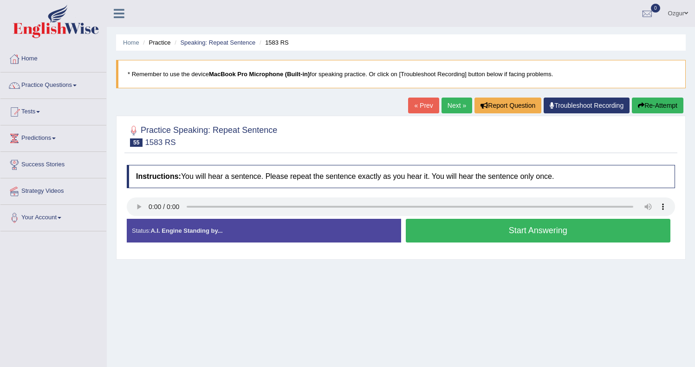
click at [444, 226] on button "Start Answering" at bounding box center [537, 231] width 265 height 24
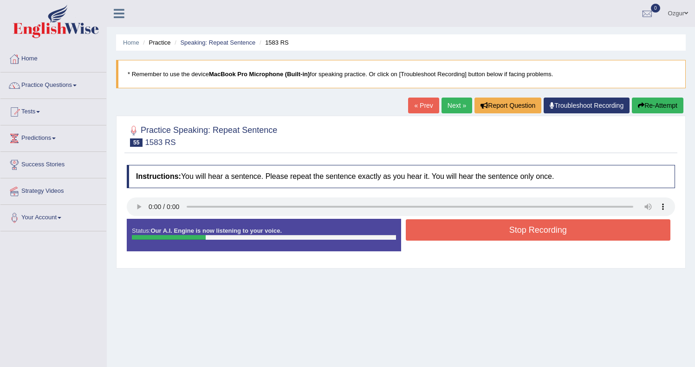
click at [455, 225] on button "Stop Recording" at bounding box center [537, 229] width 265 height 21
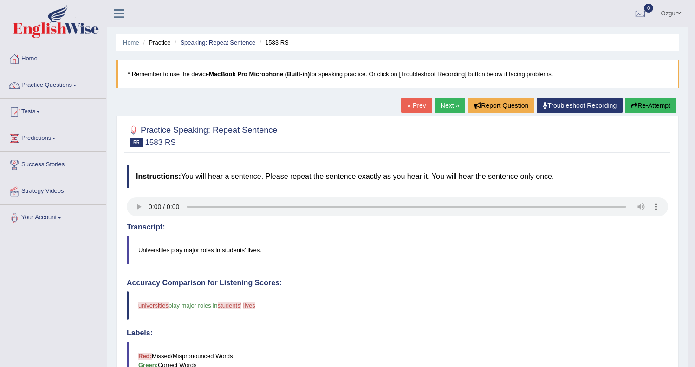
click at [643, 114] on div "« Prev Next » Report Question Troubleshoot Recording Re-Attempt" at bounding box center [539, 106] width 277 height 18
click at [648, 105] on button "Re-Attempt" at bounding box center [649, 105] width 51 height 16
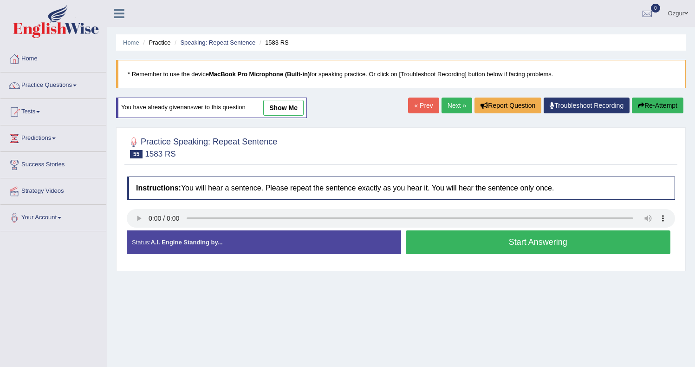
click at [515, 246] on button "Start Answering" at bounding box center [537, 242] width 265 height 24
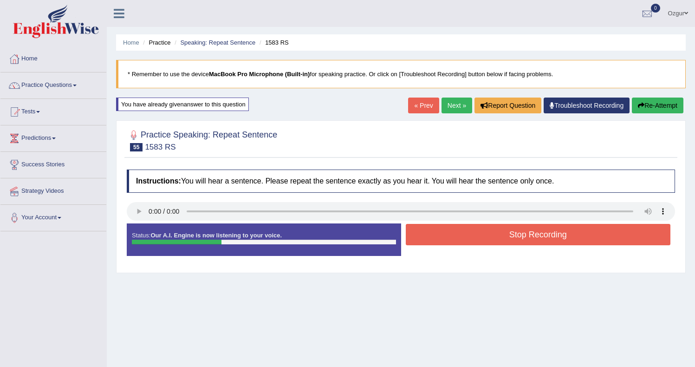
click at [447, 237] on button "Stop Recording" at bounding box center [537, 234] width 265 height 21
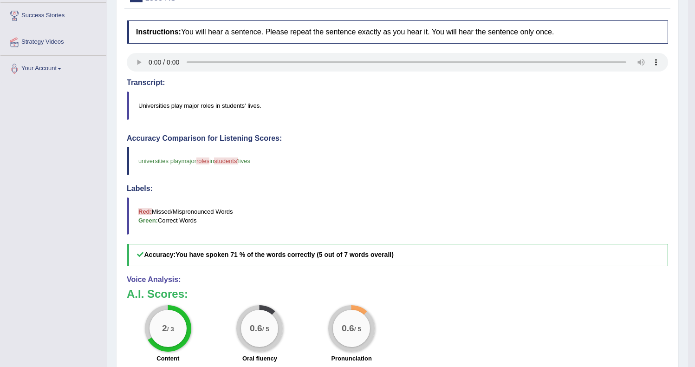
scroll to position [86, 0]
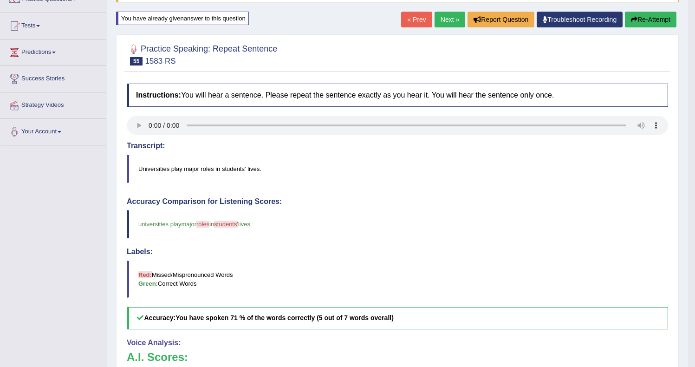
click at [651, 25] on button "Re-Attempt" at bounding box center [649, 20] width 51 height 16
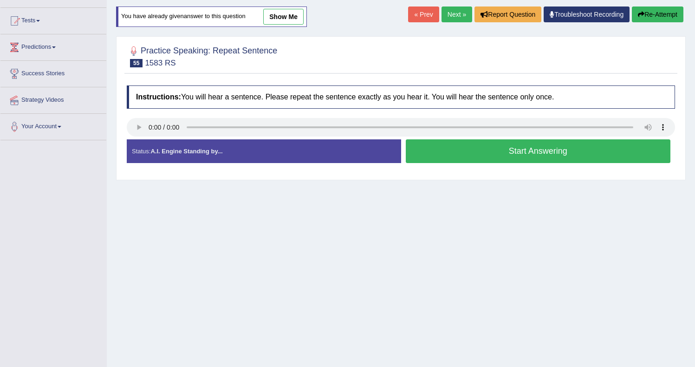
scroll to position [86, 0]
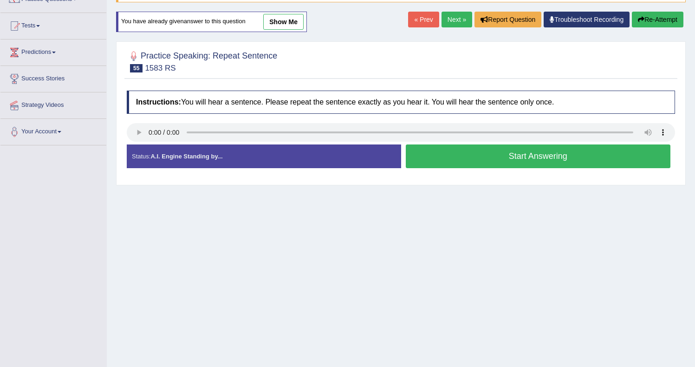
click at [456, 155] on button "Start Answering" at bounding box center [537, 156] width 265 height 24
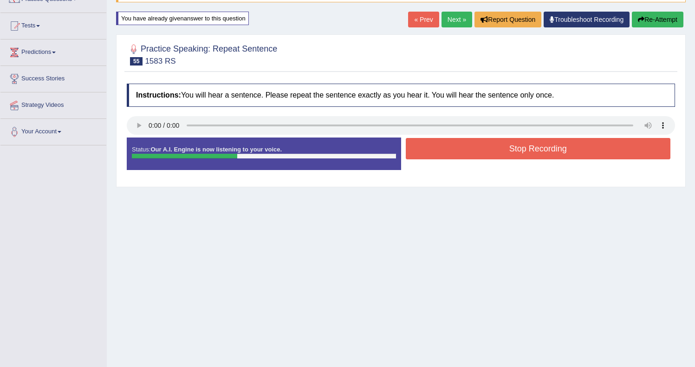
click at [456, 153] on button "Stop Recording" at bounding box center [537, 148] width 265 height 21
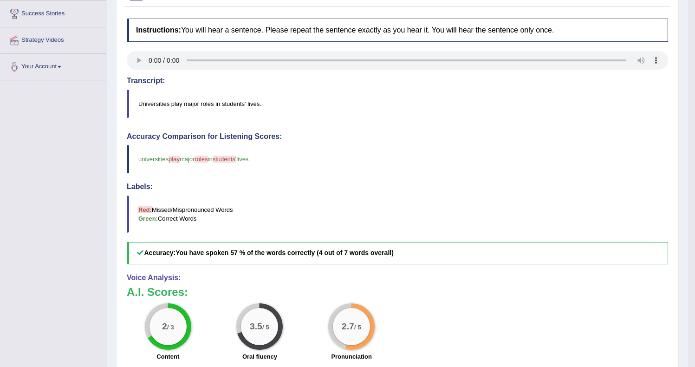
scroll to position [0, 0]
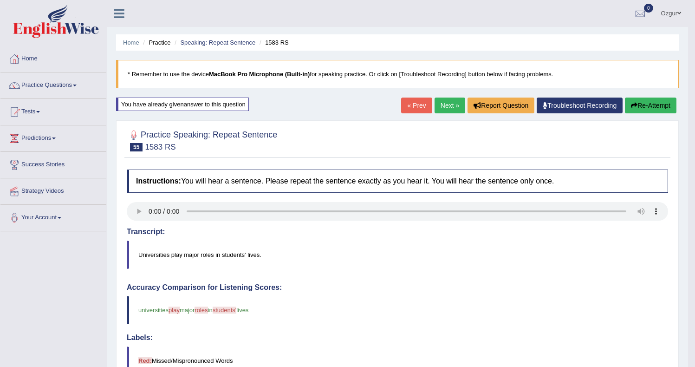
click at [649, 104] on button "Re-Attempt" at bounding box center [649, 105] width 51 height 16
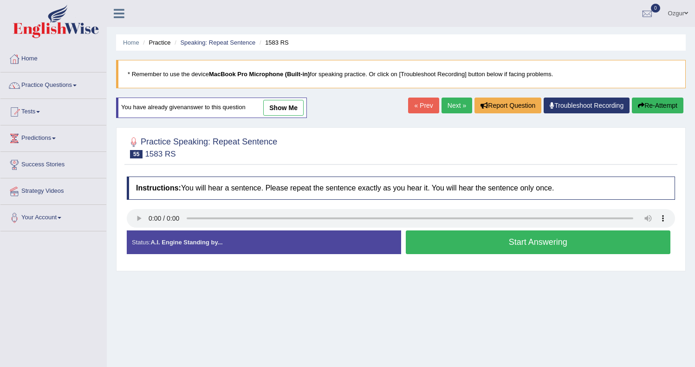
click at [502, 240] on button "Start Answering" at bounding box center [537, 242] width 265 height 24
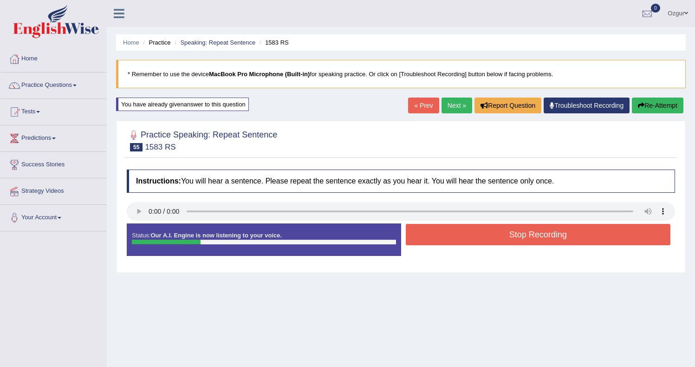
click at [459, 234] on button "Stop Recording" at bounding box center [537, 234] width 265 height 21
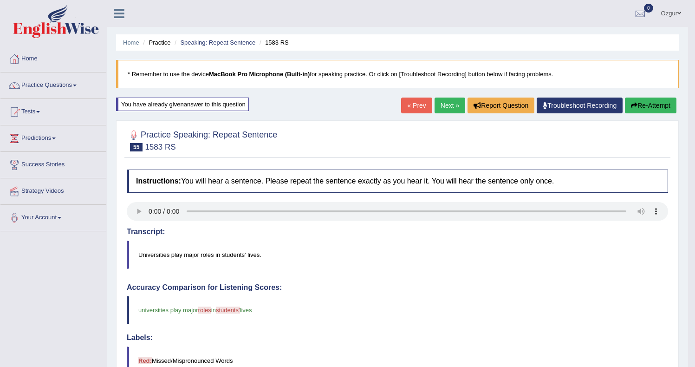
click at [648, 109] on button "Re-Attempt" at bounding box center [649, 105] width 51 height 16
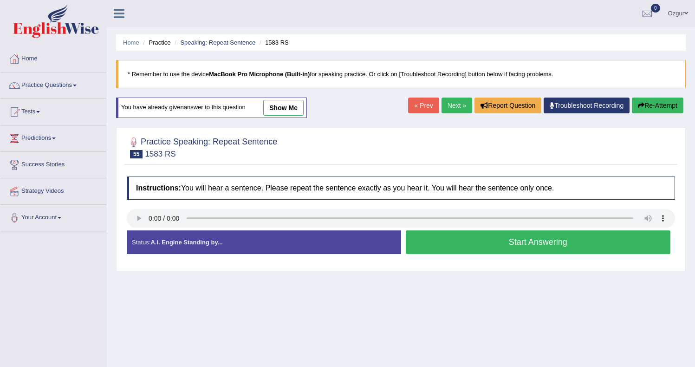
click at [533, 244] on button "Start Answering" at bounding box center [537, 242] width 265 height 24
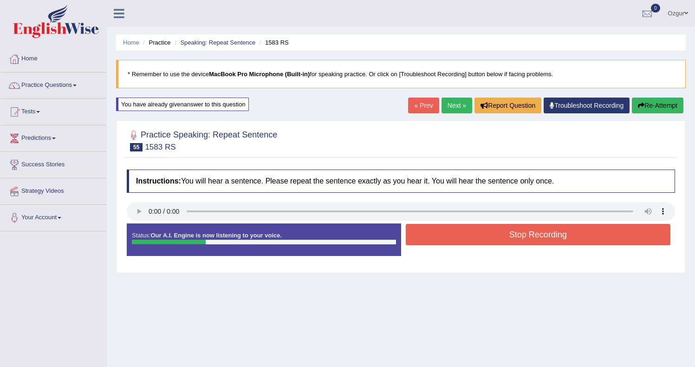
click at [533, 234] on button "Stop Recording" at bounding box center [537, 234] width 265 height 21
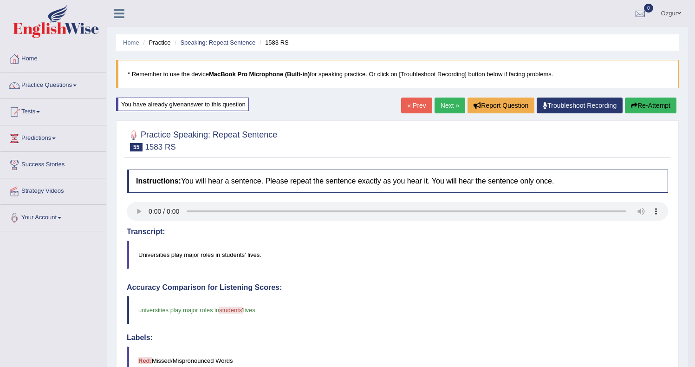
click at [448, 109] on link "Next »" at bounding box center [449, 105] width 31 height 16
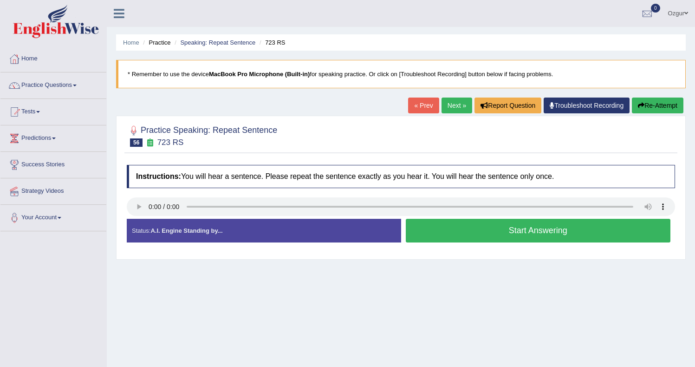
click at [462, 232] on button "Start Answering" at bounding box center [537, 231] width 265 height 24
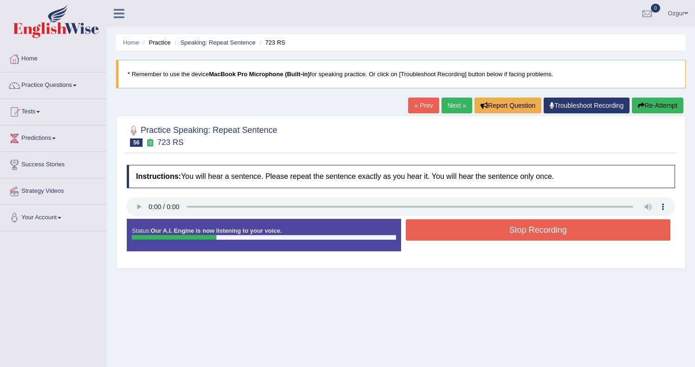
click at [468, 232] on button "Stop Recording" at bounding box center [537, 229] width 265 height 21
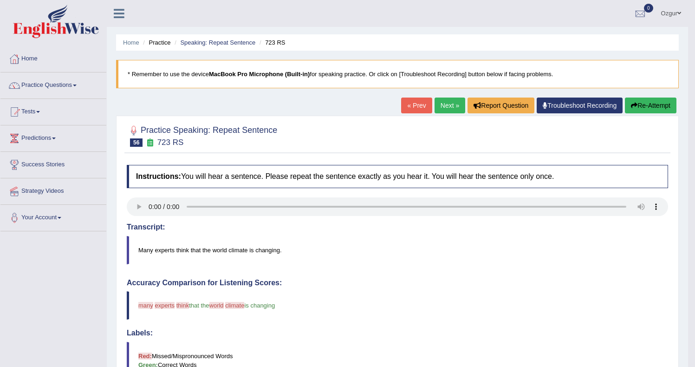
click at [643, 108] on button "Re-Attempt" at bounding box center [649, 105] width 51 height 16
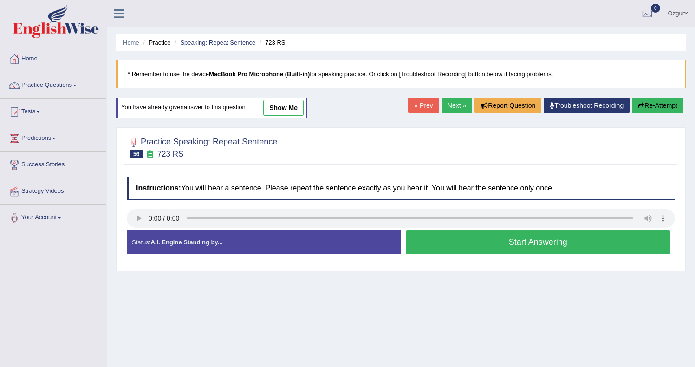
click at [443, 245] on button "Start Answering" at bounding box center [537, 242] width 265 height 24
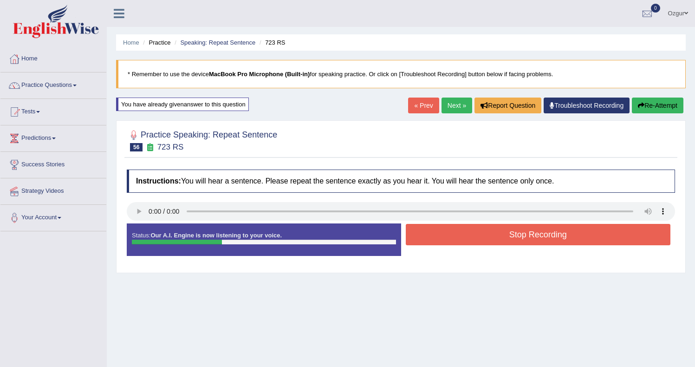
click at [456, 238] on button "Stop Recording" at bounding box center [537, 234] width 265 height 21
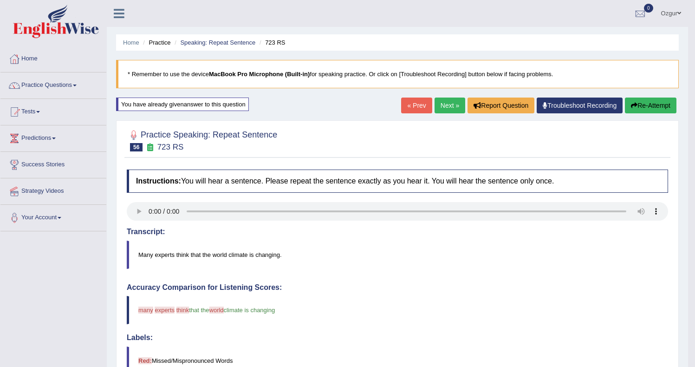
click at [668, 103] on button "Re-Attempt" at bounding box center [649, 105] width 51 height 16
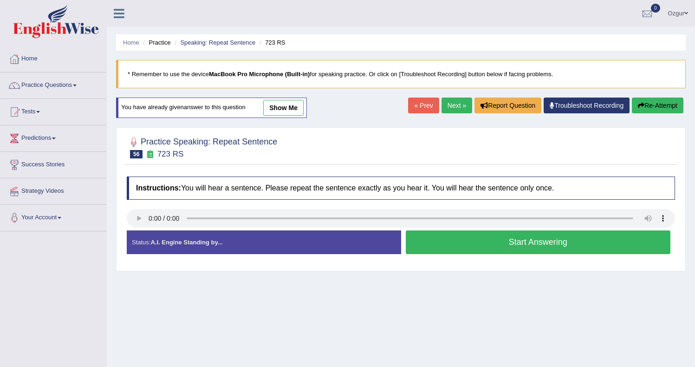
click at [534, 242] on button "Start Answering" at bounding box center [537, 242] width 265 height 24
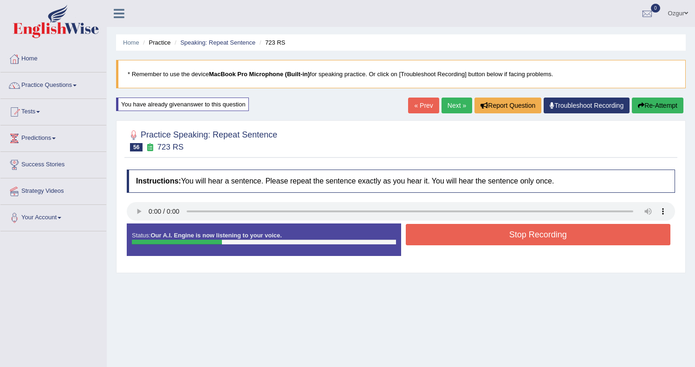
click at [464, 233] on button "Stop Recording" at bounding box center [537, 234] width 265 height 21
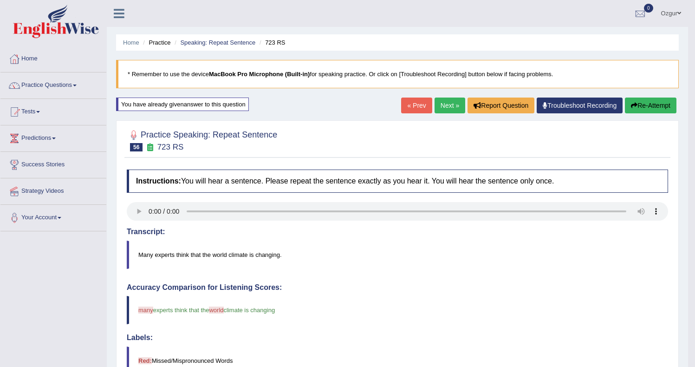
click at [454, 109] on link "Next »" at bounding box center [449, 105] width 31 height 16
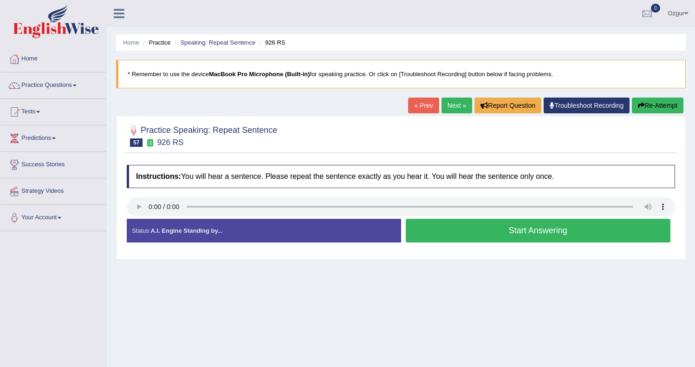
click at [460, 234] on button "Start Answering" at bounding box center [537, 231] width 265 height 24
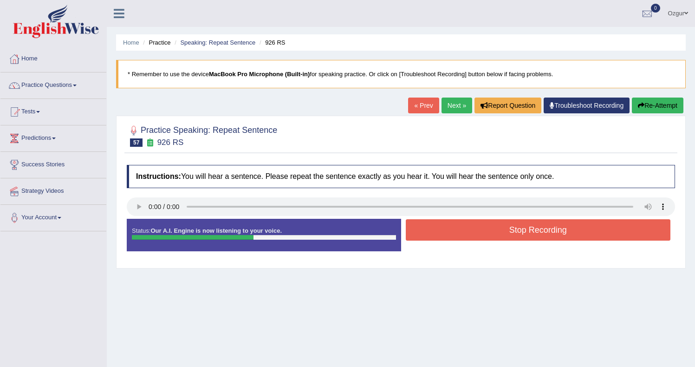
click at [446, 228] on button "Stop Recording" at bounding box center [537, 229] width 265 height 21
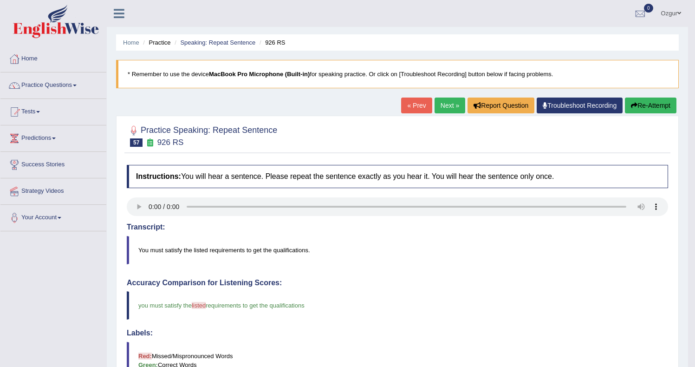
click at [652, 105] on button "Re-Attempt" at bounding box center [649, 105] width 51 height 16
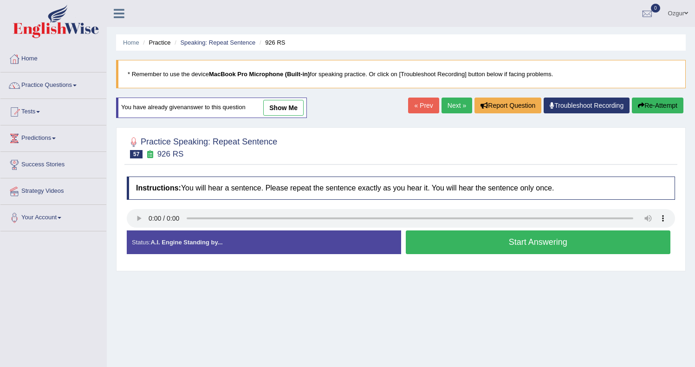
click at [495, 244] on button "Start Answering" at bounding box center [537, 242] width 265 height 24
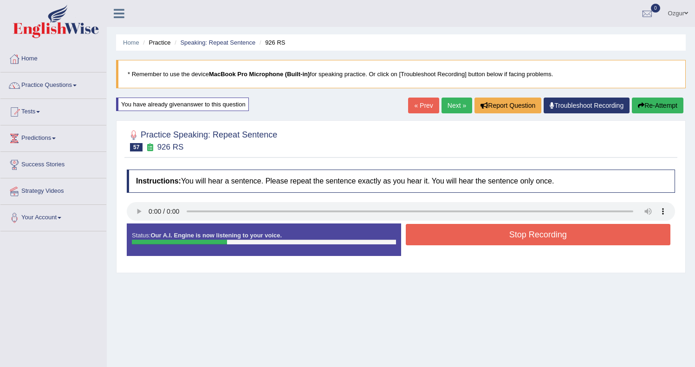
click at [489, 236] on button "Stop Recording" at bounding box center [537, 234] width 265 height 21
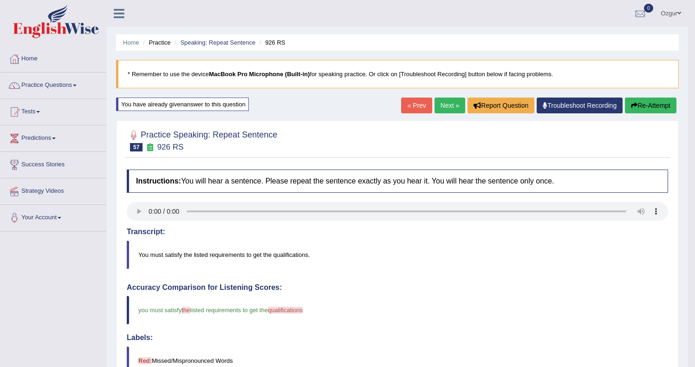
click at [653, 104] on button "Re-Attempt" at bounding box center [649, 105] width 51 height 16
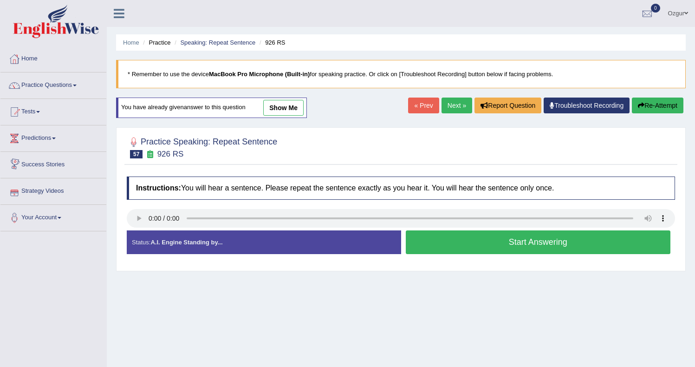
click at [491, 235] on button "Start Answering" at bounding box center [537, 242] width 265 height 24
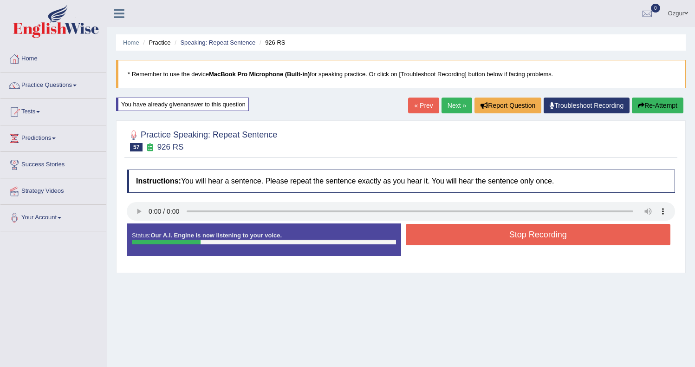
click at [657, 98] on button "Re-Attempt" at bounding box center [656, 105] width 51 height 16
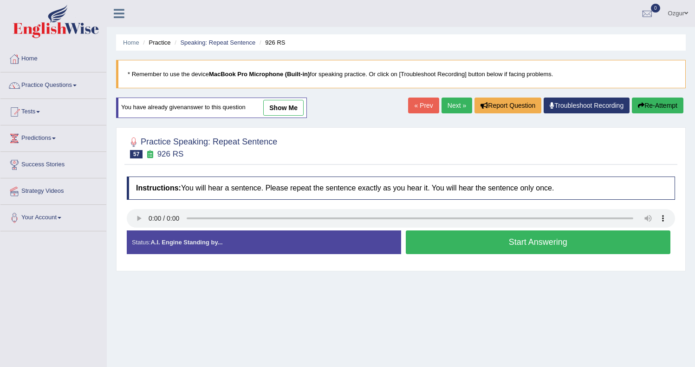
click at [471, 244] on button "Start Answering" at bounding box center [537, 242] width 265 height 24
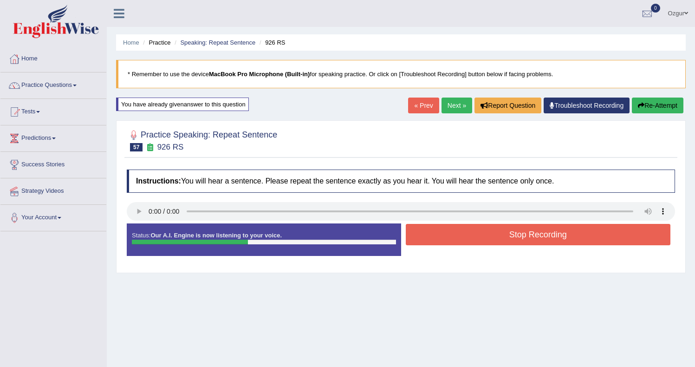
click at [446, 233] on button "Stop Recording" at bounding box center [537, 234] width 265 height 21
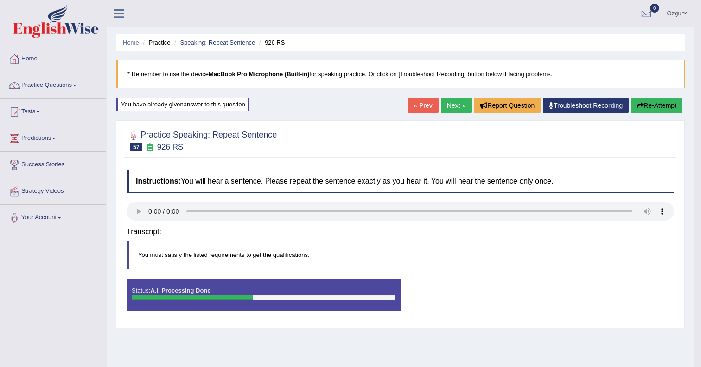
click at [0, 0] on div "Saving your answer..." at bounding box center [0, 0] width 0 height 0
click at [639, 104] on body "Toggle navigation Home Practice Questions Speaking Practice Read Aloud Repeat S…" at bounding box center [350, 183] width 701 height 367
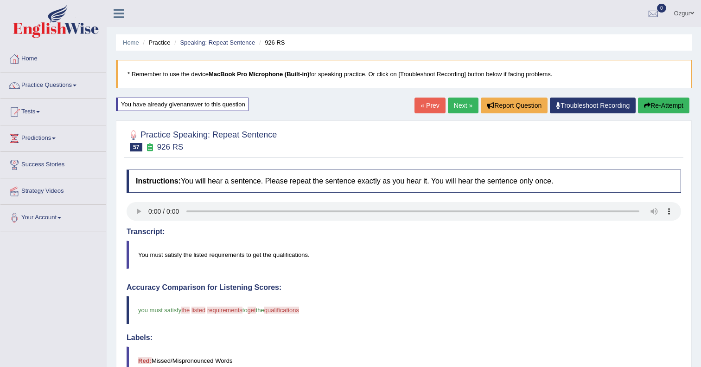
click at [643, 104] on div "Comparing text to speech..." at bounding box center [350, 183] width 701 height 367
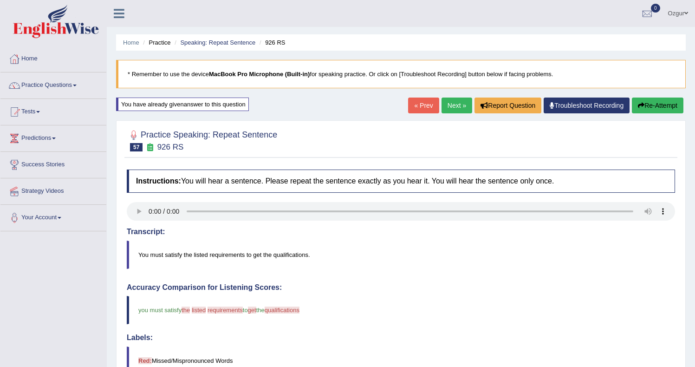
click at [0, 0] on div "Our A.I. Engine is working on your speech analysis! Please be patient. It may t…" at bounding box center [0, 0] width 0 height 0
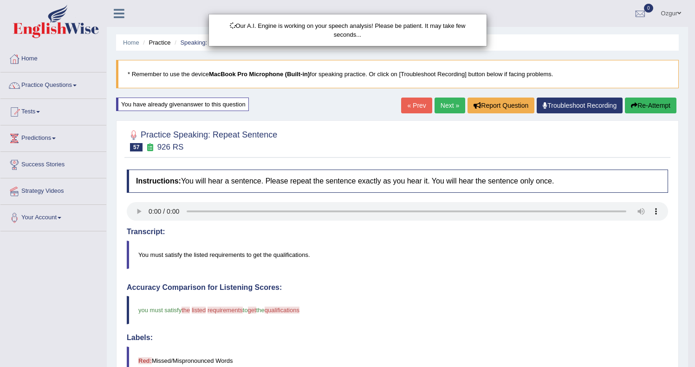
click at [643, 103] on div "Our A.I. Engine is working on your speech analysis! Please be patient. It may t…" at bounding box center [347, 183] width 695 height 367
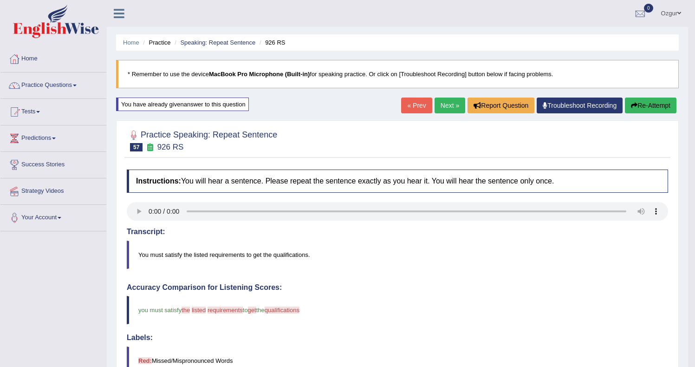
click at [642, 104] on button "Re-Attempt" at bounding box center [649, 105] width 51 height 16
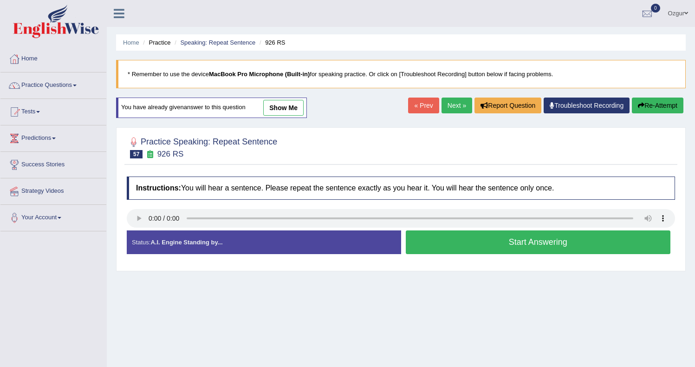
click at [523, 240] on button "Start Answering" at bounding box center [537, 242] width 265 height 24
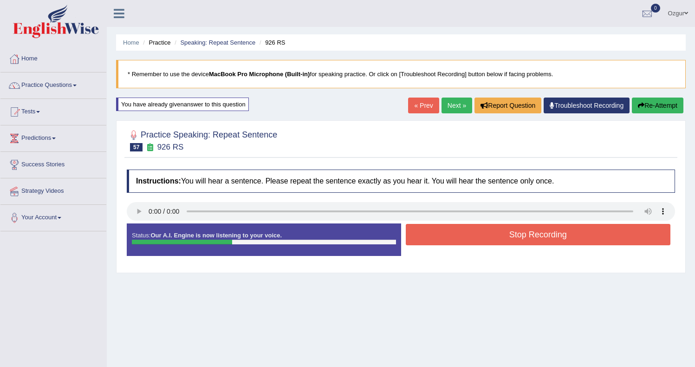
click at [482, 237] on button "Stop Recording" at bounding box center [537, 234] width 265 height 21
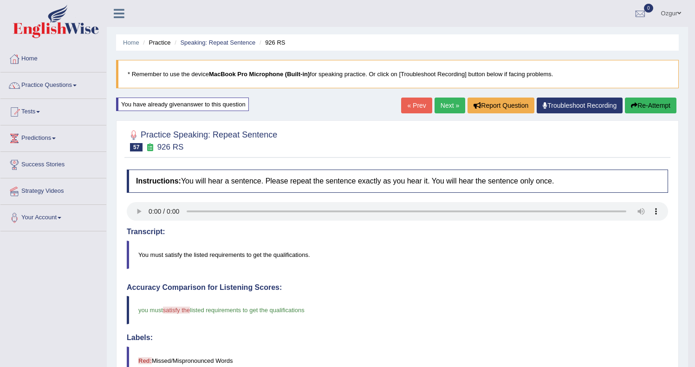
drag, startPoint x: 649, startPoint y: 104, endPoint x: 641, endPoint y: 109, distance: 9.4
click at [649, 104] on button "Re-Attempt" at bounding box center [649, 105] width 51 height 16
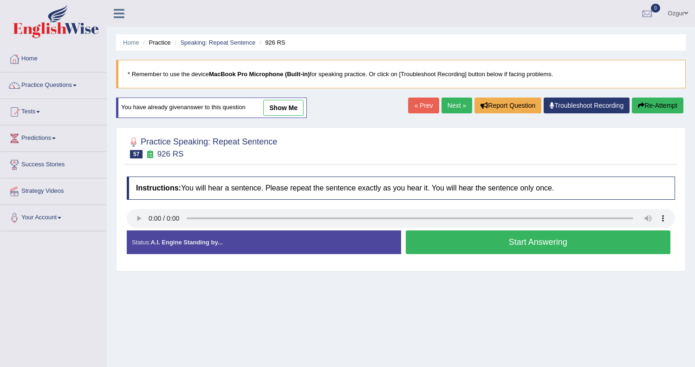
click at [452, 249] on button "Start Answering" at bounding box center [537, 242] width 265 height 24
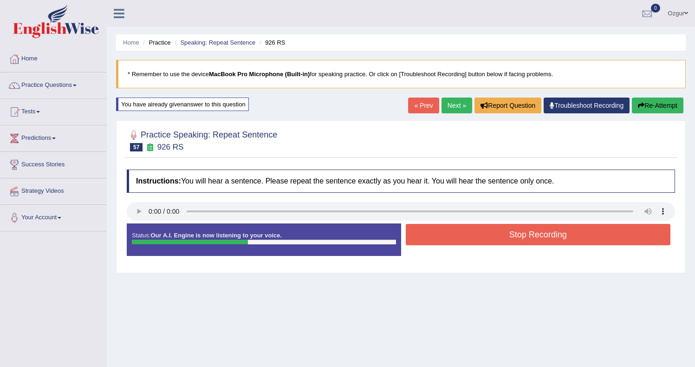
click at [460, 234] on button "Stop Recording" at bounding box center [537, 234] width 265 height 21
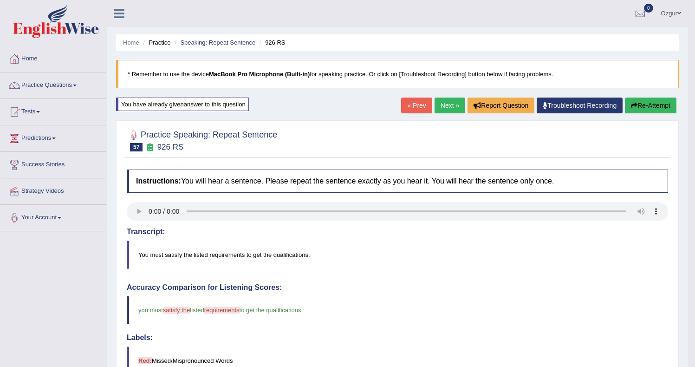
click at [646, 103] on button "Re-Attempt" at bounding box center [649, 105] width 51 height 16
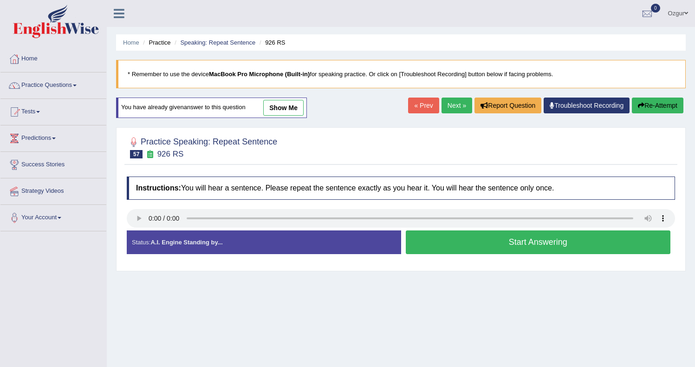
click at [481, 237] on button "Start Answering" at bounding box center [537, 242] width 265 height 24
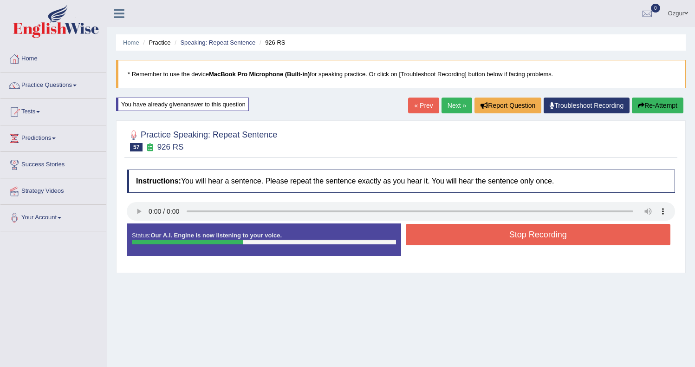
click at [444, 234] on button "Stop Recording" at bounding box center [537, 234] width 265 height 21
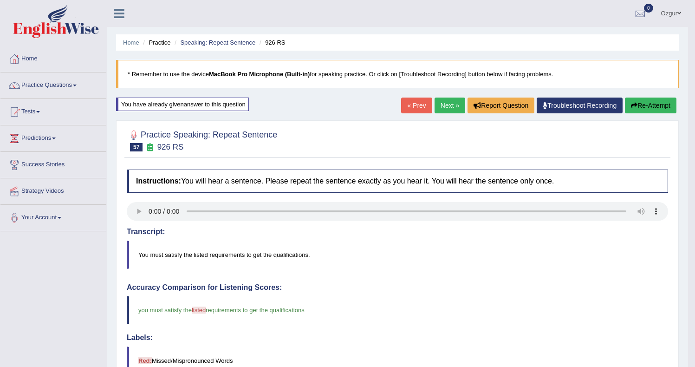
click at [442, 109] on link "Next »" at bounding box center [449, 105] width 31 height 16
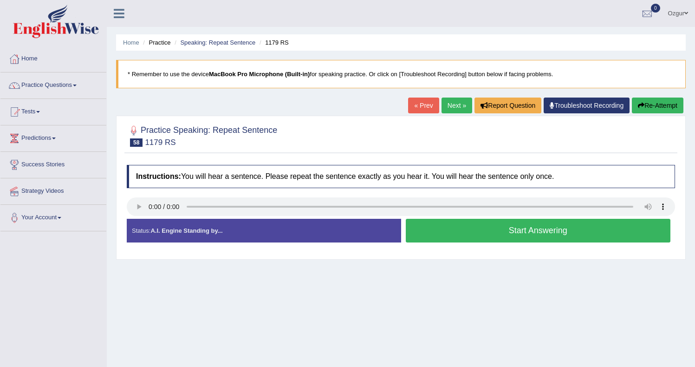
click at [437, 232] on button "Start Answering" at bounding box center [537, 231] width 265 height 24
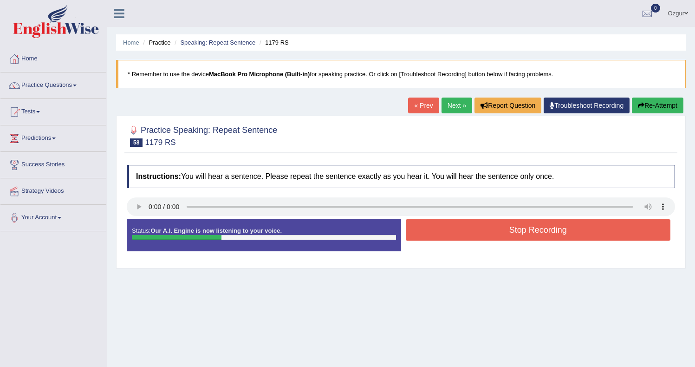
click at [444, 232] on button "Stop Recording" at bounding box center [537, 229] width 265 height 21
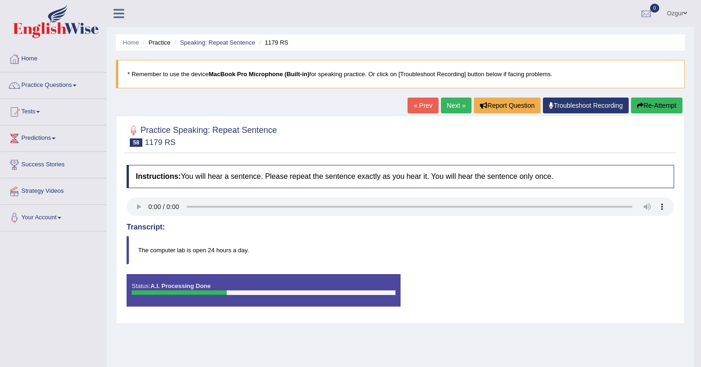
click at [0, 0] on div "Comparing text to speech..." at bounding box center [0, 0] width 0 height 0
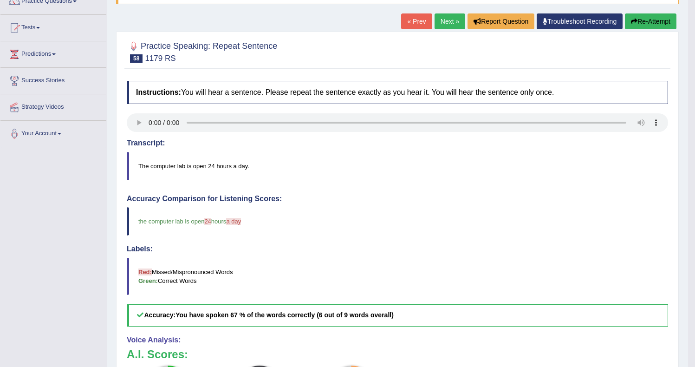
scroll to position [17, 0]
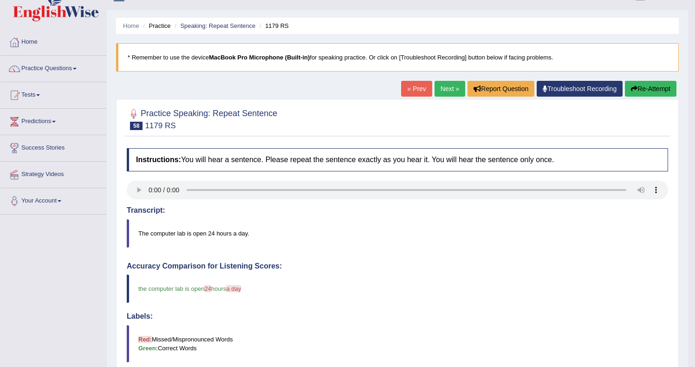
click at [642, 92] on button "Re-Attempt" at bounding box center [649, 89] width 51 height 16
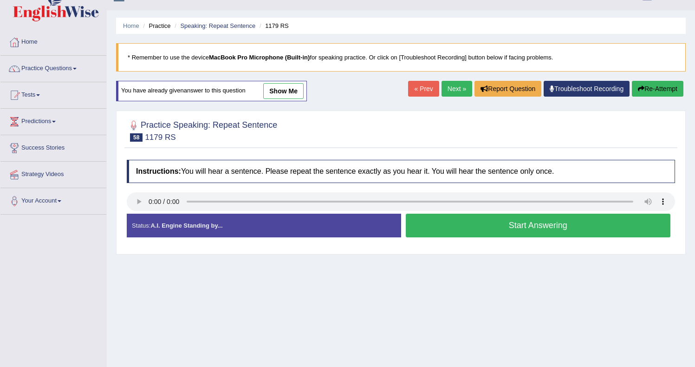
click at [447, 231] on button "Start Answering" at bounding box center [537, 225] width 265 height 24
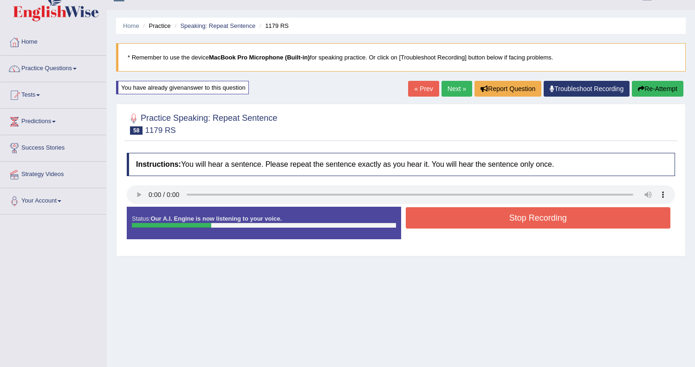
click at [447, 215] on button "Stop Recording" at bounding box center [537, 217] width 265 height 21
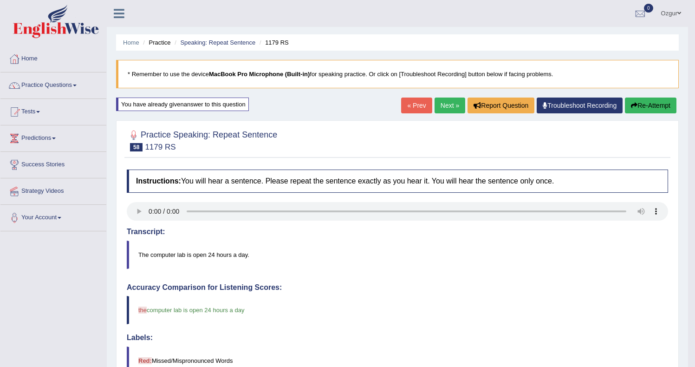
click at [654, 110] on button "Re-Attempt" at bounding box center [649, 105] width 51 height 16
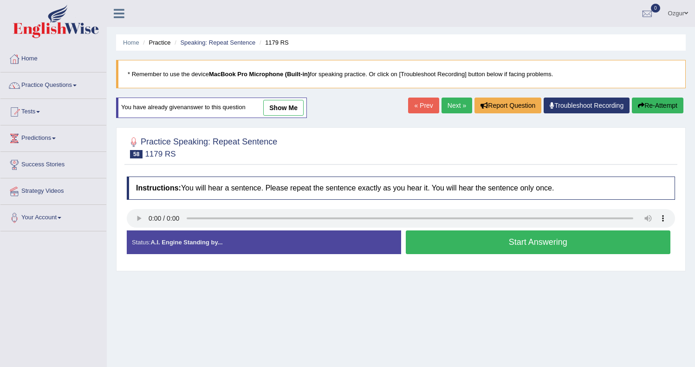
click at [447, 247] on button "Start Answering" at bounding box center [537, 242] width 265 height 24
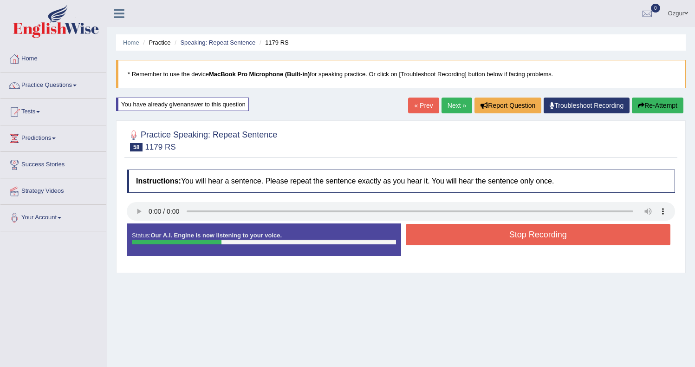
click at [462, 236] on button "Stop Recording" at bounding box center [537, 234] width 265 height 21
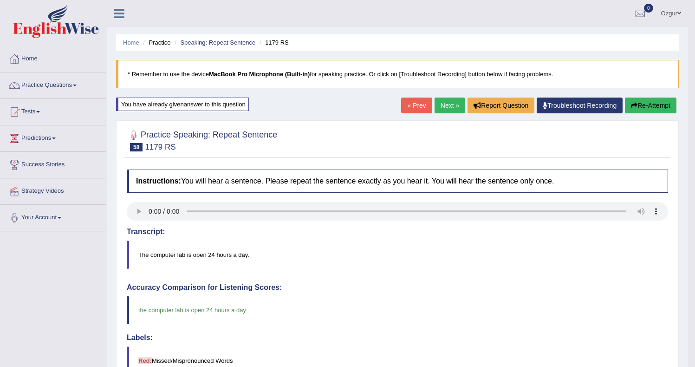
click at [436, 102] on link "Next »" at bounding box center [449, 105] width 31 height 16
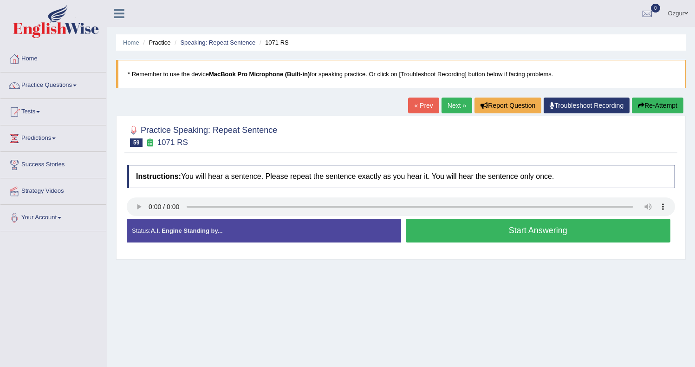
click at [438, 231] on button "Start Answering" at bounding box center [537, 231] width 265 height 24
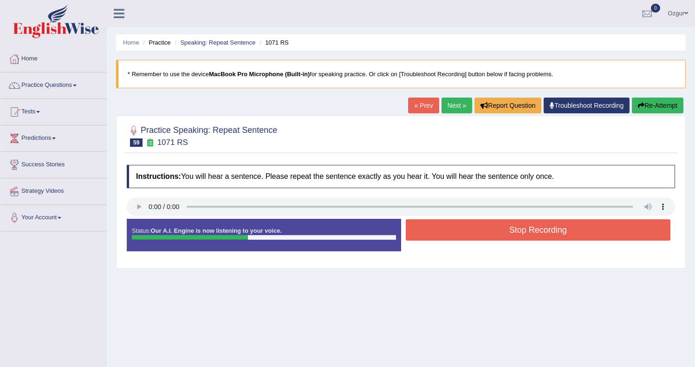
click at [463, 231] on button "Stop Recording" at bounding box center [537, 229] width 265 height 21
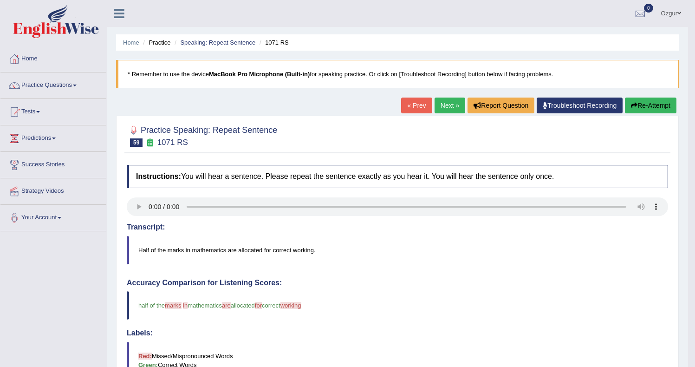
click at [652, 105] on button "Re-Attempt" at bounding box center [649, 105] width 51 height 16
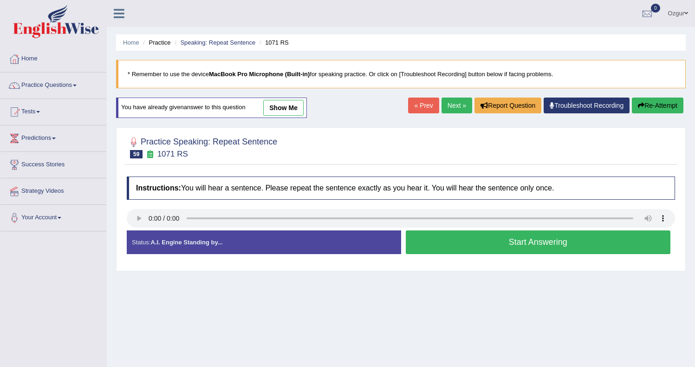
click at [472, 248] on button "Start Answering" at bounding box center [537, 242] width 265 height 24
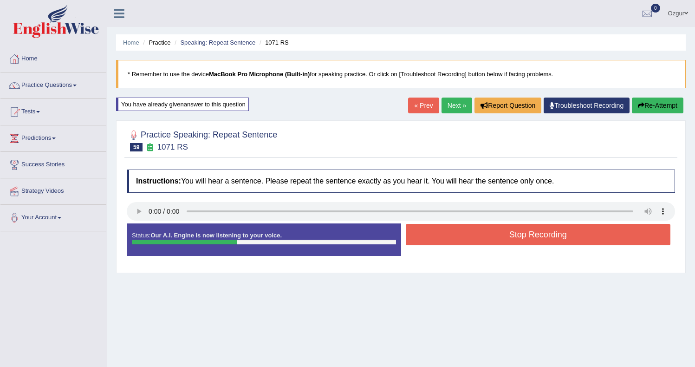
click at [505, 233] on button "Stop Recording" at bounding box center [537, 234] width 265 height 21
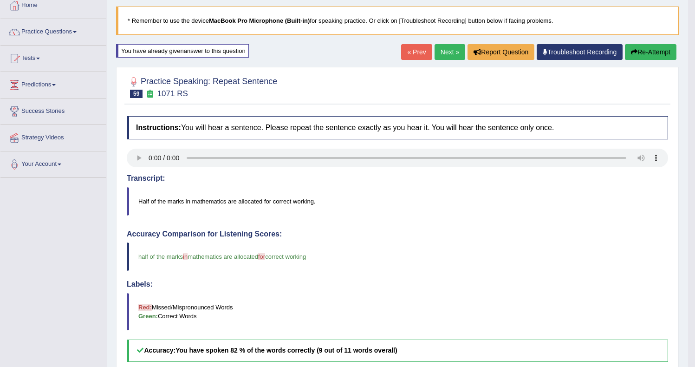
scroll to position [15, 0]
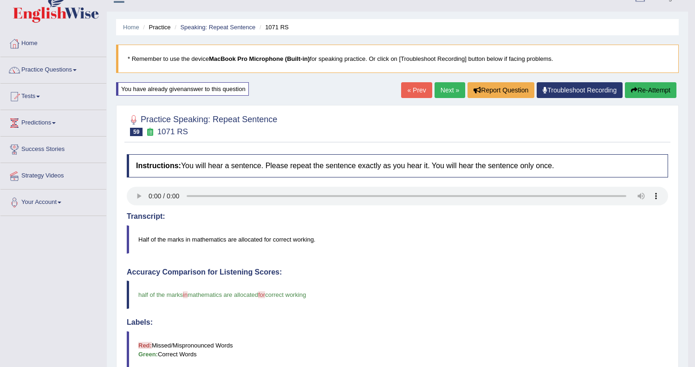
click at [451, 95] on link "Next »" at bounding box center [449, 90] width 31 height 16
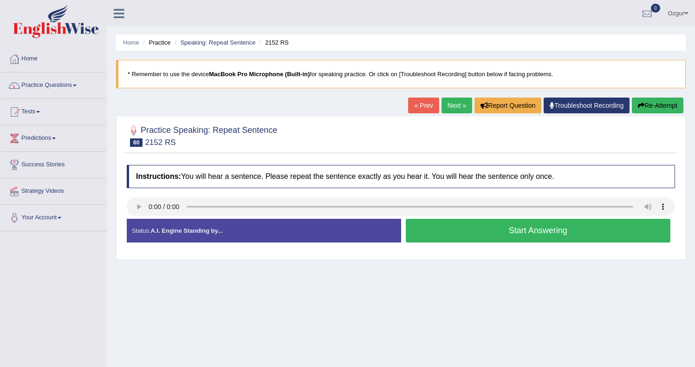
click at [511, 229] on button "Start Answering" at bounding box center [537, 231] width 265 height 24
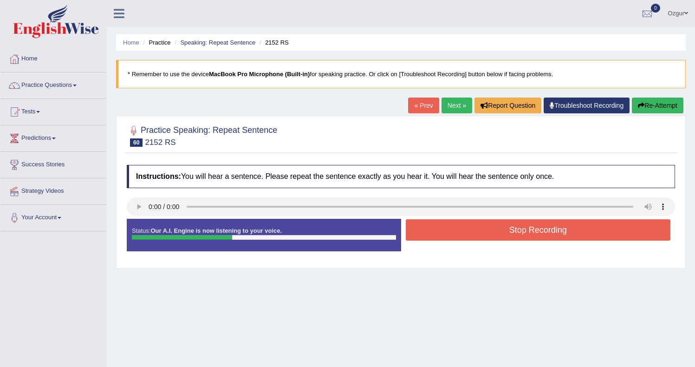
click at [492, 241] on div "Stop Recording" at bounding box center [538, 231] width 274 height 24
click at [491, 232] on button "Stop Recording" at bounding box center [537, 229] width 265 height 21
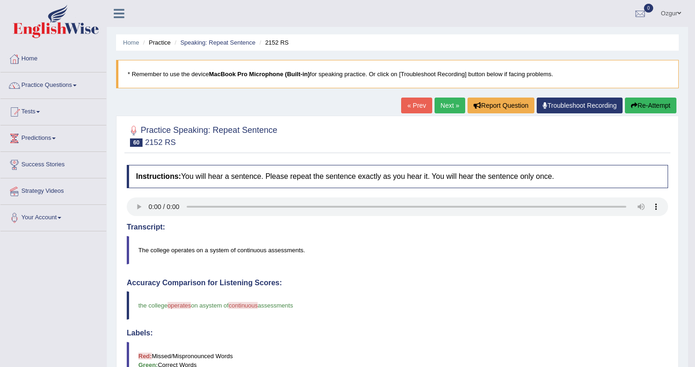
click at [636, 105] on button "Re-Attempt" at bounding box center [649, 105] width 51 height 16
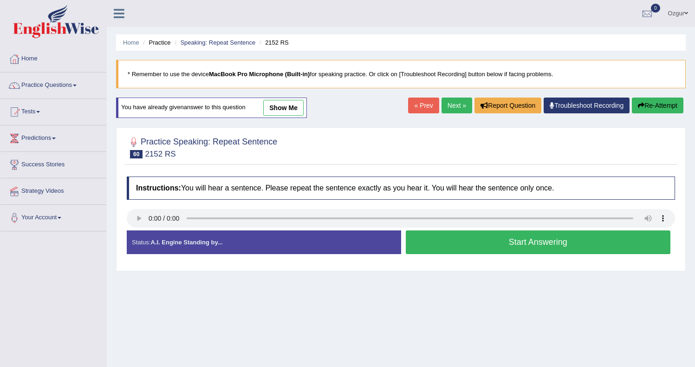
click at [442, 236] on button "Start Answering" at bounding box center [537, 242] width 265 height 24
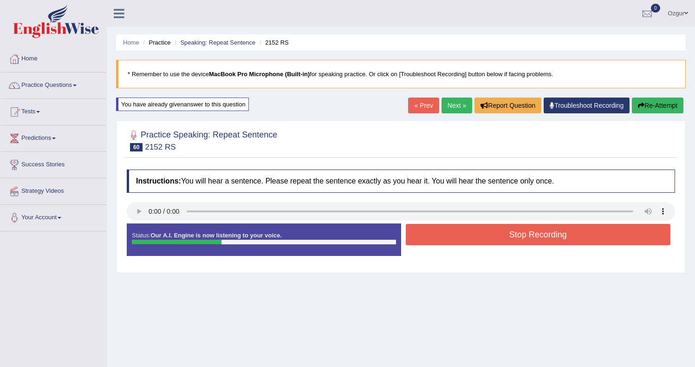
click at [455, 235] on button "Stop Recording" at bounding box center [537, 234] width 265 height 21
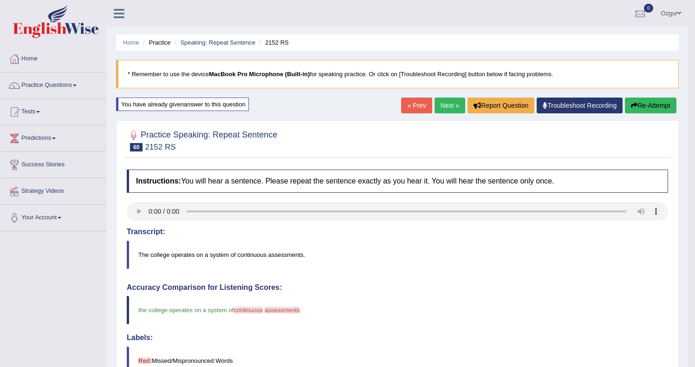
click at [447, 103] on link "Next »" at bounding box center [449, 105] width 31 height 16
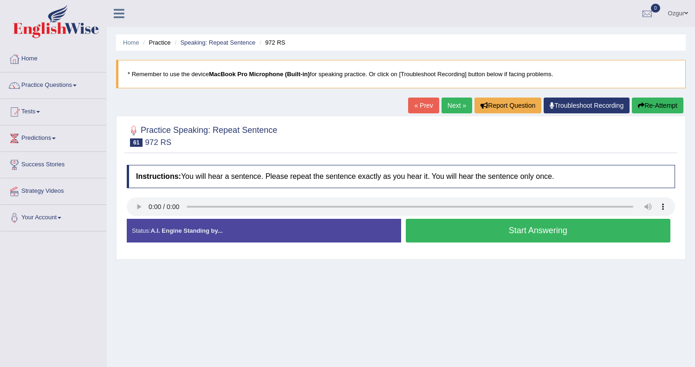
click at [502, 228] on button "Start Answering" at bounding box center [537, 231] width 265 height 24
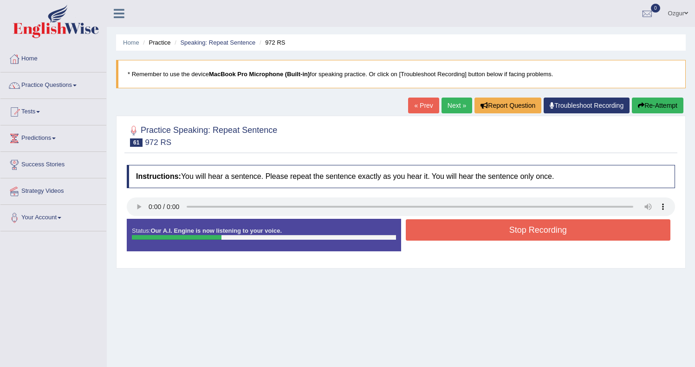
click at [459, 230] on button "Stop Recording" at bounding box center [537, 229] width 265 height 21
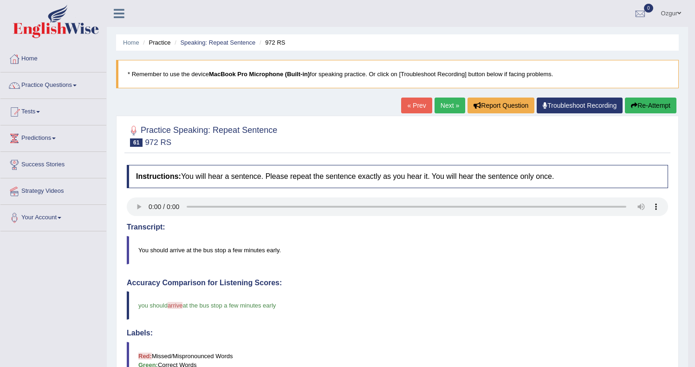
click at [645, 109] on button "Re-Attempt" at bounding box center [649, 105] width 51 height 16
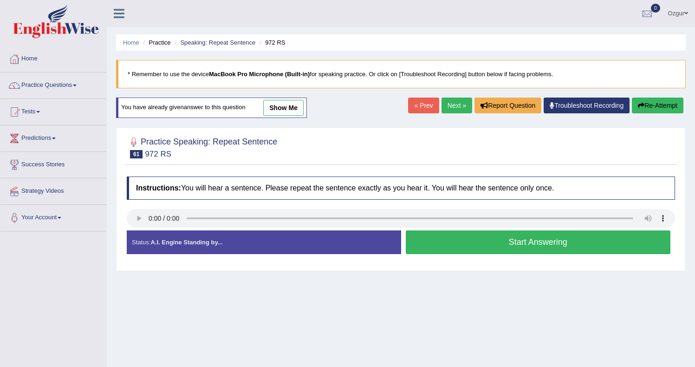
click at [506, 239] on button "Start Answering" at bounding box center [537, 242] width 265 height 24
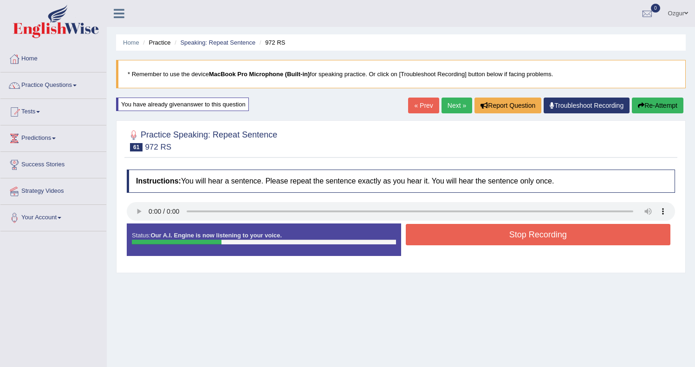
click at [515, 237] on button "Stop Recording" at bounding box center [537, 234] width 265 height 21
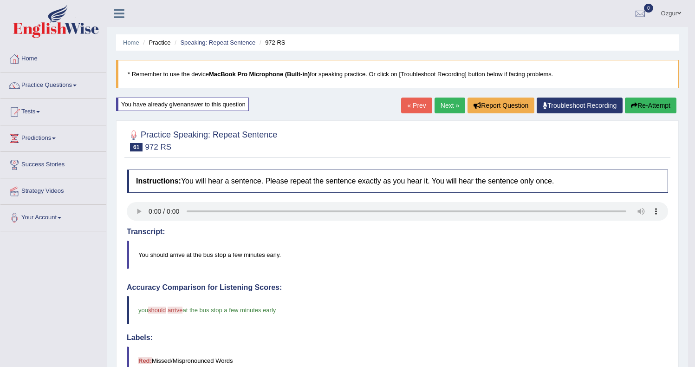
click at [642, 103] on button "Re-Attempt" at bounding box center [649, 105] width 51 height 16
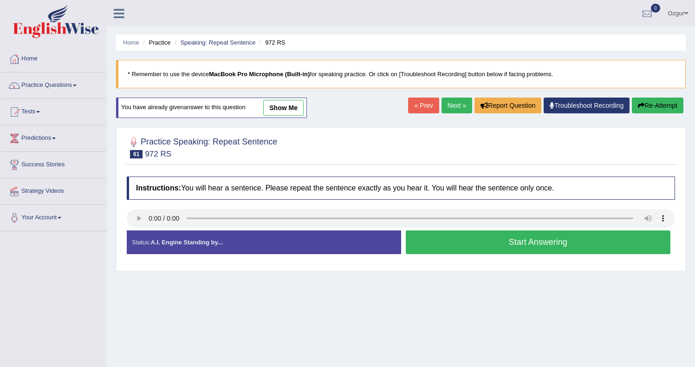
click at [499, 238] on button "Start Answering" at bounding box center [537, 242] width 265 height 24
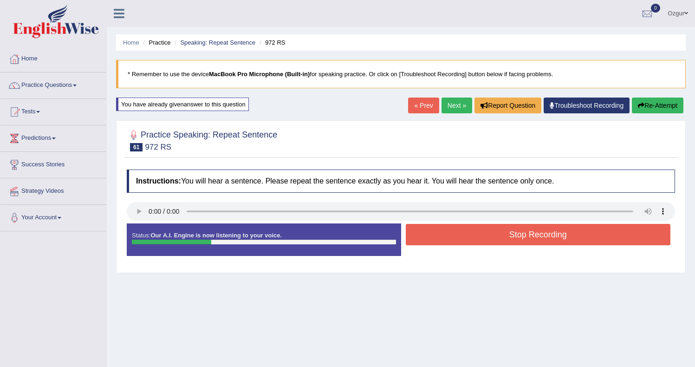
click at [502, 258] on div "Status: Our A.I. Engine is now listening to your voice. Start Answering Stop Re…" at bounding box center [401, 244] width 548 height 42
click at [503, 245] on div "Stop Recording" at bounding box center [538, 236] width 274 height 24
click at [502, 242] on button "Stop Recording" at bounding box center [537, 234] width 265 height 21
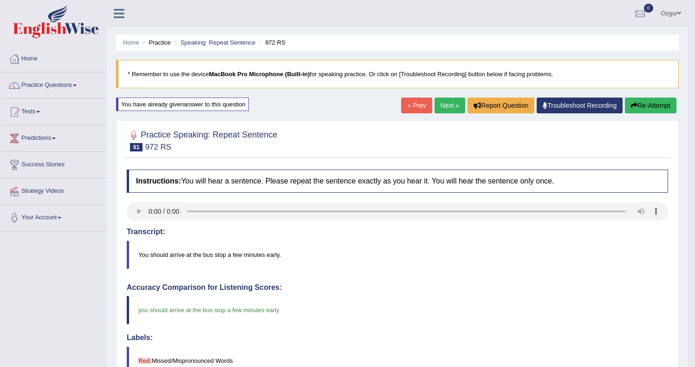
click at [437, 101] on link "Next »" at bounding box center [449, 105] width 31 height 16
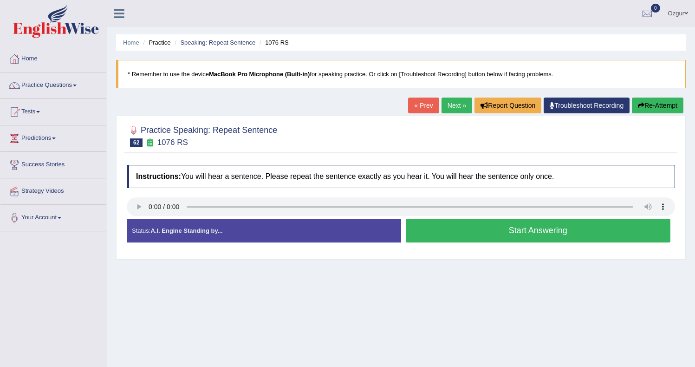
click at [441, 232] on button "Start Answering" at bounding box center [537, 231] width 265 height 24
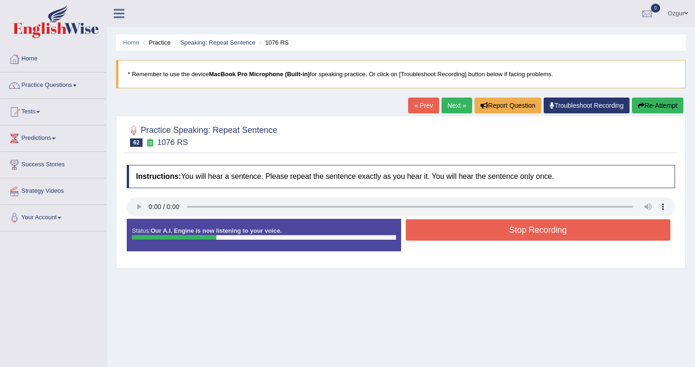
click at [462, 224] on button "Stop Recording" at bounding box center [537, 229] width 265 height 21
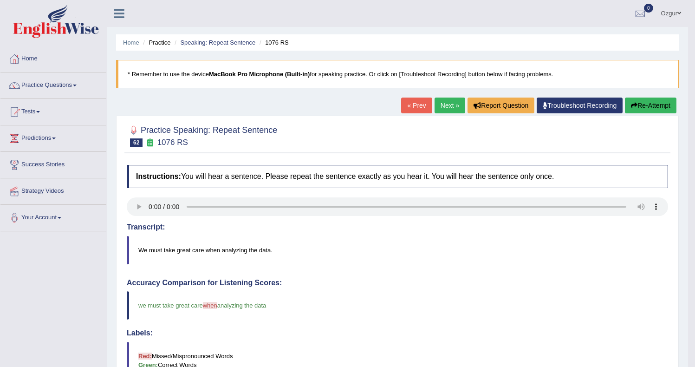
click at [650, 103] on button "Re-Attempt" at bounding box center [649, 105] width 51 height 16
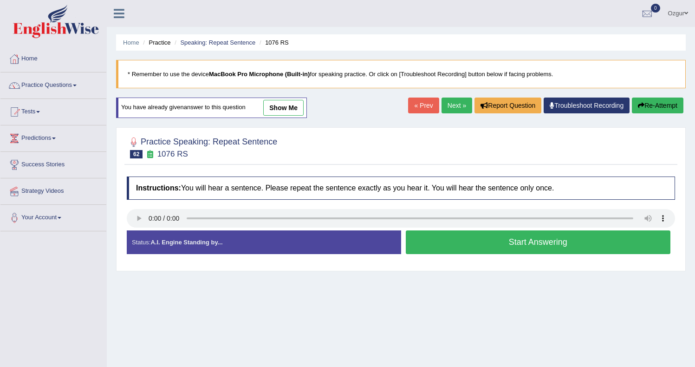
click at [512, 243] on button "Start Answering" at bounding box center [537, 242] width 265 height 24
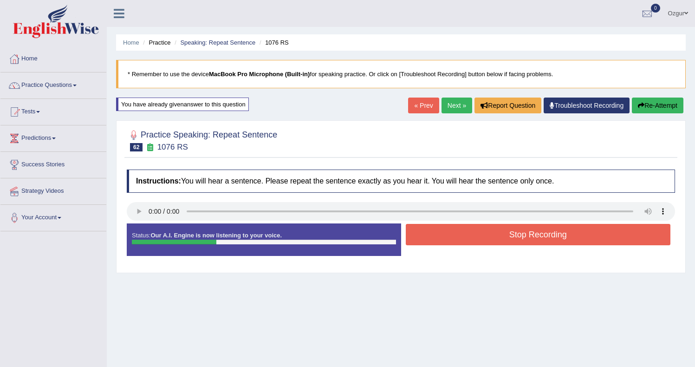
click at [478, 238] on button "Stop Recording" at bounding box center [537, 234] width 265 height 21
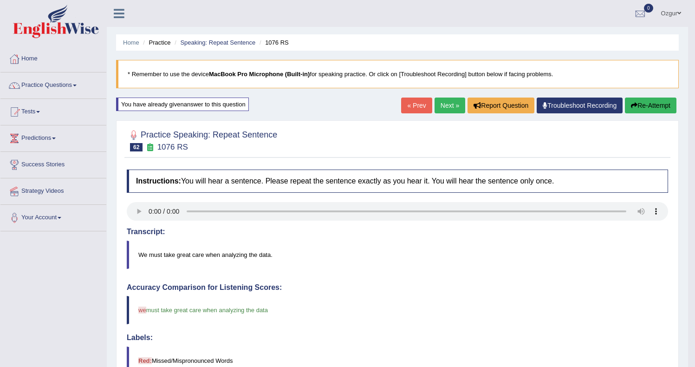
click at [635, 103] on button "Re-Attempt" at bounding box center [649, 105] width 51 height 16
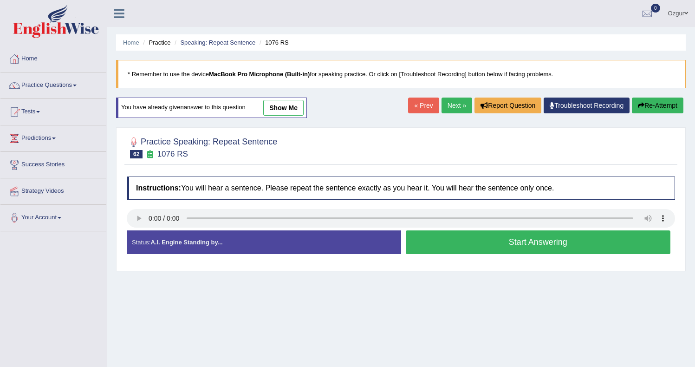
click at [473, 234] on button "Start Answering" at bounding box center [537, 242] width 265 height 24
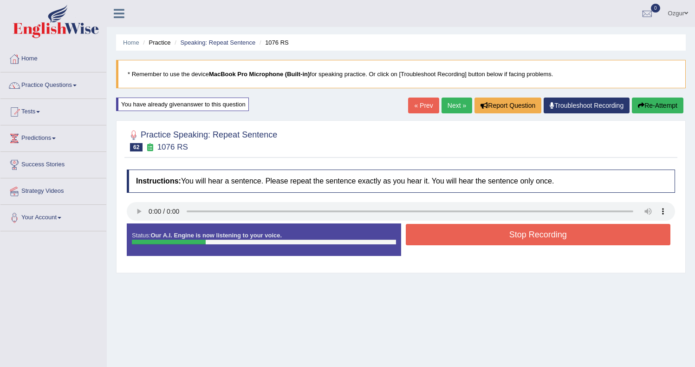
click at [477, 236] on button "Stop Recording" at bounding box center [537, 234] width 265 height 21
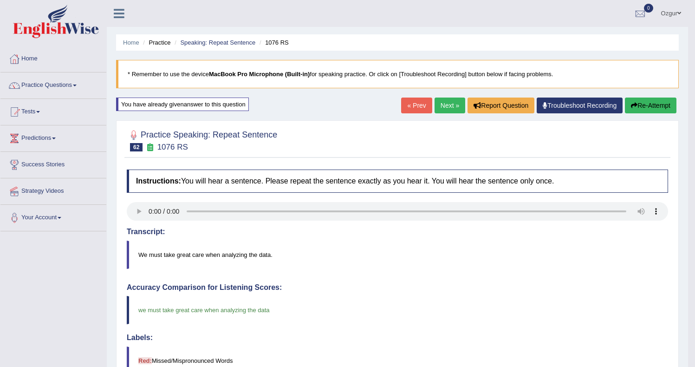
click at [436, 97] on link "Next »" at bounding box center [449, 105] width 31 height 16
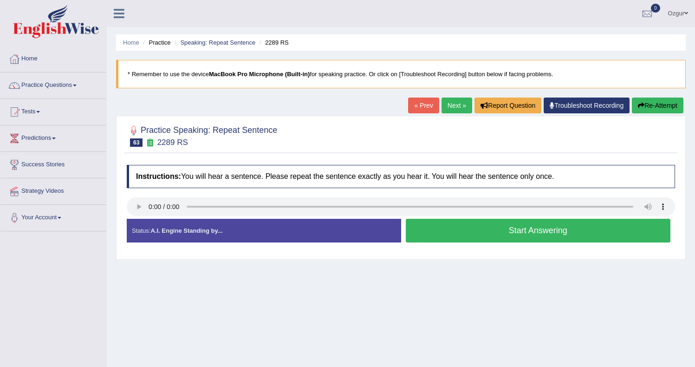
click at [445, 233] on button "Start Answering" at bounding box center [537, 231] width 265 height 24
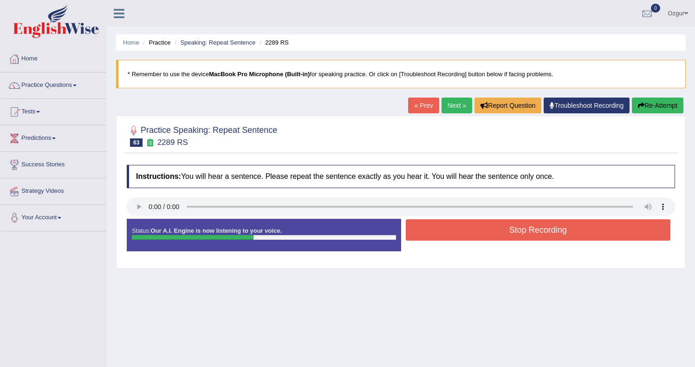
click at [446, 230] on button "Stop Recording" at bounding box center [537, 229] width 265 height 21
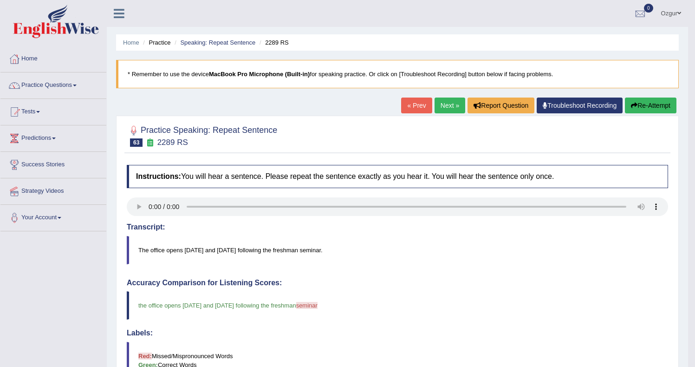
click at [445, 112] on link "Next »" at bounding box center [449, 105] width 31 height 16
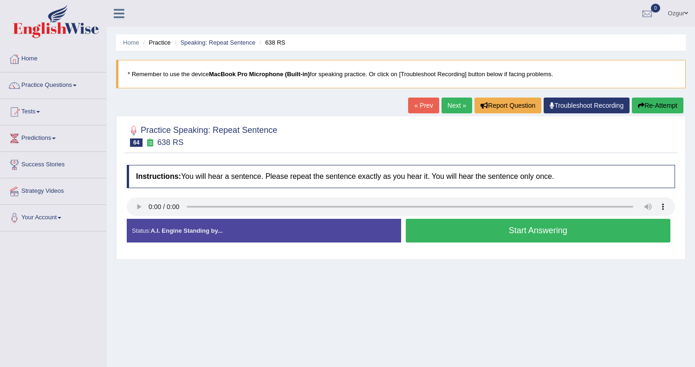
click at [477, 223] on button "Start Answering" at bounding box center [537, 231] width 265 height 24
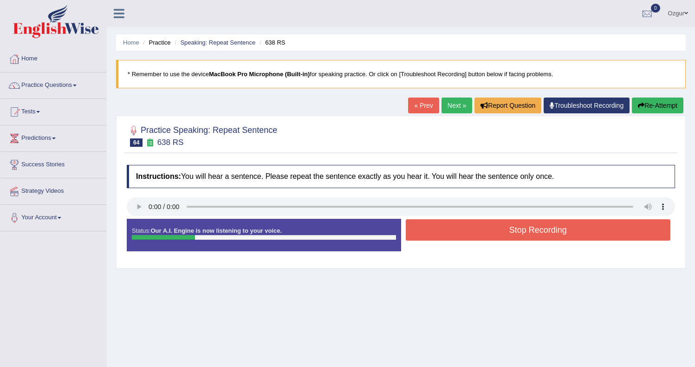
click at [484, 232] on button "Stop Recording" at bounding box center [537, 229] width 265 height 21
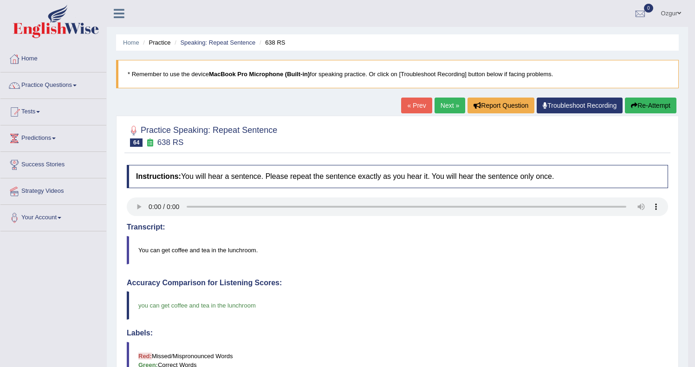
click at [450, 106] on link "Next »" at bounding box center [449, 105] width 31 height 16
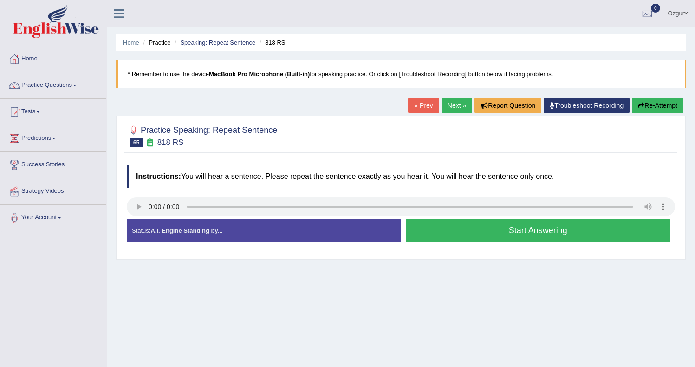
click at [465, 229] on button "Start Answering" at bounding box center [537, 231] width 265 height 24
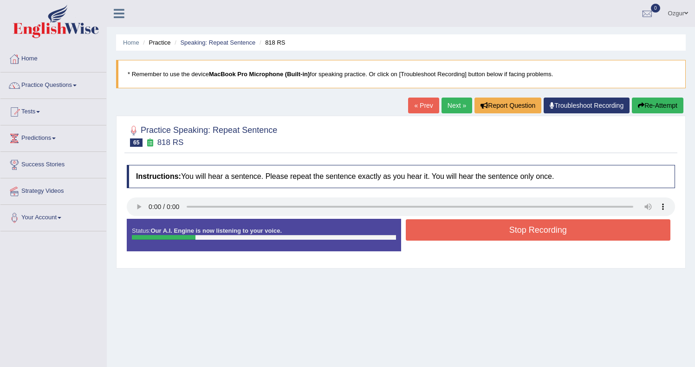
click at [477, 232] on button "Stop Recording" at bounding box center [537, 229] width 265 height 21
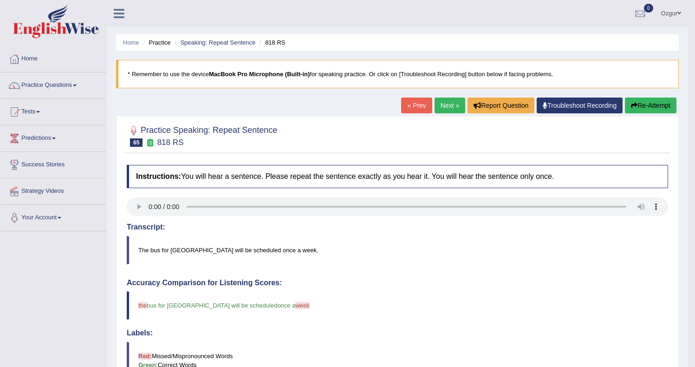
click at [450, 105] on link "Next »" at bounding box center [449, 105] width 31 height 16
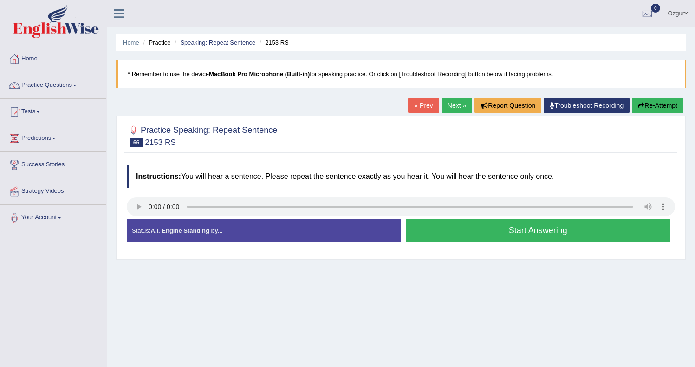
click at [436, 230] on button "Start Answering" at bounding box center [537, 231] width 265 height 24
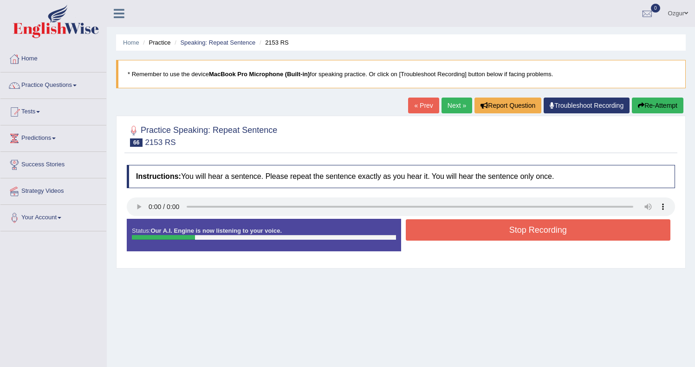
click at [467, 234] on button "Stop Recording" at bounding box center [537, 229] width 265 height 21
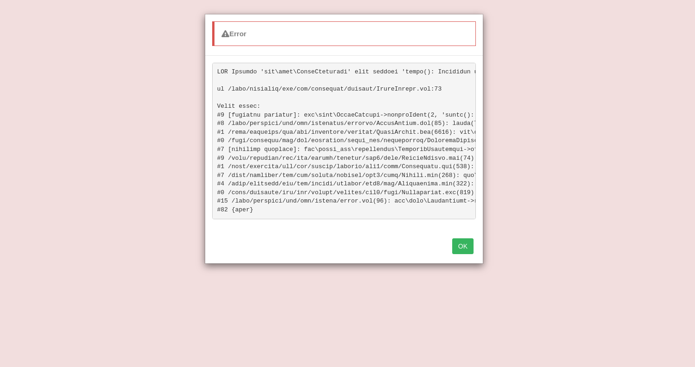
click at [459, 253] on button "OK" at bounding box center [462, 246] width 21 height 16
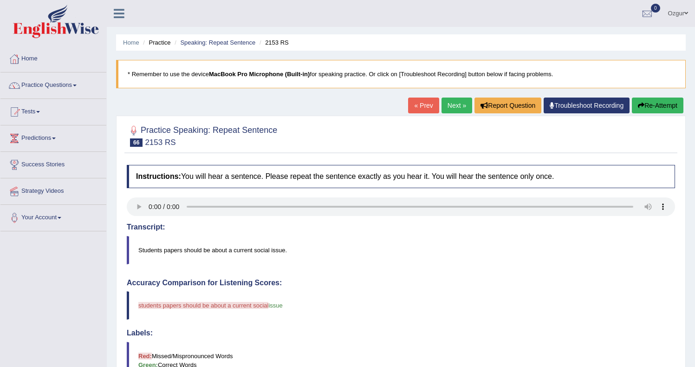
click at [662, 107] on button "Re-Attempt" at bounding box center [656, 105] width 51 height 16
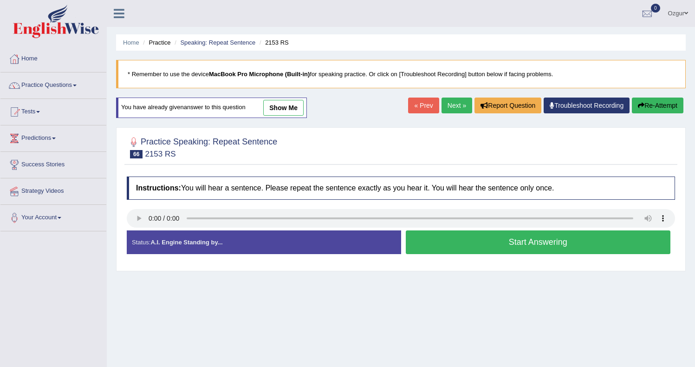
click at [463, 242] on button "Start Answering" at bounding box center [537, 242] width 265 height 24
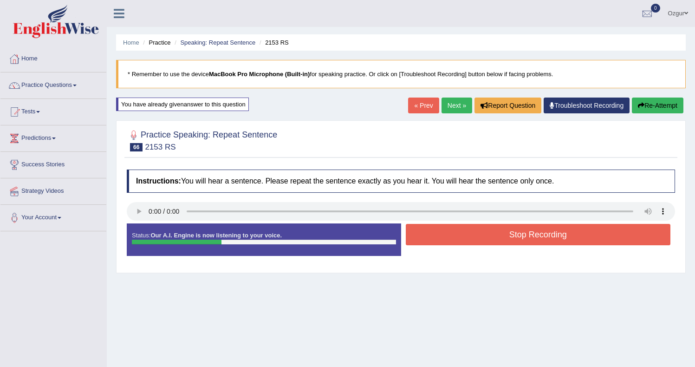
click at [472, 233] on button "Stop Recording" at bounding box center [537, 234] width 265 height 21
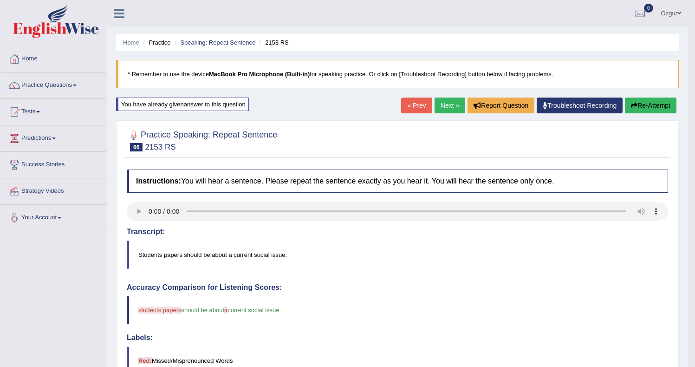
click at [658, 110] on button "Re-Attempt" at bounding box center [649, 105] width 51 height 16
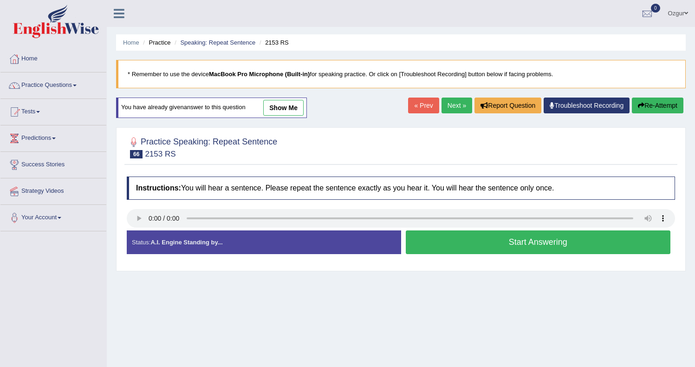
click at [464, 246] on button "Start Answering" at bounding box center [537, 242] width 265 height 24
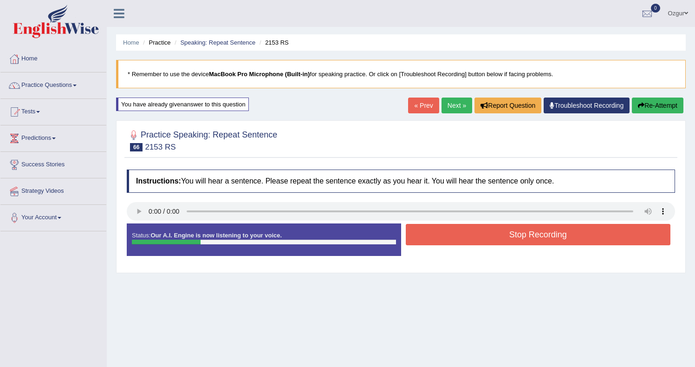
click at [465, 241] on button "Stop Recording" at bounding box center [537, 234] width 265 height 21
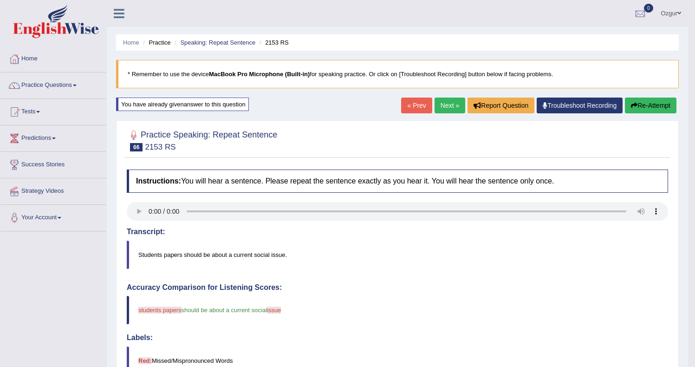
click at [638, 103] on button "Re-Attempt" at bounding box center [649, 105] width 51 height 16
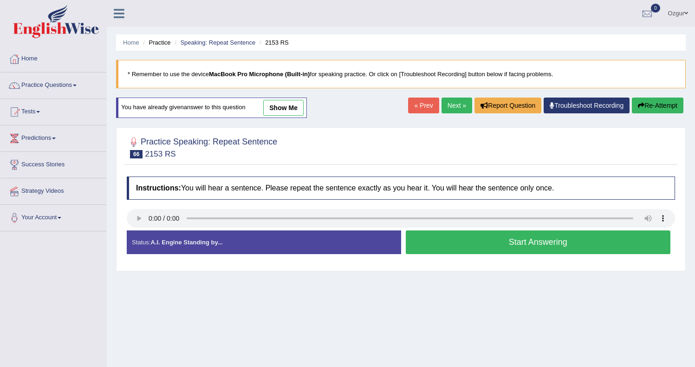
click at [446, 241] on button "Start Answering" at bounding box center [537, 242] width 265 height 24
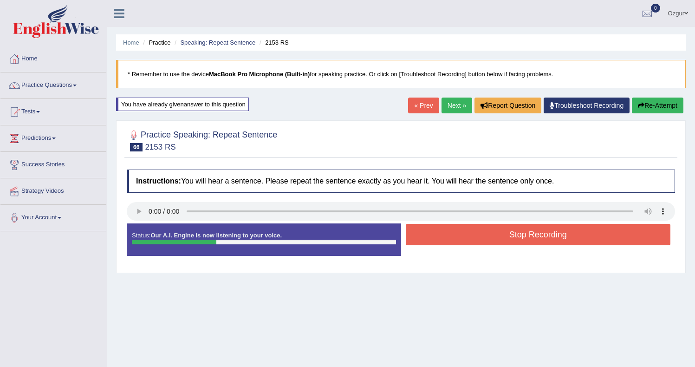
click at [459, 237] on button "Stop Recording" at bounding box center [537, 234] width 265 height 21
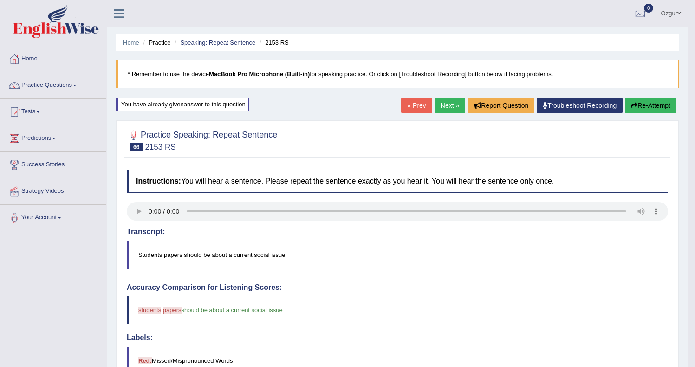
click at [452, 110] on link "Next »" at bounding box center [449, 105] width 31 height 16
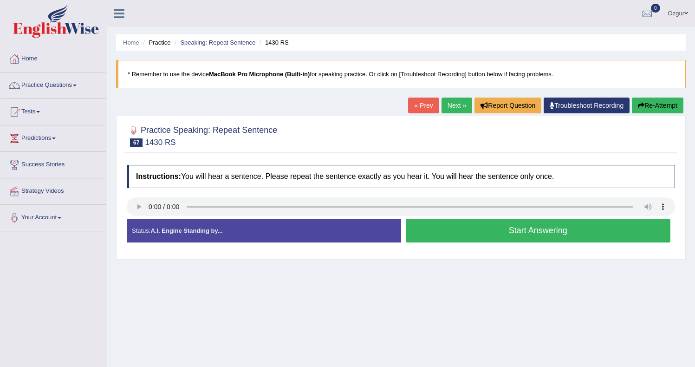
click at [448, 235] on button "Start Answering" at bounding box center [537, 231] width 265 height 24
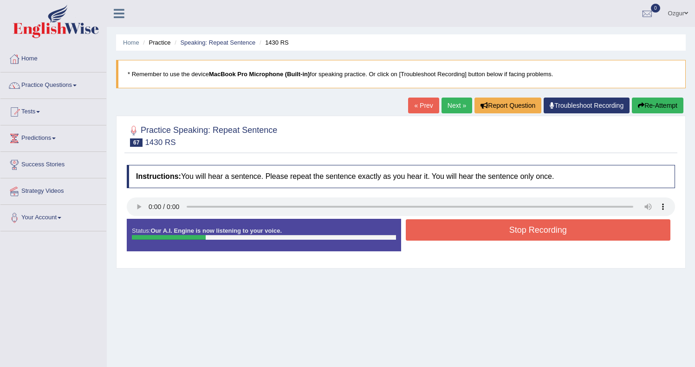
click at [487, 229] on button "Stop Recording" at bounding box center [537, 229] width 265 height 21
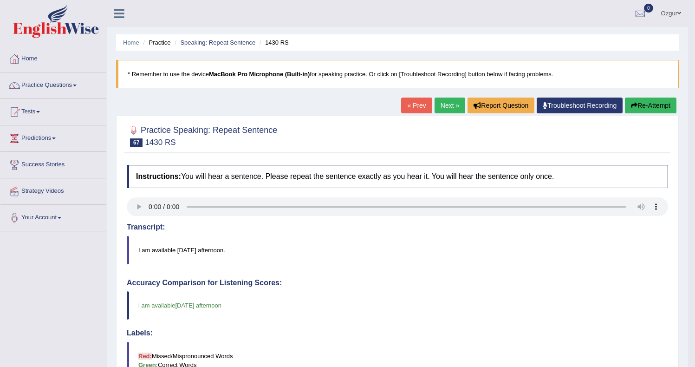
click at [651, 108] on button "Re-Attempt" at bounding box center [649, 105] width 51 height 16
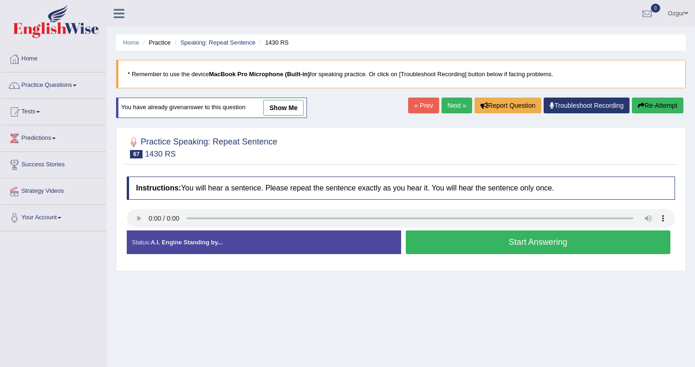
click at [514, 244] on button "Start Answering" at bounding box center [537, 242] width 265 height 24
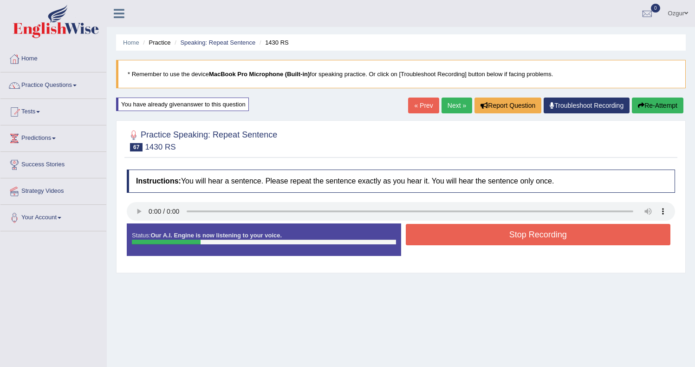
click at [451, 236] on button "Stop Recording" at bounding box center [537, 234] width 265 height 21
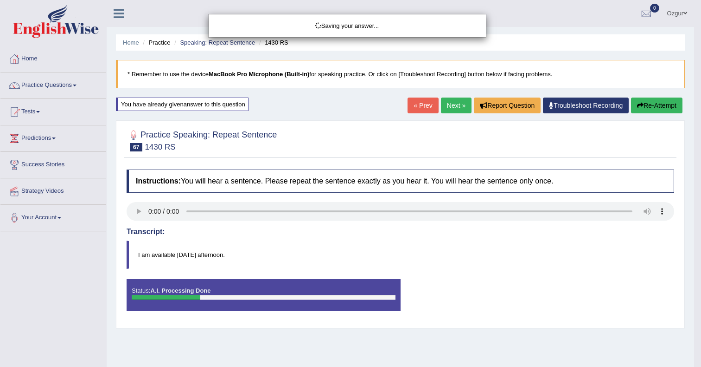
click at [652, 102] on div "Saving your answer..." at bounding box center [350, 183] width 701 height 367
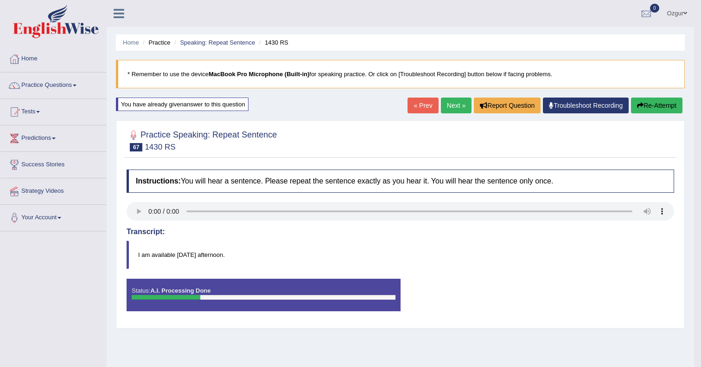
click at [0, 0] on div "Comparing text to speech..." at bounding box center [0, 0] width 0 height 0
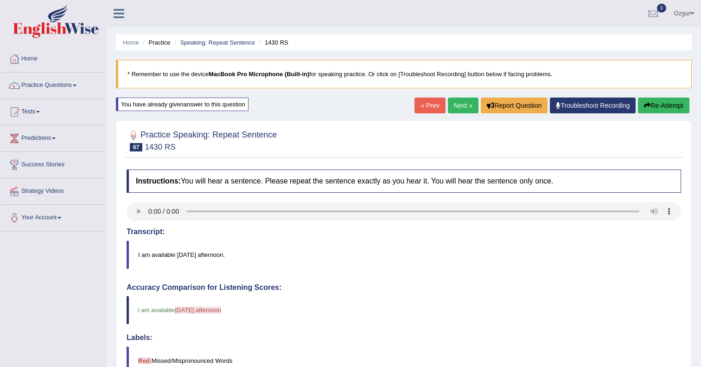
click at [652, 104] on body "Toggle navigation Home Practice Questions Speaking Practice Read Aloud Repeat S…" at bounding box center [350, 183] width 701 height 367
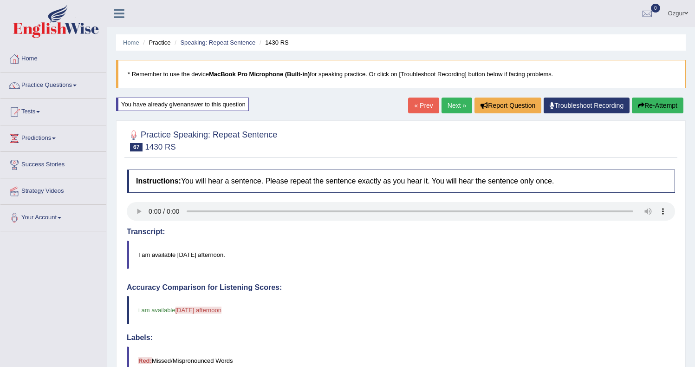
click at [0, 0] on div "Our A.I. Engine is working on your speech analysis! Please be patient. It may t…" at bounding box center [0, 0] width 0 height 0
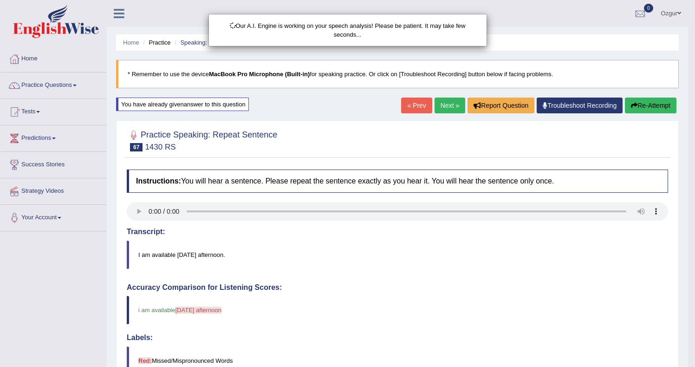
click at [652, 104] on div "Our A.I. Engine is working on your speech analysis! Please be patient. It may t…" at bounding box center [347, 183] width 695 height 367
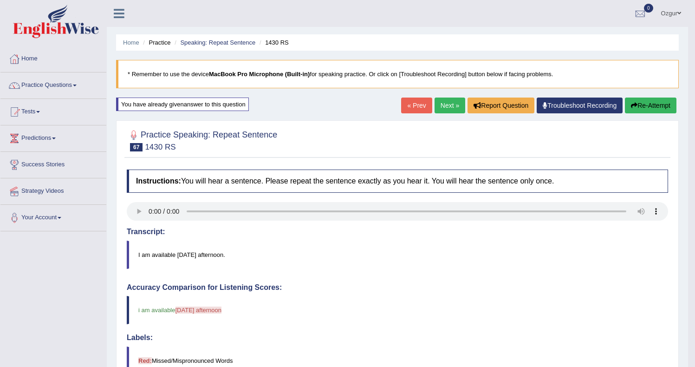
click at [652, 104] on button "Re-Attempt" at bounding box center [649, 105] width 51 height 16
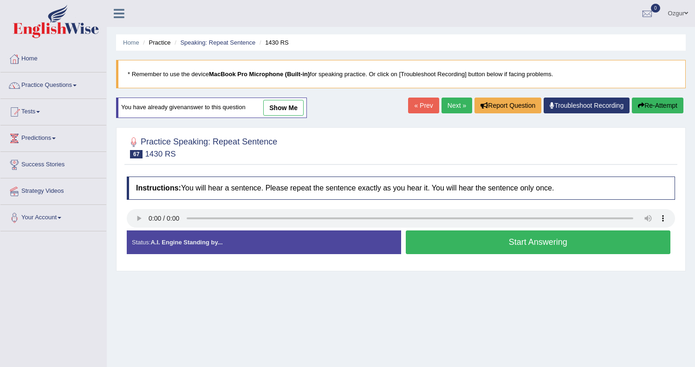
click at [446, 239] on button "Start Answering" at bounding box center [537, 242] width 265 height 24
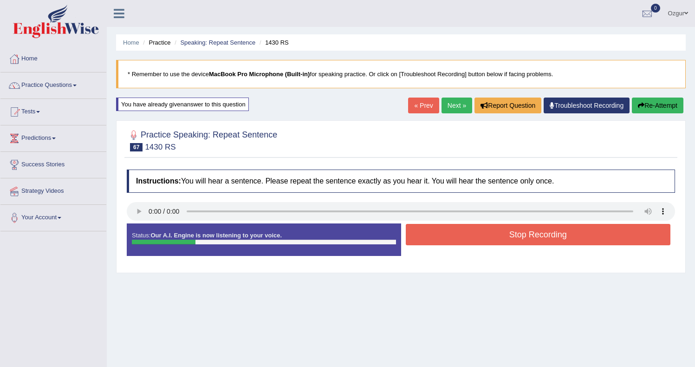
click at [473, 232] on button "Stop Recording" at bounding box center [537, 234] width 265 height 21
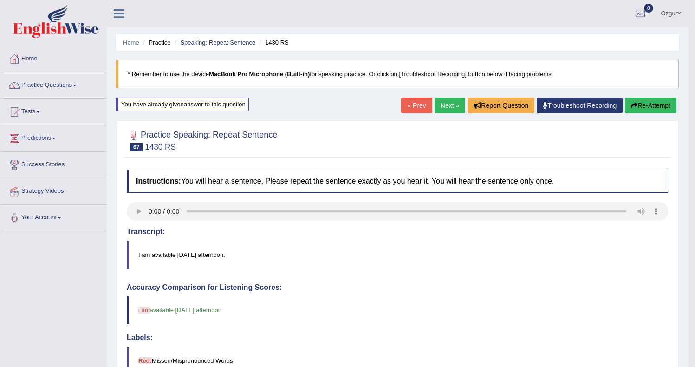
click at [646, 104] on button "Re-Attempt" at bounding box center [649, 105] width 51 height 16
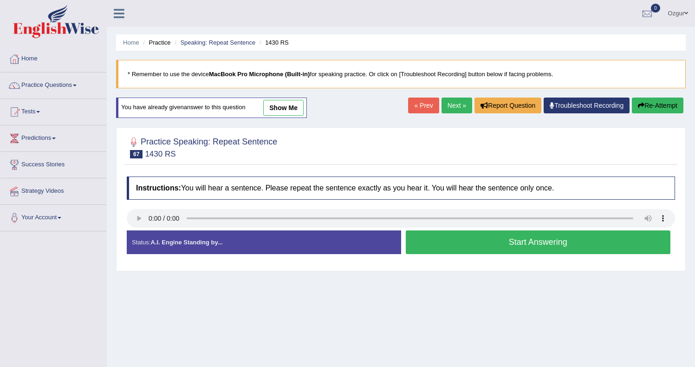
click at [493, 238] on button "Start Answering" at bounding box center [537, 242] width 265 height 24
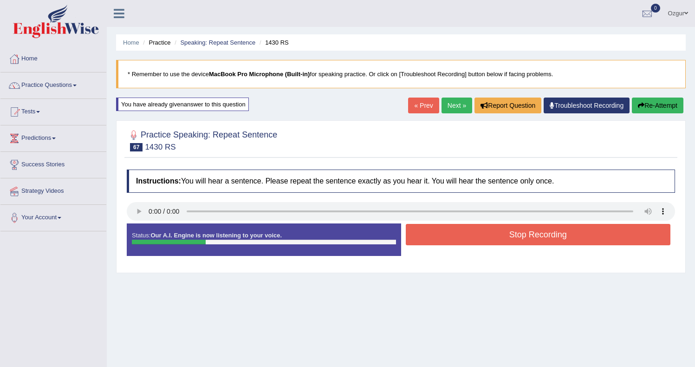
click at [438, 238] on button "Stop Recording" at bounding box center [537, 234] width 265 height 21
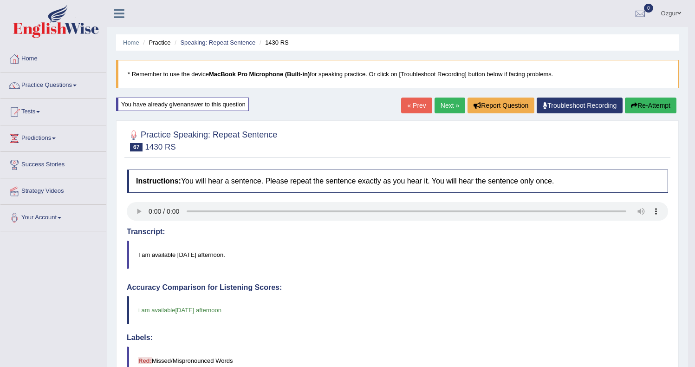
click at [450, 106] on link "Next »" at bounding box center [449, 105] width 31 height 16
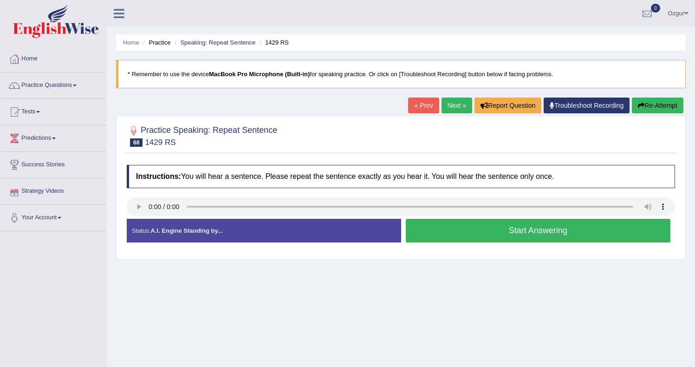
click at [452, 235] on button "Start Answering" at bounding box center [537, 231] width 265 height 24
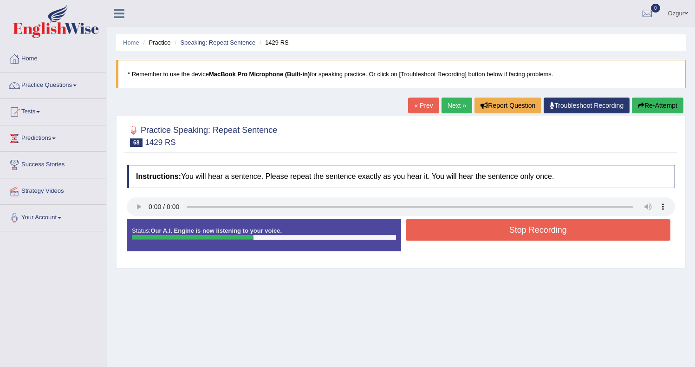
click at [516, 227] on button "Stop Recording" at bounding box center [537, 229] width 265 height 21
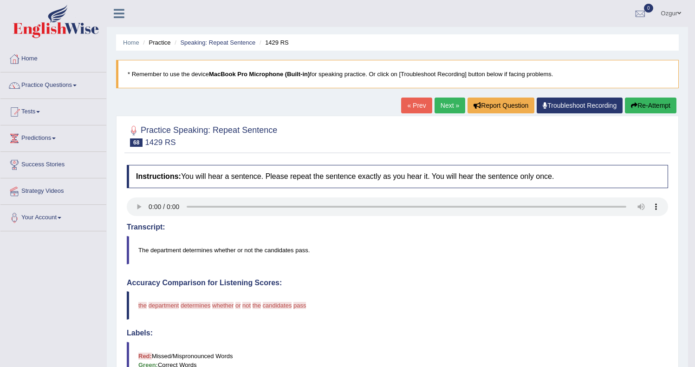
click at [444, 107] on link "Next »" at bounding box center [449, 105] width 31 height 16
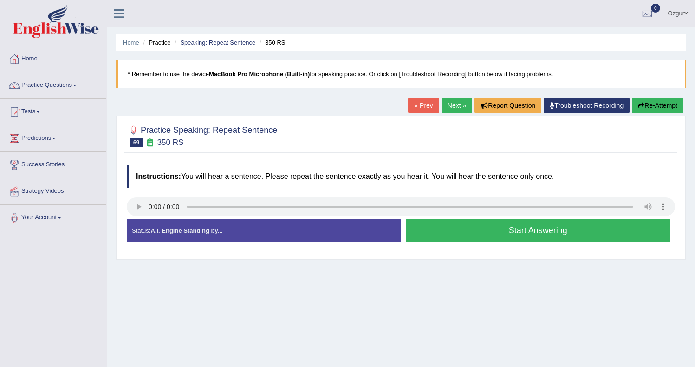
click at [495, 230] on button "Start Answering" at bounding box center [537, 231] width 265 height 24
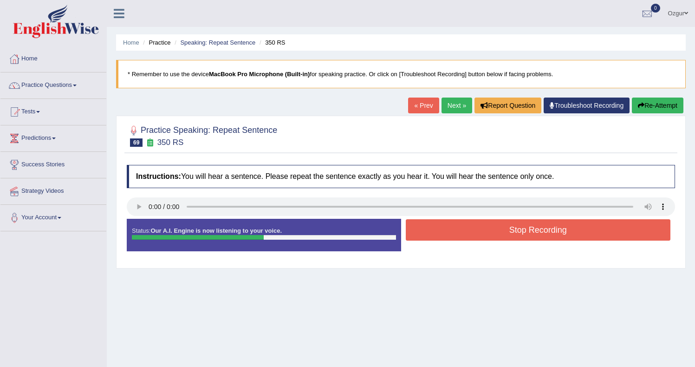
click at [473, 228] on button "Stop Recording" at bounding box center [537, 229] width 265 height 21
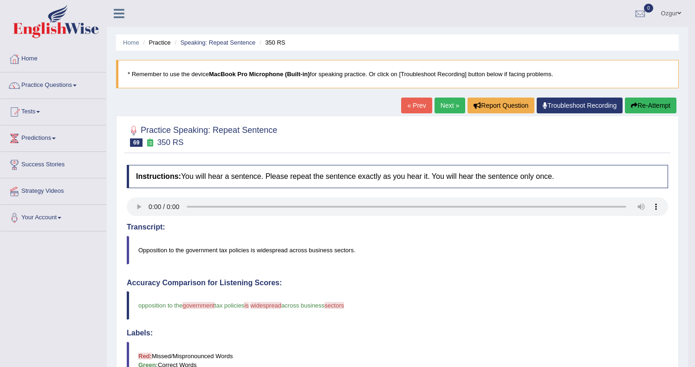
click at [670, 103] on button "Re-Attempt" at bounding box center [649, 105] width 51 height 16
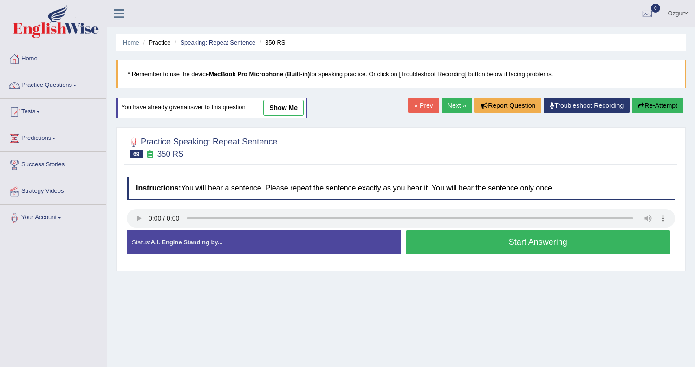
click at [496, 235] on button "Start Answering" at bounding box center [537, 242] width 265 height 24
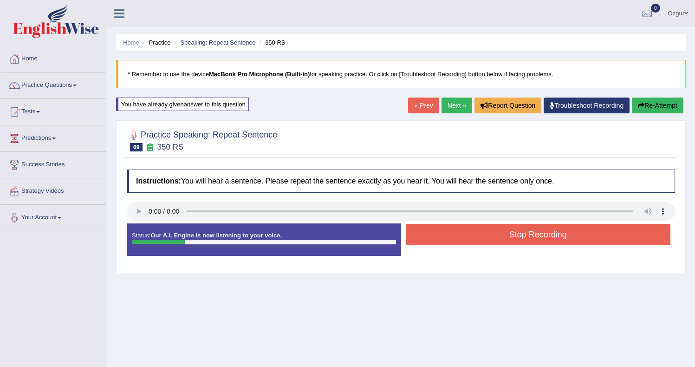
click at [483, 233] on button "Stop Recording" at bounding box center [537, 234] width 265 height 21
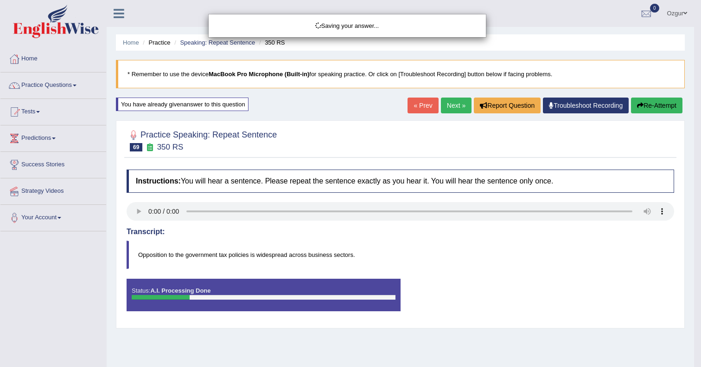
click at [665, 106] on div "Saving your answer..." at bounding box center [350, 183] width 701 height 367
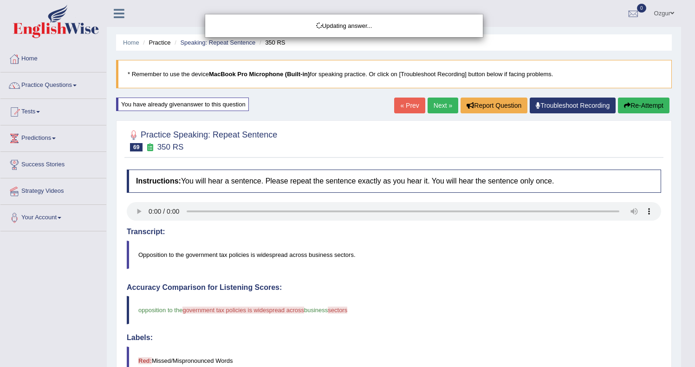
click at [663, 104] on button "Re-Attempt" at bounding box center [643, 105] width 51 height 16
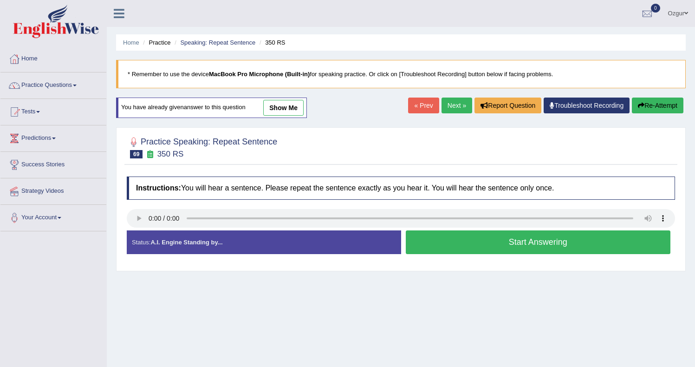
click at [453, 238] on button "Start Answering" at bounding box center [537, 242] width 265 height 24
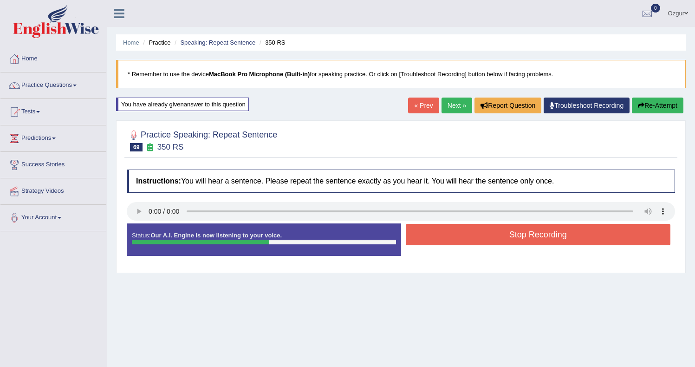
click at [479, 235] on button "Stop Recording" at bounding box center [537, 234] width 265 height 21
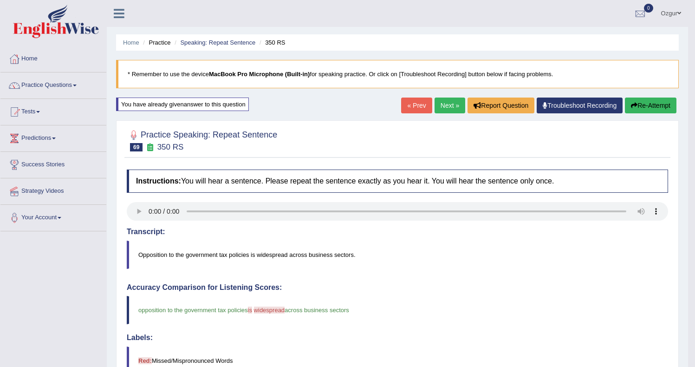
click at [664, 106] on button "Re-Attempt" at bounding box center [649, 105] width 51 height 16
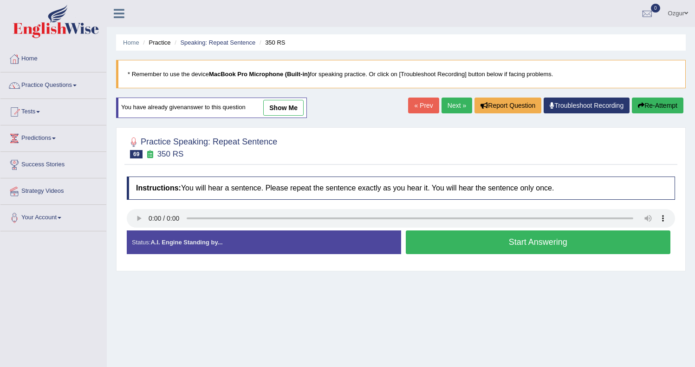
click at [470, 239] on button "Start Answering" at bounding box center [537, 242] width 265 height 24
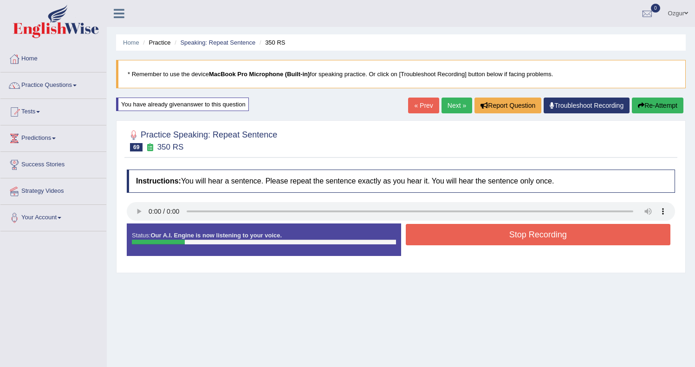
click at [650, 101] on button "Re-Attempt" at bounding box center [656, 105] width 51 height 16
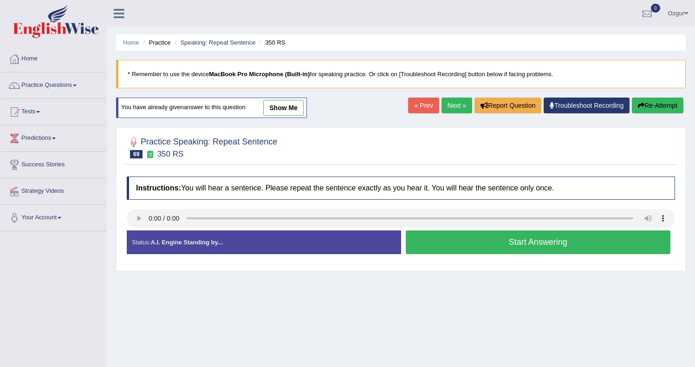
click at [455, 245] on button "Start Answering" at bounding box center [537, 242] width 265 height 24
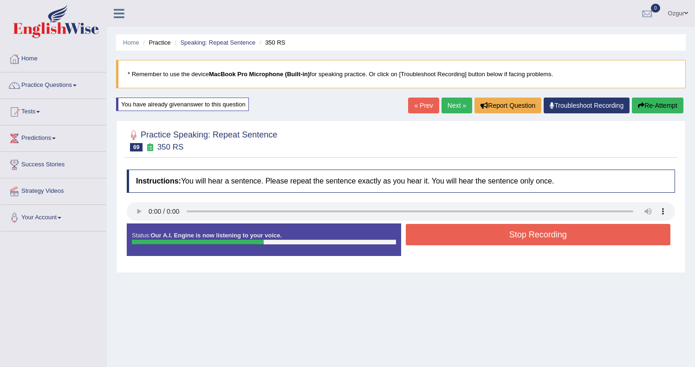
click at [541, 236] on button "Stop Recording" at bounding box center [537, 234] width 265 height 21
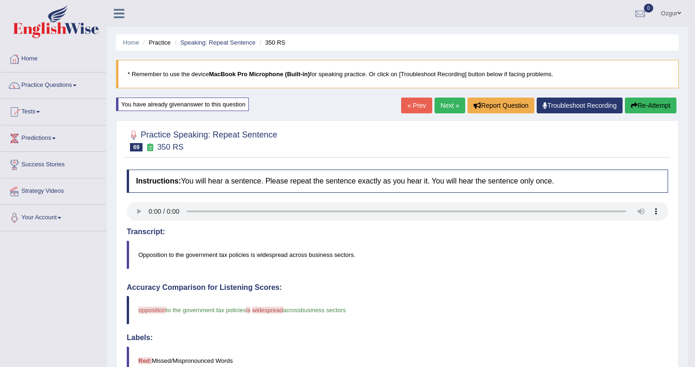
click at [450, 105] on link "Next »" at bounding box center [449, 105] width 31 height 16
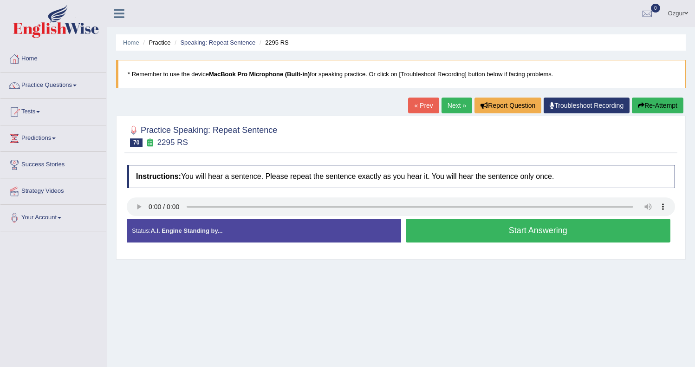
drag, startPoint x: 470, startPoint y: 232, endPoint x: 466, endPoint y: 232, distance: 4.7
click at [470, 232] on button "Start Answering" at bounding box center [537, 231] width 265 height 24
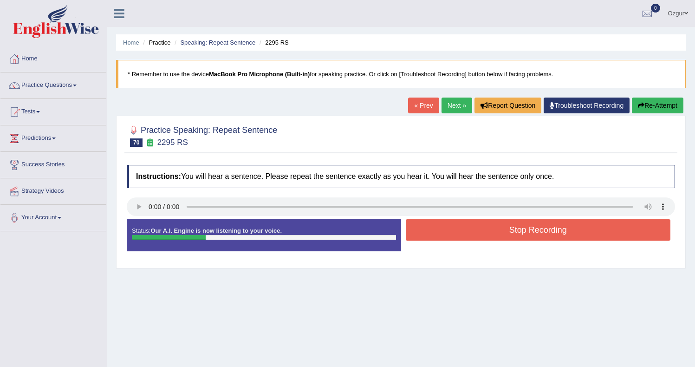
click at [470, 236] on button "Stop Recording" at bounding box center [537, 229] width 265 height 21
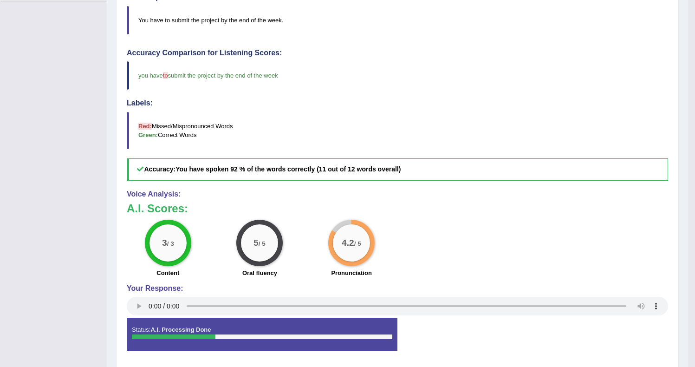
scroll to position [29, 0]
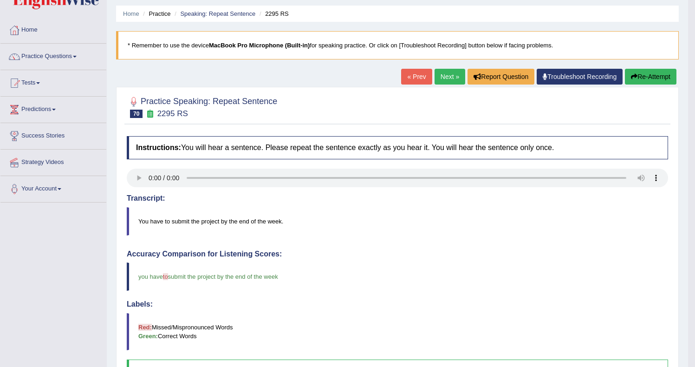
click at [440, 78] on link "Next »" at bounding box center [449, 77] width 31 height 16
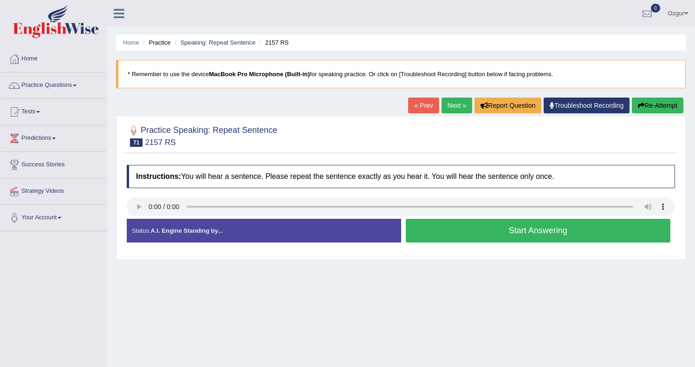
click at [457, 231] on button "Start Answering" at bounding box center [537, 231] width 265 height 24
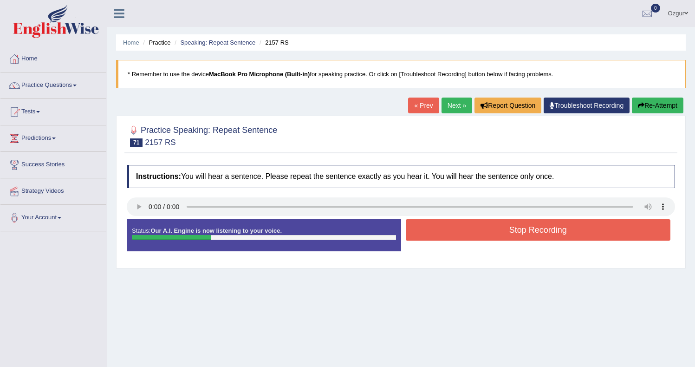
click at [502, 233] on button "Stop Recording" at bounding box center [537, 229] width 265 height 21
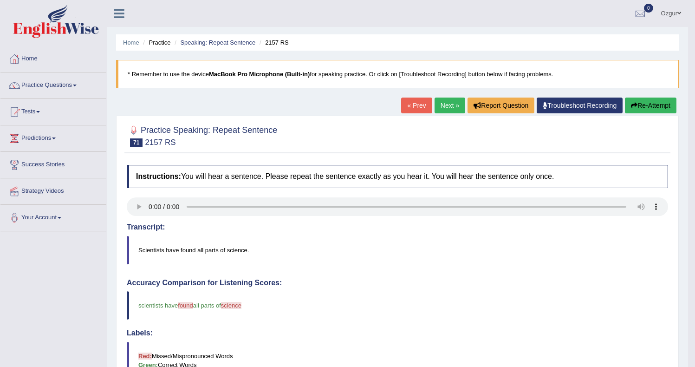
click at [651, 104] on button "Re-Attempt" at bounding box center [649, 105] width 51 height 16
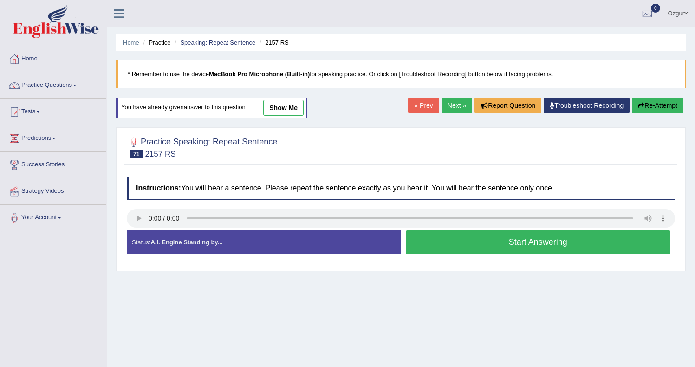
click at [526, 238] on button "Start Answering" at bounding box center [537, 242] width 265 height 24
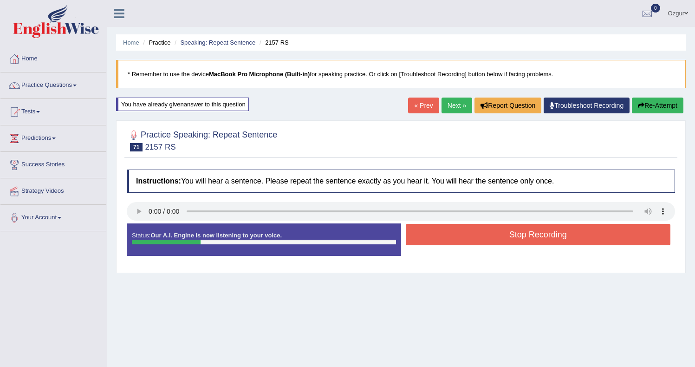
click at [508, 237] on button "Stop Recording" at bounding box center [537, 234] width 265 height 21
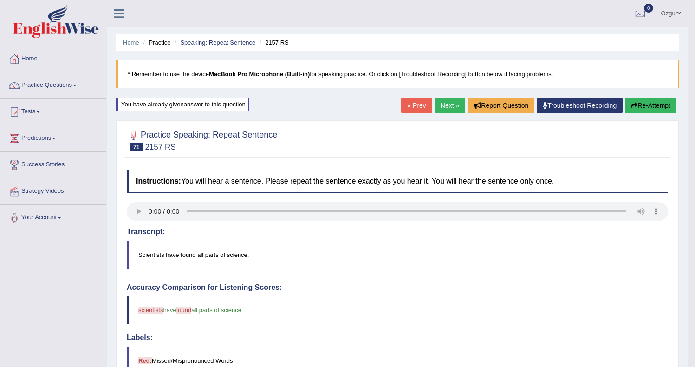
click at [640, 109] on button "Re-Attempt" at bounding box center [649, 105] width 51 height 16
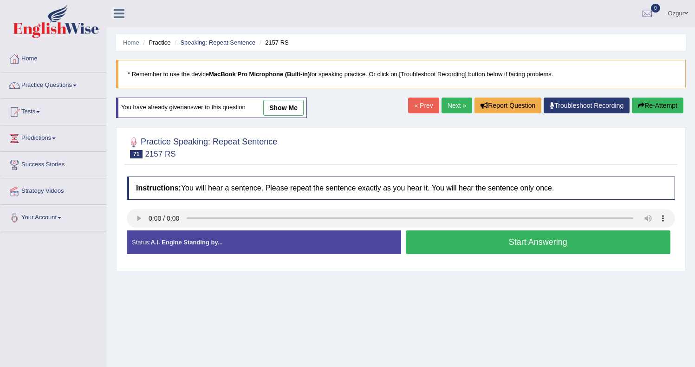
click at [471, 238] on button "Start Answering" at bounding box center [537, 242] width 265 height 24
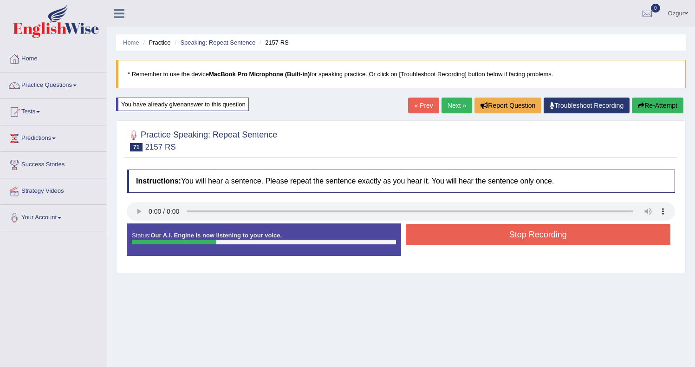
click at [475, 238] on button "Stop Recording" at bounding box center [537, 234] width 265 height 21
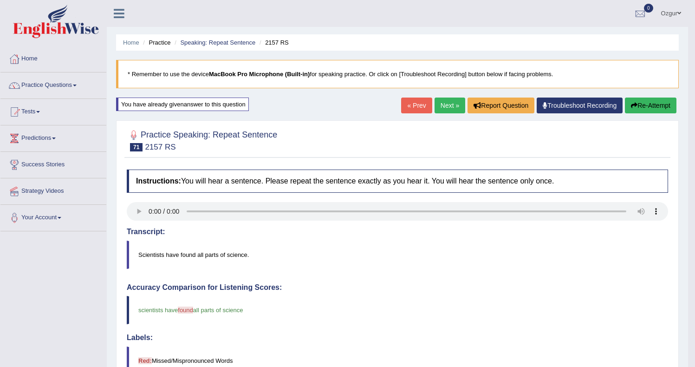
click at [654, 94] on div "Home Practice Speaking: Repeat Sentence 2157 RS * Remember to use the device Ma…" at bounding box center [397, 304] width 581 height 609
click at [653, 99] on button "Re-Attempt" at bounding box center [649, 105] width 51 height 16
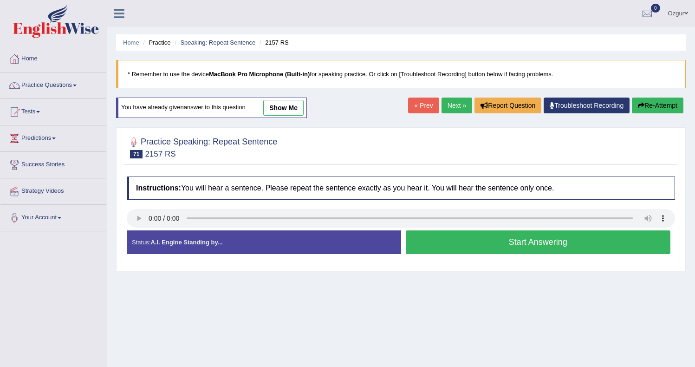
drag, startPoint x: 490, startPoint y: 243, endPoint x: 479, endPoint y: 241, distance: 10.8
click at [489, 243] on button "Start Answering" at bounding box center [537, 242] width 265 height 24
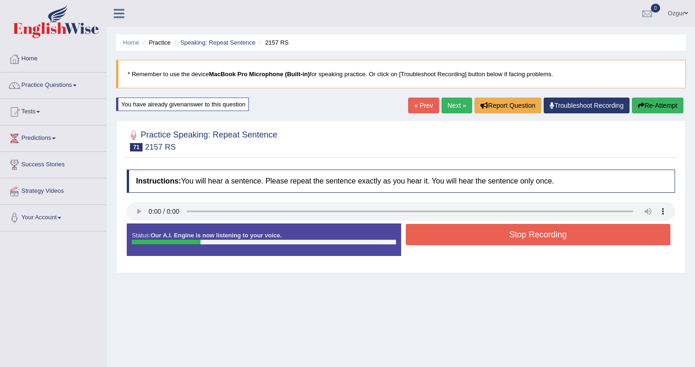
click at [506, 238] on button "Stop Recording" at bounding box center [537, 234] width 265 height 21
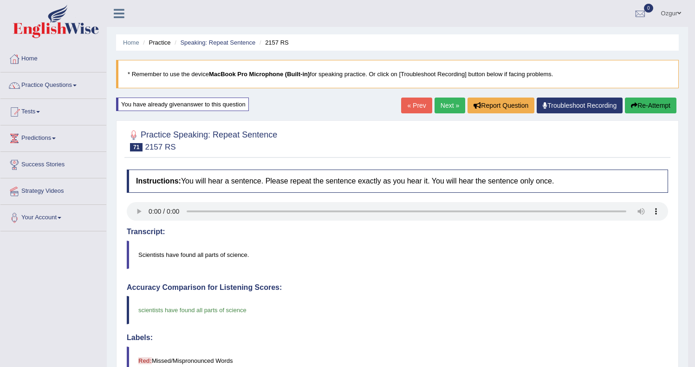
click at [451, 106] on link "Next »" at bounding box center [449, 105] width 31 height 16
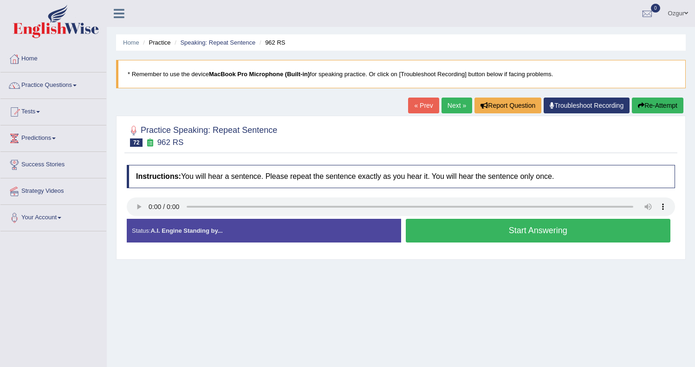
click at [448, 223] on button "Start Answering" at bounding box center [537, 231] width 265 height 24
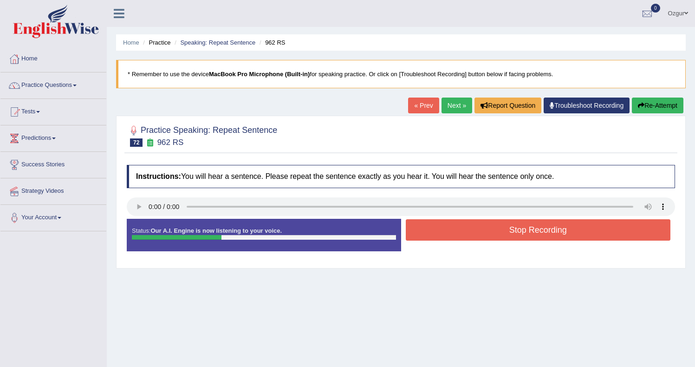
click at [478, 230] on button "Stop Recording" at bounding box center [537, 229] width 265 height 21
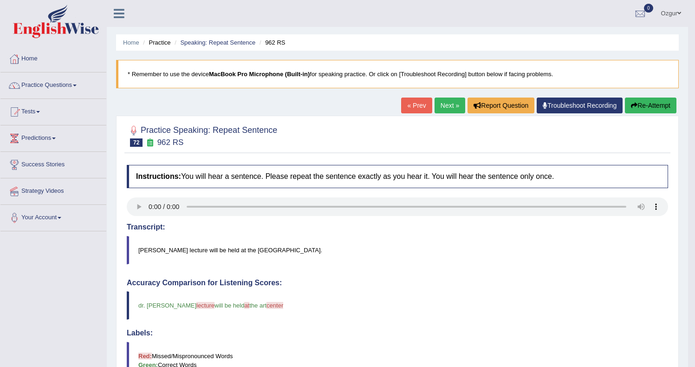
click at [658, 106] on button "Re-Attempt" at bounding box center [649, 105] width 51 height 16
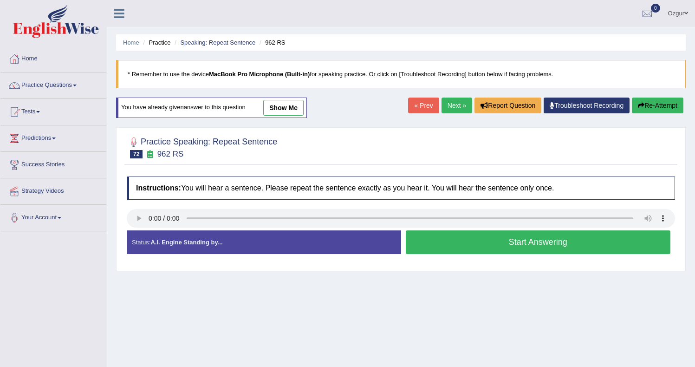
click at [495, 241] on button "Start Answering" at bounding box center [537, 242] width 265 height 24
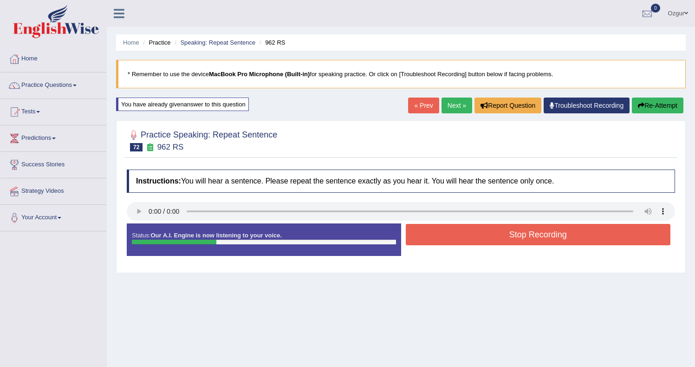
click at [489, 233] on button "Stop Recording" at bounding box center [537, 234] width 265 height 21
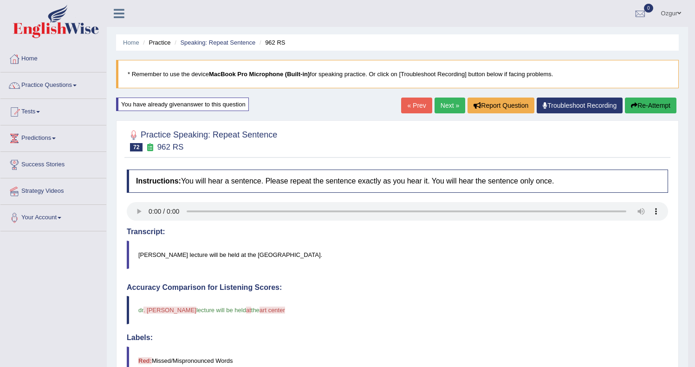
click at [444, 110] on link "Next »" at bounding box center [449, 105] width 31 height 16
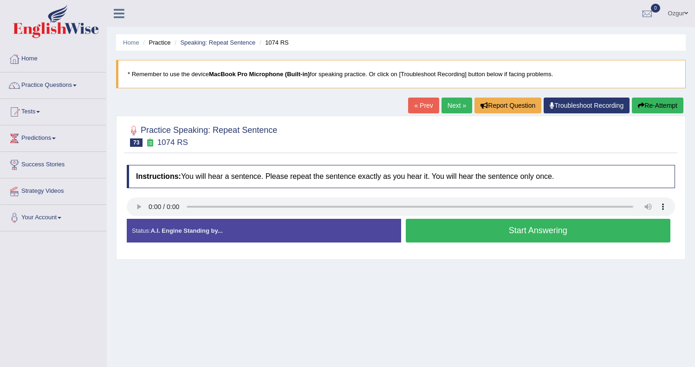
click at [459, 228] on button "Start Answering" at bounding box center [537, 231] width 265 height 24
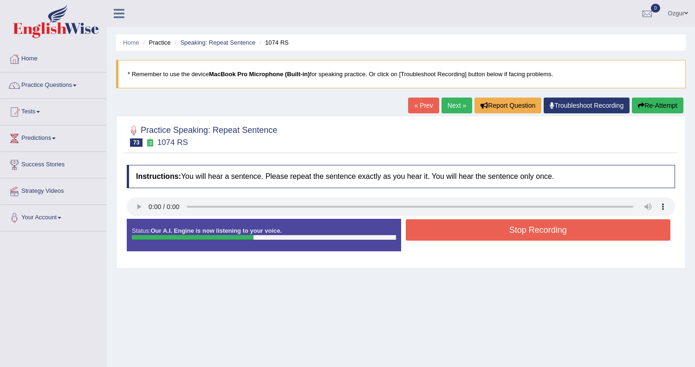
click at [467, 233] on button "Stop Recording" at bounding box center [537, 229] width 265 height 21
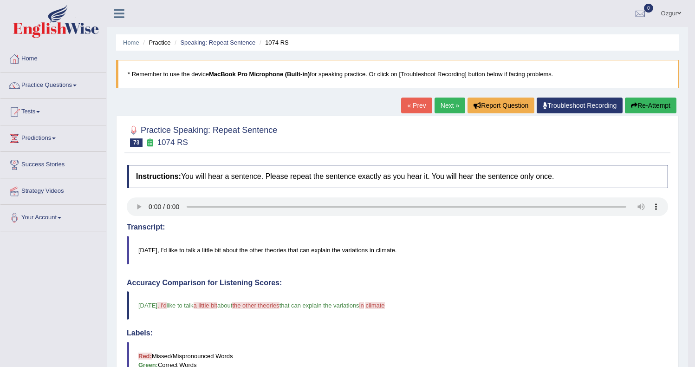
click at [646, 100] on button "Re-Attempt" at bounding box center [649, 105] width 51 height 16
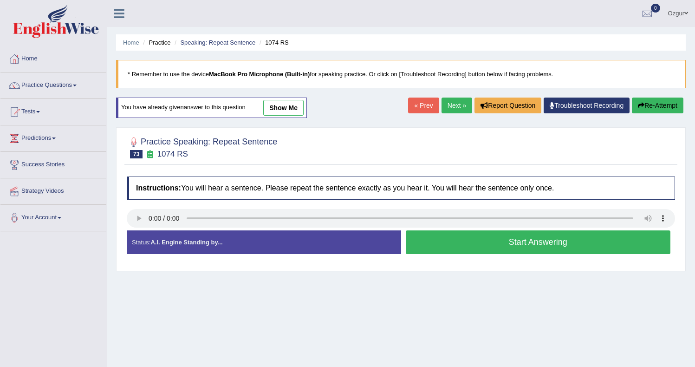
click at [446, 241] on button "Start Answering" at bounding box center [537, 242] width 265 height 24
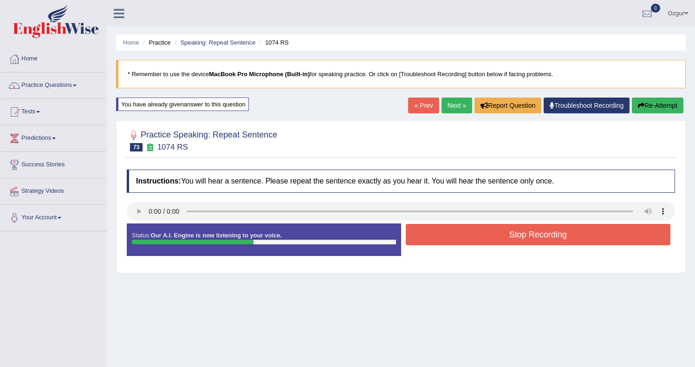
click at [467, 242] on button "Stop Recording" at bounding box center [537, 234] width 265 height 21
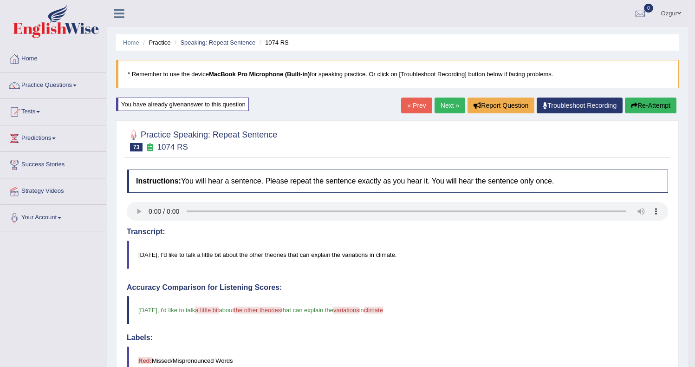
click at [643, 105] on button "Re-Attempt" at bounding box center [649, 105] width 51 height 16
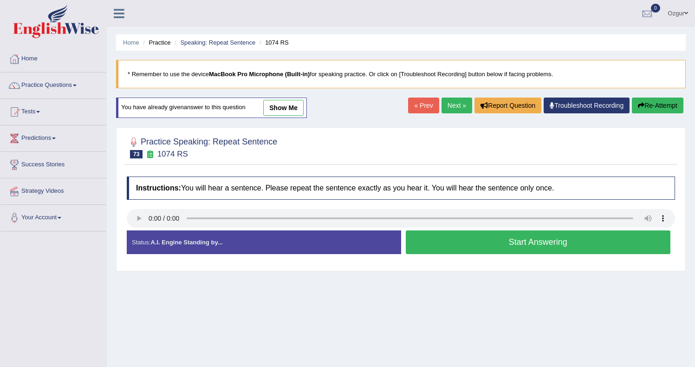
click at [438, 245] on button "Start Answering" at bounding box center [537, 242] width 265 height 24
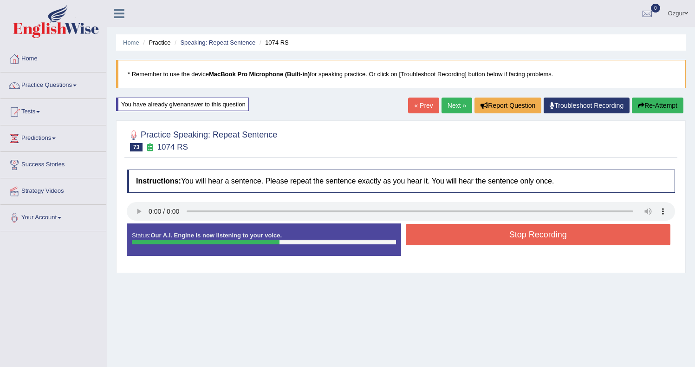
click at [473, 233] on button "Stop Recording" at bounding box center [537, 234] width 265 height 21
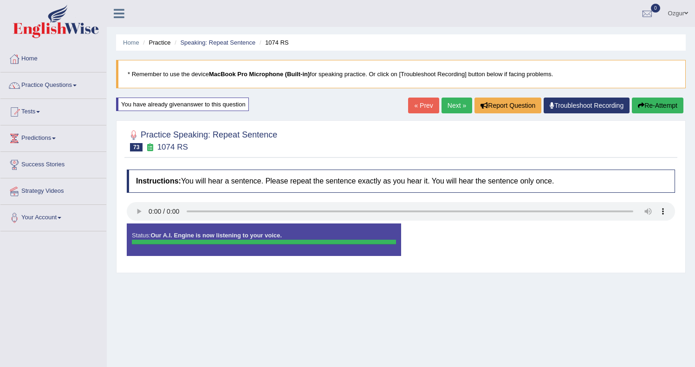
click at [659, 109] on button "Re-Attempt" at bounding box center [656, 105] width 51 height 16
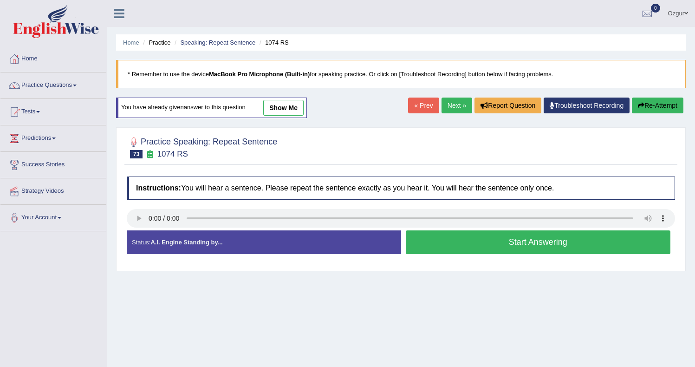
click at [477, 241] on button "Start Answering" at bounding box center [537, 242] width 265 height 24
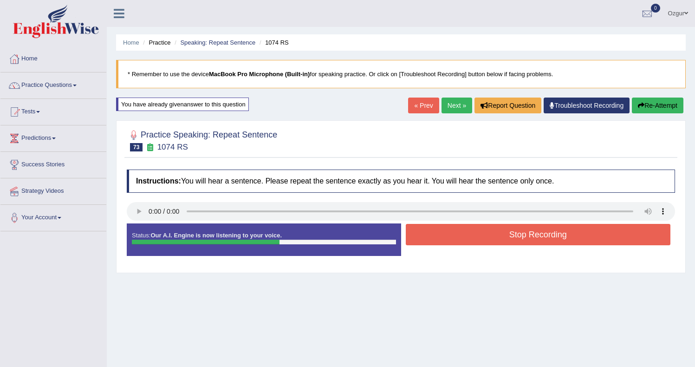
click at [499, 240] on button "Stop Recording" at bounding box center [537, 234] width 265 height 21
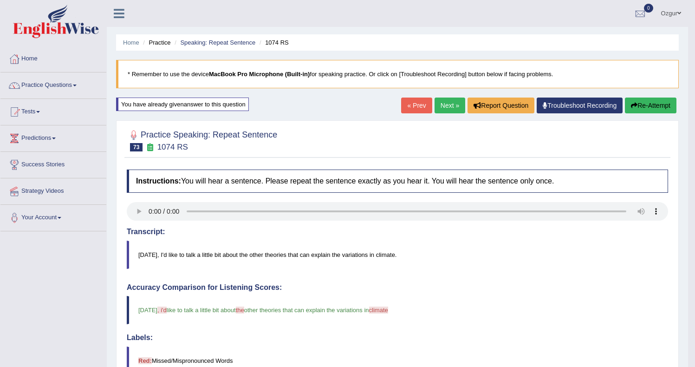
click at [642, 110] on button "Re-Attempt" at bounding box center [649, 105] width 51 height 16
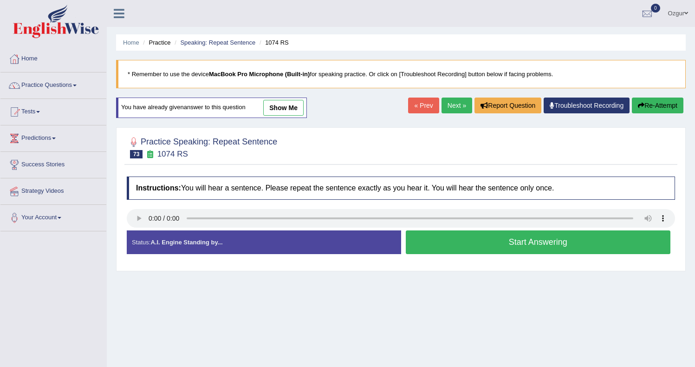
click at [439, 244] on button "Start Answering" at bounding box center [537, 242] width 265 height 24
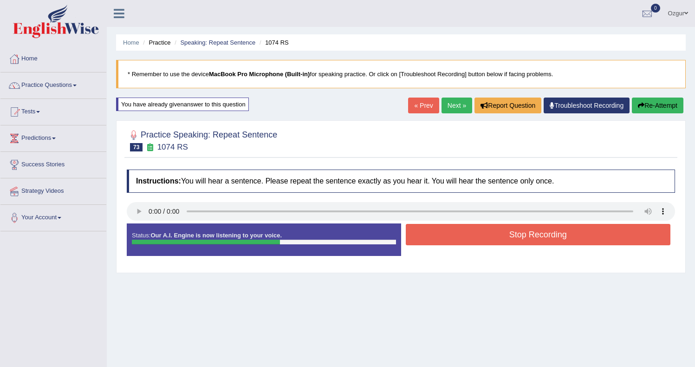
click at [439, 244] on button "Stop Recording" at bounding box center [537, 234] width 265 height 21
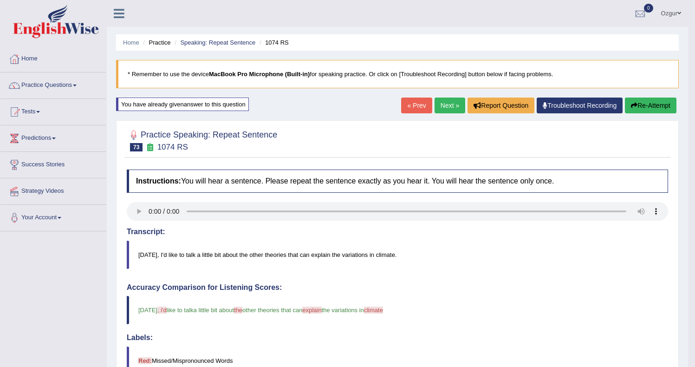
click at [451, 111] on link "Next »" at bounding box center [449, 105] width 31 height 16
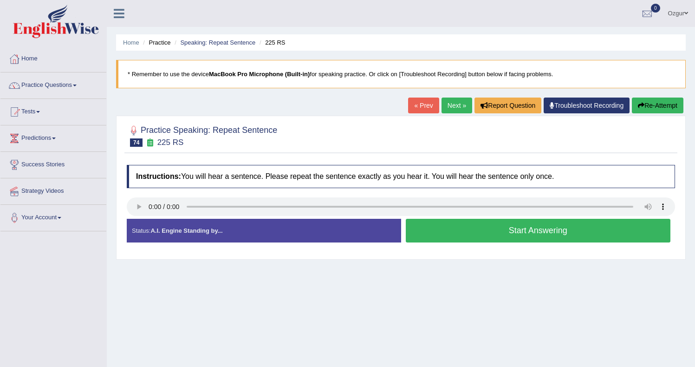
click at [460, 235] on button "Start Answering" at bounding box center [537, 231] width 265 height 24
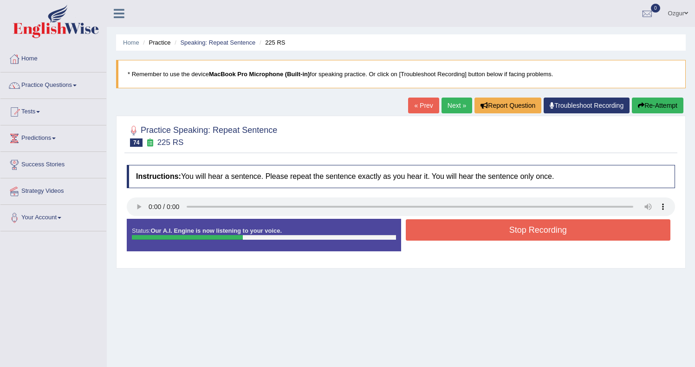
drag, startPoint x: 515, startPoint y: 240, endPoint x: 521, endPoint y: 230, distance: 12.7
click at [515, 240] on div "Stop Recording" at bounding box center [538, 231] width 274 height 24
click at [523, 228] on button "Stop Recording" at bounding box center [537, 229] width 265 height 21
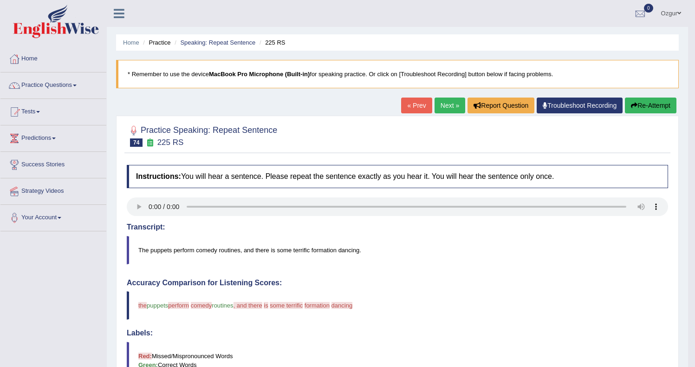
click at [643, 104] on button "Re-Attempt" at bounding box center [649, 105] width 51 height 16
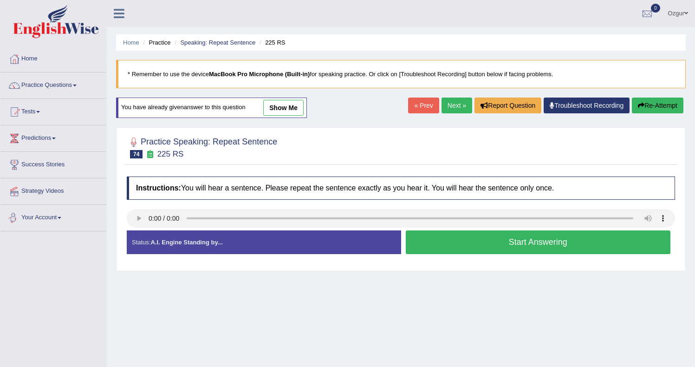
click at [440, 246] on button "Start Answering" at bounding box center [537, 242] width 265 height 24
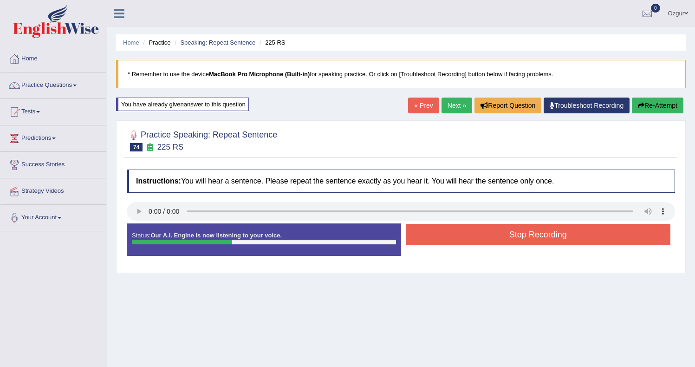
click at [485, 238] on button "Stop Recording" at bounding box center [537, 234] width 265 height 21
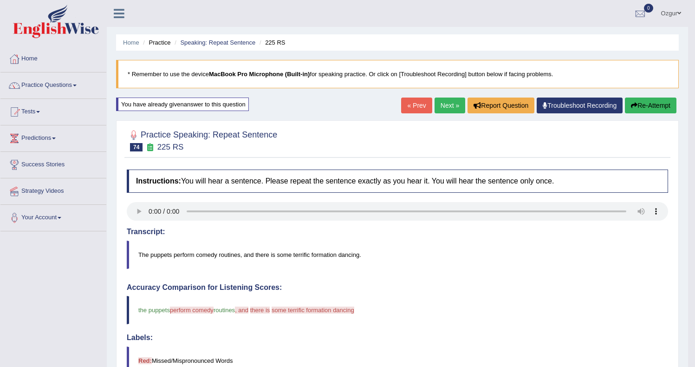
click at [643, 106] on button "Re-Attempt" at bounding box center [649, 105] width 51 height 16
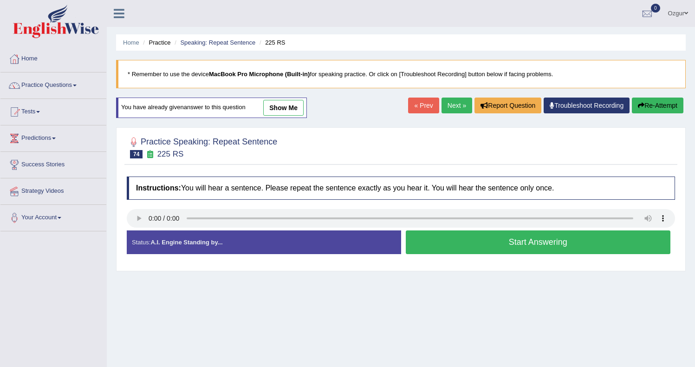
click at [460, 107] on link "Next »" at bounding box center [456, 105] width 31 height 16
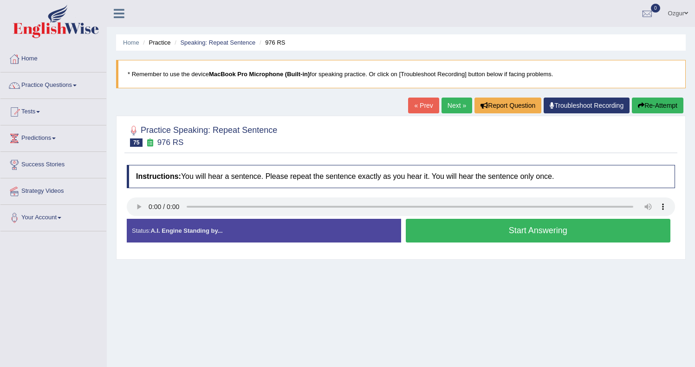
click at [451, 233] on button "Start Answering" at bounding box center [537, 231] width 265 height 24
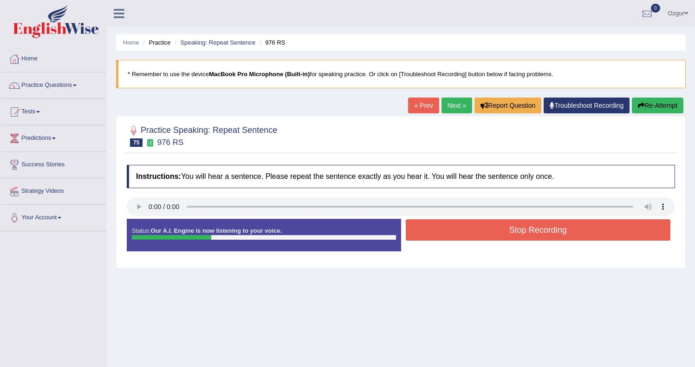
click at [458, 227] on button "Stop Recording" at bounding box center [537, 229] width 265 height 21
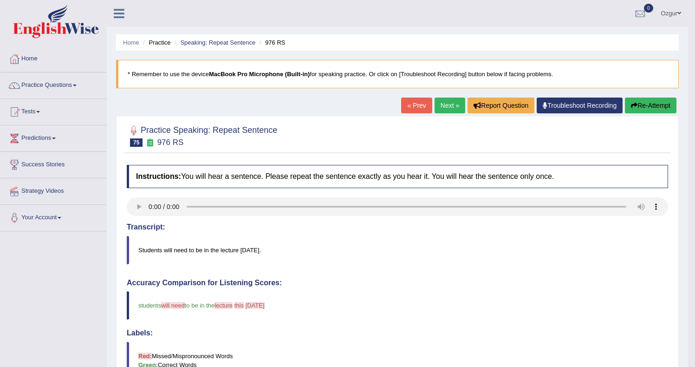
click at [636, 100] on button "Re-Attempt" at bounding box center [649, 105] width 51 height 16
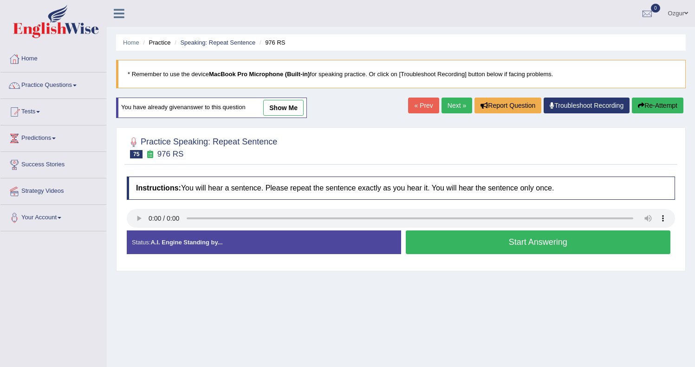
click at [450, 242] on button "Start Answering" at bounding box center [537, 242] width 265 height 24
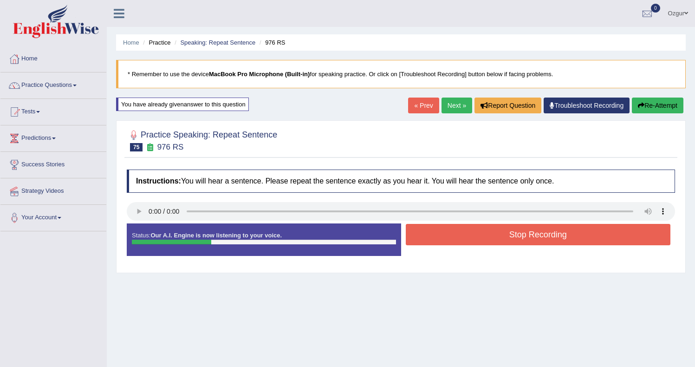
click at [443, 236] on button "Stop Recording" at bounding box center [537, 234] width 265 height 21
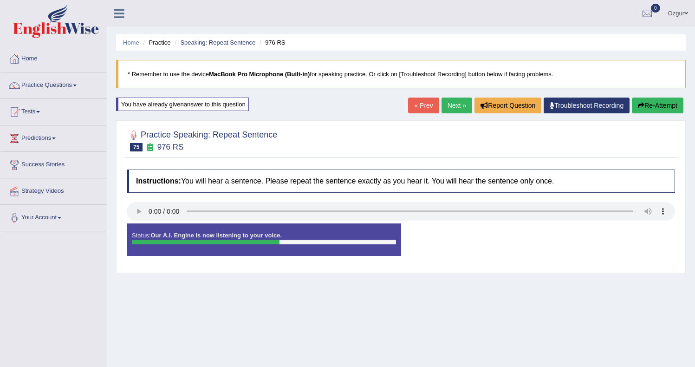
click at [662, 107] on button "Re-Attempt" at bounding box center [656, 105] width 51 height 16
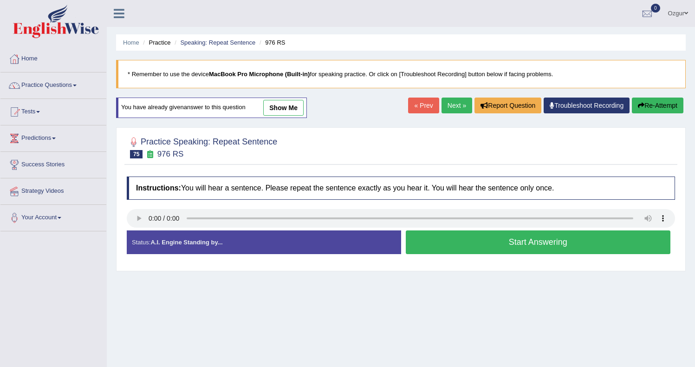
click at [462, 237] on button "Start Answering" at bounding box center [537, 242] width 265 height 24
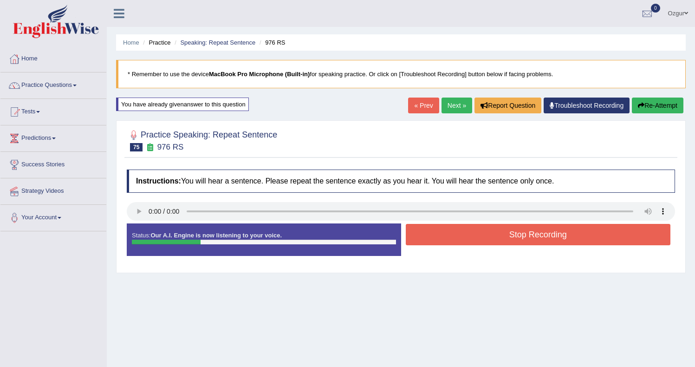
click at [480, 235] on button "Stop Recording" at bounding box center [537, 234] width 265 height 21
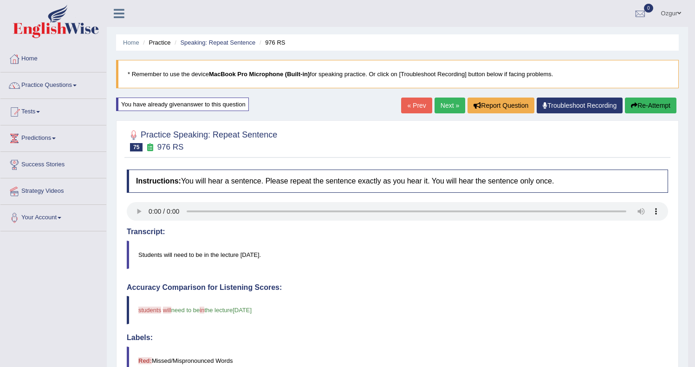
click at [648, 103] on button "Re-Attempt" at bounding box center [649, 105] width 51 height 16
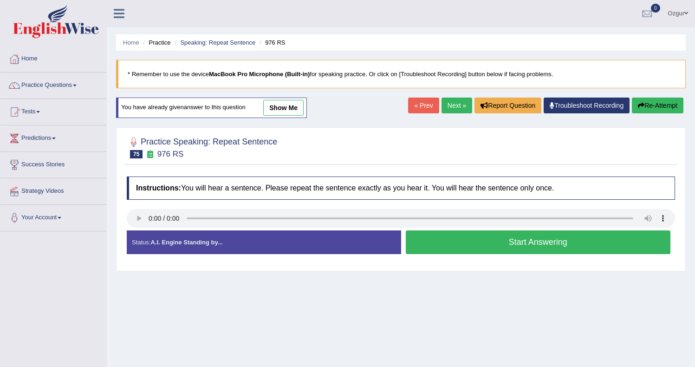
click at [442, 241] on button "Start Answering" at bounding box center [537, 242] width 265 height 24
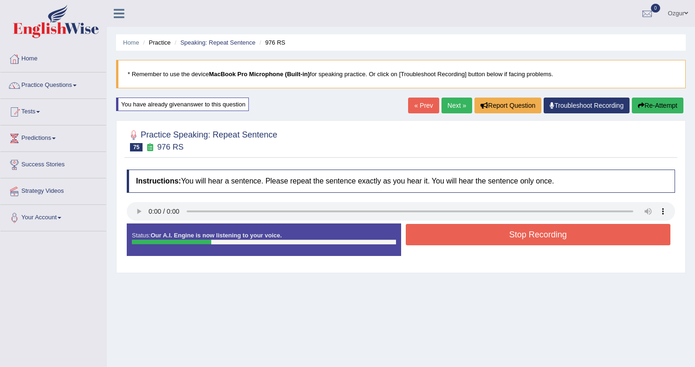
click at [449, 233] on button "Stop Recording" at bounding box center [537, 234] width 265 height 21
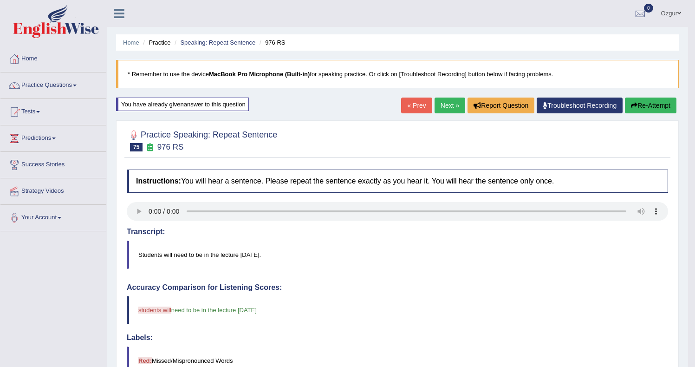
click at [638, 107] on button "Re-Attempt" at bounding box center [649, 105] width 51 height 16
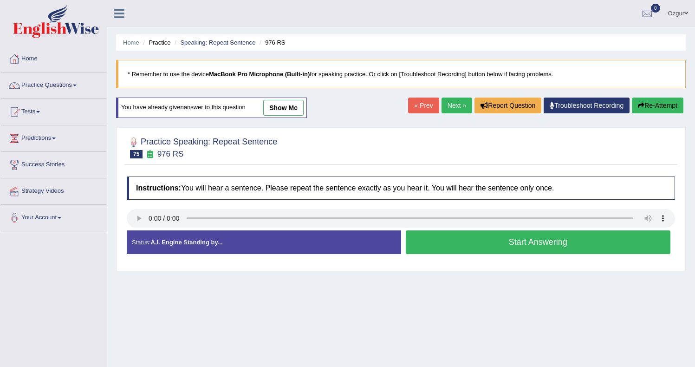
click at [449, 244] on button "Start Answering" at bounding box center [537, 242] width 265 height 24
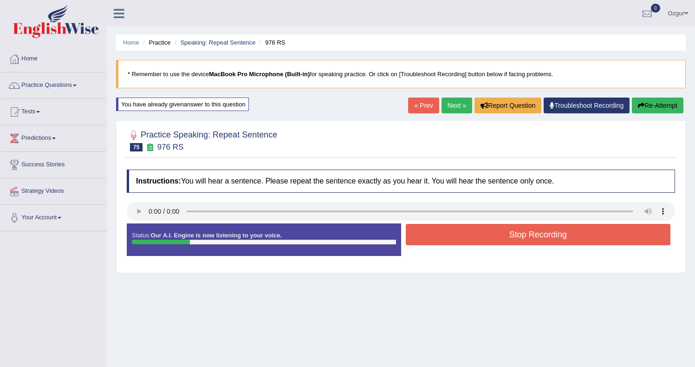
click at [457, 237] on button "Stop Recording" at bounding box center [537, 234] width 265 height 21
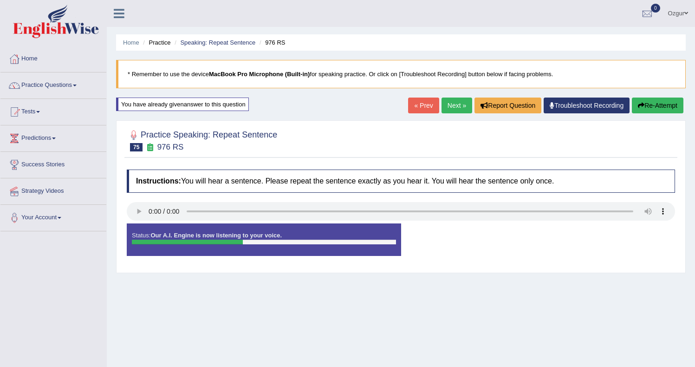
click at [660, 113] on button "Re-Attempt" at bounding box center [656, 105] width 51 height 16
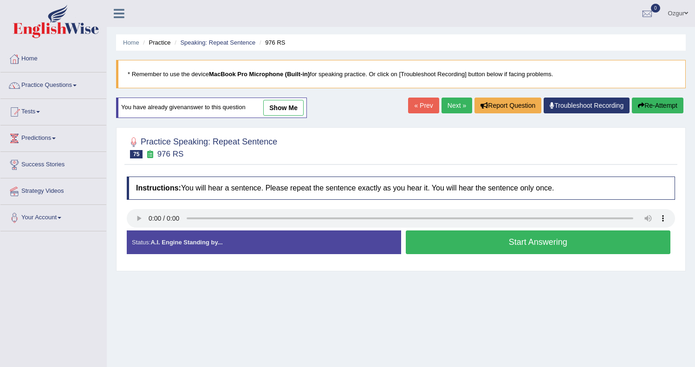
click at [507, 246] on button "Start Answering" at bounding box center [537, 242] width 265 height 24
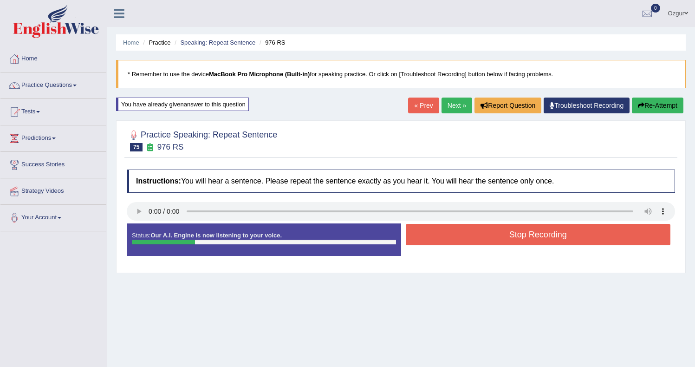
click at [485, 238] on button "Stop Recording" at bounding box center [537, 234] width 265 height 21
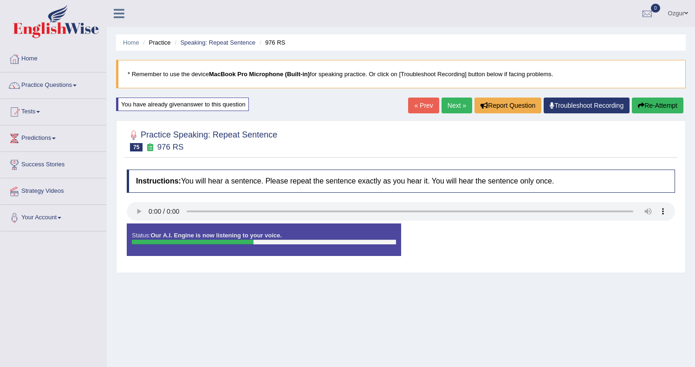
click at [656, 106] on button "Re-Attempt" at bounding box center [656, 105] width 51 height 16
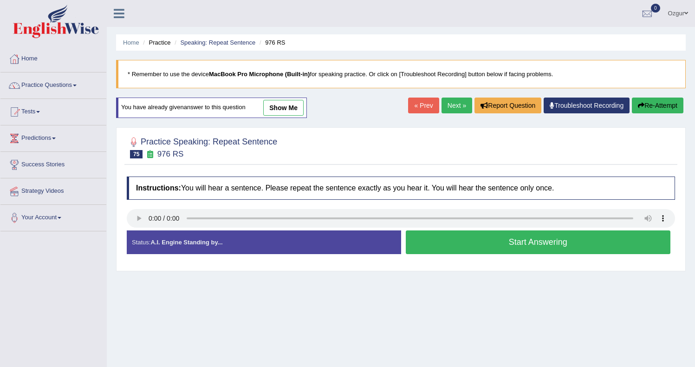
click at [458, 238] on button "Start Answering" at bounding box center [537, 242] width 265 height 24
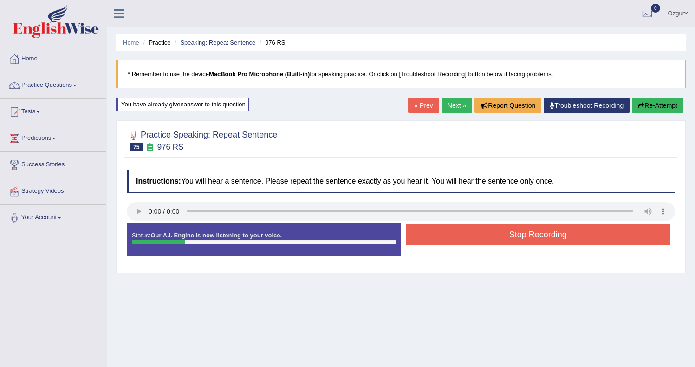
click at [469, 238] on button "Stop Recording" at bounding box center [537, 234] width 265 height 21
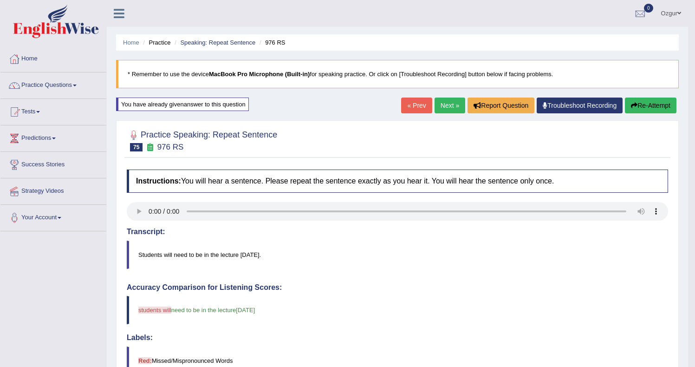
click at [435, 98] on link "Next »" at bounding box center [449, 105] width 31 height 16
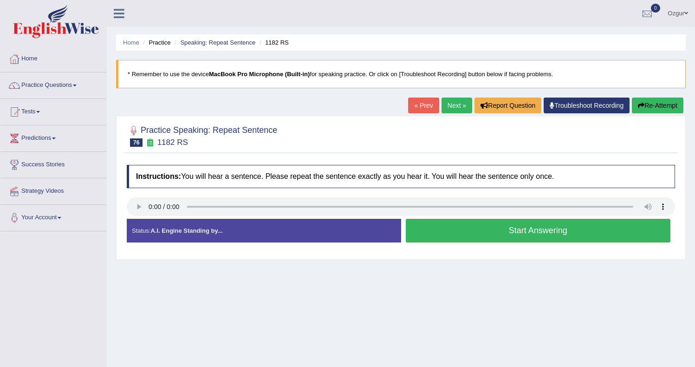
click at [477, 222] on button "Start Answering" at bounding box center [537, 231] width 265 height 24
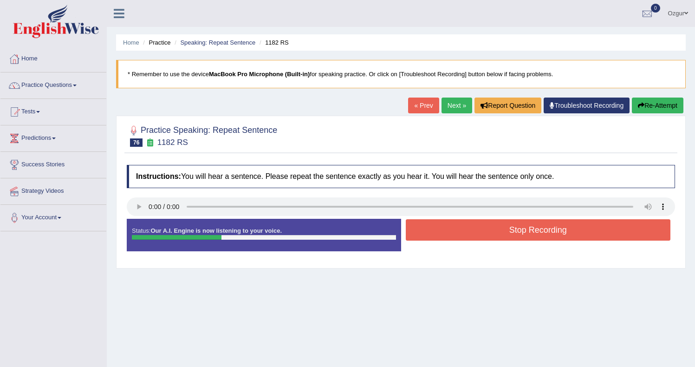
click at [465, 232] on button "Stop Recording" at bounding box center [537, 229] width 265 height 21
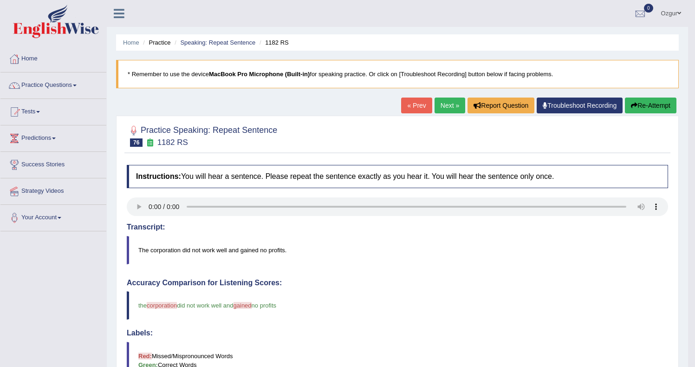
click at [680, 99] on div "Home Practice Speaking: Repeat Sentence 1182 RS * Remember to use the device Ma…" at bounding box center [397, 302] width 581 height 604
click at [659, 104] on button "Re-Attempt" at bounding box center [649, 105] width 51 height 16
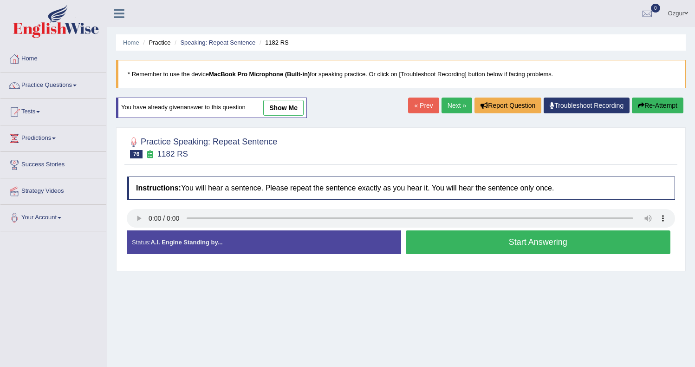
click at [458, 237] on button "Start Answering" at bounding box center [537, 242] width 265 height 24
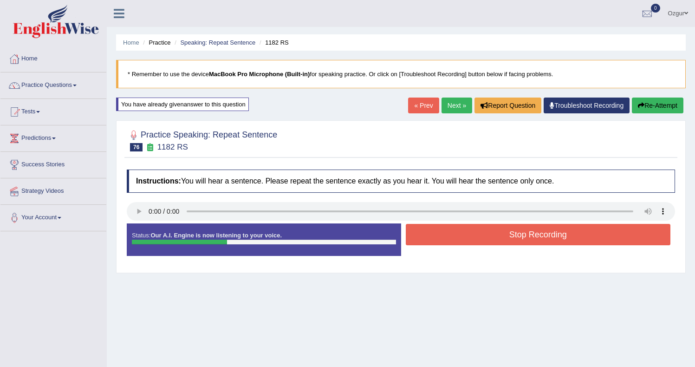
click at [453, 236] on button "Stop Recording" at bounding box center [537, 234] width 265 height 21
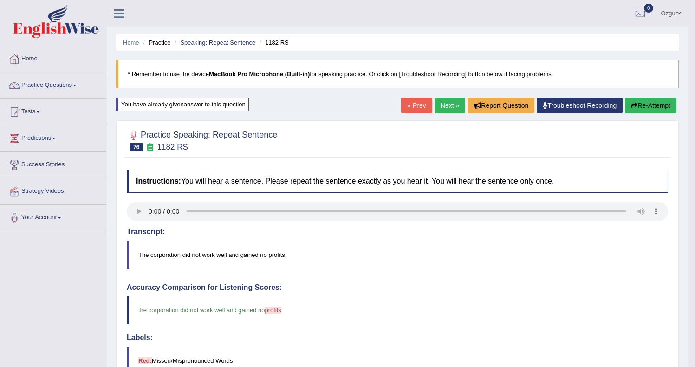
click at [655, 105] on button "Re-Attempt" at bounding box center [649, 105] width 51 height 16
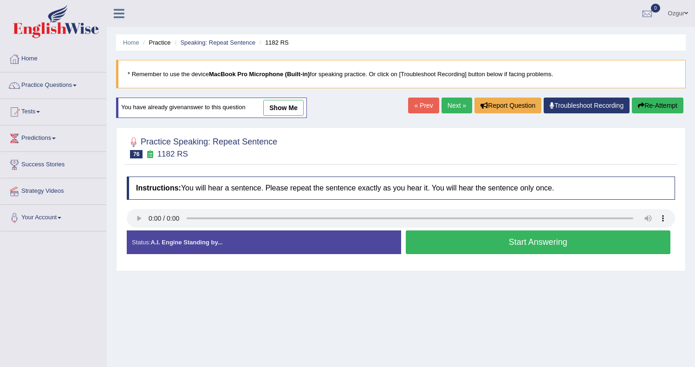
click at [441, 244] on button "Start Answering" at bounding box center [537, 242] width 265 height 24
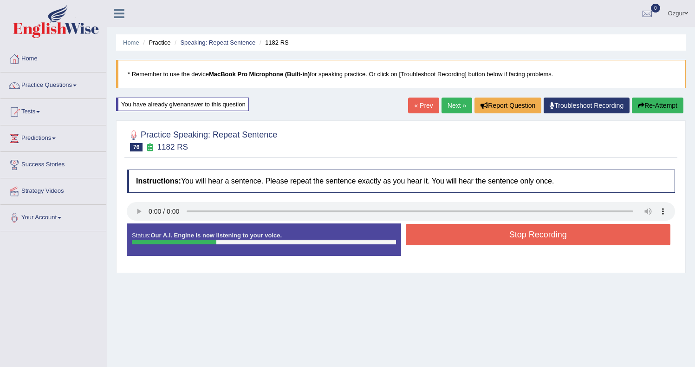
click at [439, 232] on button "Stop Recording" at bounding box center [537, 234] width 265 height 21
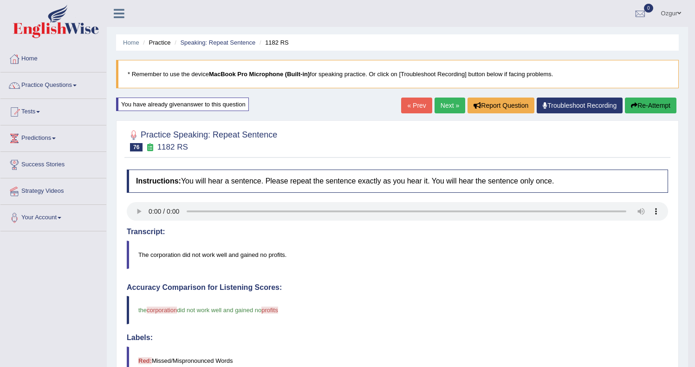
click at [646, 104] on button "Re-Attempt" at bounding box center [649, 105] width 51 height 16
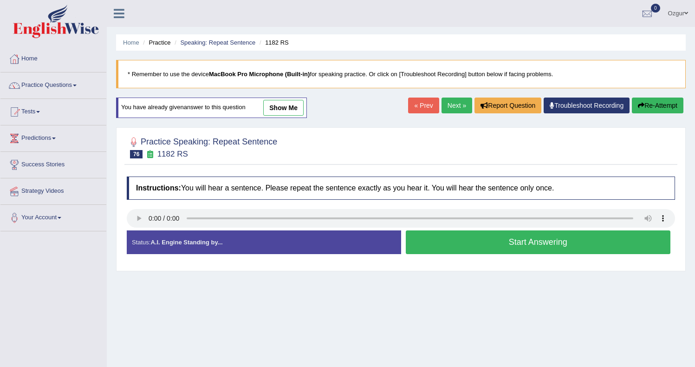
click at [463, 248] on button "Start Answering" at bounding box center [537, 242] width 265 height 24
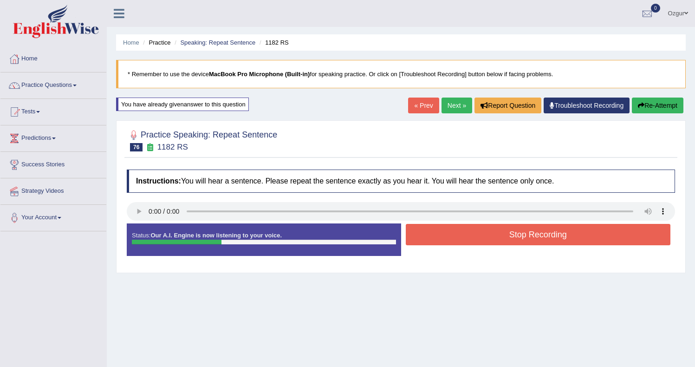
click at [435, 236] on button "Stop Recording" at bounding box center [537, 234] width 265 height 21
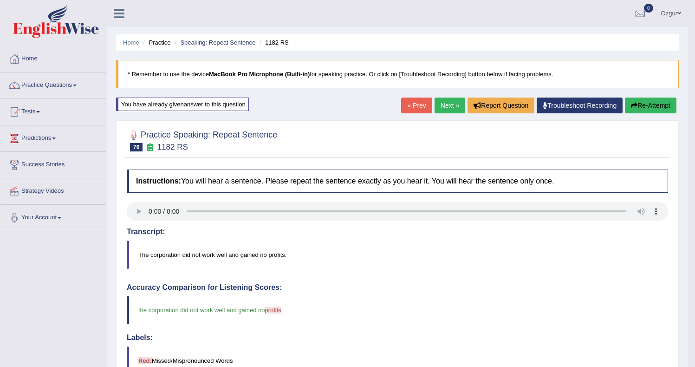
click at [447, 106] on link "Next »" at bounding box center [449, 105] width 31 height 16
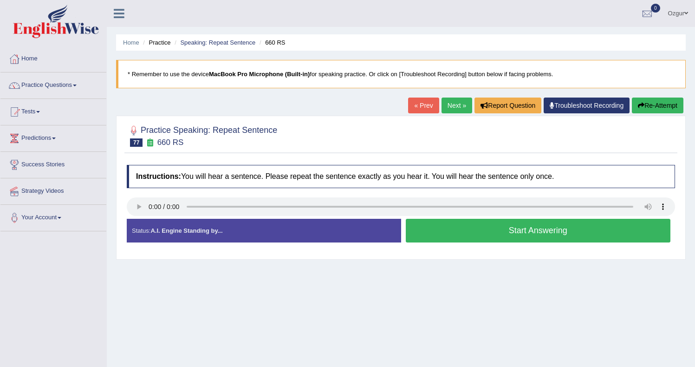
click at [472, 232] on button "Start Answering" at bounding box center [537, 231] width 265 height 24
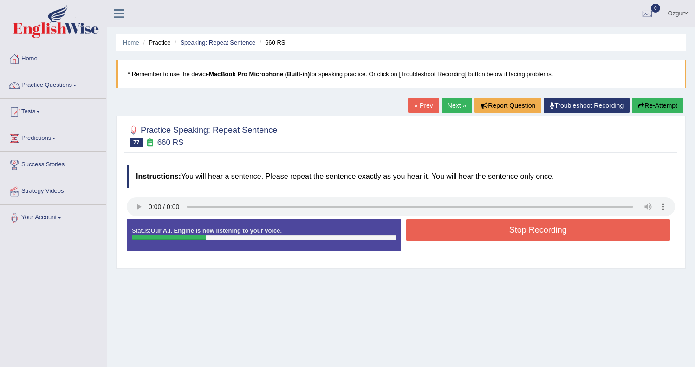
click at [508, 231] on button "Stop Recording" at bounding box center [537, 229] width 265 height 21
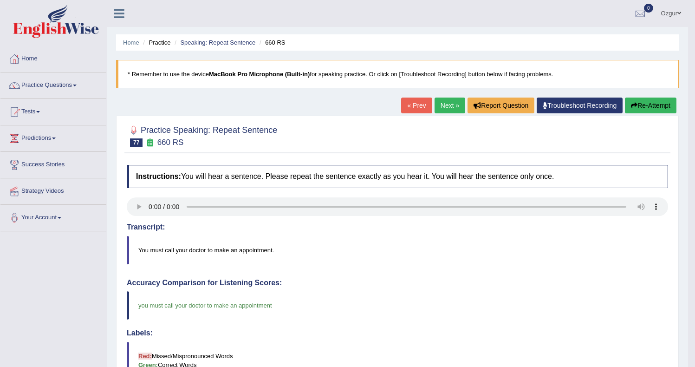
click at [447, 110] on link "Next »" at bounding box center [449, 105] width 31 height 16
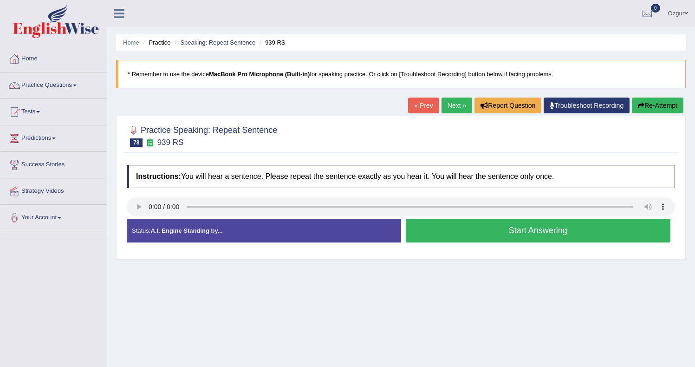
click at [478, 235] on button "Start Answering" at bounding box center [537, 231] width 265 height 24
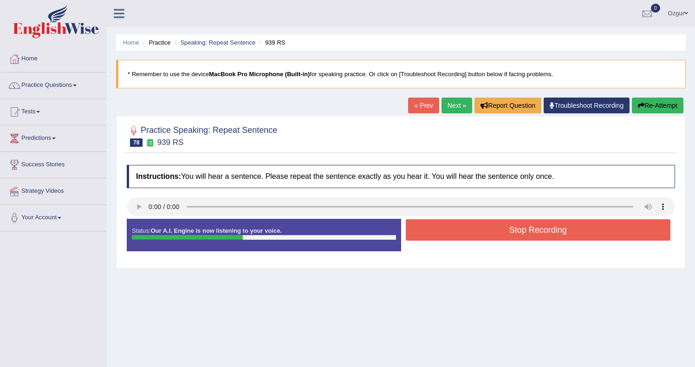
click at [459, 234] on button "Stop Recording" at bounding box center [537, 229] width 265 height 21
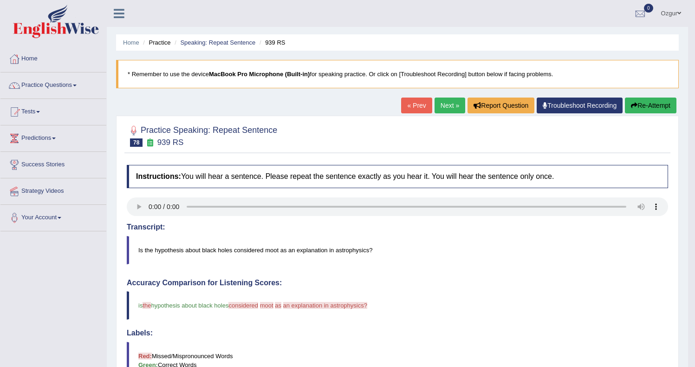
click at [651, 103] on button "Re-Attempt" at bounding box center [649, 105] width 51 height 16
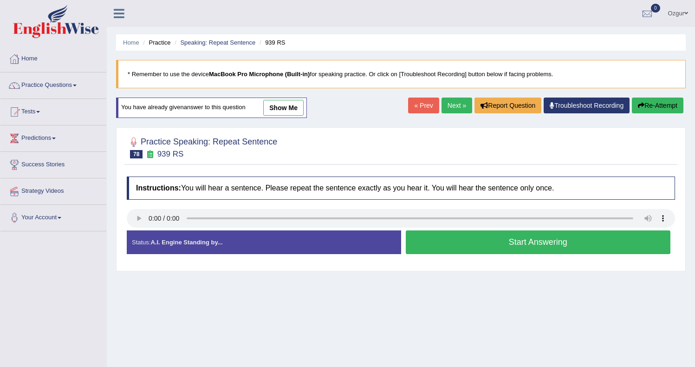
click at [453, 247] on button "Start Answering" at bounding box center [537, 242] width 265 height 24
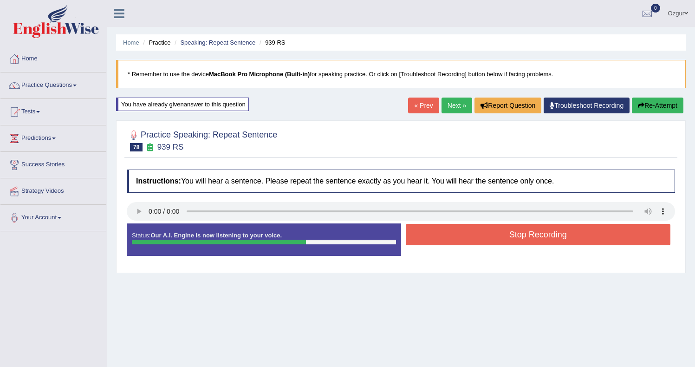
click at [446, 233] on button "Stop Recording" at bounding box center [537, 234] width 265 height 21
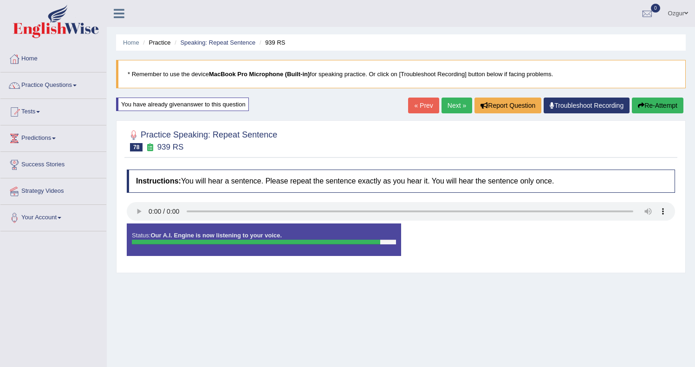
click at [650, 109] on button "Re-Attempt" at bounding box center [656, 105] width 51 height 16
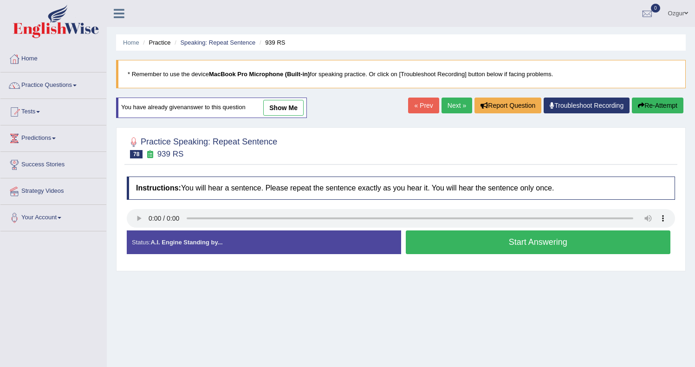
click at [501, 245] on button "Start Answering" at bounding box center [537, 242] width 265 height 24
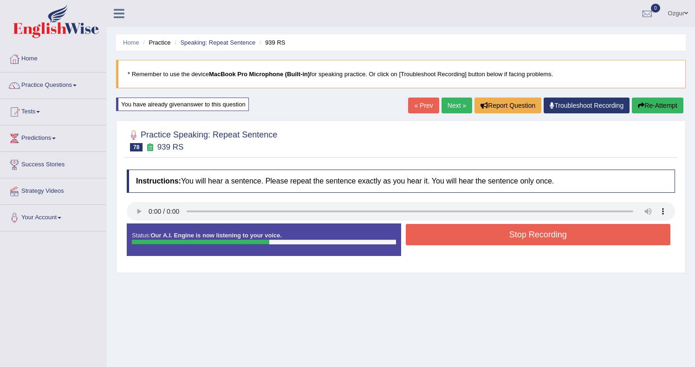
click at [502, 239] on button "Stop Recording" at bounding box center [537, 234] width 265 height 21
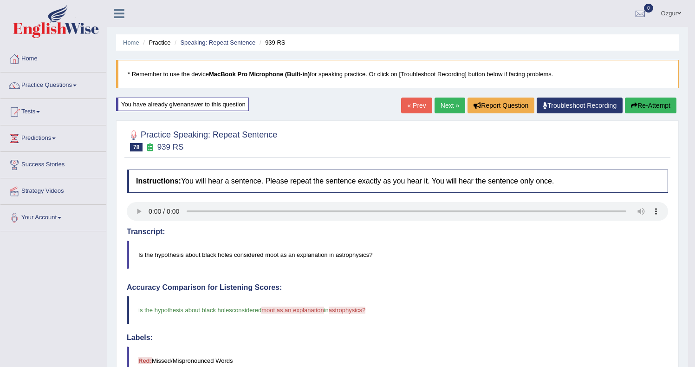
click at [444, 100] on link "Next »" at bounding box center [449, 105] width 31 height 16
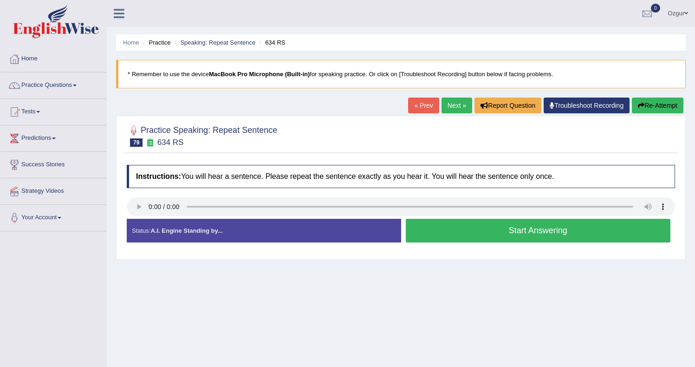
click at [463, 231] on button "Start Answering" at bounding box center [537, 231] width 265 height 24
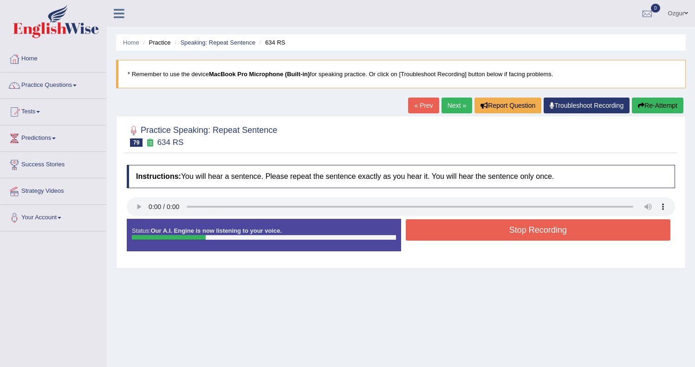
click at [480, 233] on button "Stop Recording" at bounding box center [537, 229] width 265 height 21
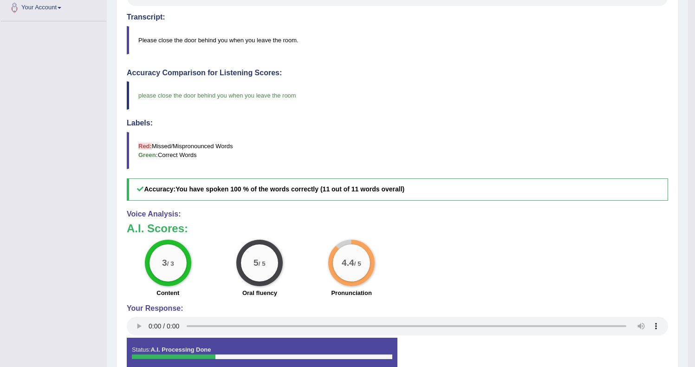
scroll to position [4, 0]
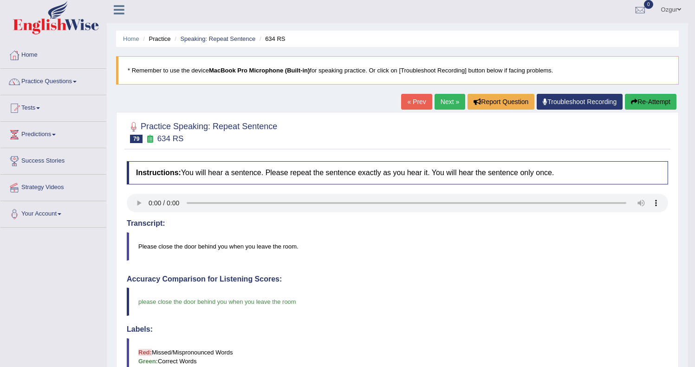
click at [443, 101] on link "Next »" at bounding box center [449, 102] width 31 height 16
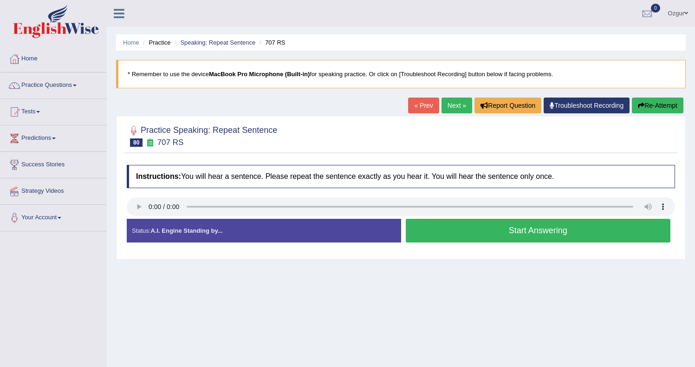
click at [479, 241] on button "Start Answering" at bounding box center [537, 231] width 265 height 24
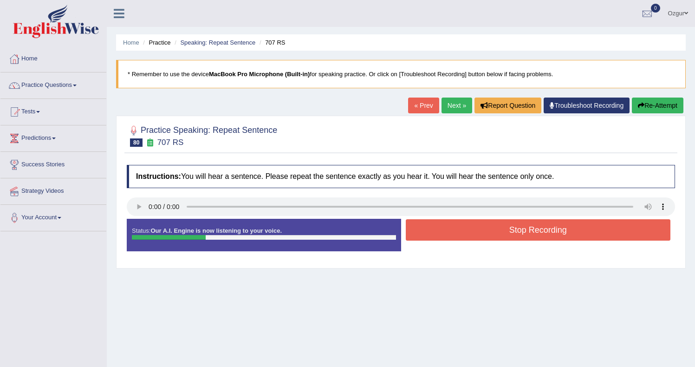
click at [478, 230] on button "Stop Recording" at bounding box center [537, 229] width 265 height 21
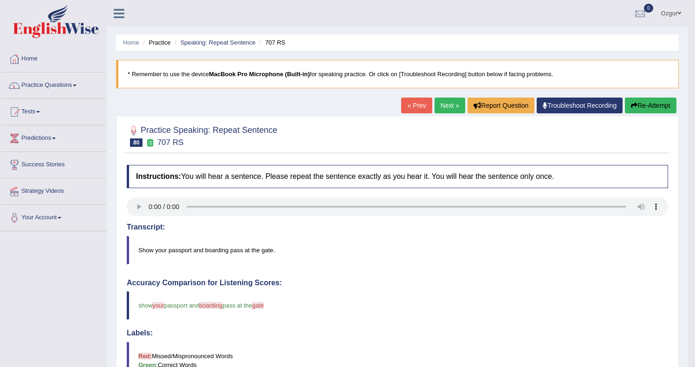
click at [446, 103] on link "Next »" at bounding box center [449, 105] width 31 height 16
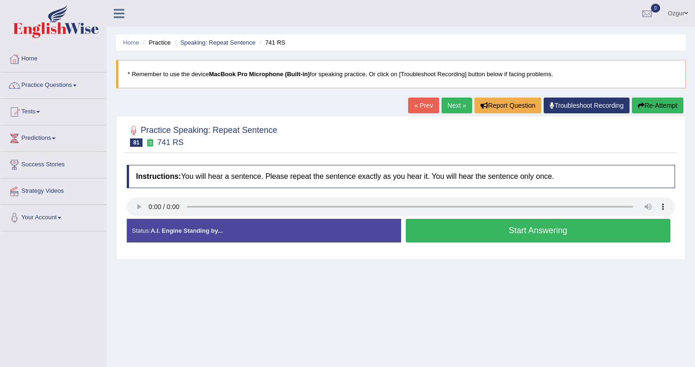
click at [437, 228] on button "Start Answering" at bounding box center [537, 231] width 265 height 24
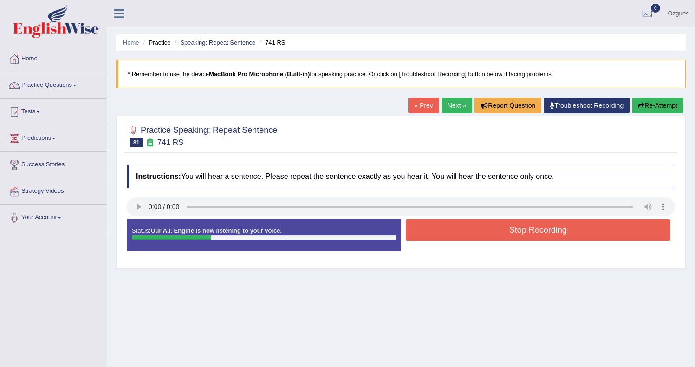
click at [470, 235] on button "Stop Recording" at bounding box center [537, 229] width 265 height 21
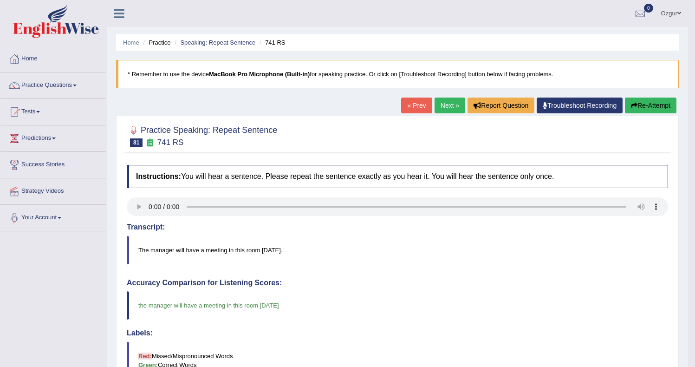
click at [439, 109] on link "Next »" at bounding box center [449, 105] width 31 height 16
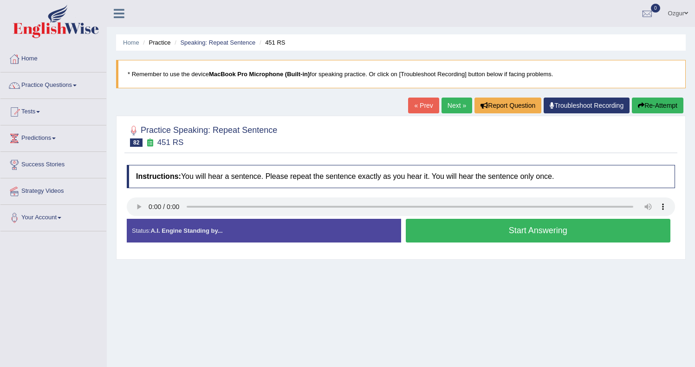
click at [483, 227] on button "Start Answering" at bounding box center [537, 231] width 265 height 24
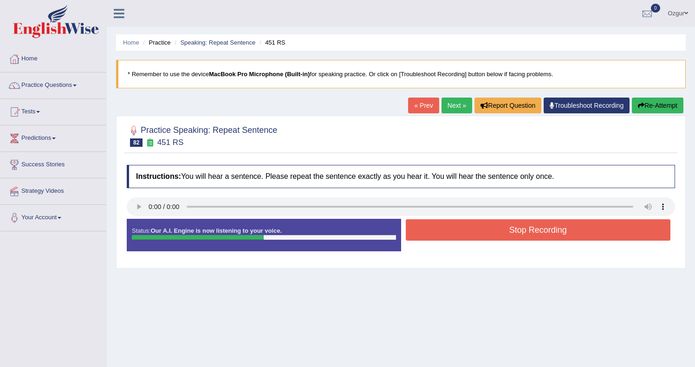
click at [480, 232] on button "Stop Recording" at bounding box center [537, 229] width 265 height 21
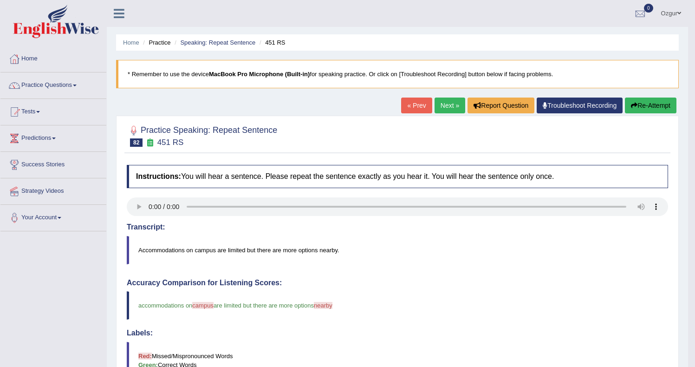
click at [637, 103] on button "Re-Attempt" at bounding box center [649, 105] width 51 height 16
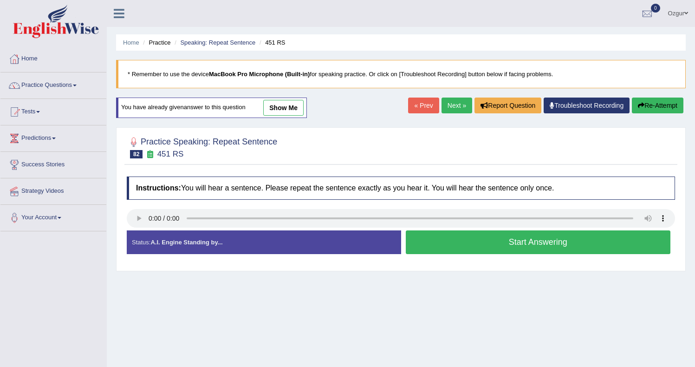
click at [466, 241] on button "Start Answering" at bounding box center [537, 242] width 265 height 24
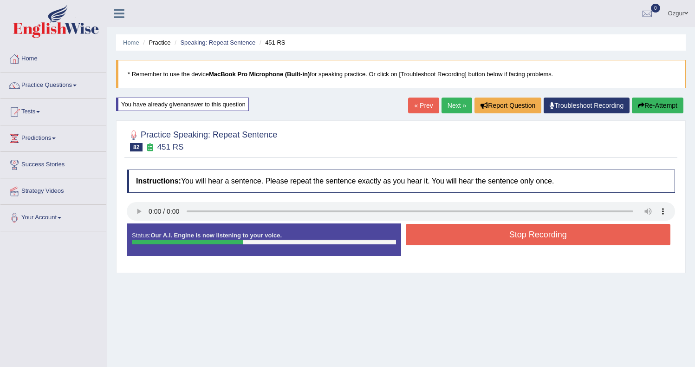
click at [468, 234] on button "Stop Recording" at bounding box center [537, 234] width 265 height 21
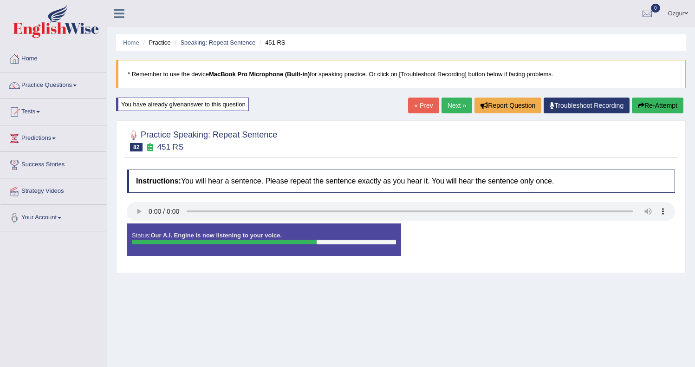
click at [665, 109] on button "Re-Attempt" at bounding box center [656, 105] width 51 height 16
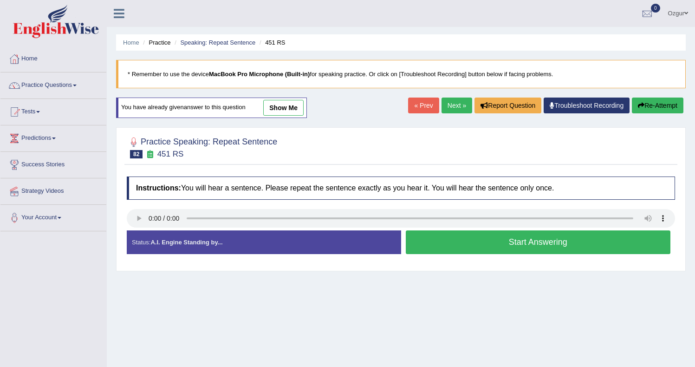
click at [480, 238] on button "Start Answering" at bounding box center [537, 242] width 265 height 24
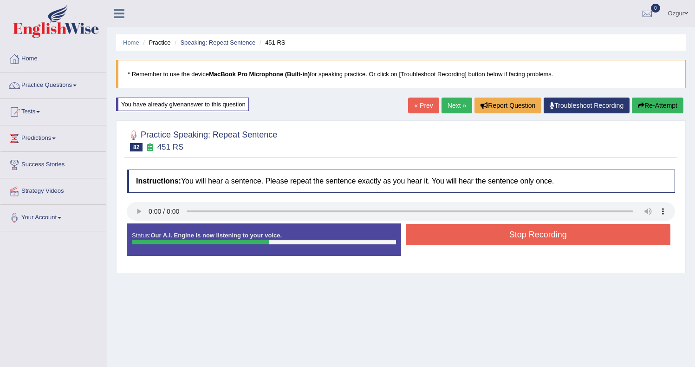
click at [456, 236] on button "Stop Recording" at bounding box center [537, 234] width 265 height 21
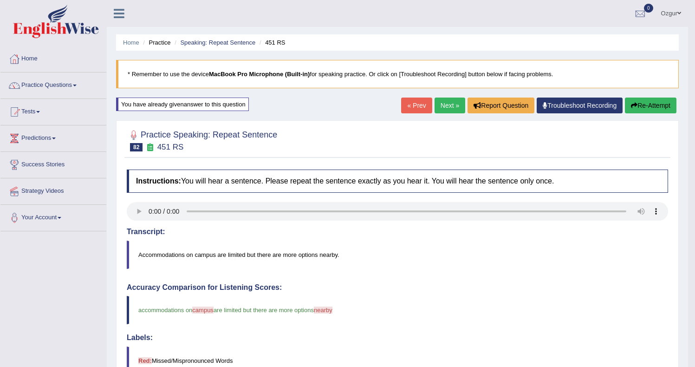
click at [450, 100] on link "Next »" at bounding box center [449, 105] width 31 height 16
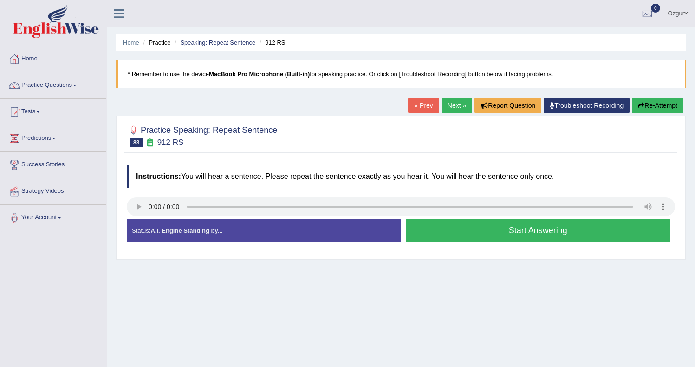
click at [469, 228] on button "Start Answering" at bounding box center [537, 231] width 265 height 24
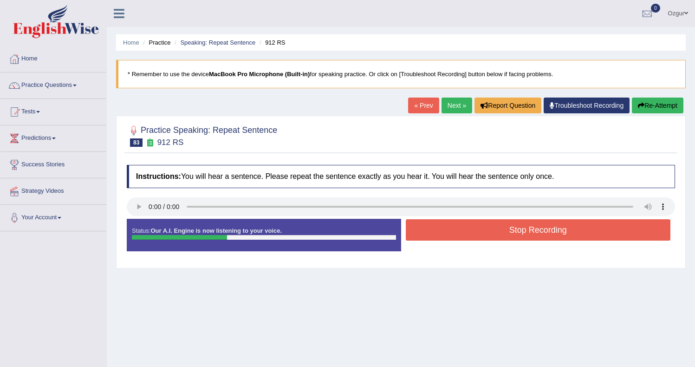
click at [470, 228] on button "Stop Recording" at bounding box center [537, 229] width 265 height 21
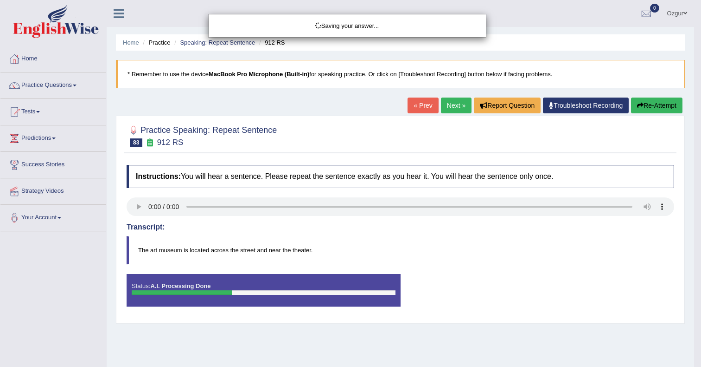
click at [661, 114] on div "Saving your answer..." at bounding box center [350, 183] width 701 height 367
click at [661, 108] on body "Toggle navigation Home Practice Questions Speaking Practice Read Aloud Repeat S…" at bounding box center [350, 183] width 701 height 367
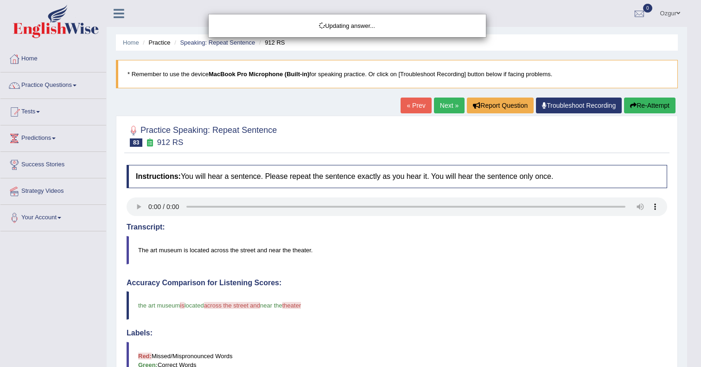
click at [657, 103] on div "Updating answer..." at bounding box center [350, 183] width 701 height 367
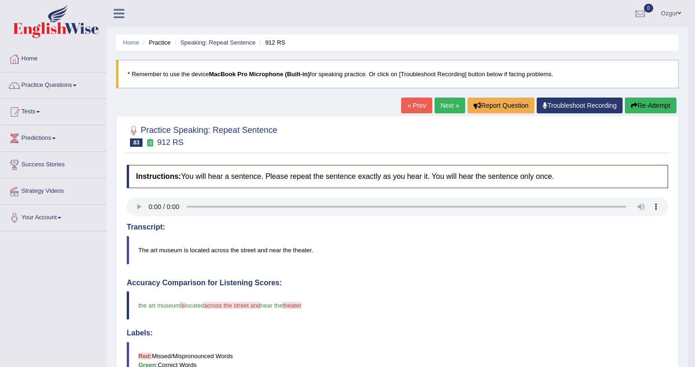
click at [652, 108] on button "Re-Attempt" at bounding box center [649, 105] width 51 height 16
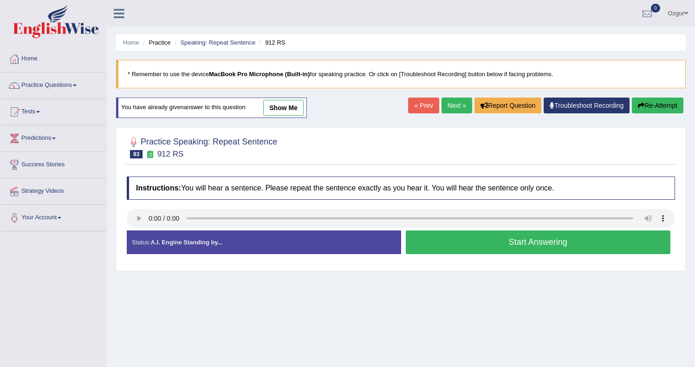
drag, startPoint x: 452, startPoint y: 242, endPoint x: 440, endPoint y: 219, distance: 26.1
click at [452, 242] on button "Start Answering" at bounding box center [537, 242] width 265 height 24
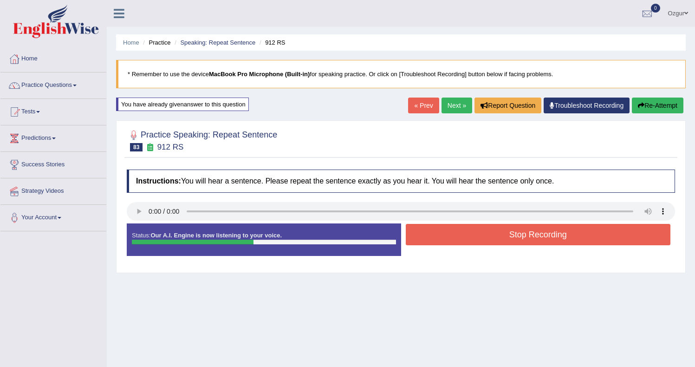
click at [567, 225] on button "Stop Recording" at bounding box center [537, 234] width 265 height 21
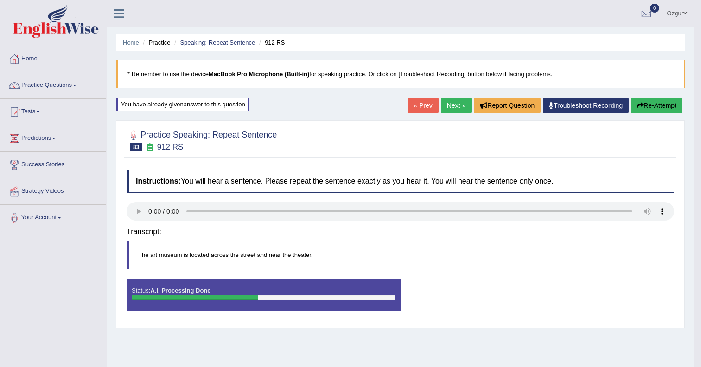
click at [0, 0] on div "Saving your answer..." at bounding box center [0, 0] width 0 height 0
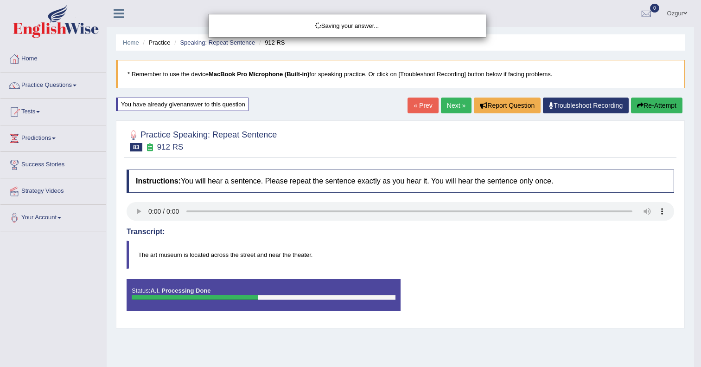
click at [658, 109] on div "Saving your answer..." at bounding box center [350, 183] width 701 height 367
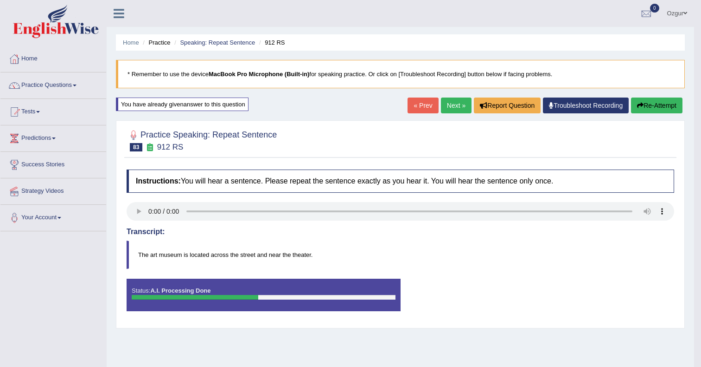
click at [0, 0] on div "Comparing text to speech..." at bounding box center [0, 0] width 0 height 0
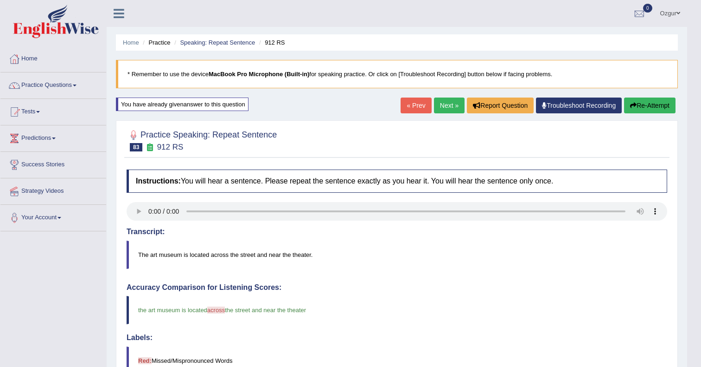
click at [657, 107] on div "Our A.I. Engine is working on your speech analysis! Please be patient. It may t…" at bounding box center [350, 183] width 701 height 367
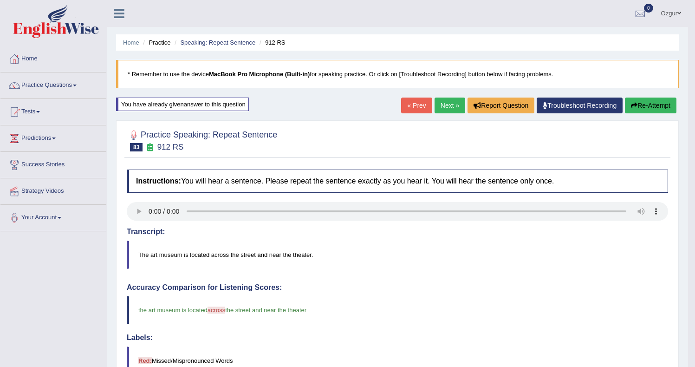
click at [656, 108] on button "Re-Attempt" at bounding box center [649, 105] width 51 height 16
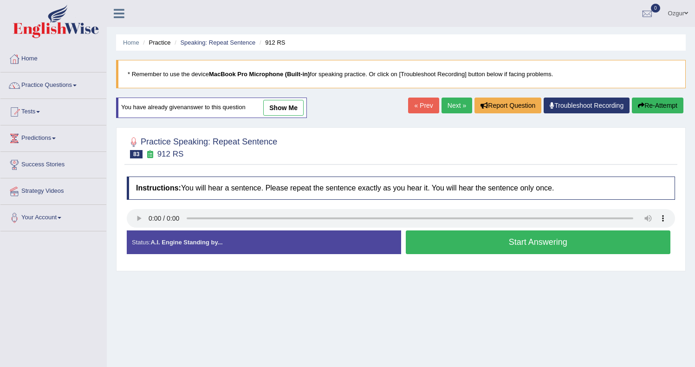
click at [459, 251] on button "Start Answering" at bounding box center [537, 242] width 265 height 24
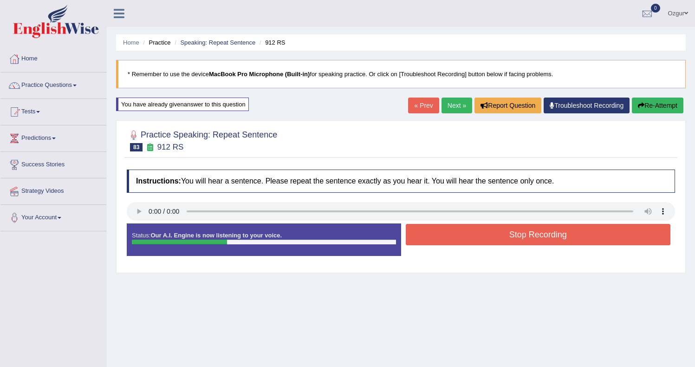
click at [461, 234] on button "Stop Recording" at bounding box center [537, 234] width 265 height 21
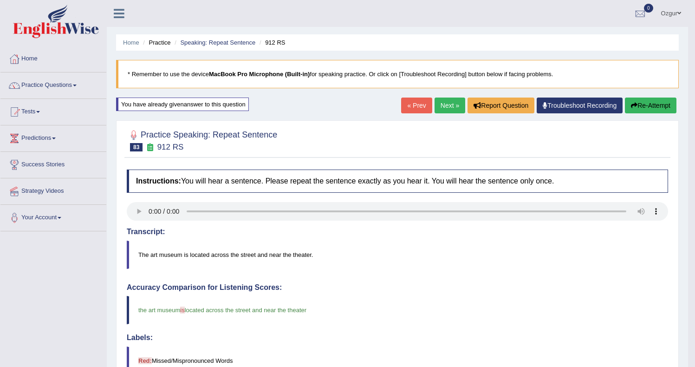
click at [448, 105] on link "Next »" at bounding box center [449, 105] width 31 height 16
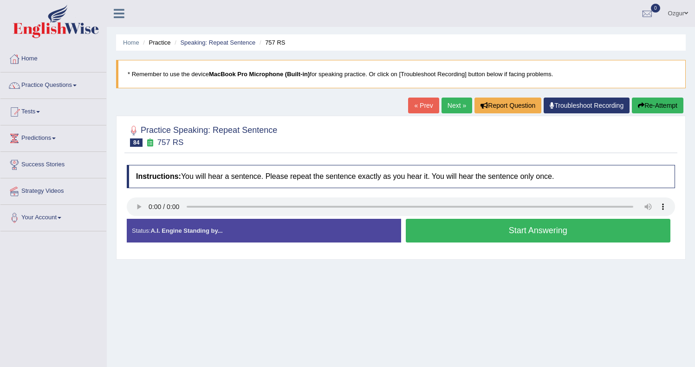
click at [477, 233] on button "Start Answering" at bounding box center [537, 231] width 265 height 24
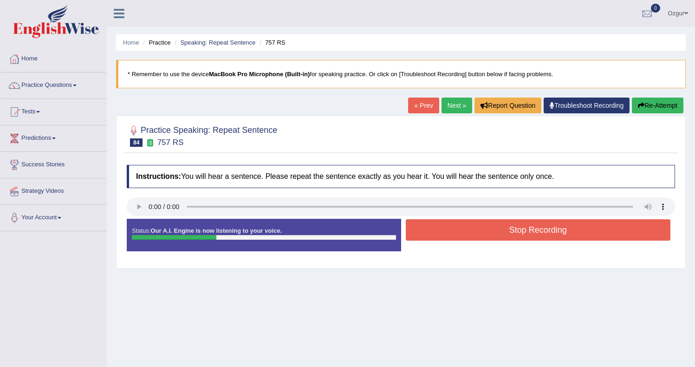
click at [493, 230] on button "Stop Recording" at bounding box center [537, 229] width 265 height 21
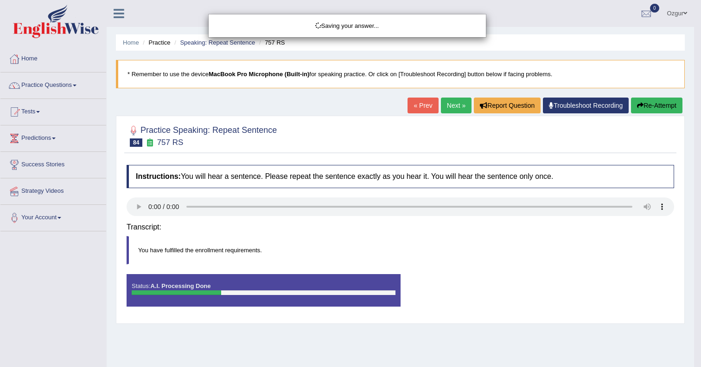
click at [667, 108] on div "Saving your answer..." at bounding box center [350, 183] width 701 height 367
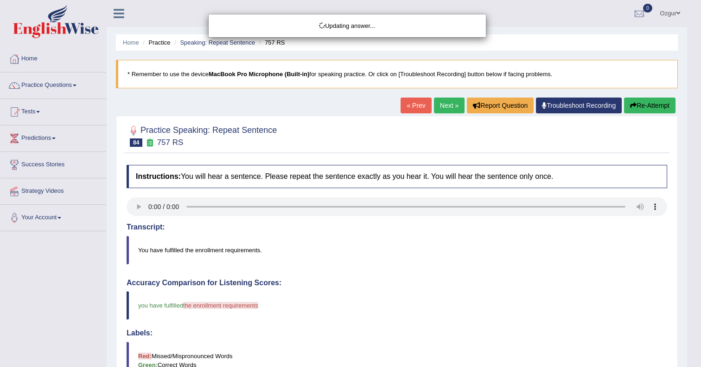
click at [649, 105] on div "Updating answer..." at bounding box center [350, 183] width 701 height 367
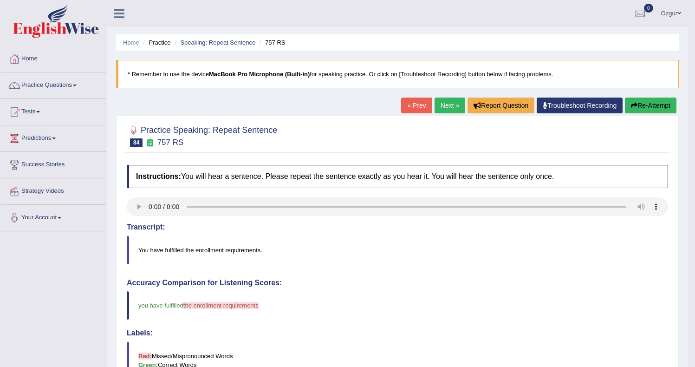
click at [653, 109] on button "Re-Attempt" at bounding box center [649, 105] width 51 height 16
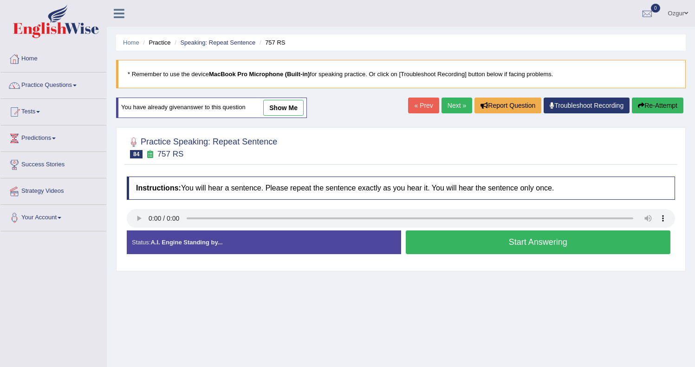
click at [498, 244] on button "Start Answering" at bounding box center [537, 242] width 265 height 24
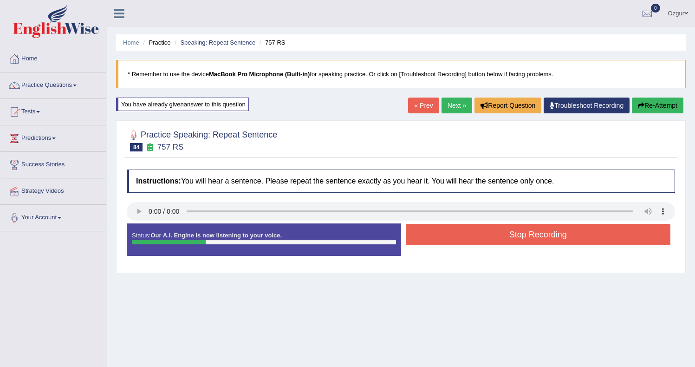
click at [528, 232] on button "Stop Recording" at bounding box center [537, 234] width 265 height 21
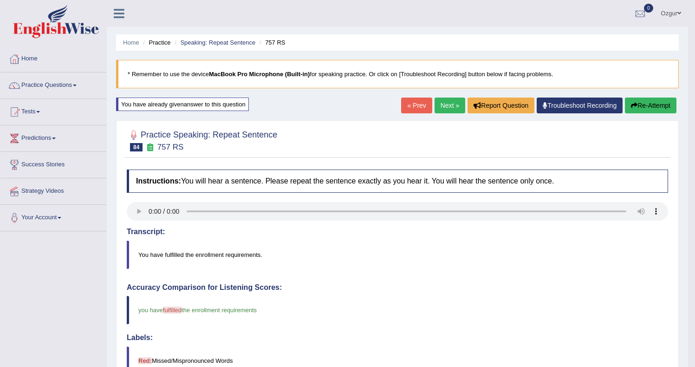
drag, startPoint x: 447, startPoint y: 110, endPoint x: 446, endPoint y: 118, distance: 7.9
click at [446, 110] on link "Next »" at bounding box center [449, 105] width 31 height 16
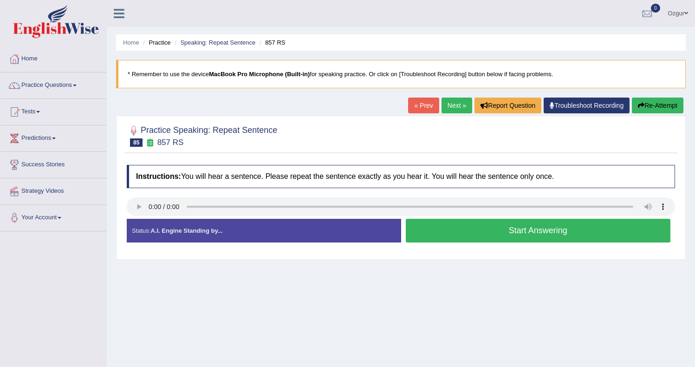
click at [477, 234] on button "Start Answering" at bounding box center [537, 231] width 265 height 24
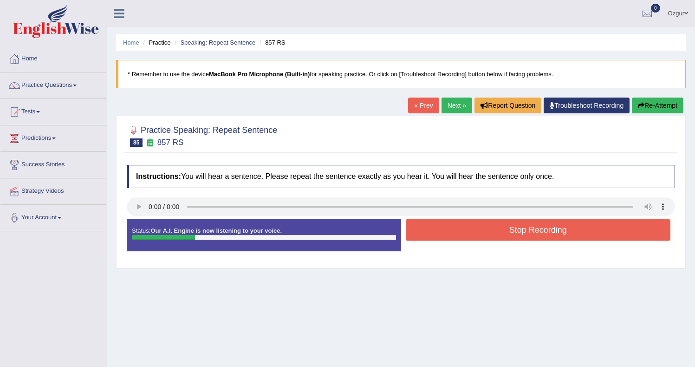
click at [463, 233] on button "Stop Recording" at bounding box center [537, 229] width 265 height 21
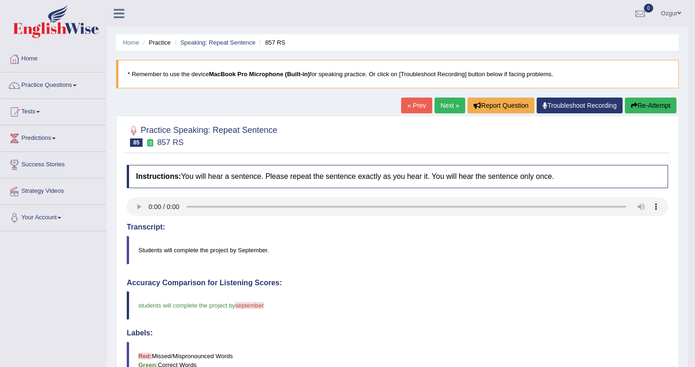
click at [647, 103] on button "Re-Attempt" at bounding box center [649, 105] width 51 height 16
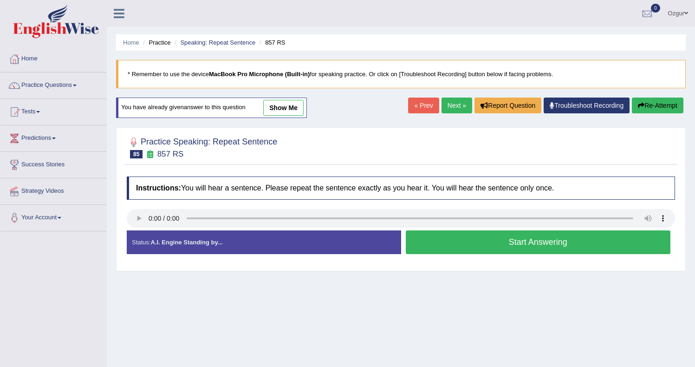
click at [490, 243] on button "Start Answering" at bounding box center [537, 242] width 265 height 24
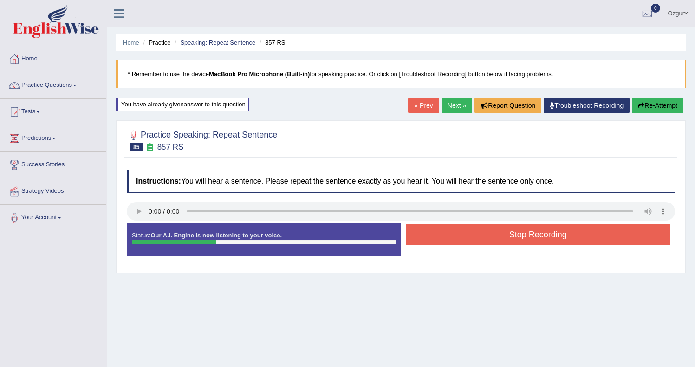
click at [464, 232] on button "Stop Recording" at bounding box center [537, 234] width 265 height 21
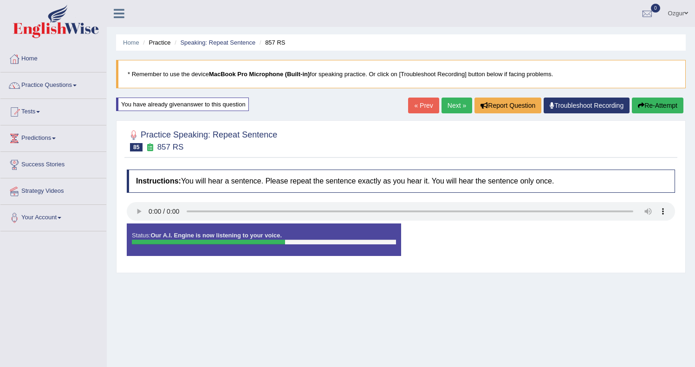
click at [649, 101] on button "Re-Attempt" at bounding box center [656, 105] width 51 height 16
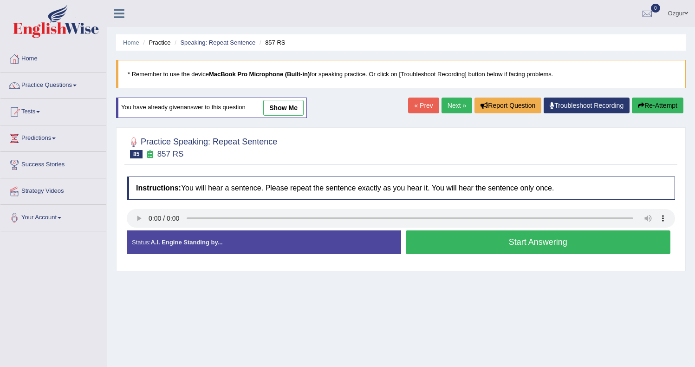
click at [487, 250] on button "Start Answering" at bounding box center [537, 242] width 265 height 24
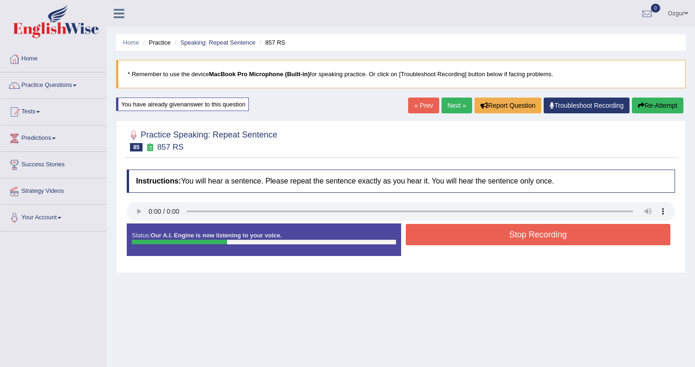
click at [463, 243] on button "Stop Recording" at bounding box center [537, 234] width 265 height 21
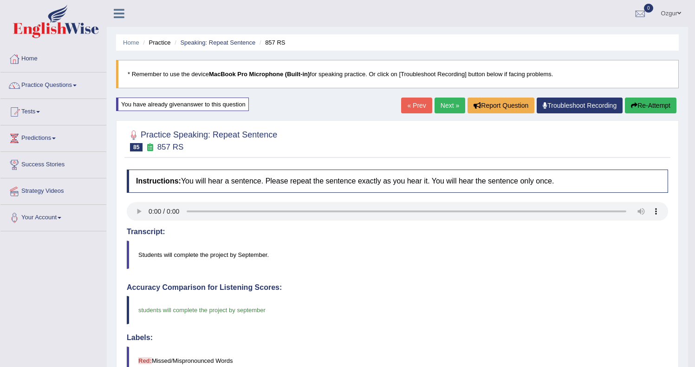
click at [443, 103] on link "Next »" at bounding box center [449, 105] width 31 height 16
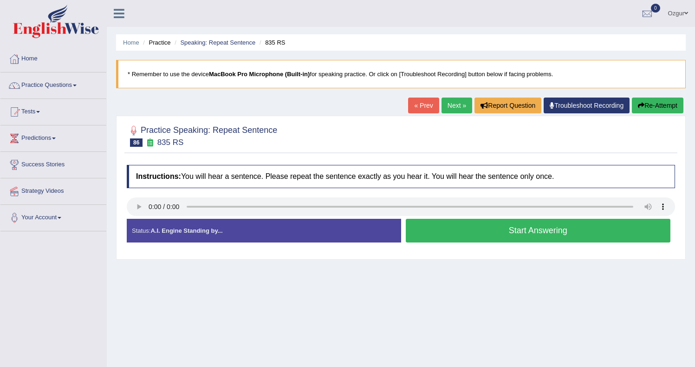
click at [516, 231] on button "Start Answering" at bounding box center [537, 231] width 265 height 24
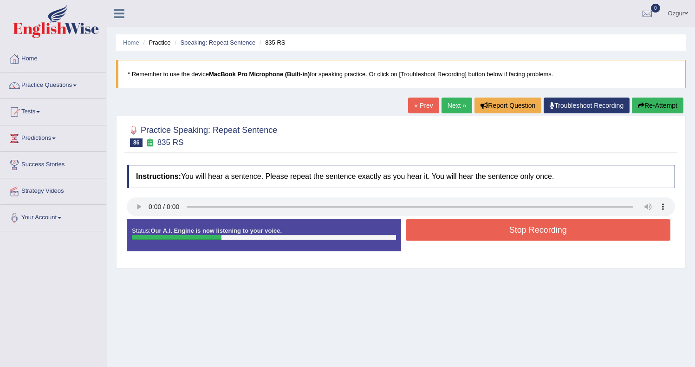
click at [471, 228] on button "Stop Recording" at bounding box center [537, 229] width 265 height 21
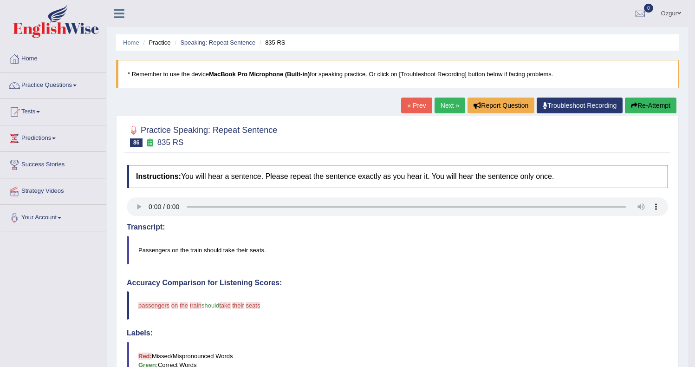
click at [444, 109] on link "Next »" at bounding box center [449, 105] width 31 height 16
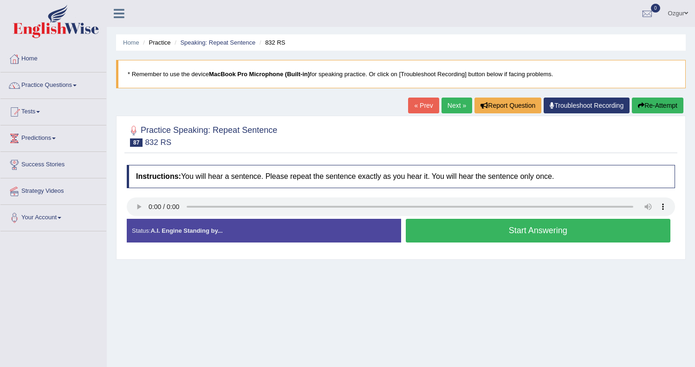
click at [515, 231] on button "Start Answering" at bounding box center [537, 231] width 265 height 24
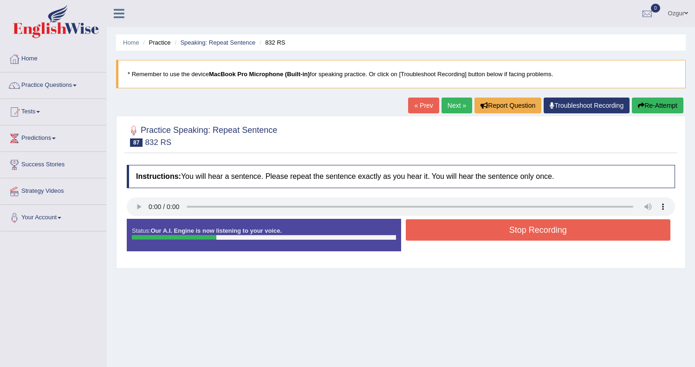
click at [505, 232] on button "Stop Recording" at bounding box center [537, 229] width 265 height 21
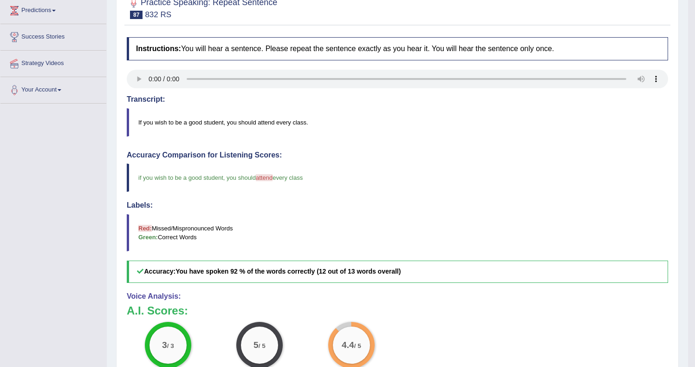
scroll to position [11, 0]
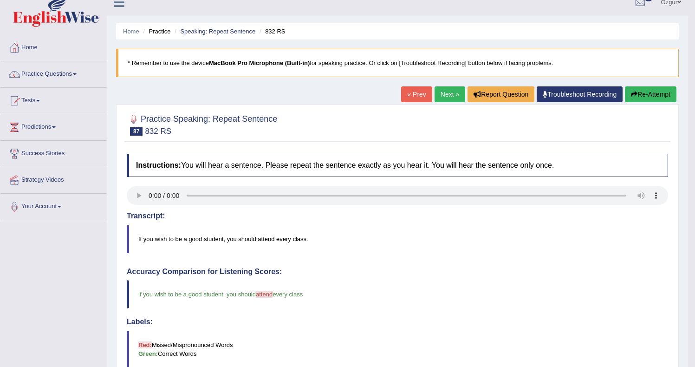
click at [649, 88] on button "Re-Attempt" at bounding box center [649, 94] width 51 height 16
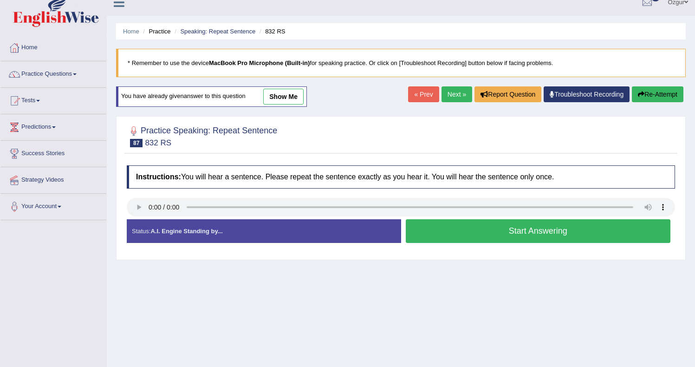
click at [505, 230] on button "Start Answering" at bounding box center [537, 231] width 265 height 24
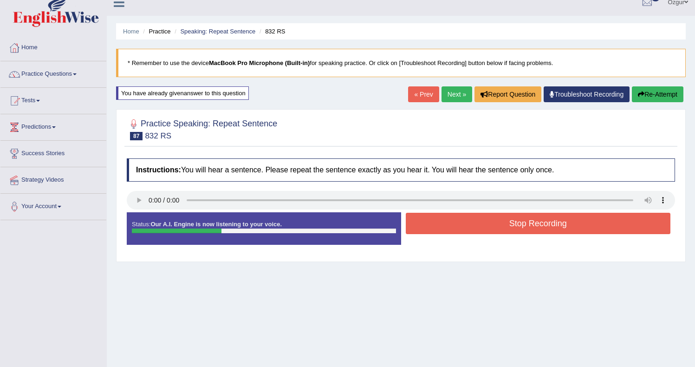
click at [511, 224] on button "Stop Recording" at bounding box center [537, 222] width 265 height 21
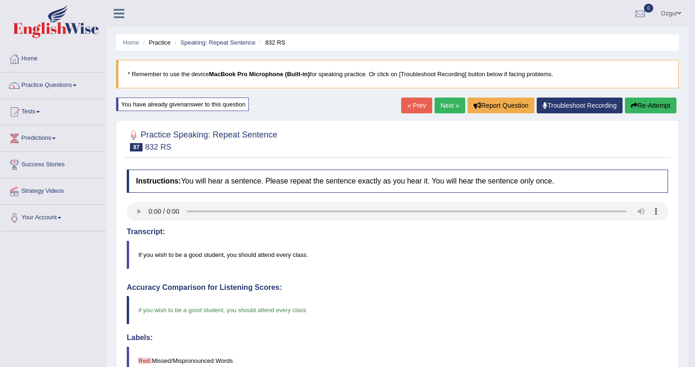
click at [445, 106] on link "Next »" at bounding box center [449, 105] width 31 height 16
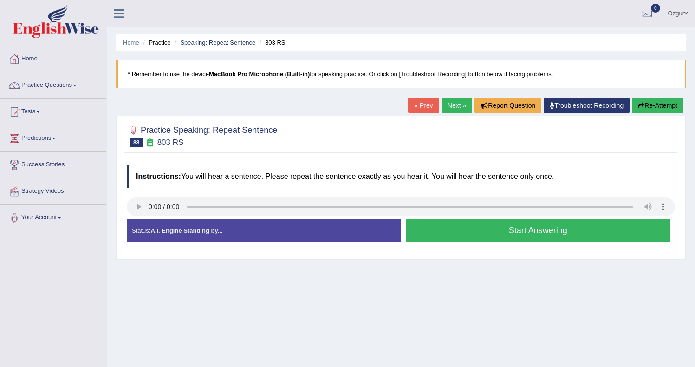
click at [481, 230] on button "Start Answering" at bounding box center [537, 231] width 265 height 24
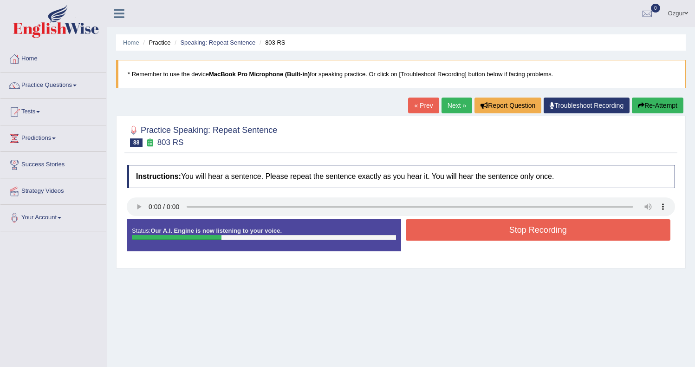
click at [449, 231] on button "Stop Recording" at bounding box center [537, 229] width 265 height 21
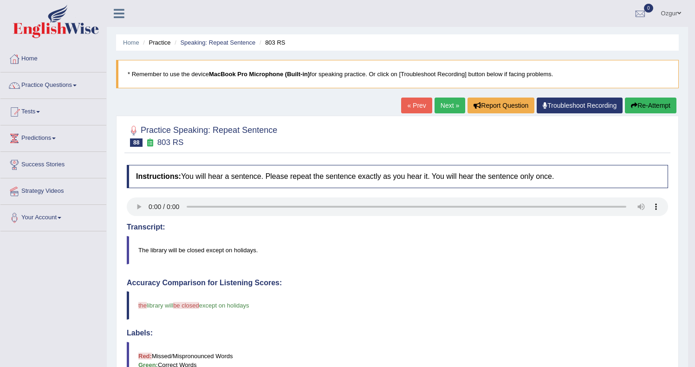
click at [645, 100] on button "Re-Attempt" at bounding box center [649, 105] width 51 height 16
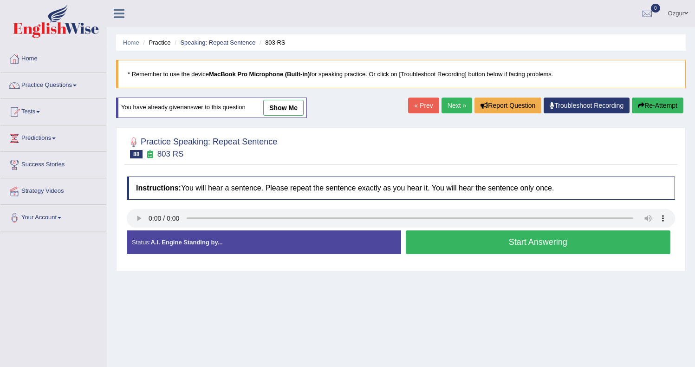
click at [542, 244] on button "Start Answering" at bounding box center [537, 242] width 265 height 24
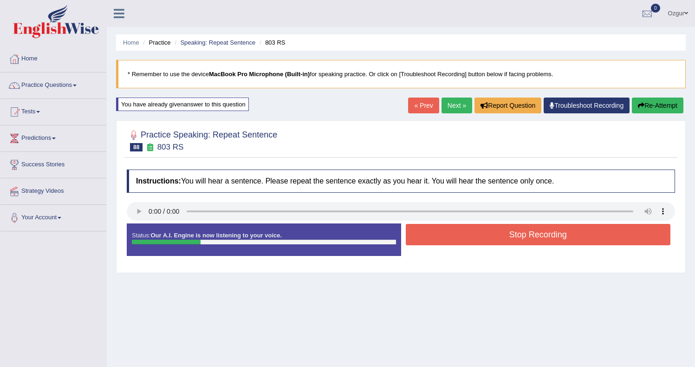
click at [500, 236] on button "Stop Recording" at bounding box center [537, 234] width 265 height 21
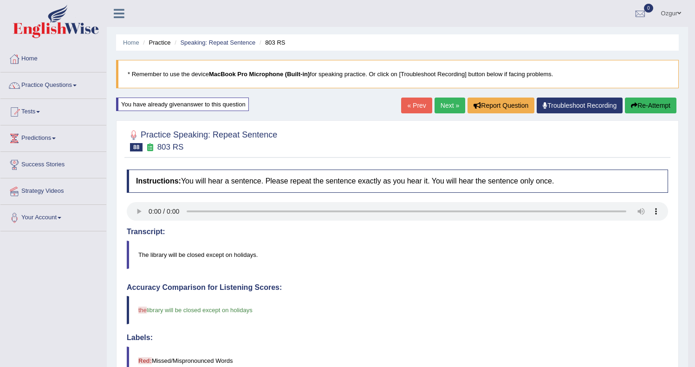
click at [443, 103] on link "Next »" at bounding box center [449, 105] width 31 height 16
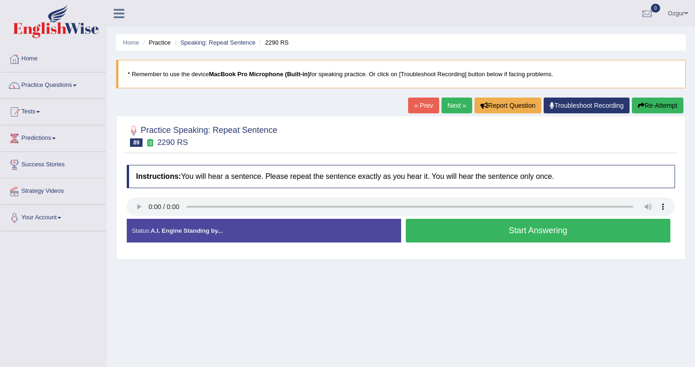
click at [475, 232] on button "Start Answering" at bounding box center [537, 231] width 265 height 24
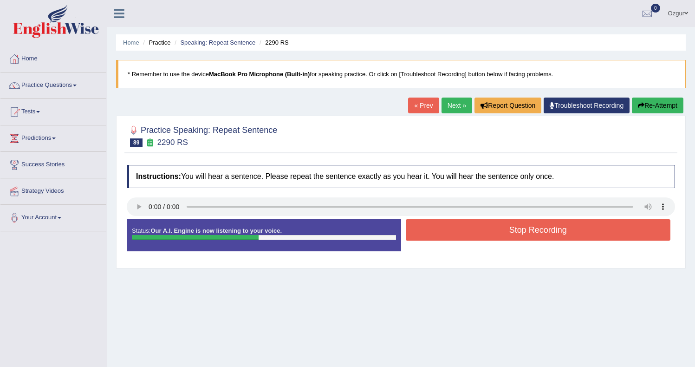
click at [471, 236] on button "Stop Recording" at bounding box center [537, 229] width 265 height 21
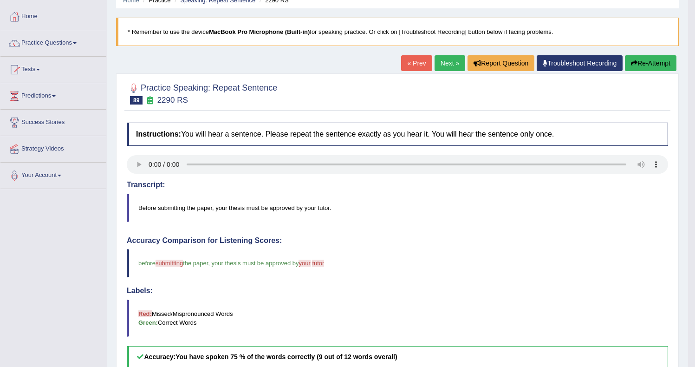
scroll to position [6, 0]
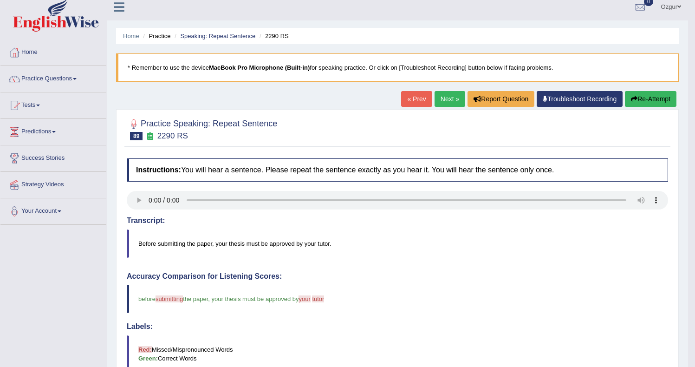
click at [642, 99] on button "Re-Attempt" at bounding box center [649, 99] width 51 height 16
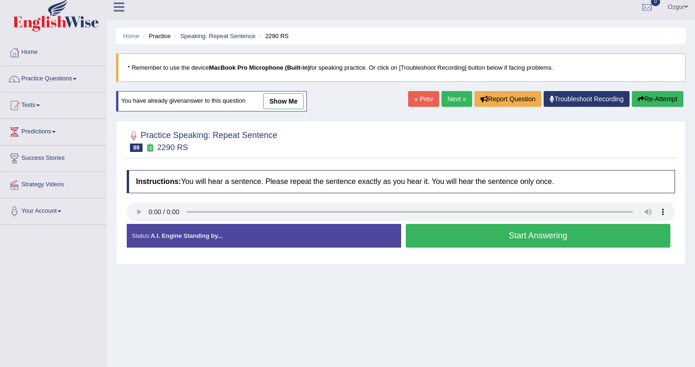
click at [440, 240] on button "Start Answering" at bounding box center [537, 236] width 265 height 24
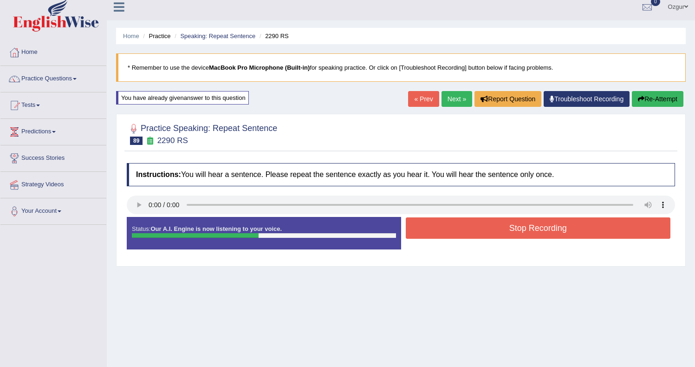
click at [467, 230] on button "Stop Recording" at bounding box center [537, 227] width 265 height 21
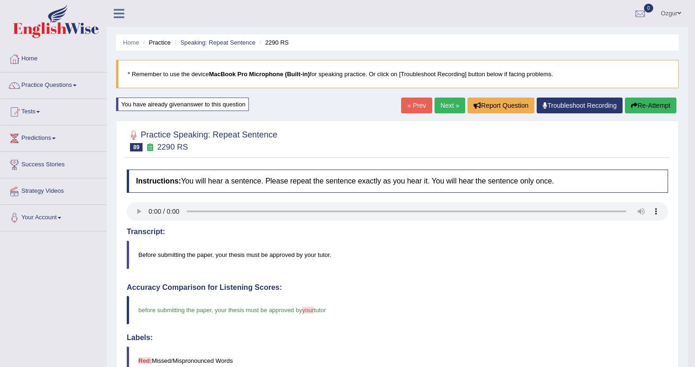
click at [437, 109] on link "Next »" at bounding box center [449, 105] width 31 height 16
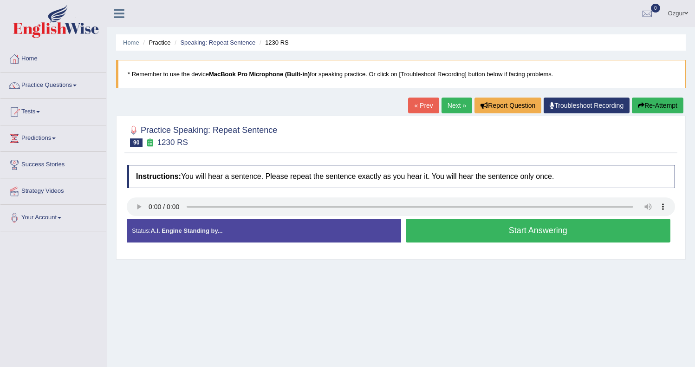
click at [442, 230] on button "Start Answering" at bounding box center [537, 231] width 265 height 24
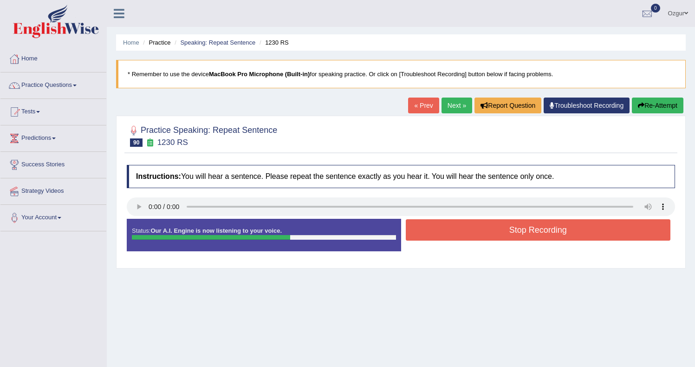
click at [450, 232] on button "Stop Recording" at bounding box center [537, 229] width 265 height 21
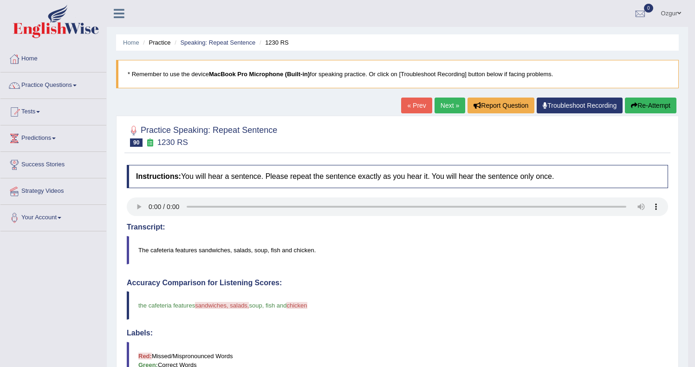
click at [654, 99] on button "Re-Attempt" at bounding box center [649, 105] width 51 height 16
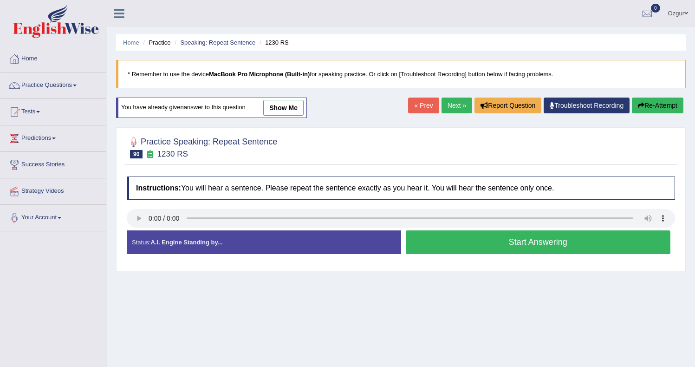
click at [447, 238] on button "Start Answering" at bounding box center [537, 242] width 265 height 24
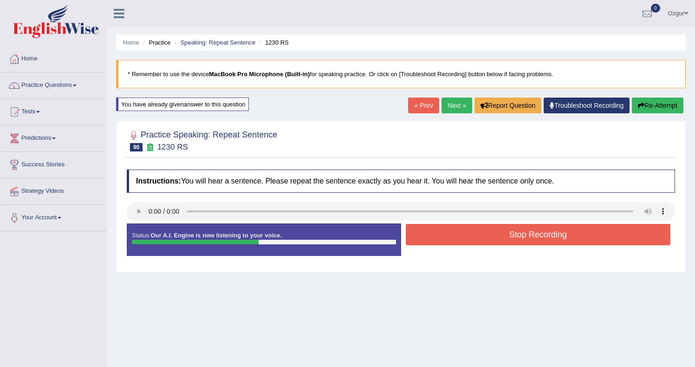
click at [439, 236] on button "Stop Recording" at bounding box center [537, 234] width 265 height 21
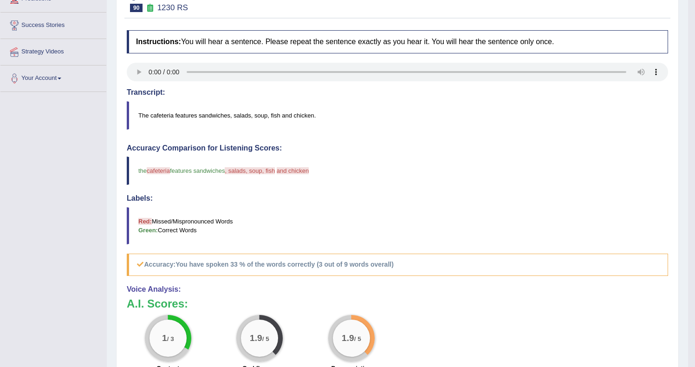
scroll to position [53, 0]
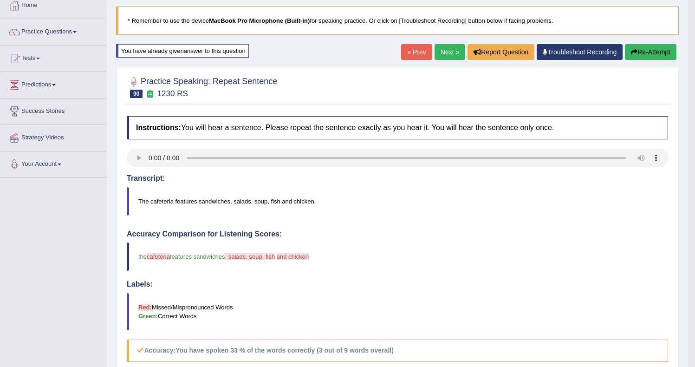
click at [653, 53] on button "Re-Attempt" at bounding box center [649, 52] width 51 height 16
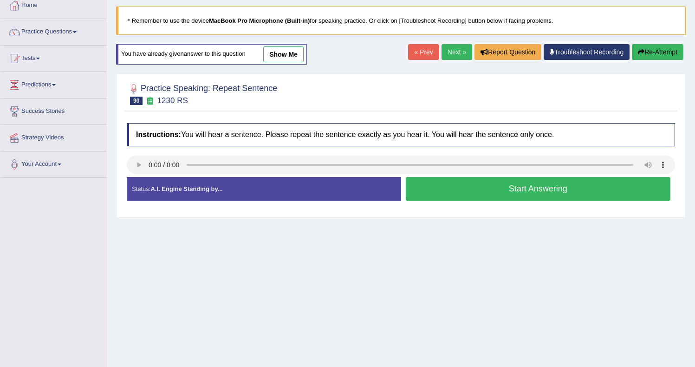
scroll to position [53, 0]
click at [480, 194] on button "Start Answering" at bounding box center [537, 189] width 265 height 24
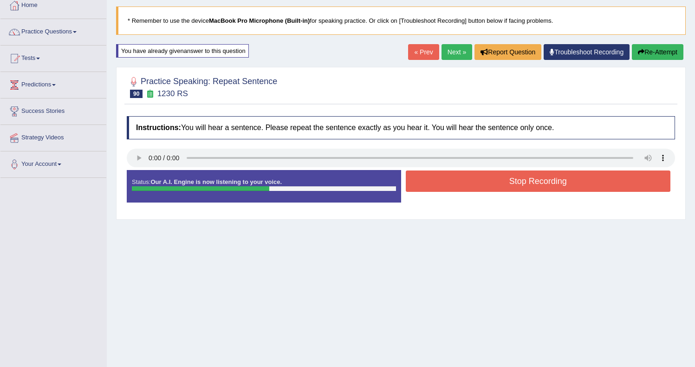
click at [475, 179] on button "Stop Recording" at bounding box center [537, 180] width 265 height 21
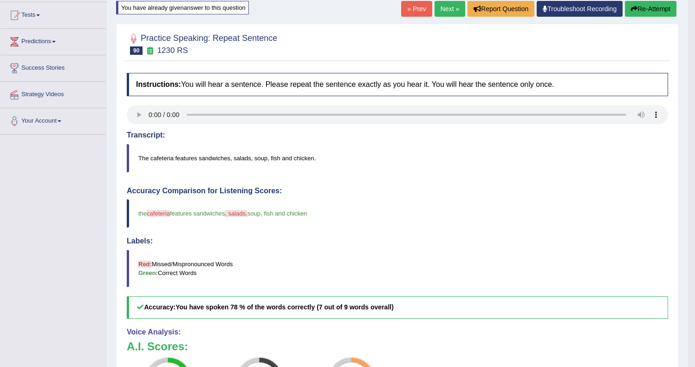
scroll to position [0, 0]
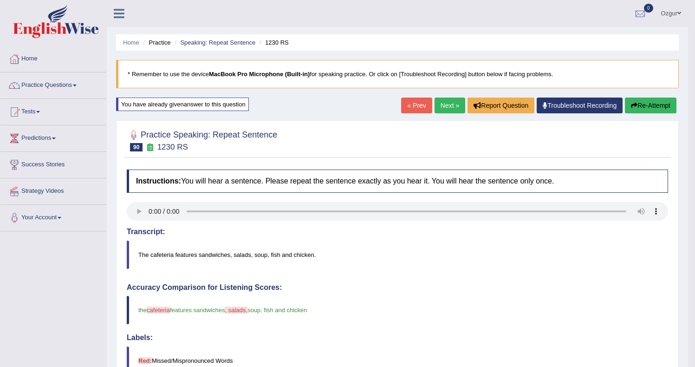
click at [444, 101] on link "Next »" at bounding box center [449, 105] width 31 height 16
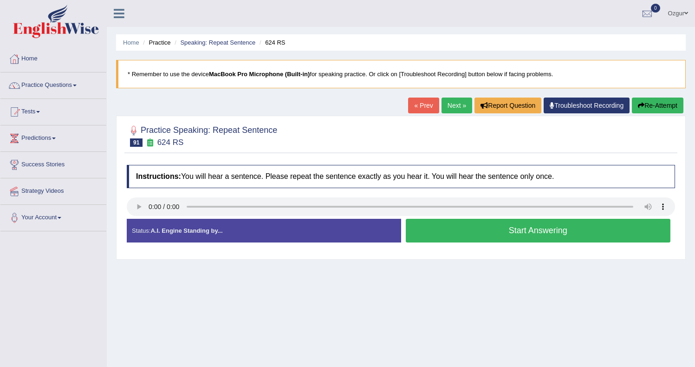
click at [453, 230] on button "Start Answering" at bounding box center [537, 231] width 265 height 24
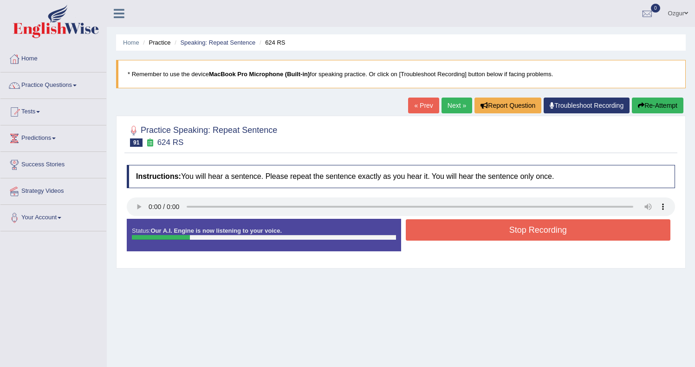
click at [468, 227] on button "Stop Recording" at bounding box center [537, 229] width 265 height 21
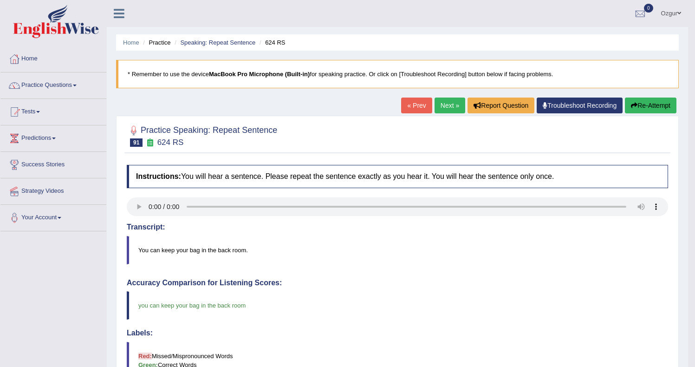
click at [444, 109] on link "Next »" at bounding box center [449, 105] width 31 height 16
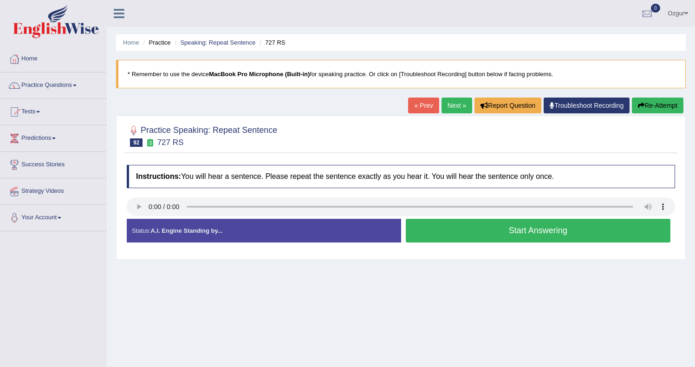
click at [476, 236] on button "Start Answering" at bounding box center [537, 231] width 265 height 24
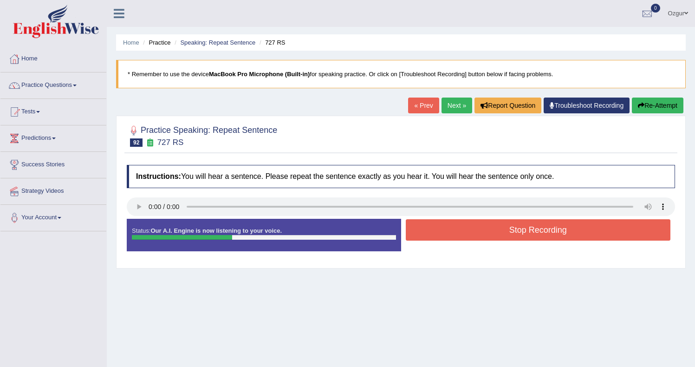
click at [420, 232] on button "Stop Recording" at bounding box center [537, 229] width 265 height 21
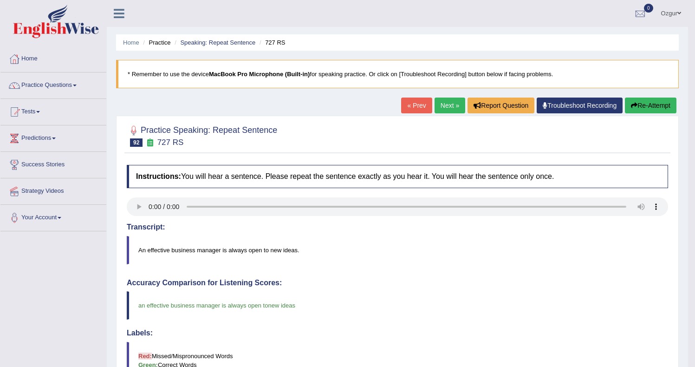
click at [452, 105] on link "Next »" at bounding box center [449, 105] width 31 height 16
